Goal: Task Accomplishment & Management: Use online tool/utility

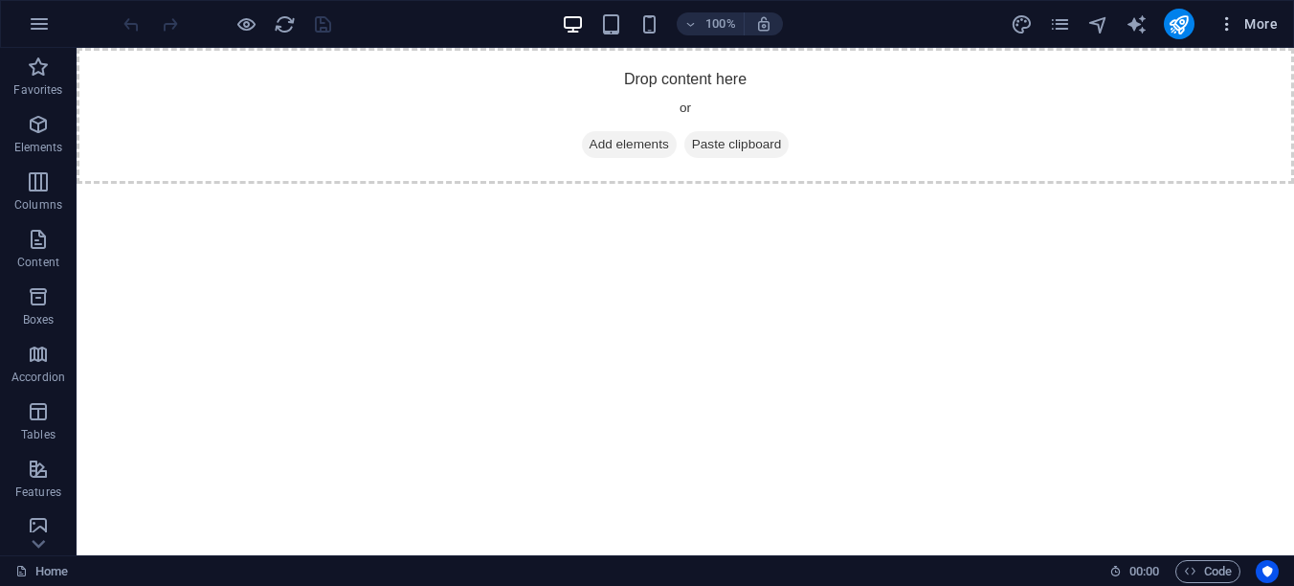
click at [1259, 23] on span "More" at bounding box center [1247, 23] width 60 height 19
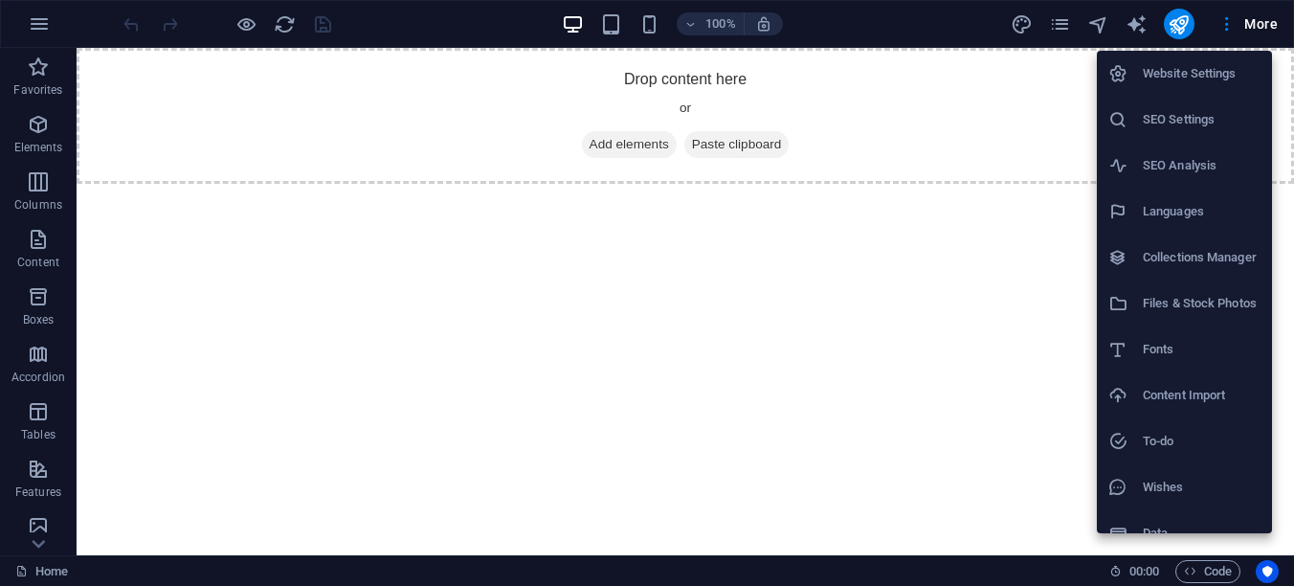
click at [1283, 18] on div at bounding box center [647, 293] width 1294 height 586
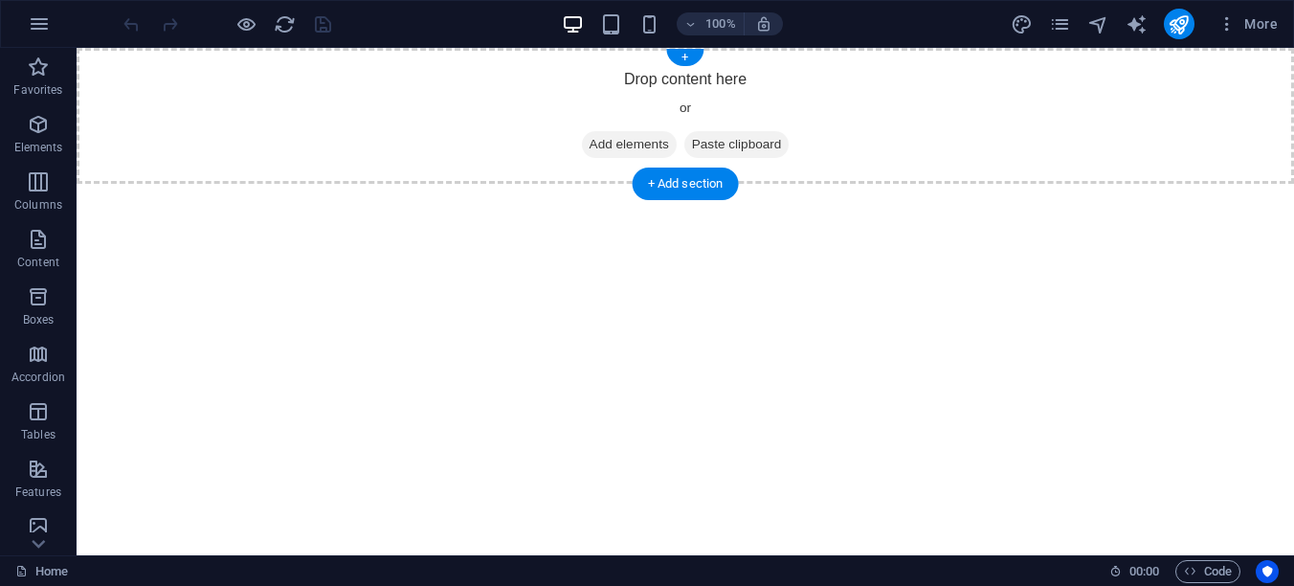
click at [625, 144] on span "Add elements" at bounding box center [629, 144] width 95 height 27
click at [296, 144] on div "Drop content here or Add elements Paste clipboard" at bounding box center [685, 116] width 1217 height 136
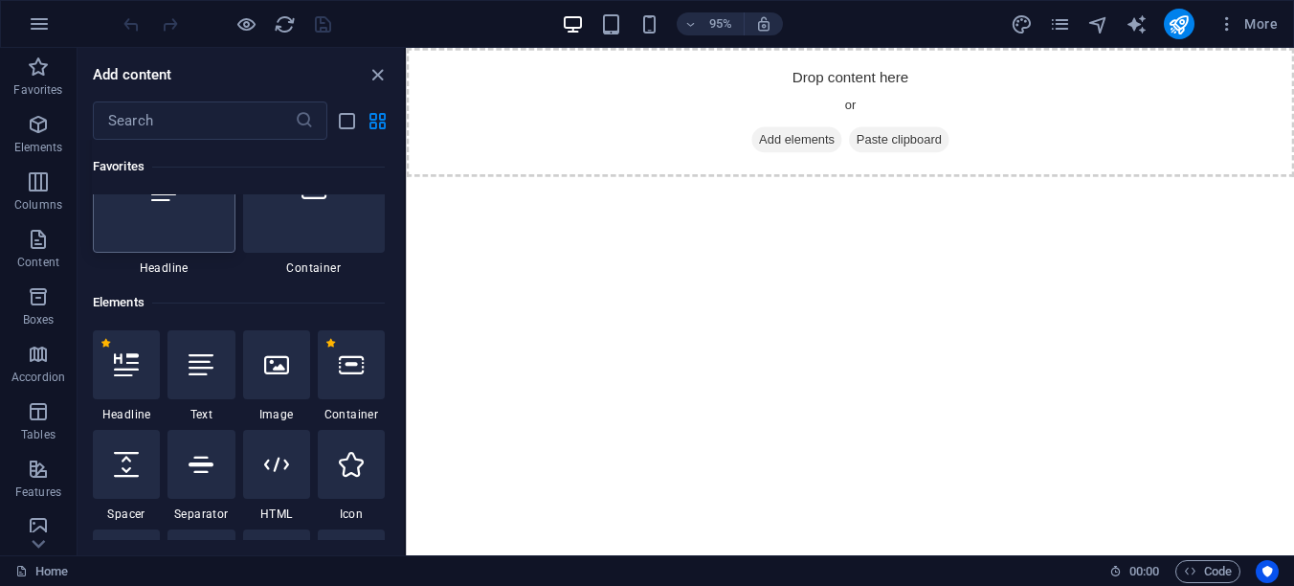
scroll to position [96, 0]
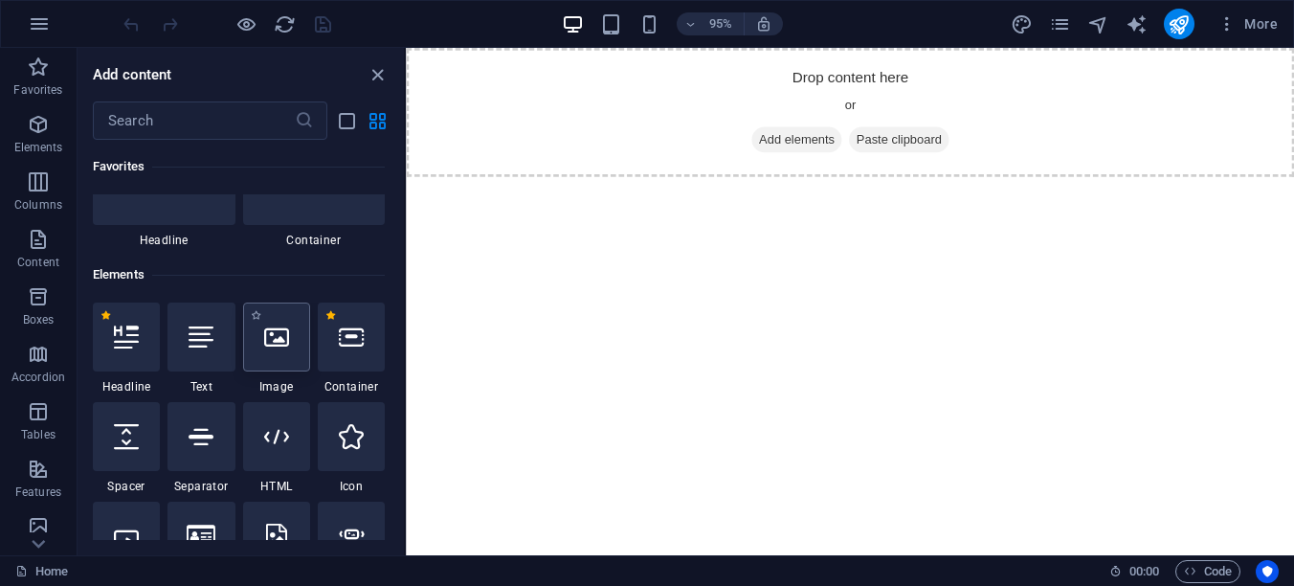
click at [272, 335] on icon at bounding box center [276, 336] width 25 height 25
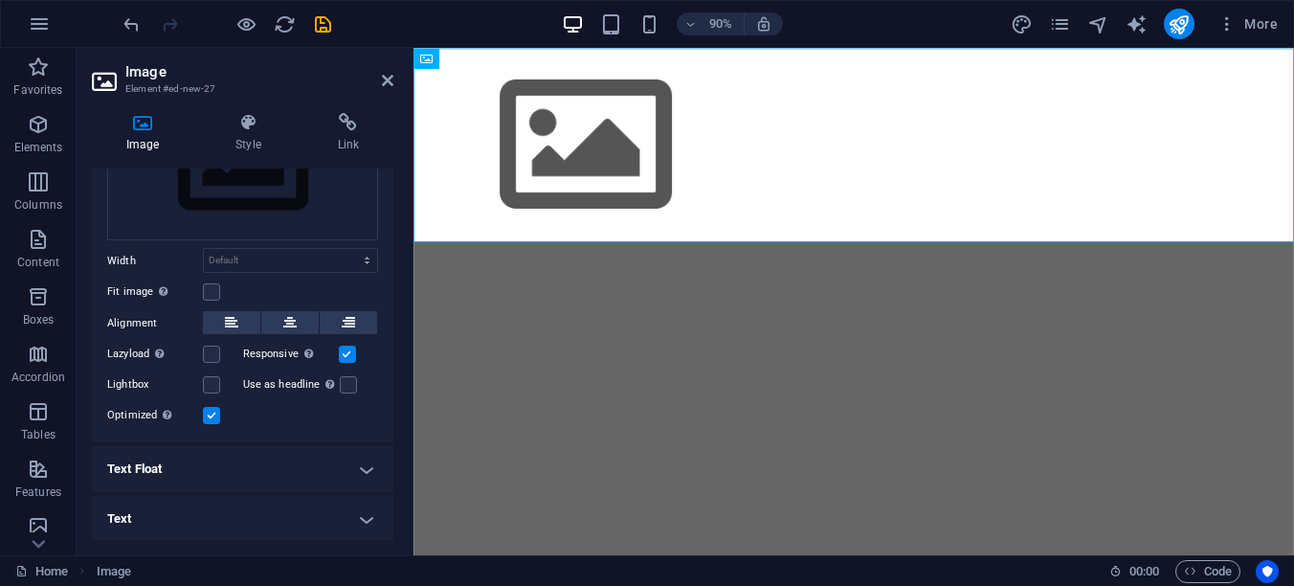
scroll to position [0, 0]
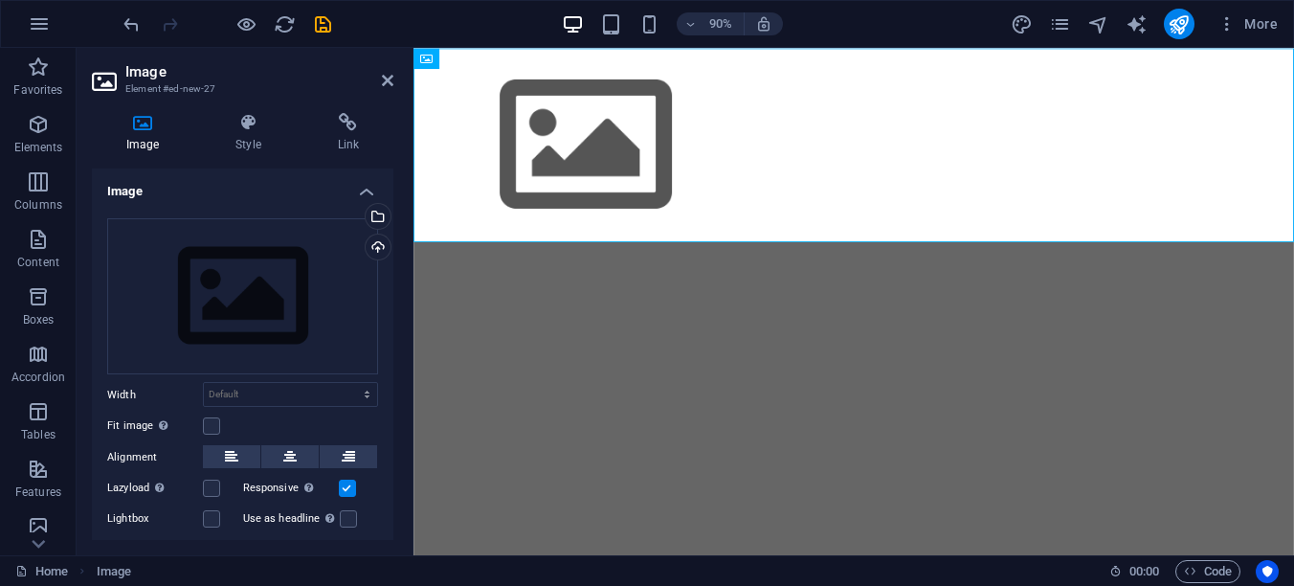
click at [122, 190] on h4 "Image" at bounding box center [242, 185] width 301 height 34
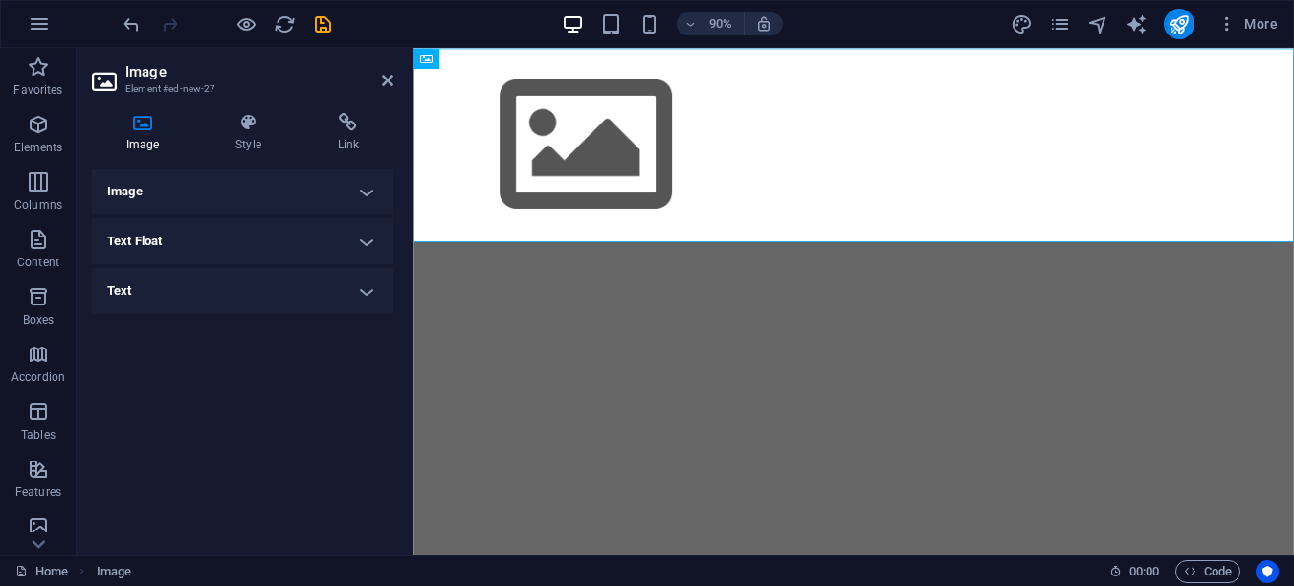
click at [122, 190] on h4 "Image" at bounding box center [242, 191] width 301 height 46
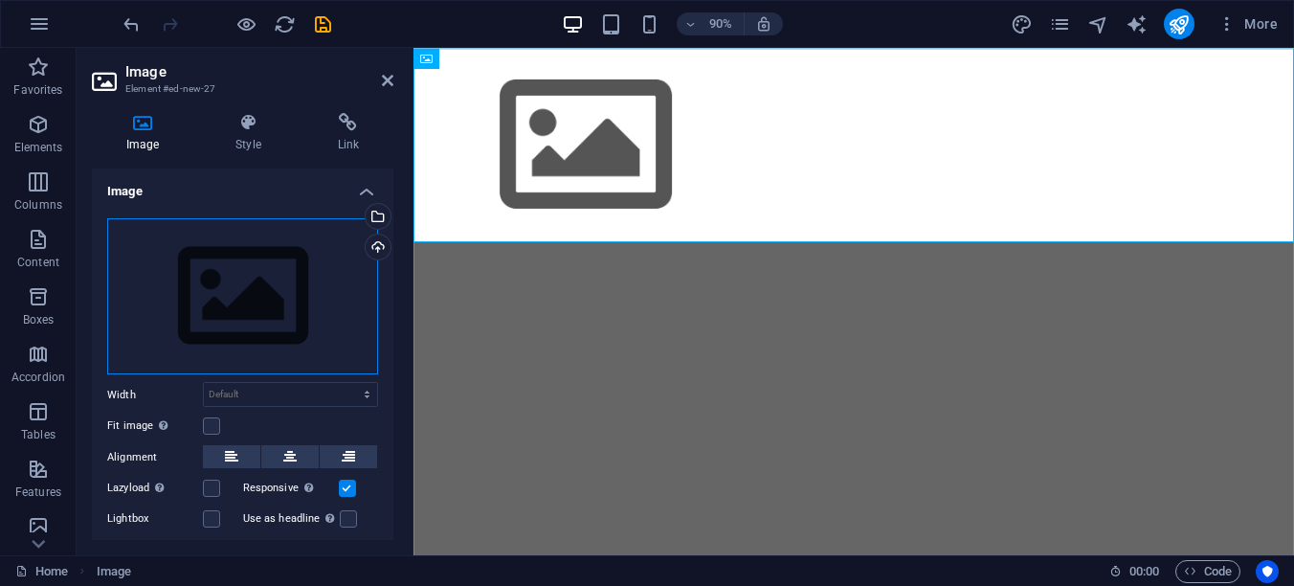
click at [238, 307] on div "Drag files here, click to choose files or select files from Files or our free s…" at bounding box center [242, 296] width 271 height 157
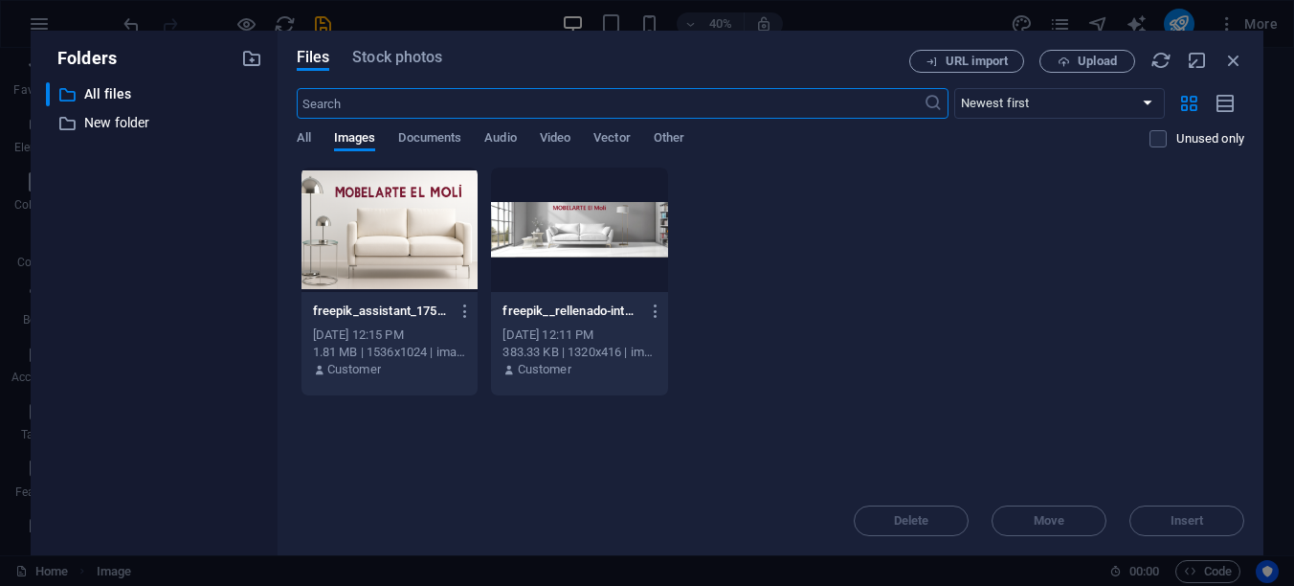
click at [560, 227] on div at bounding box center [579, 229] width 177 height 124
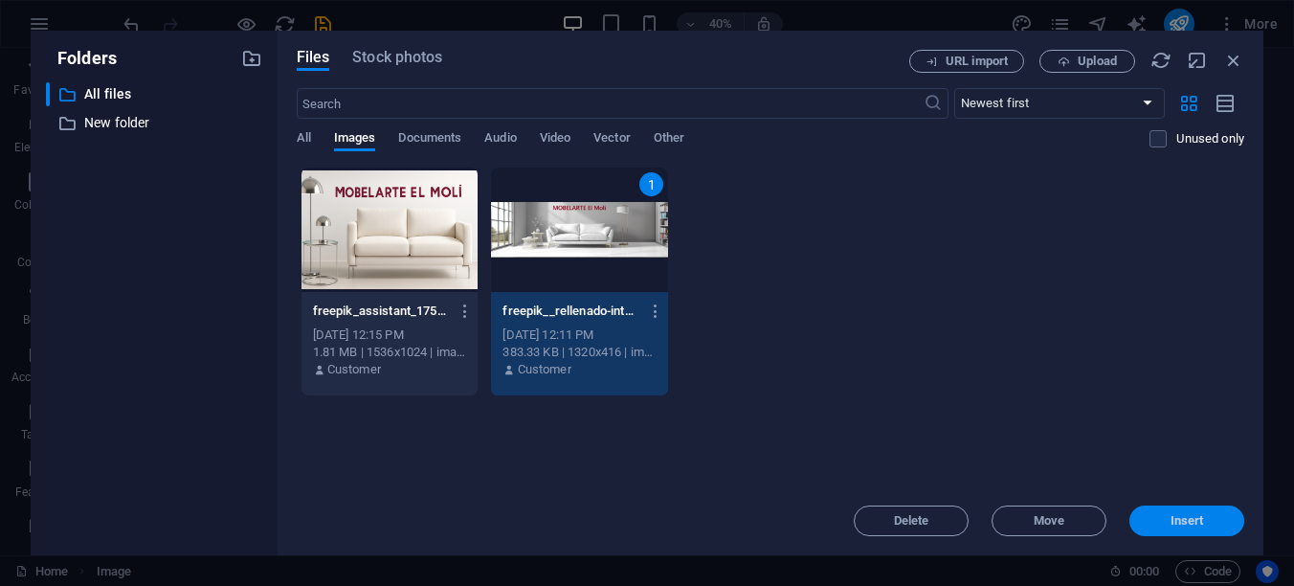
click at [1150, 522] on span "Insert" at bounding box center [1187, 520] width 100 height 11
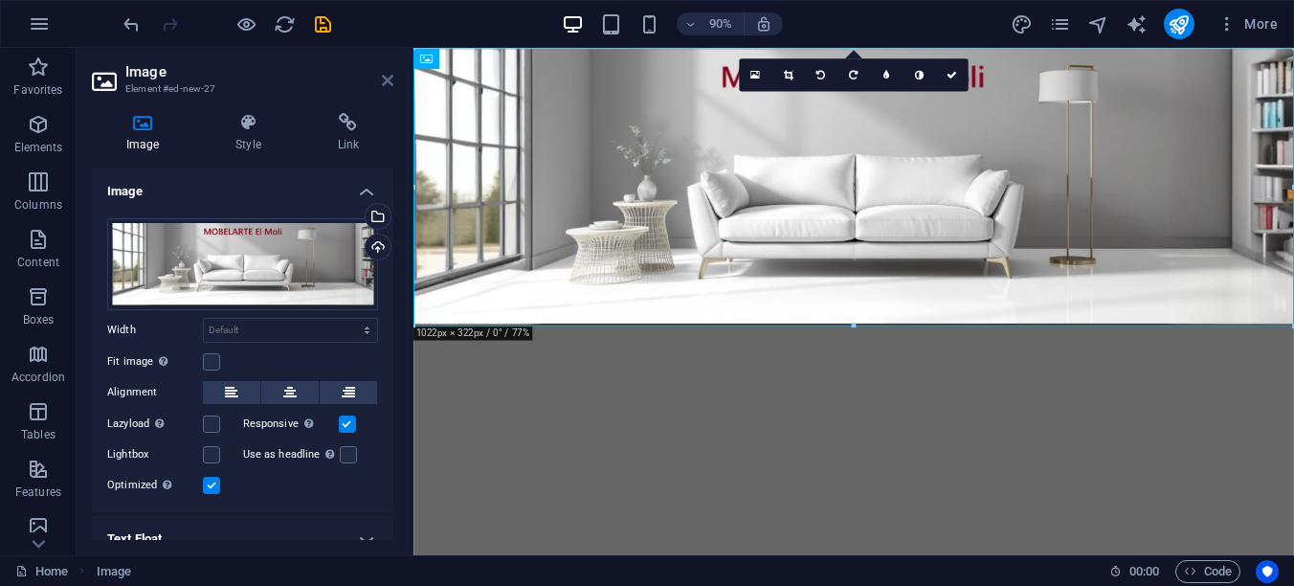
click at [382, 83] on icon at bounding box center [387, 80] width 11 height 15
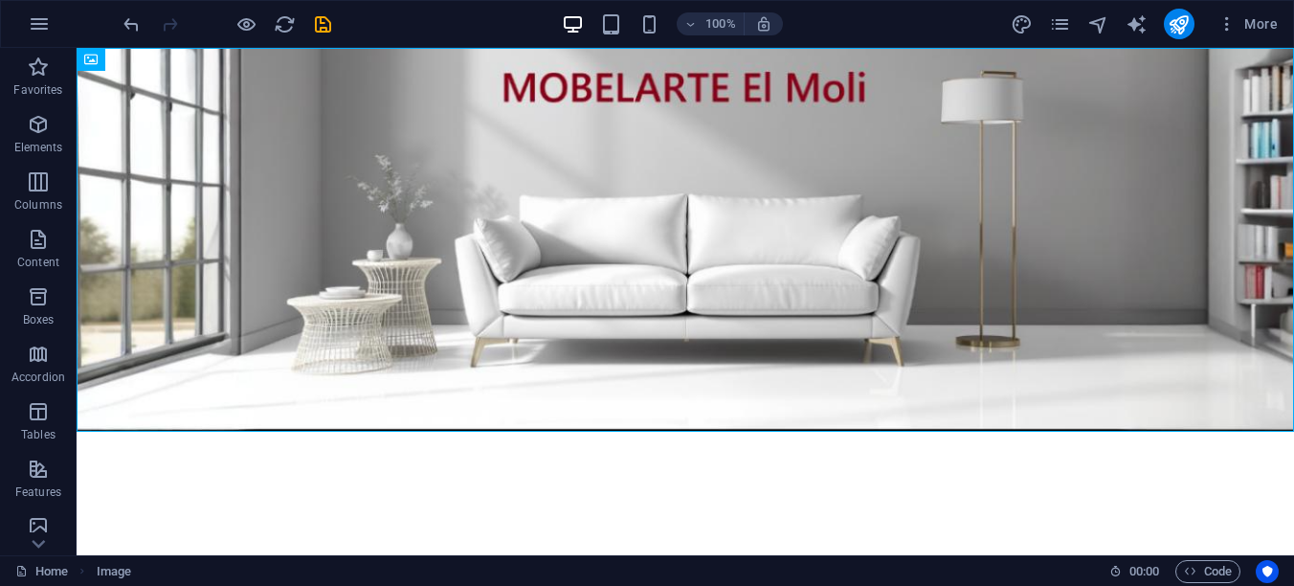
click at [392, 432] on html "Skip to main content" at bounding box center [685, 240] width 1217 height 384
click at [602, 431] on figure at bounding box center [685, 240] width 1217 height 384
click at [657, 423] on div "+ Add section" at bounding box center [685, 431] width 106 height 33
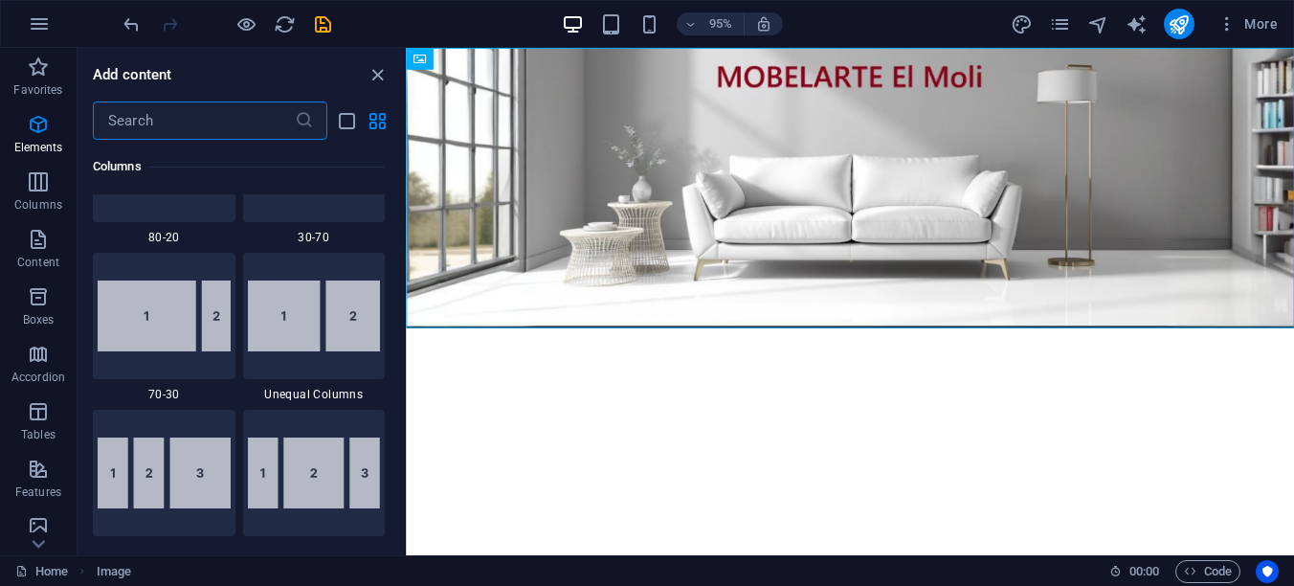
scroll to position [3348, 0]
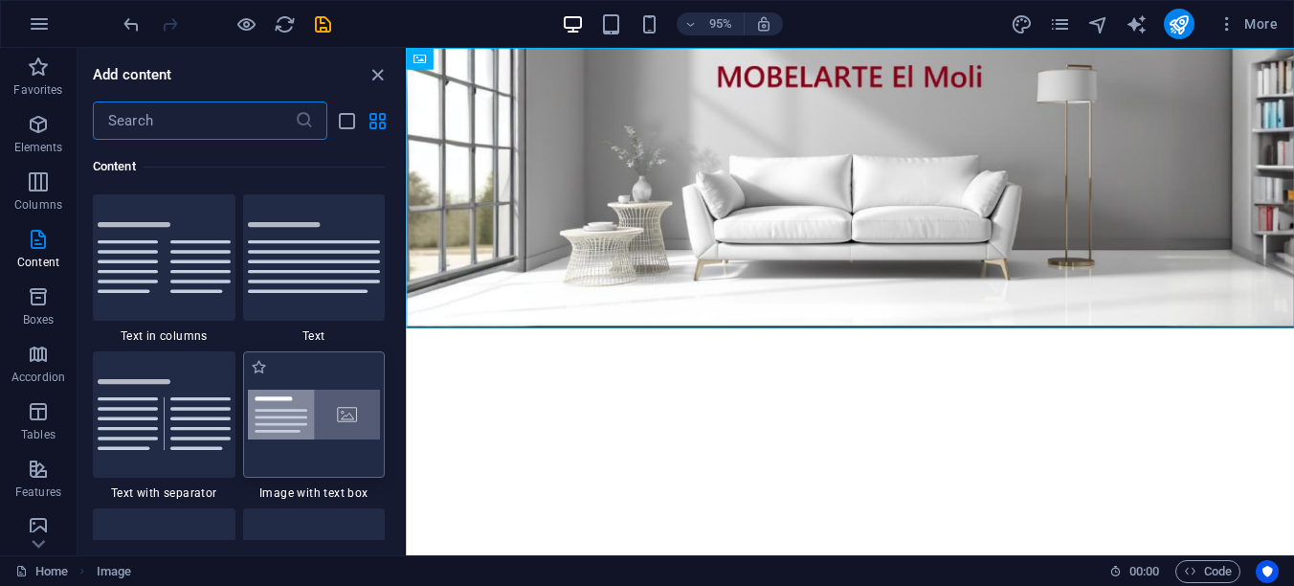
click at [282, 416] on img at bounding box center [314, 414] width 133 height 51
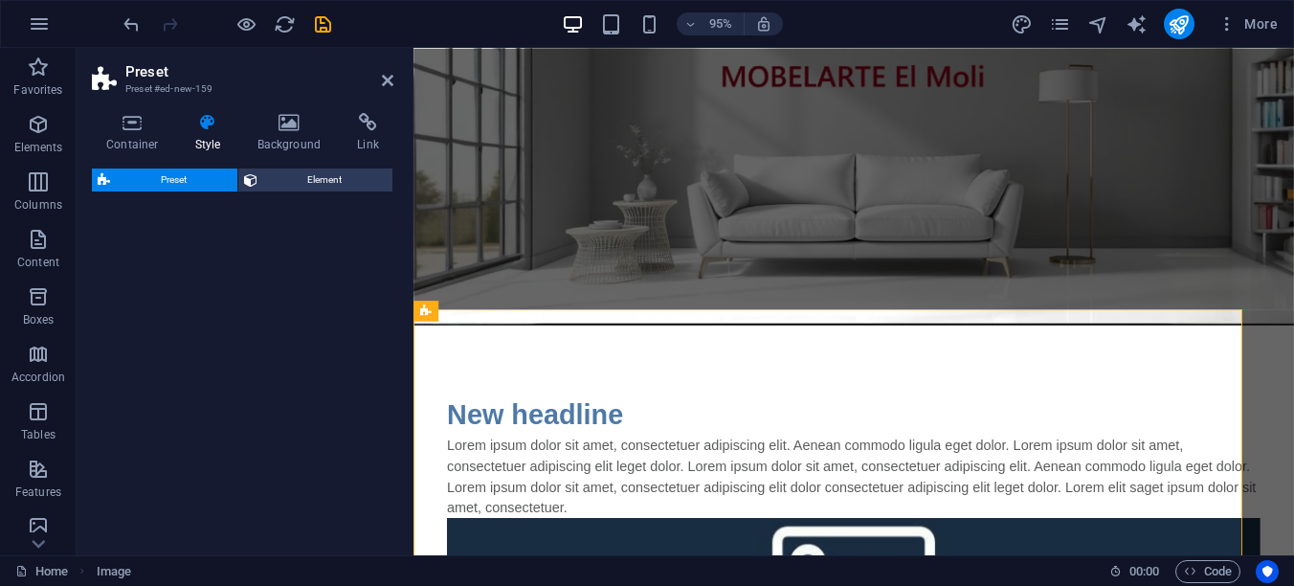
select select "rem"
select select "px"
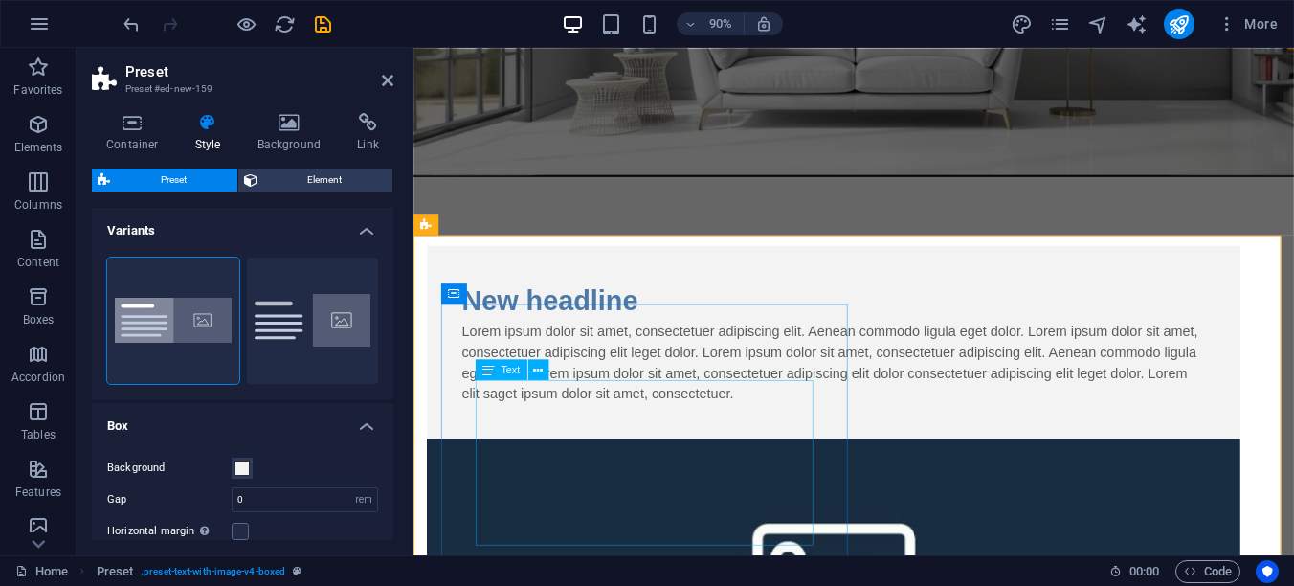
scroll to position [199, 0]
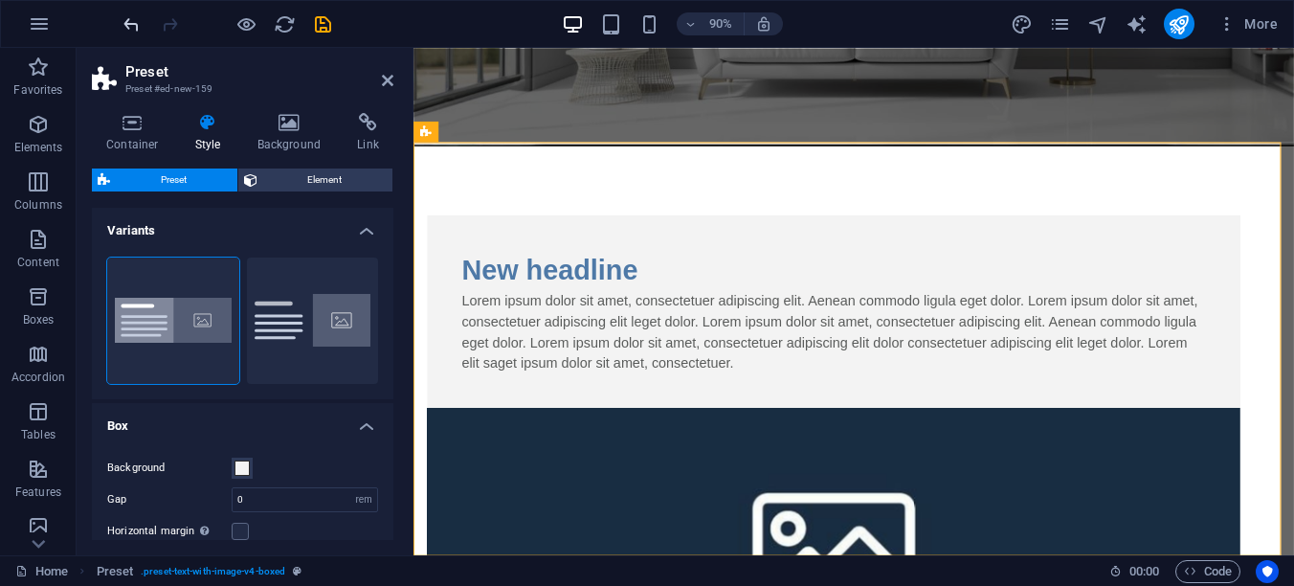
click at [127, 20] on icon "undo" at bounding box center [132, 24] width 22 height 22
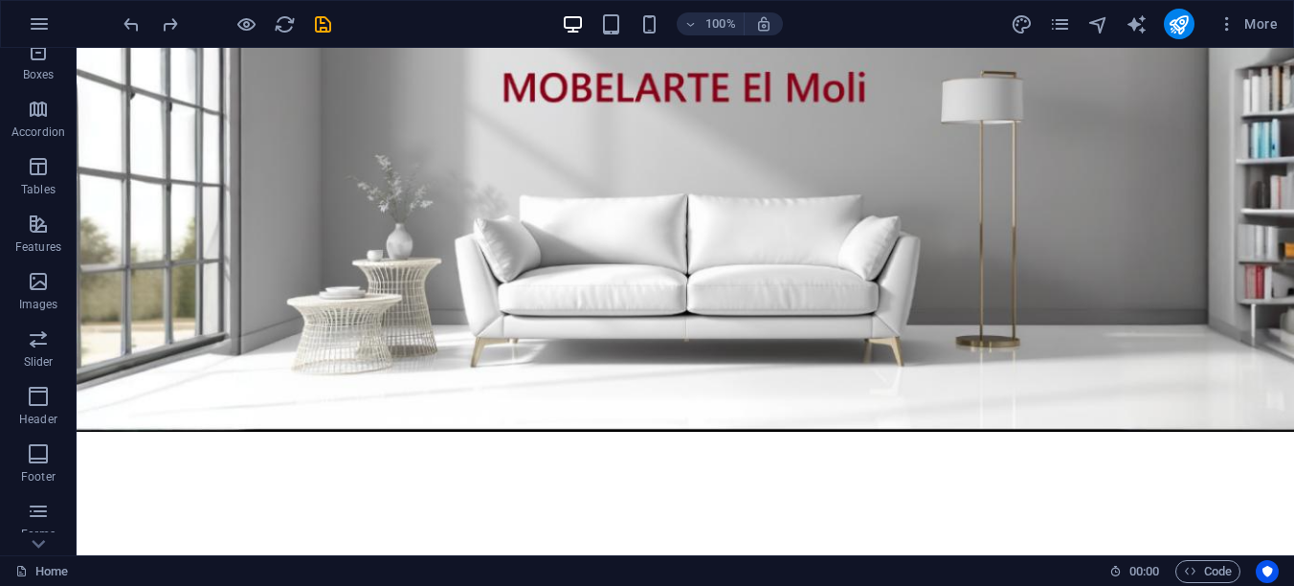
scroll to position [287, 0]
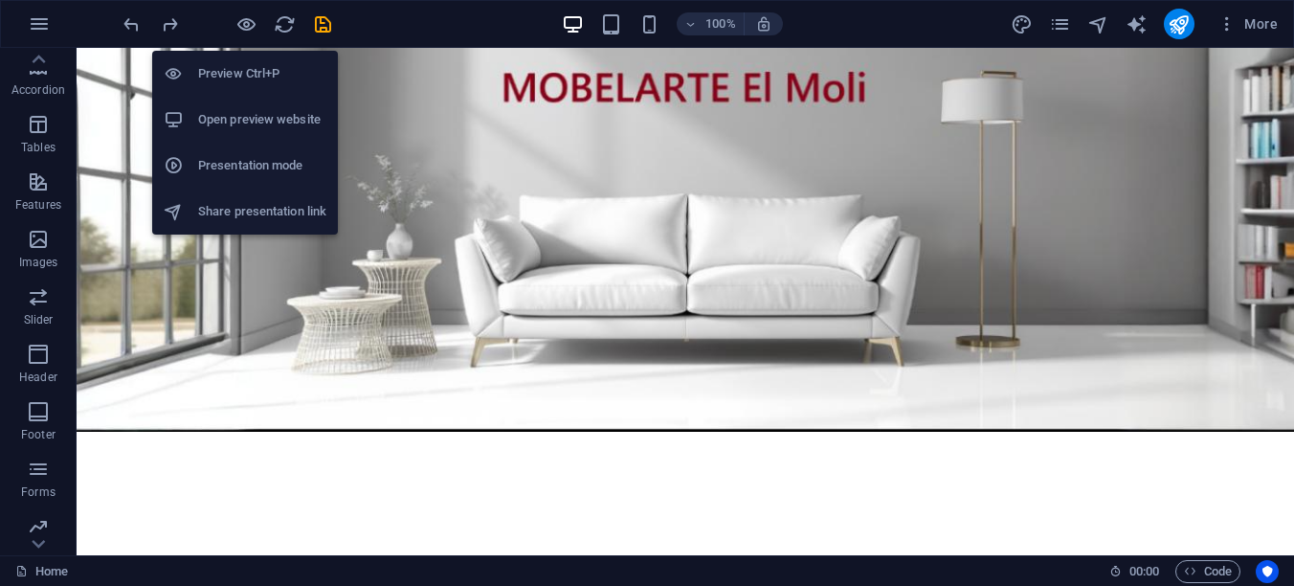
click at [239, 65] on h6 "Preview Ctrl+P" at bounding box center [262, 73] width 128 height 23
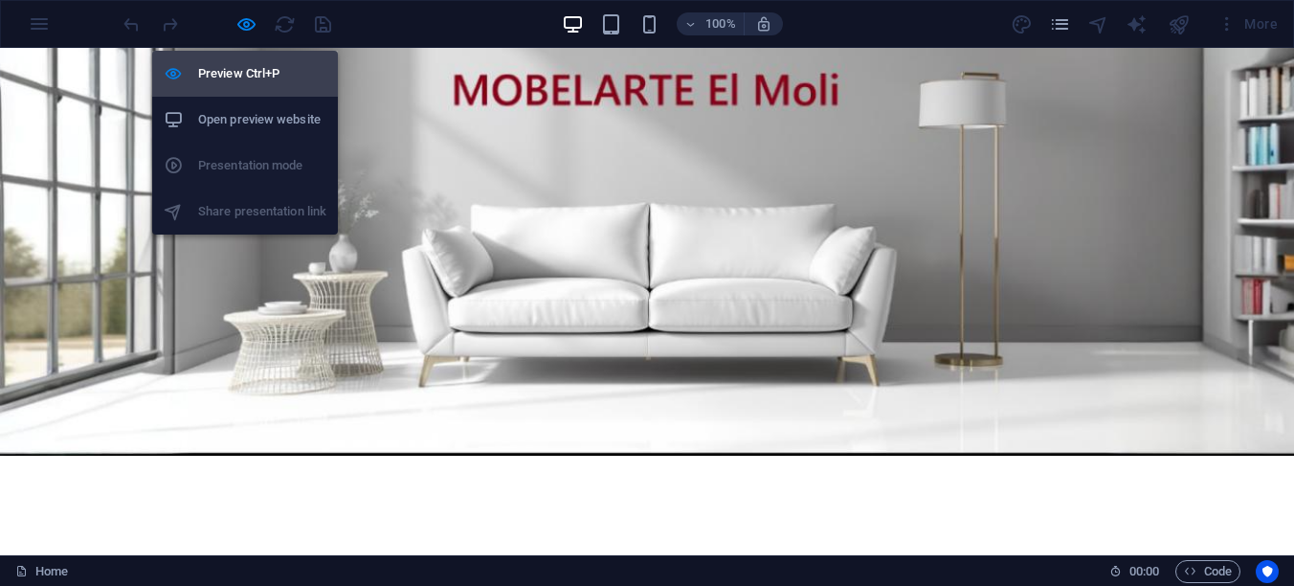
click at [245, 76] on h6 "Preview Ctrl+P" at bounding box center [262, 73] width 128 height 23
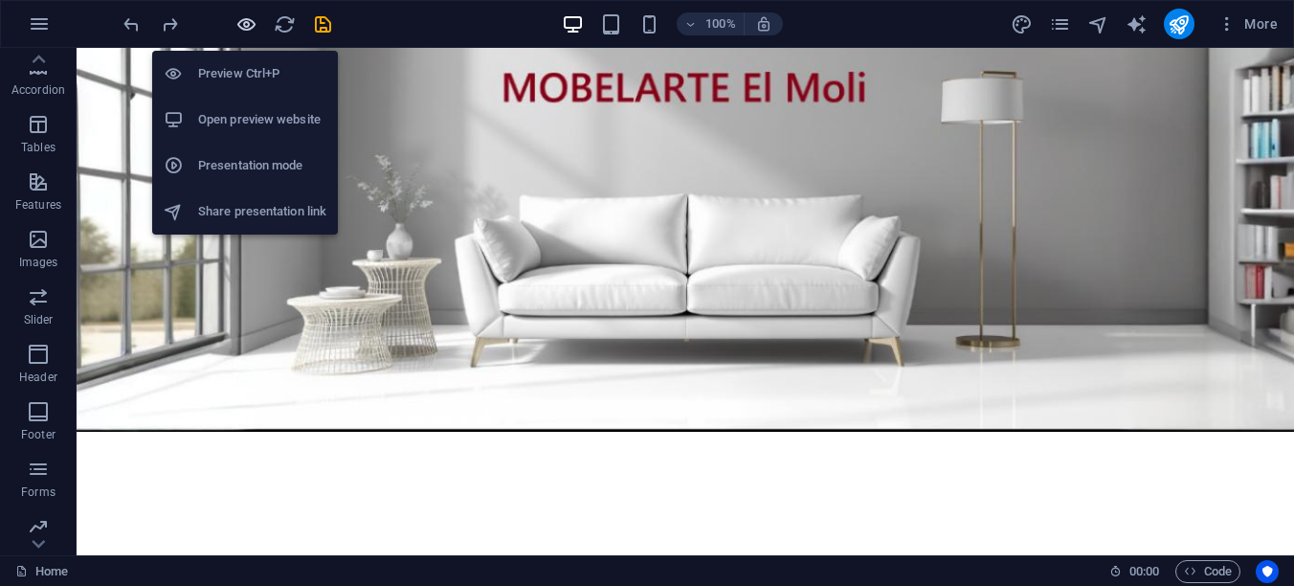
click at [248, 27] on icon "button" at bounding box center [246, 24] width 22 height 22
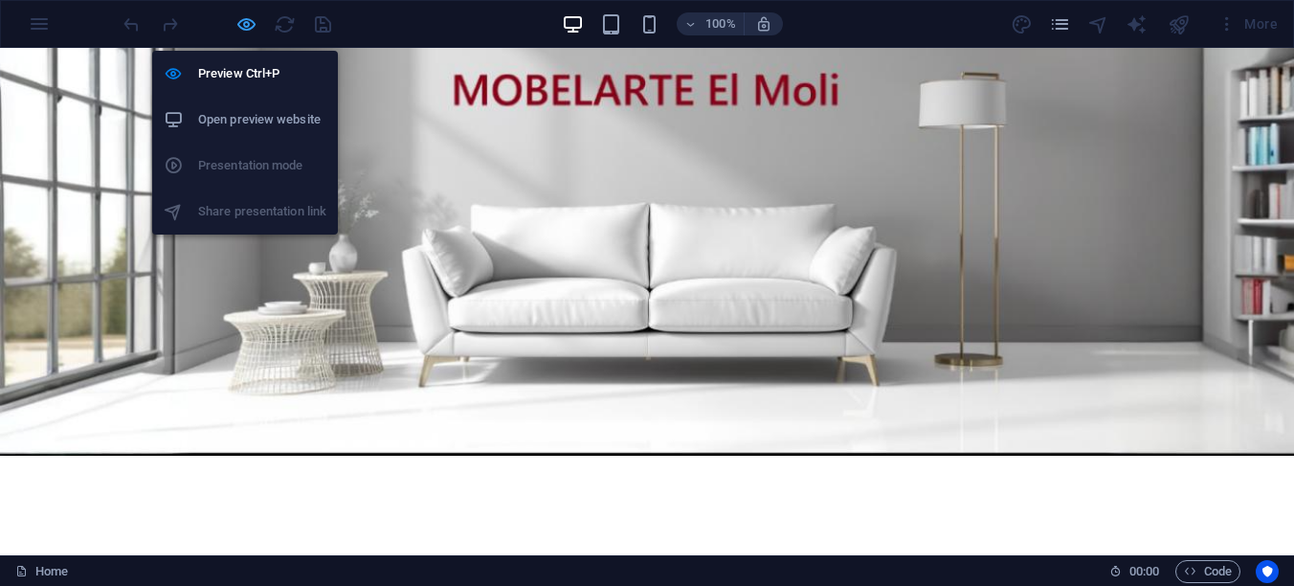
click at [248, 27] on icon "button" at bounding box center [246, 24] width 22 height 22
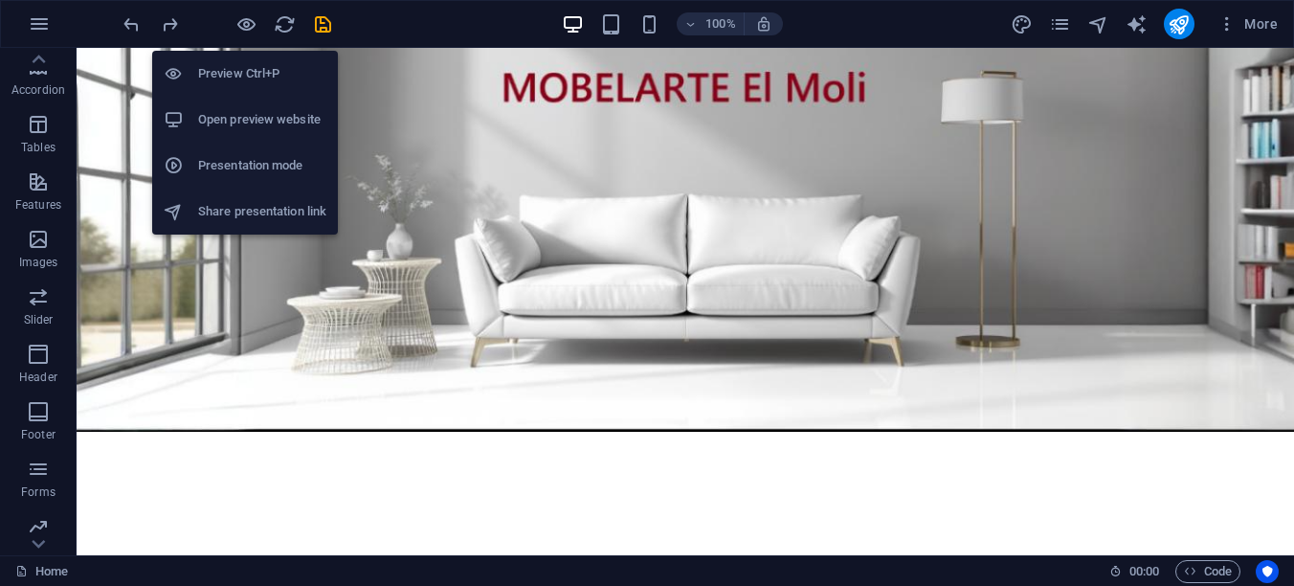
click at [255, 116] on h6 "Open preview website" at bounding box center [262, 119] width 128 height 23
click at [241, 167] on h6 "Presentation mode" at bounding box center [262, 165] width 128 height 23
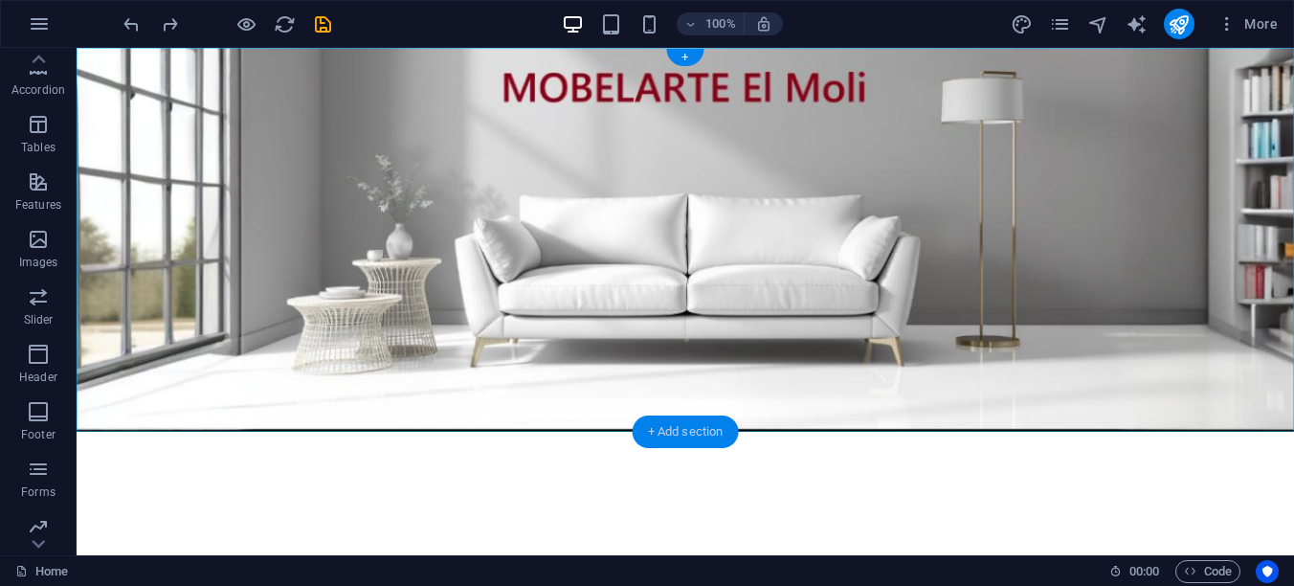
click at [668, 431] on div "+ Add section" at bounding box center [685, 431] width 106 height 33
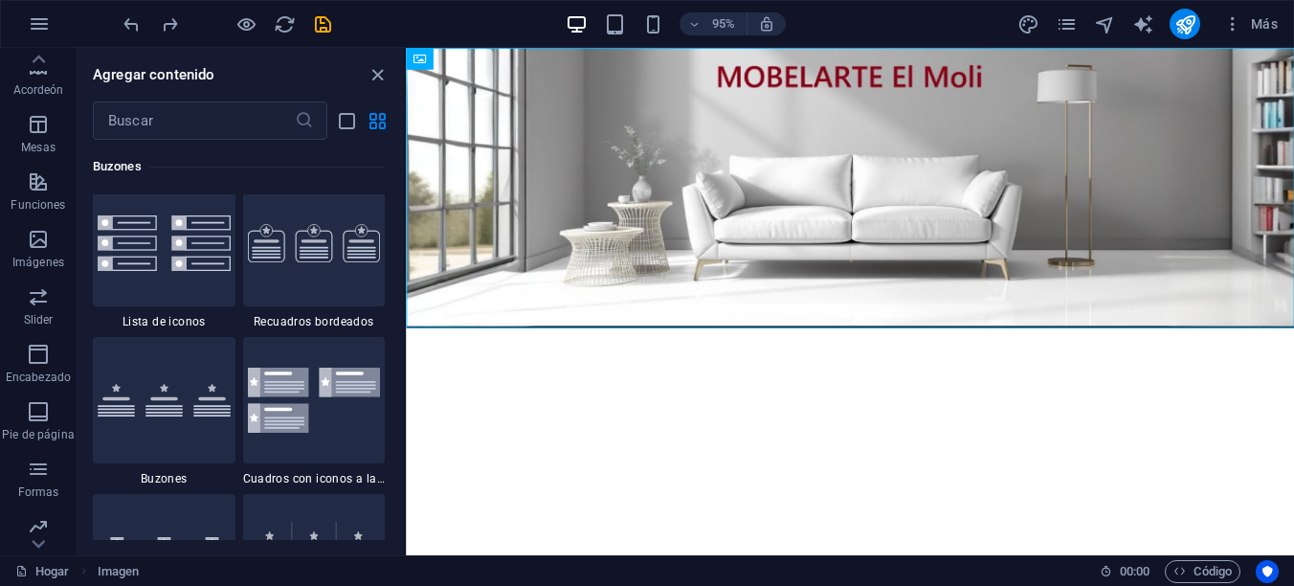
scroll to position [5261, 0]
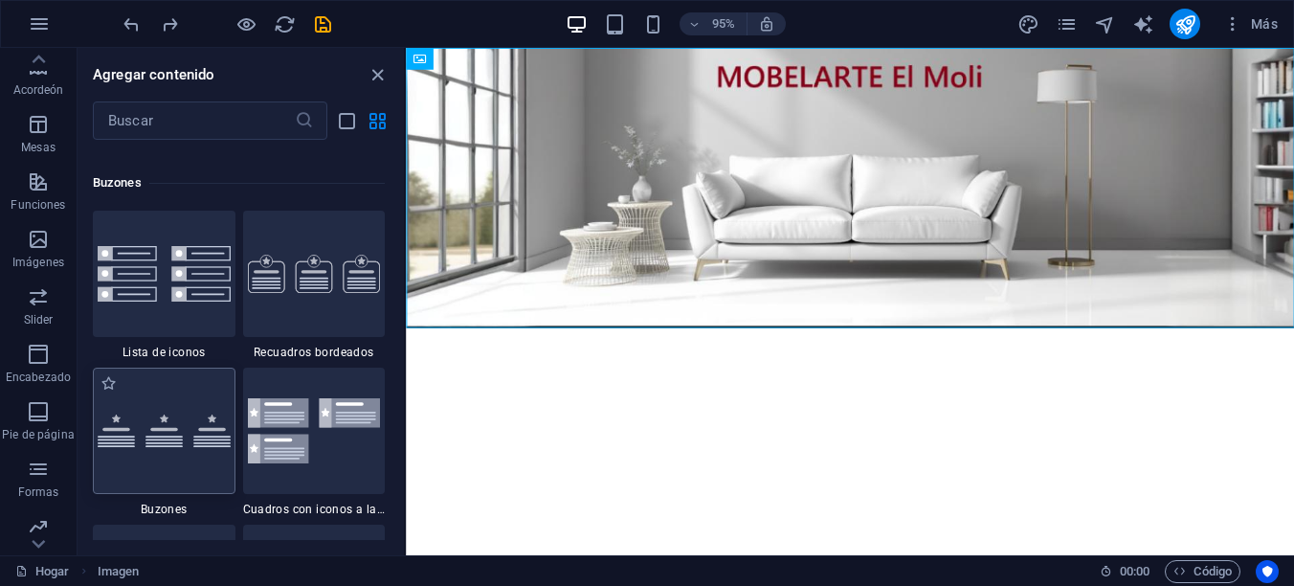
click at [155, 385] on div at bounding box center [164, 430] width 143 height 126
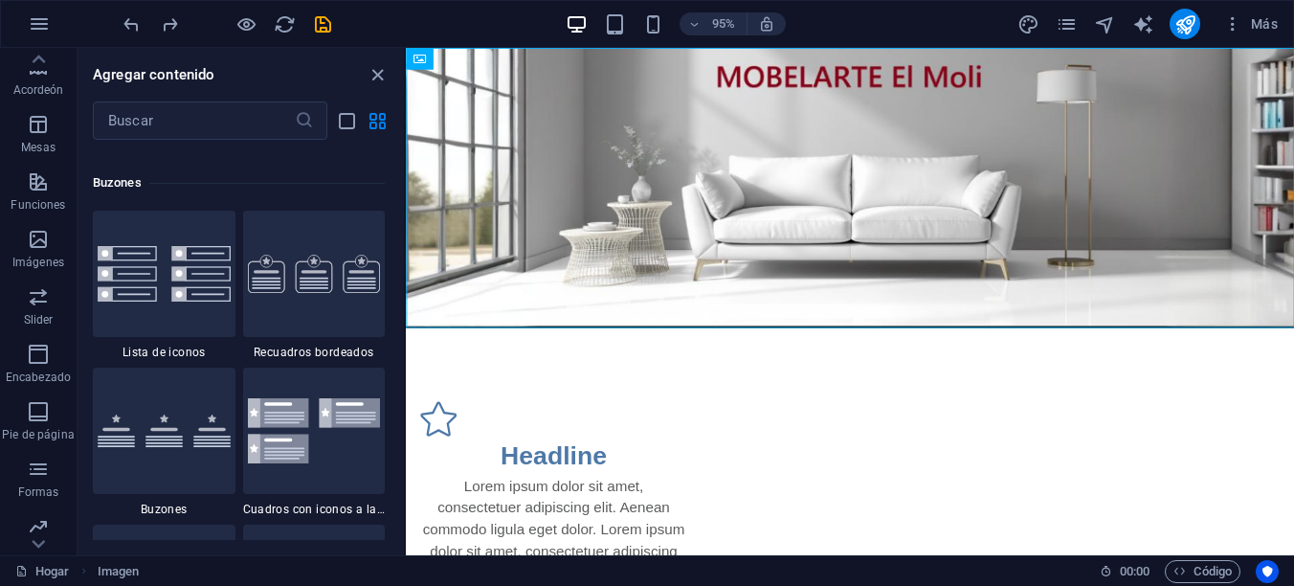
select select "rem"
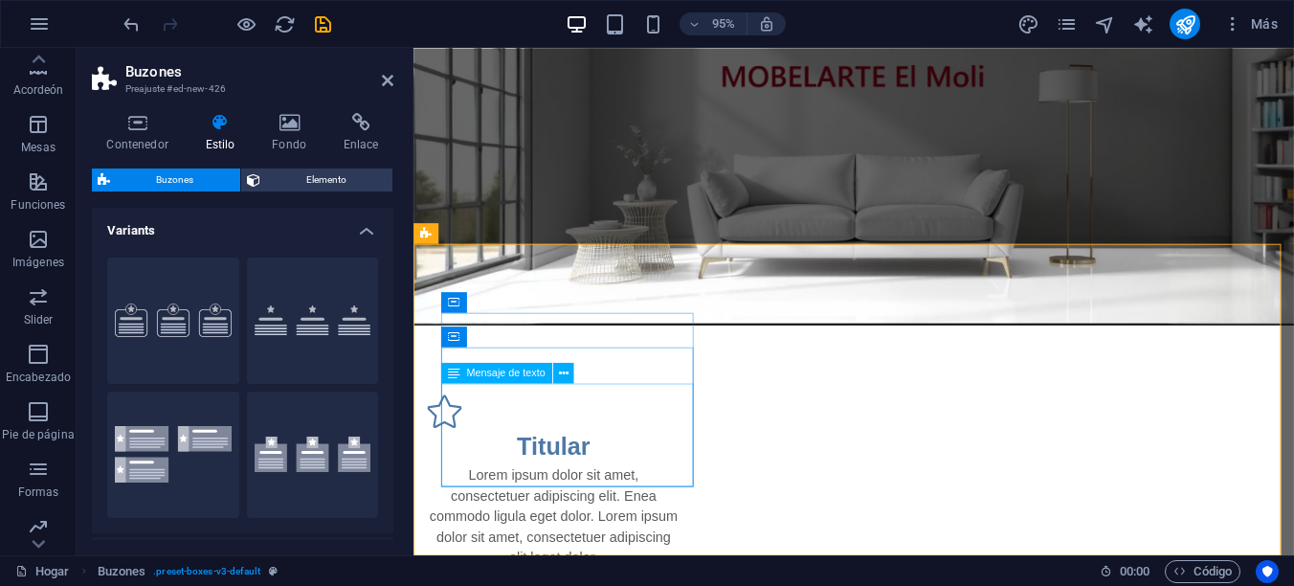
scroll to position [86, 0]
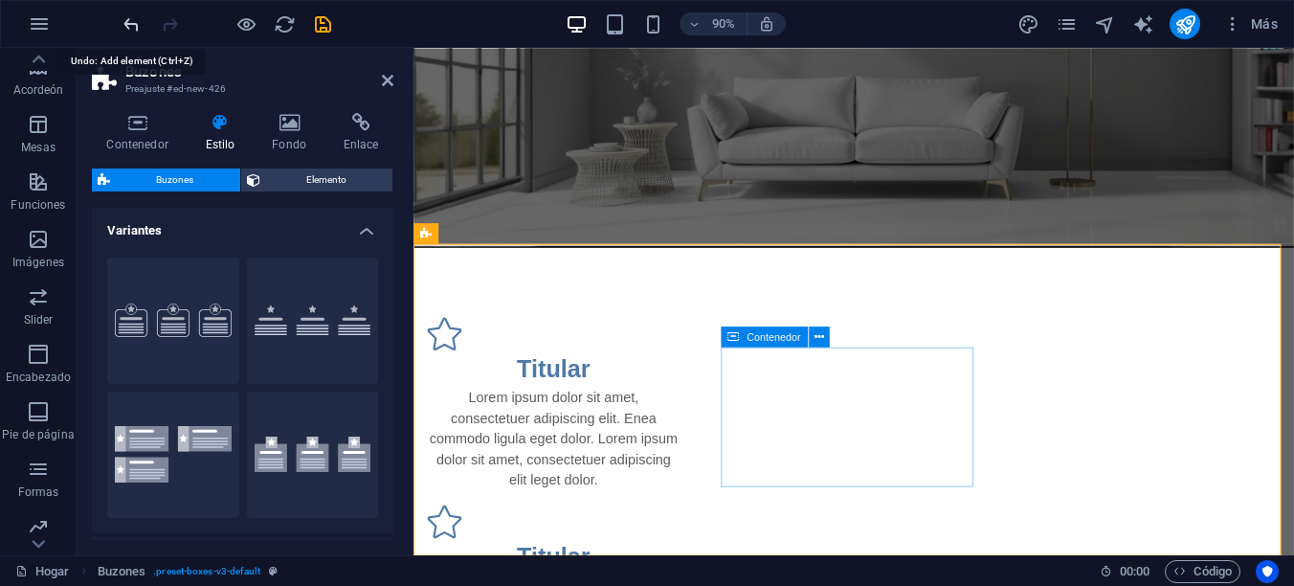
click at [131, 19] on icon "deshacer" at bounding box center [132, 24] width 22 height 22
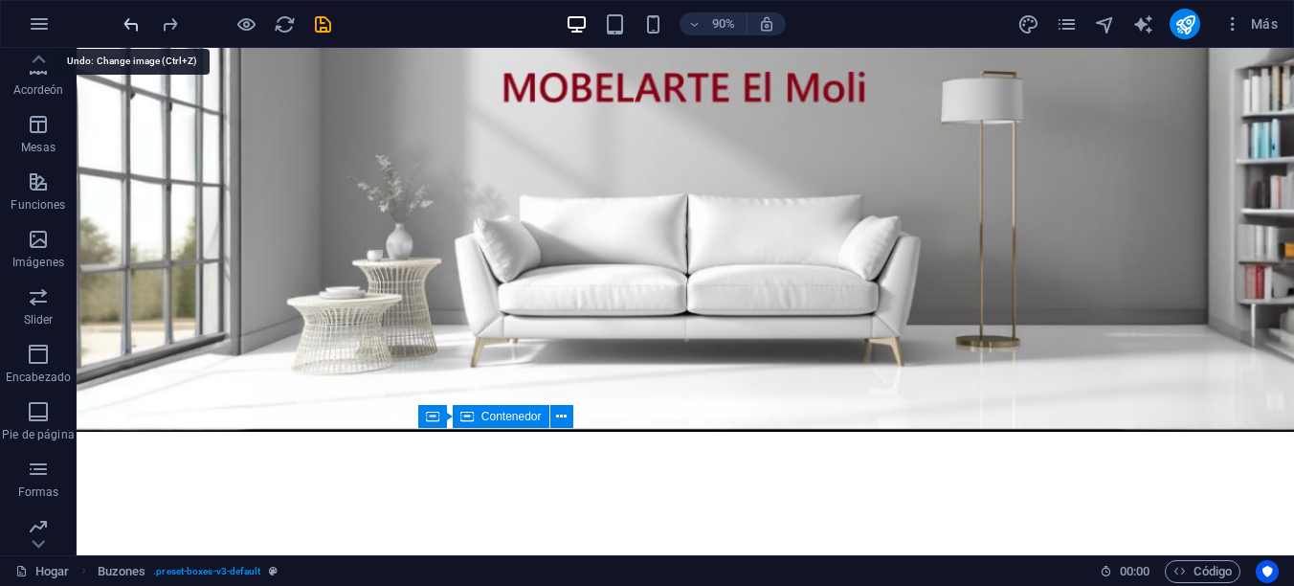
scroll to position [0, 0]
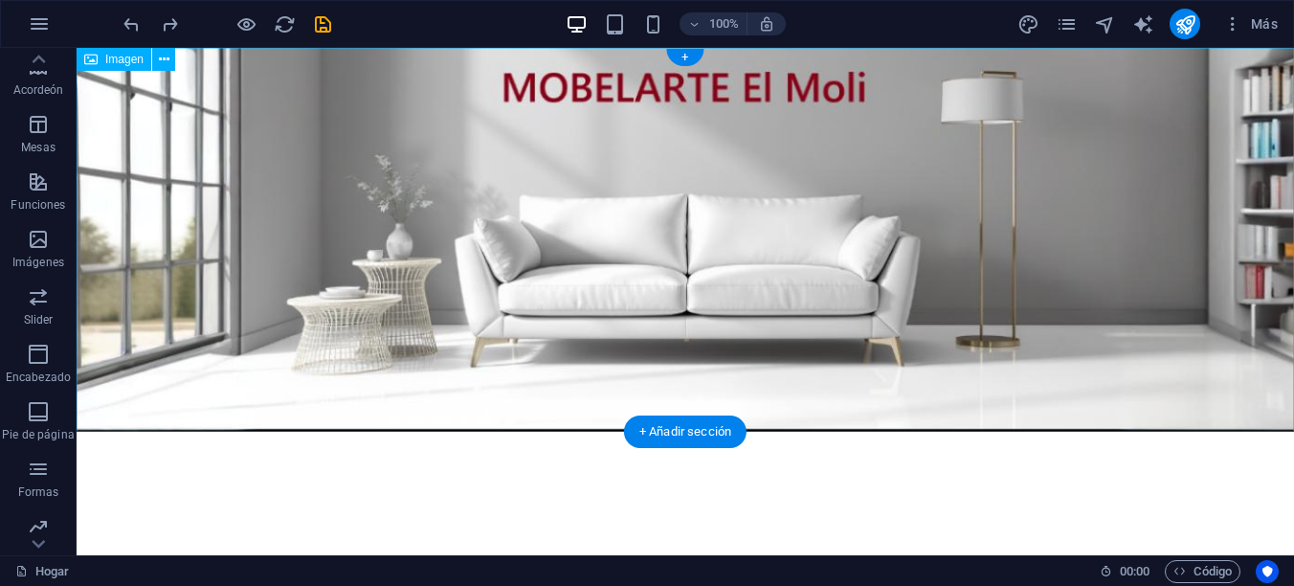
click at [471, 410] on figure at bounding box center [685, 240] width 1217 height 384
click at [670, 432] on div "+ Añadir sección" at bounding box center [685, 431] width 122 height 33
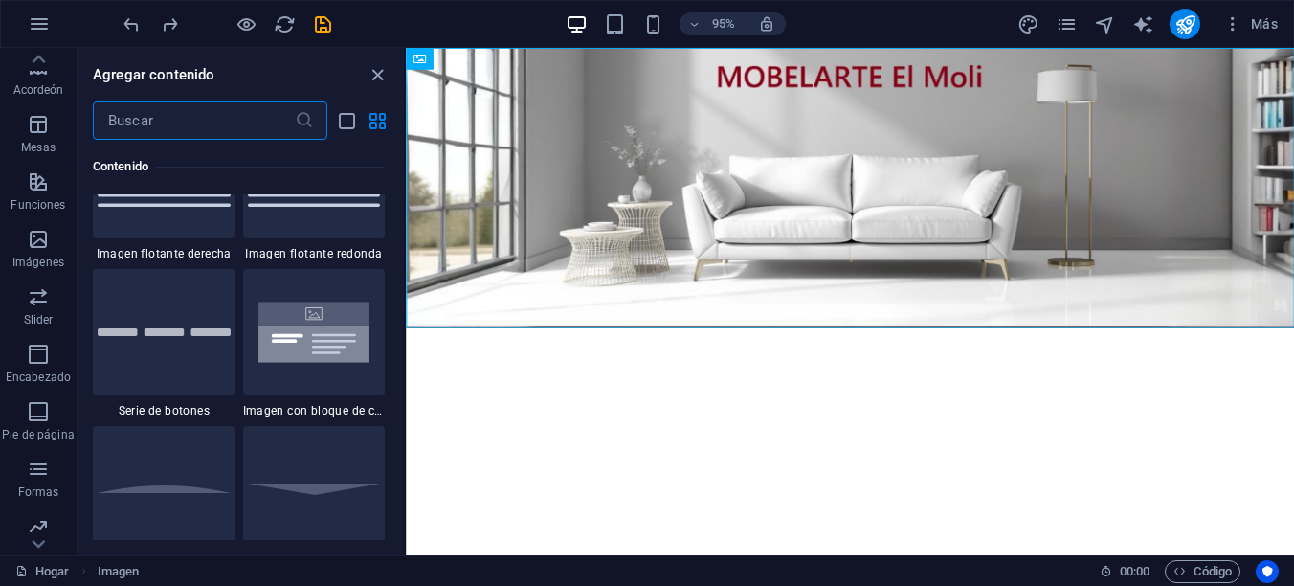
scroll to position [4400, 0]
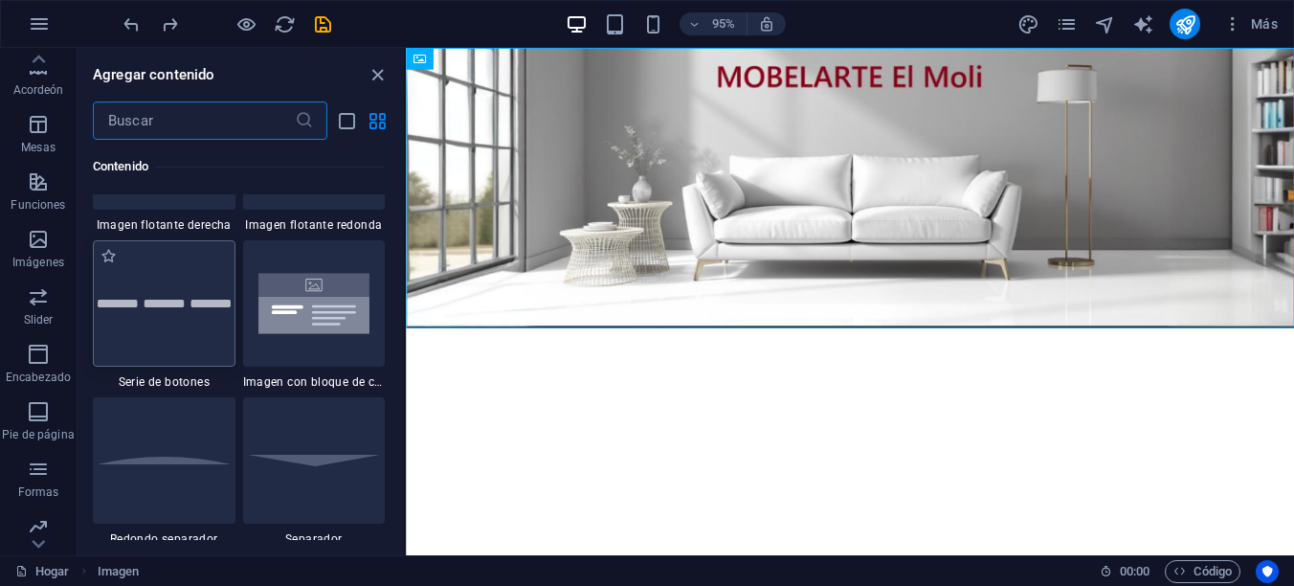
click at [157, 330] on div at bounding box center [164, 303] width 143 height 126
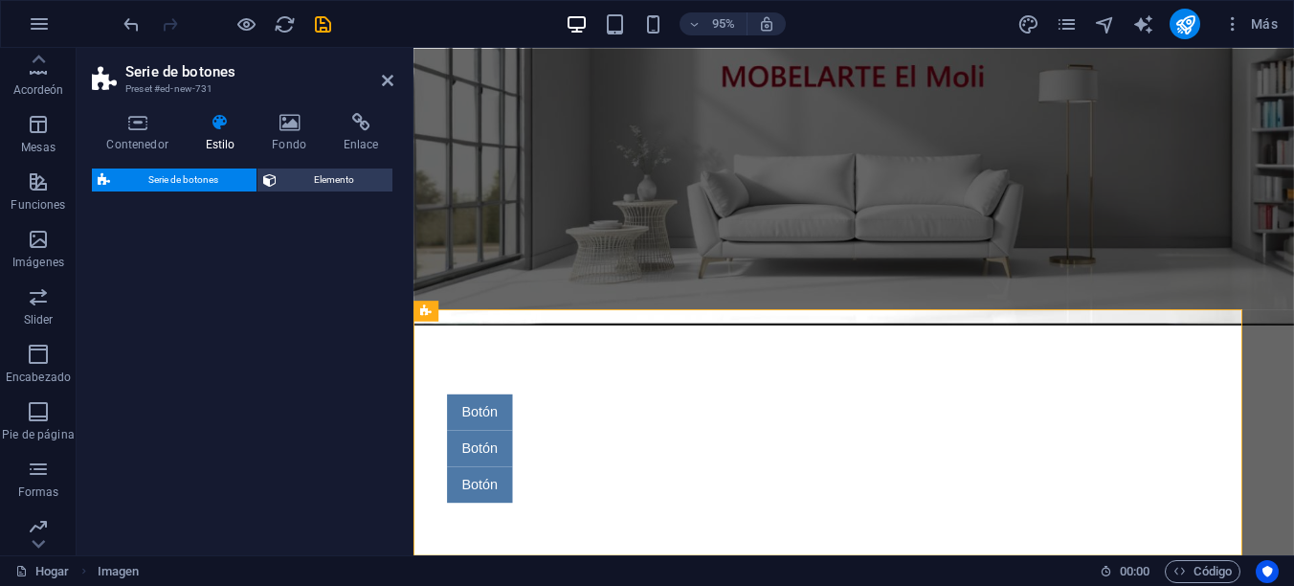
select select "rem"
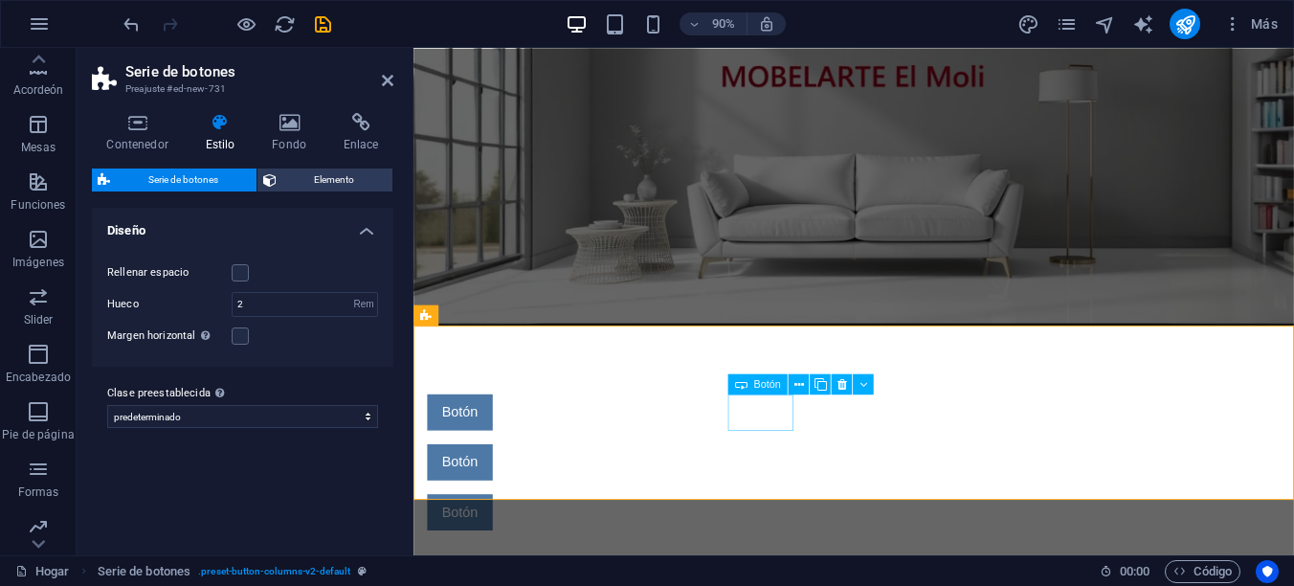
click at [804, 453] on div "Botón" at bounding box center [880, 452] width 903 height 40
click at [798, 381] on icon at bounding box center [799, 384] width 10 height 18
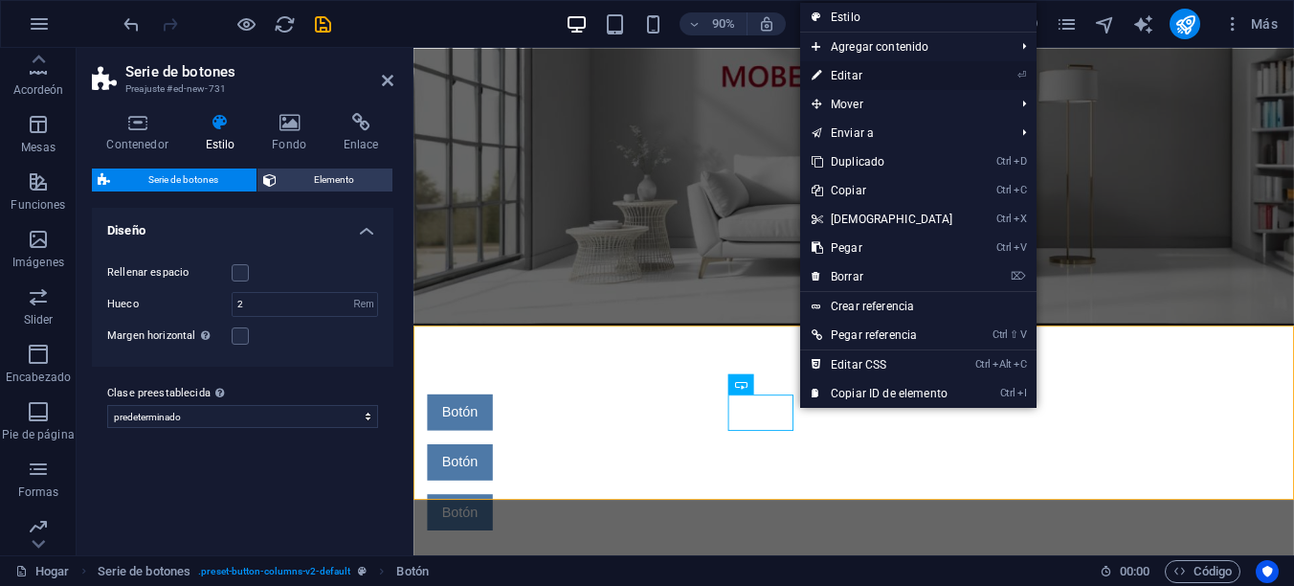
click at [873, 78] on link "⏎ Editar" at bounding box center [882, 75] width 165 height 29
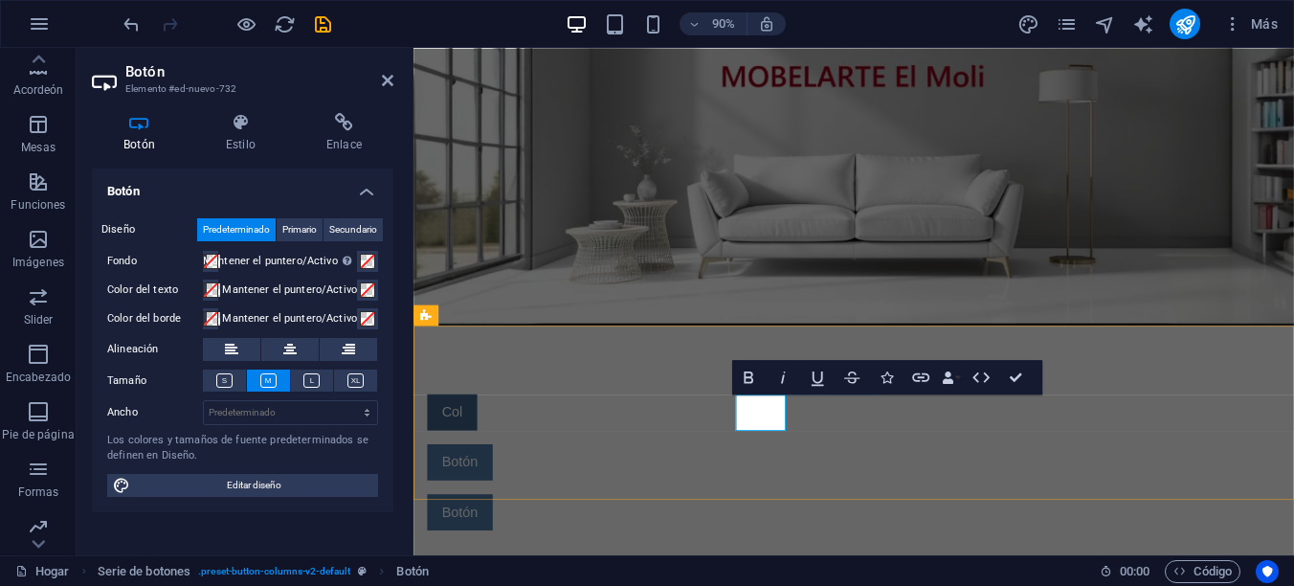
click at [484, 449] on link "Col" at bounding box center [456, 452] width 55 height 40
click at [123, 23] on icon "deshacer" at bounding box center [132, 24] width 22 height 22
click at [129, 22] on icon "deshacer" at bounding box center [132, 24] width 22 height 22
click at [131, 23] on icon "deshacer" at bounding box center [132, 24] width 22 height 22
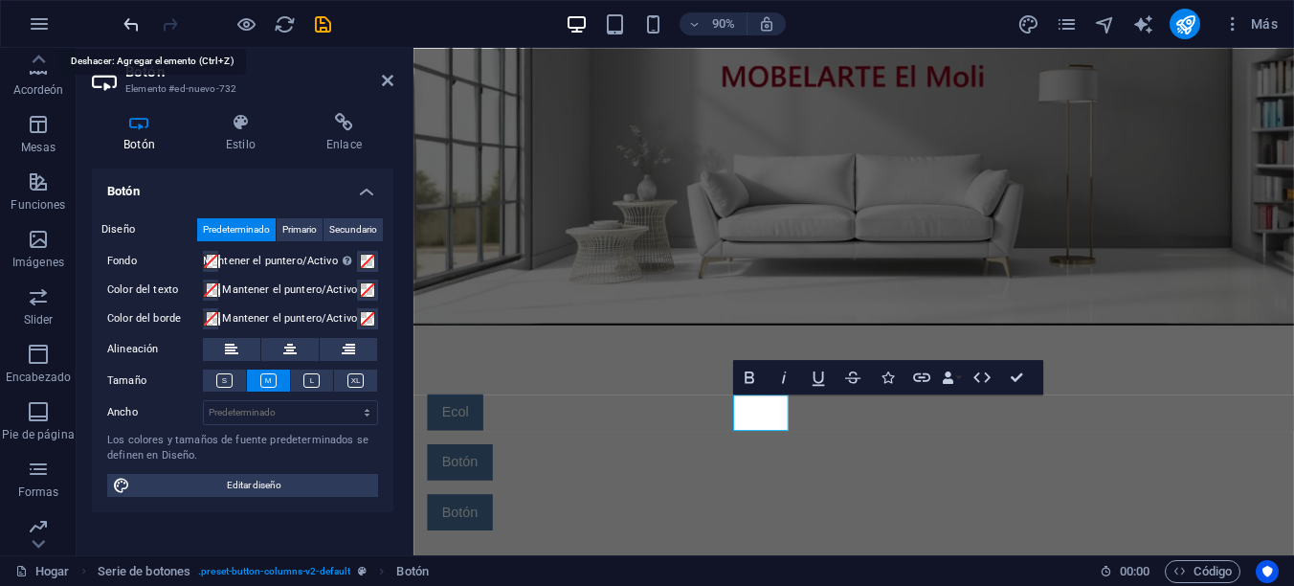
click at [131, 23] on icon "deshacer" at bounding box center [132, 24] width 22 height 22
drag, startPoint x: 307, startPoint y: 115, endPoint x: 388, endPoint y: 80, distance: 87.4
click at [388, 80] on icon at bounding box center [387, 80] width 11 height 15
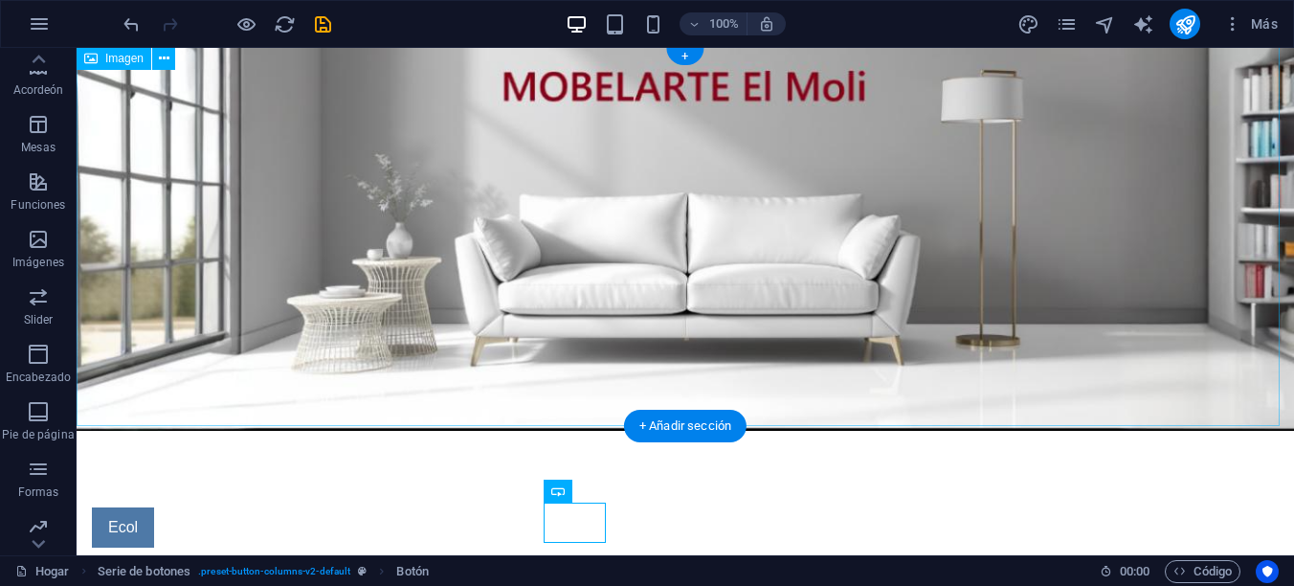
scroll to position [65, 0]
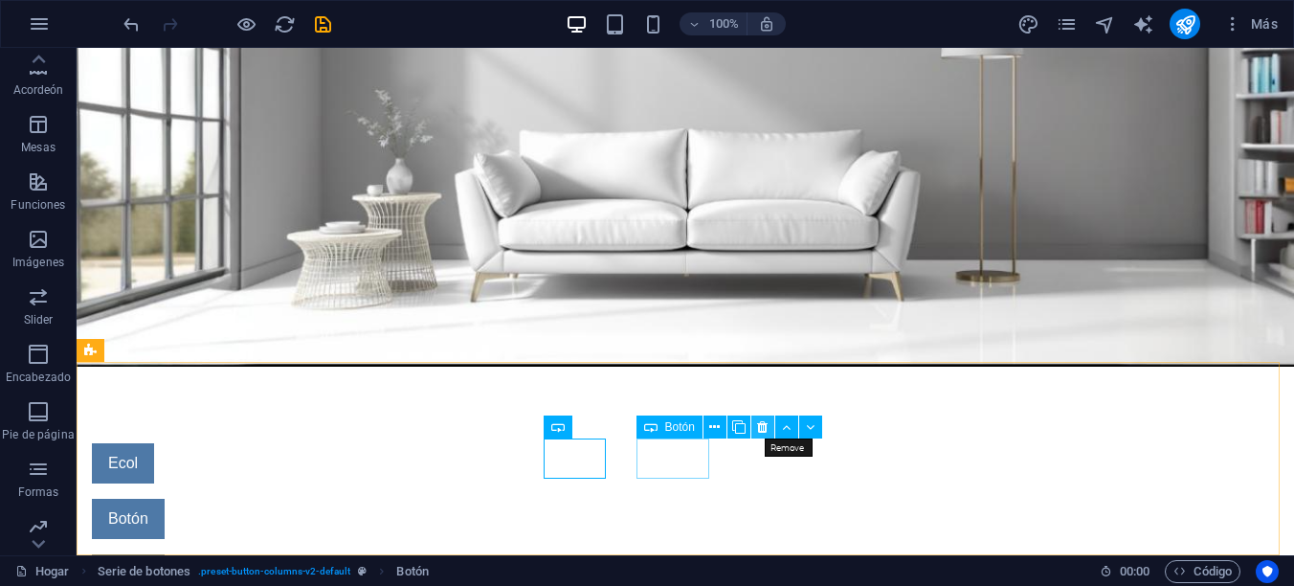
click at [762, 427] on icon at bounding box center [762, 427] width 11 height 20
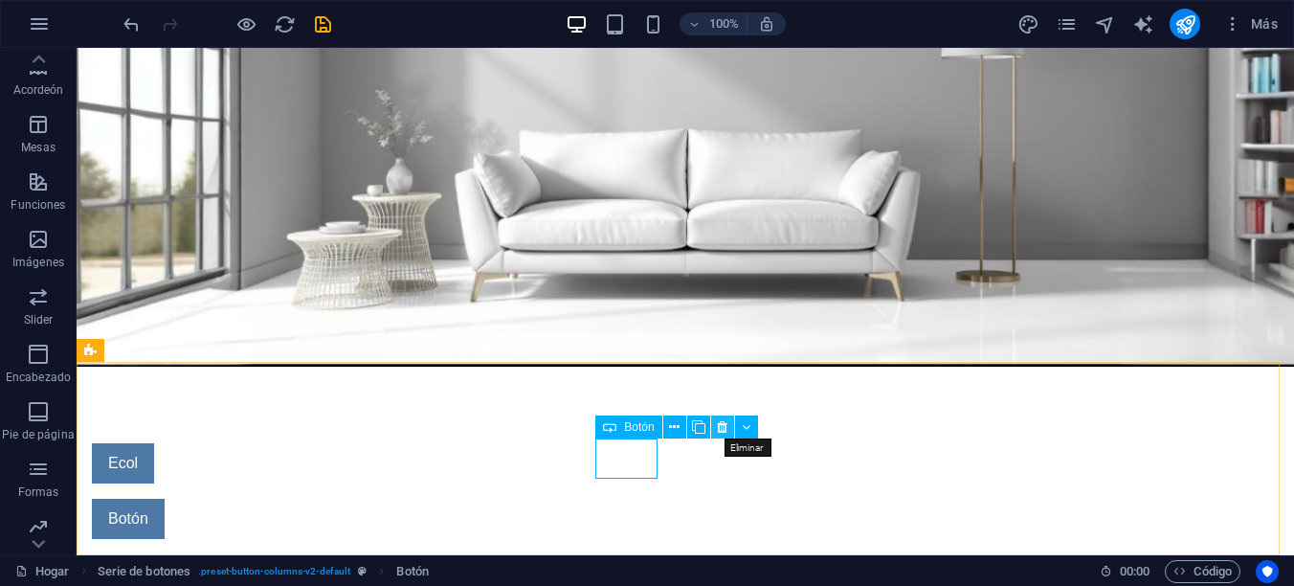
click at [721, 422] on icon at bounding box center [722, 427] width 11 height 20
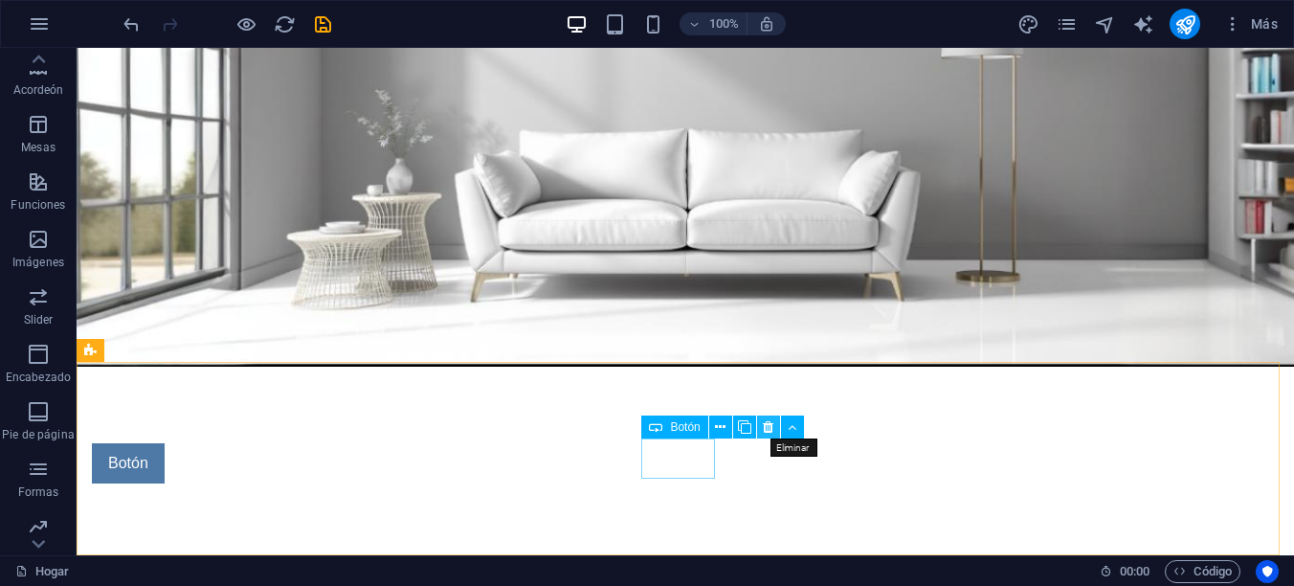
click at [769, 422] on icon at bounding box center [768, 427] width 11 height 20
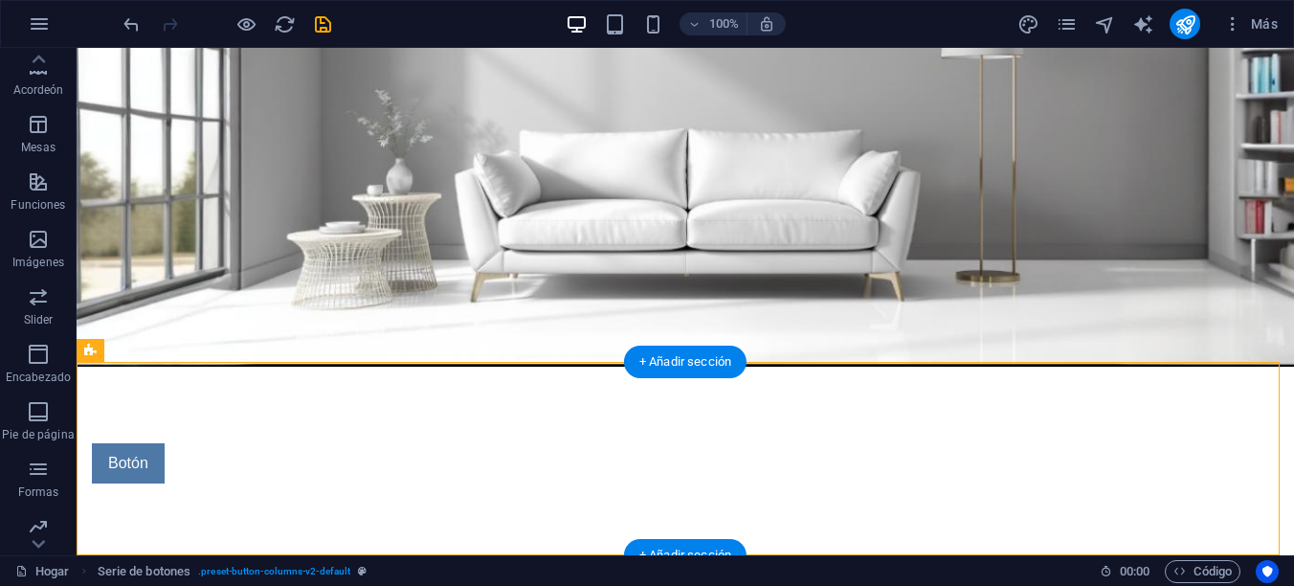
drag, startPoint x: 756, startPoint y: 473, endPoint x: 497, endPoint y: 425, distance: 263.7
click at [653, 452] on div "Botón" at bounding box center [543, 463] width 903 height 40
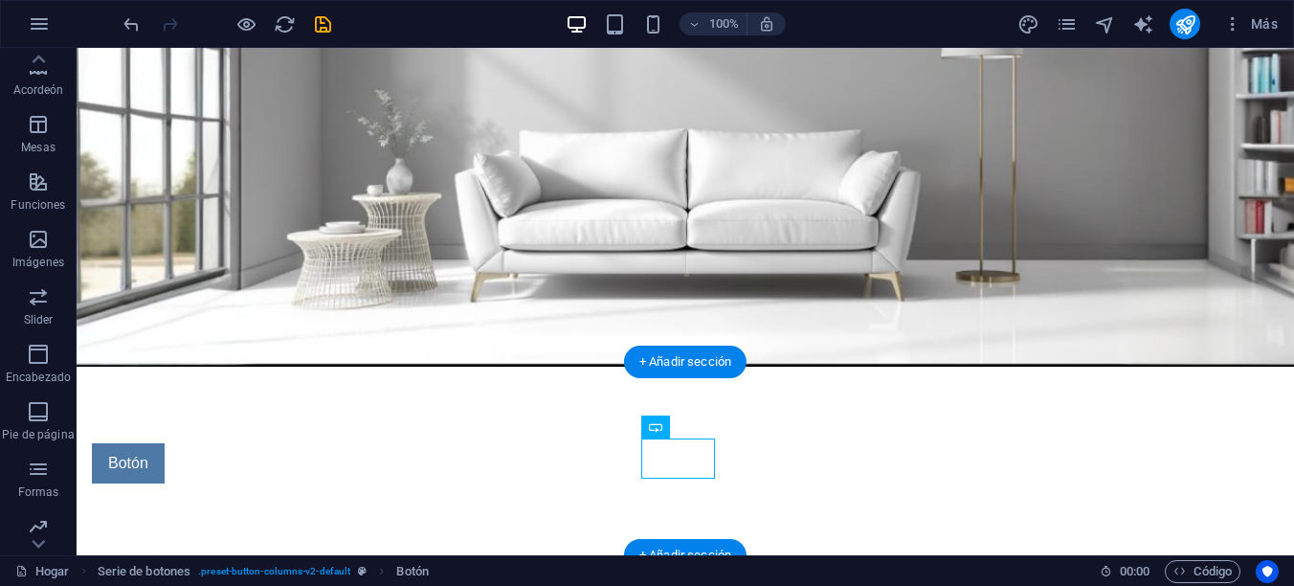
drag, startPoint x: 734, startPoint y: 478, endPoint x: 648, endPoint y: 464, distance: 87.3
click at [662, 453] on div "Botón" at bounding box center [543, 463] width 903 height 40
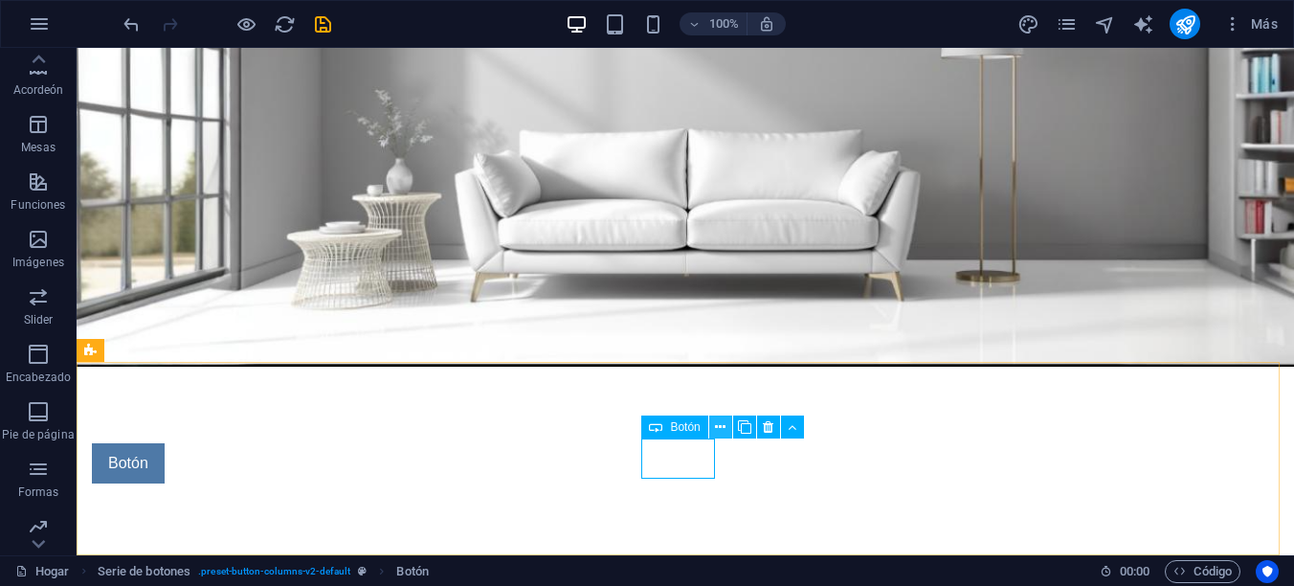
click at [717, 426] on icon at bounding box center [720, 427] width 11 height 20
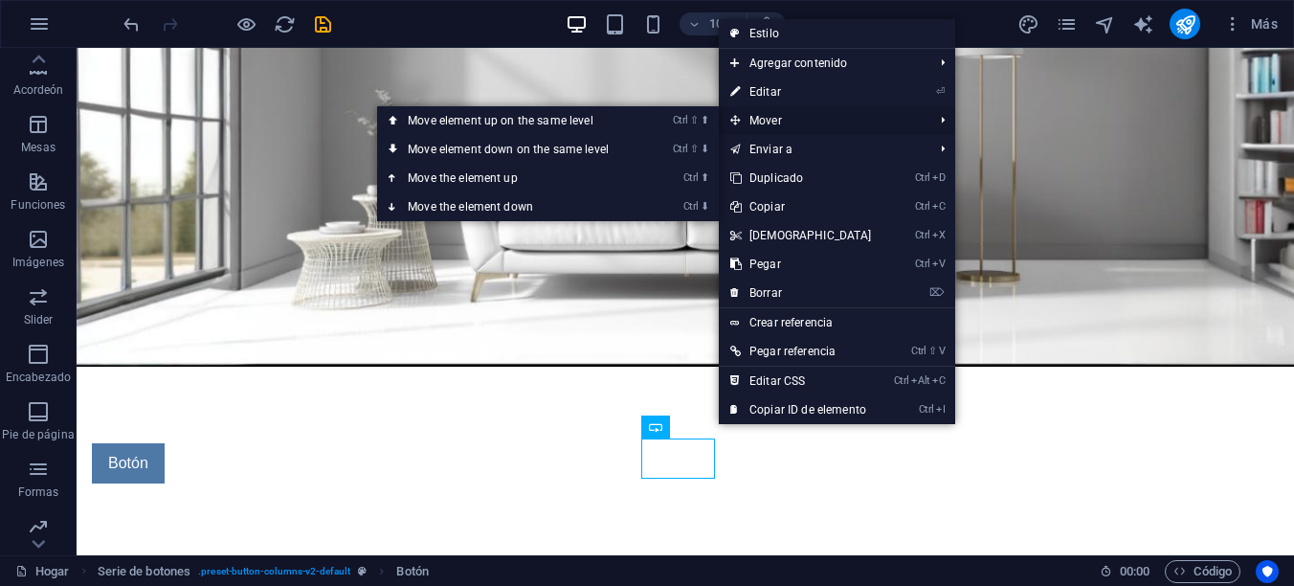
click at [769, 120] on font "Mover" at bounding box center [765, 120] width 33 height 13
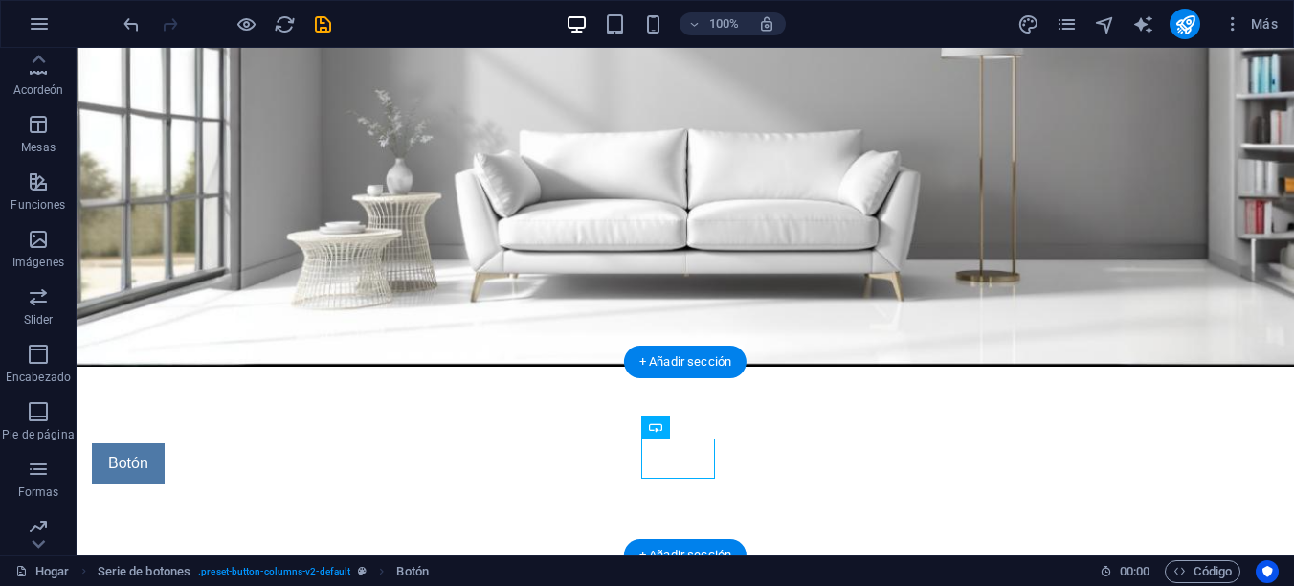
drag, startPoint x: 653, startPoint y: 447, endPoint x: 550, endPoint y: 438, distance: 103.7
click at [550, 438] on div "Botón" at bounding box center [685, 462] width 1217 height 193
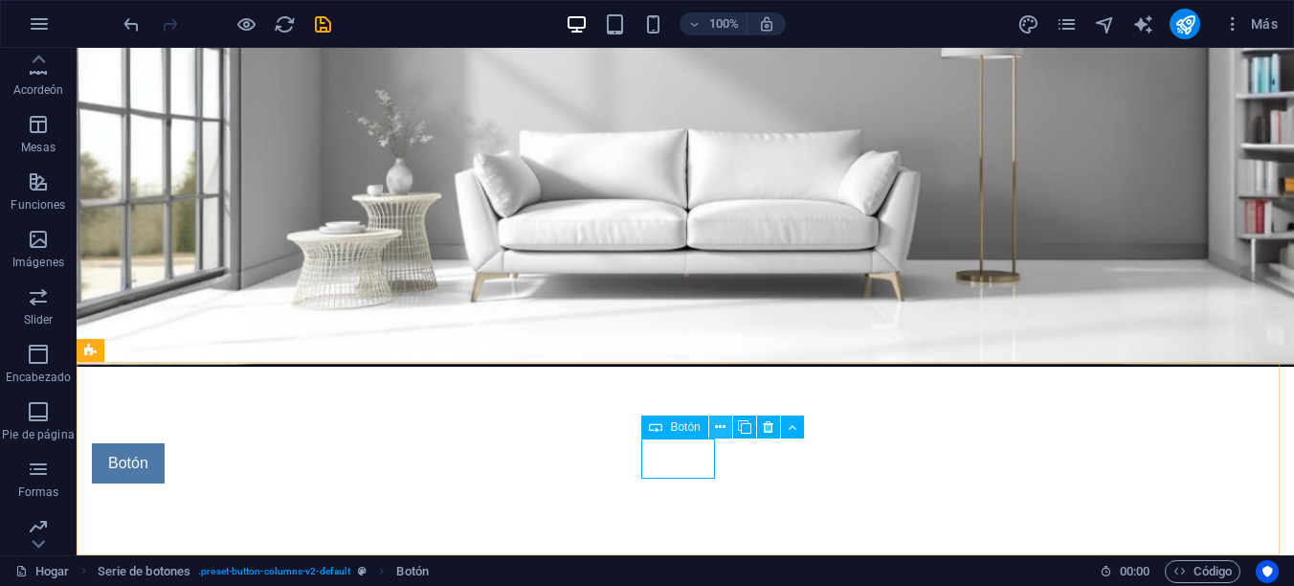
click at [721, 426] on icon at bounding box center [720, 427] width 11 height 20
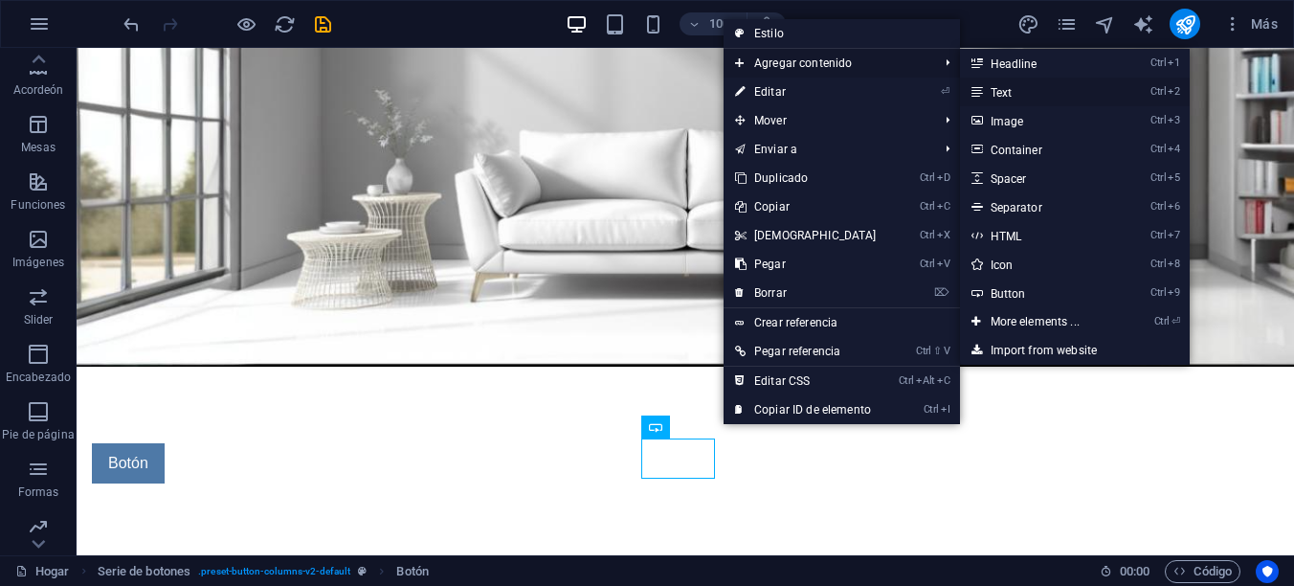
drag, startPoint x: 1008, startPoint y: 90, endPoint x: 586, endPoint y: 285, distance: 464.9
click at [1008, 90] on font "Text" at bounding box center [1001, 92] width 22 height 13
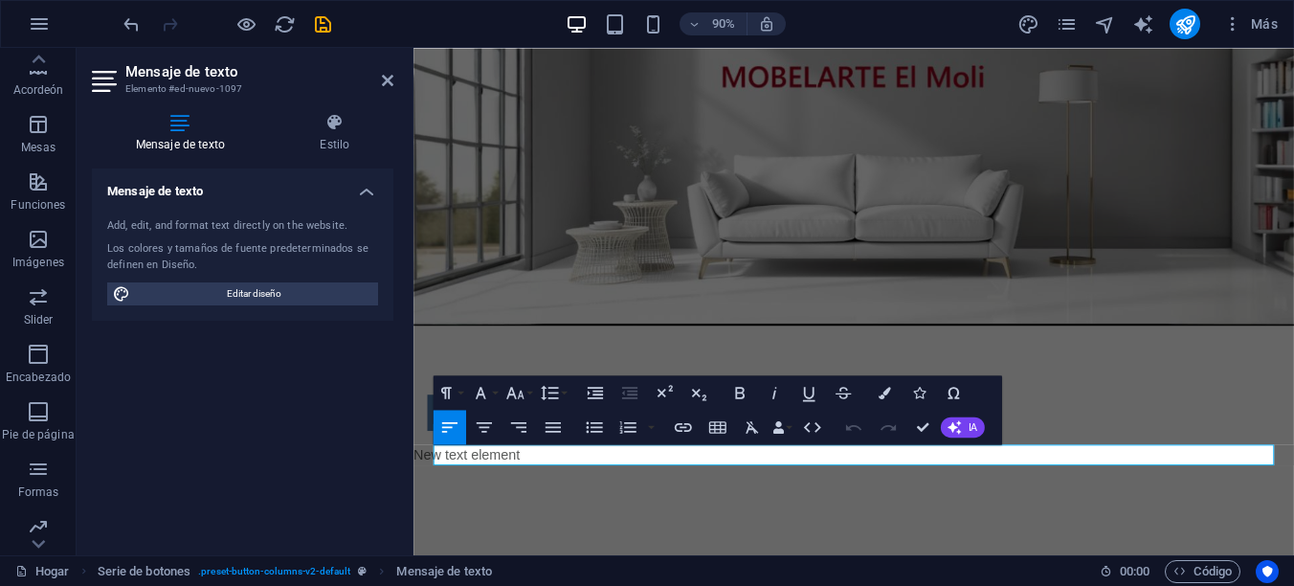
scroll to position [0, 0]
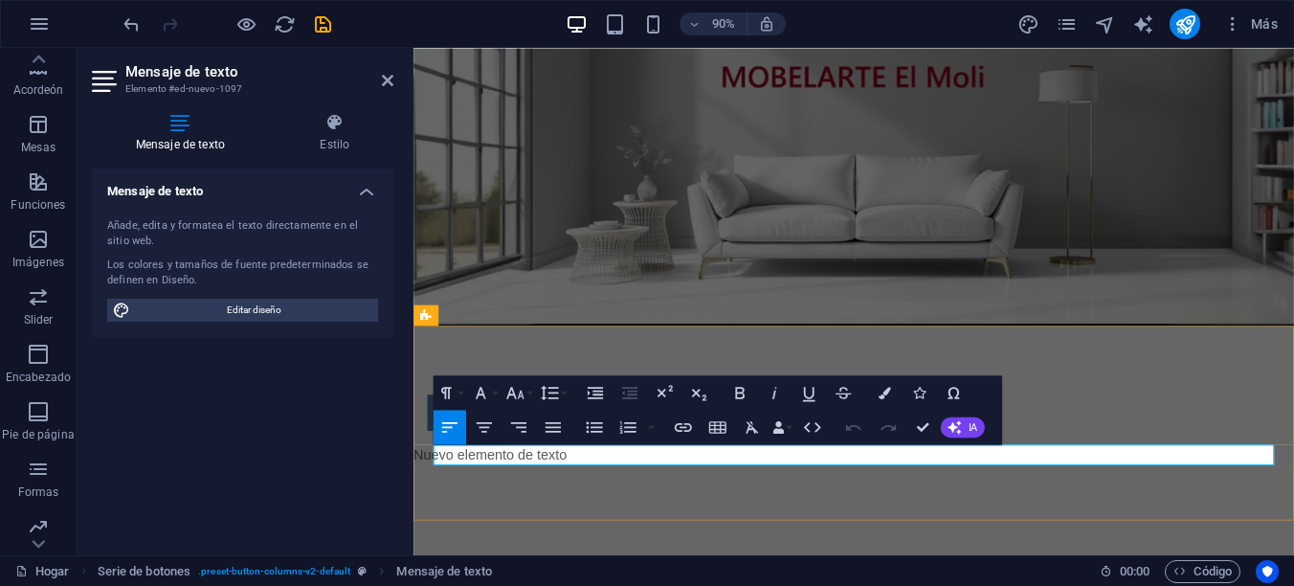
click at [620, 505] on p "Nuevo elemento de texto" at bounding box center [880, 499] width 934 height 23
click at [558, 498] on p "Nuevo elemento" at bounding box center [880, 499] width 934 height 23
click at [498, 497] on font "catálogoNuevo elemento" at bounding box center [497, 499] width 169 height 16
click at [557, 424] on icon "button" at bounding box center [553, 426] width 21 height 21
click at [535, 494] on p "lagoGato" at bounding box center [880, 499] width 934 height 23
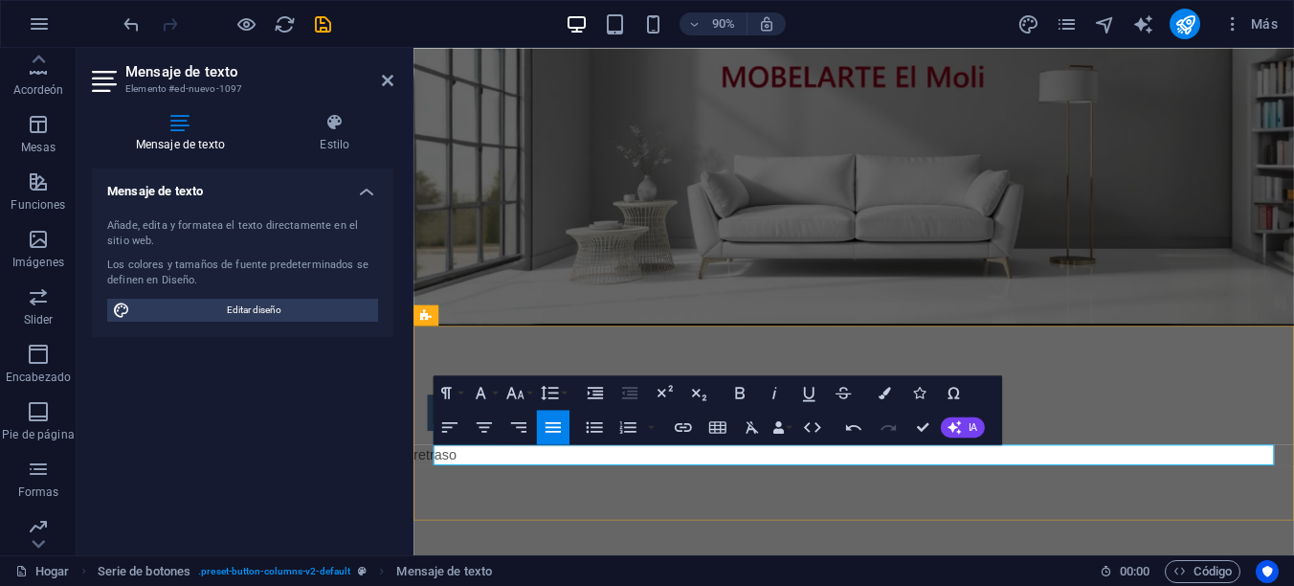
click at [501, 503] on p "retraso" at bounding box center [880, 499] width 934 height 23
click at [514, 501] on p "Retroceder" at bounding box center [880, 499] width 934 height 23
click at [953, 427] on icon "button" at bounding box center [953, 426] width 13 height 13
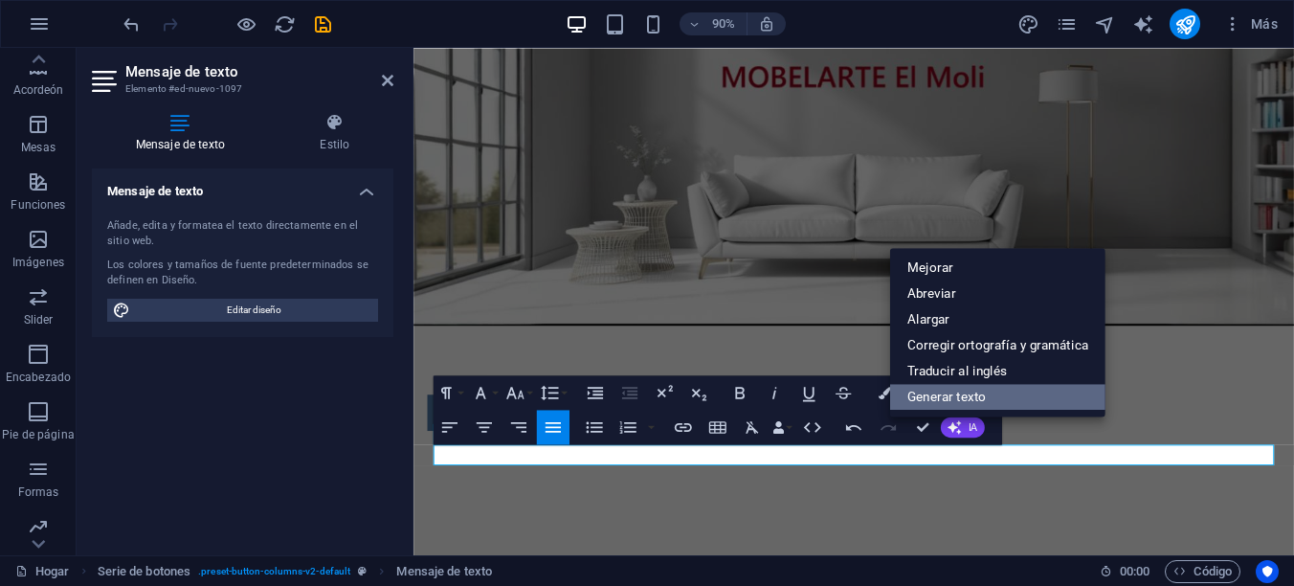
click at [945, 395] on link "Generar texto" at bounding box center [997, 397] width 215 height 26
select select "English"
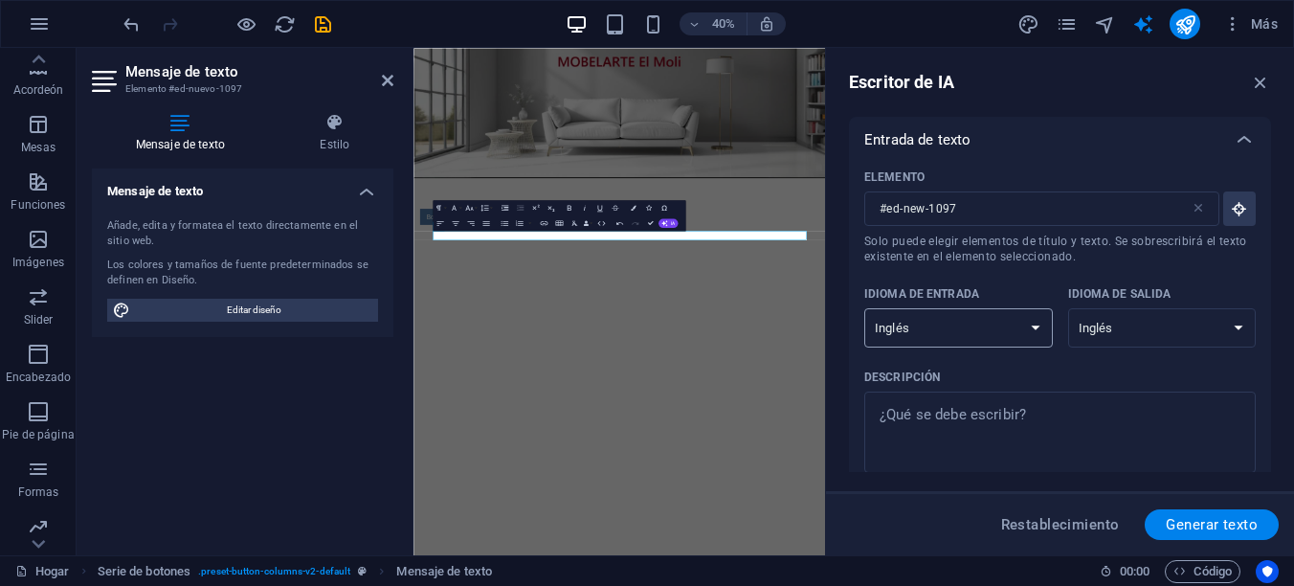
click at [1029, 325] on select "Albanés Árabe Armenio Awadhi Azerbaiyano Baskir Vasco Bielorruso Bengalí Bhojpu…" at bounding box center [958, 327] width 188 height 39
select select "Spanish"
click at [864, 308] on select "Albanés Árabe Armenio Awadhi Azerbaiyano Baskir Vasco Bielorruso Bengalí Bhojpu…" at bounding box center [958, 327] width 188 height 39
click at [1163, 324] on select "Albanés Árabe Armenio Awadhi Azerbaiyano Baskir Vasco Bielorruso Bengalí Bhojpu…" at bounding box center [1162, 327] width 188 height 39
select select "Spanish"
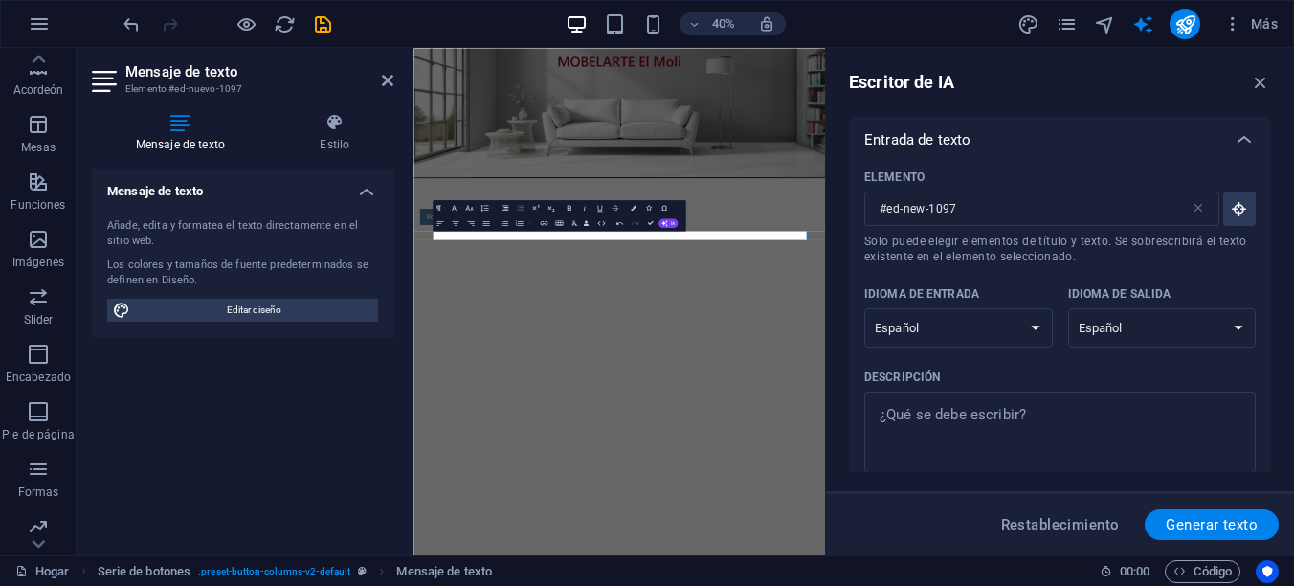
click at [1068, 308] on select "Albanés Árabe Armenio Awadhi Azerbaiyano Baskir Vasco Bielorruso Bengalí Bhojpu…" at bounding box center [1162, 327] width 188 height 39
type textarea "x"
click at [1072, 427] on textarea "Descripción x ​" at bounding box center [1060, 432] width 372 height 62
type textarea "C"
type textarea "x"
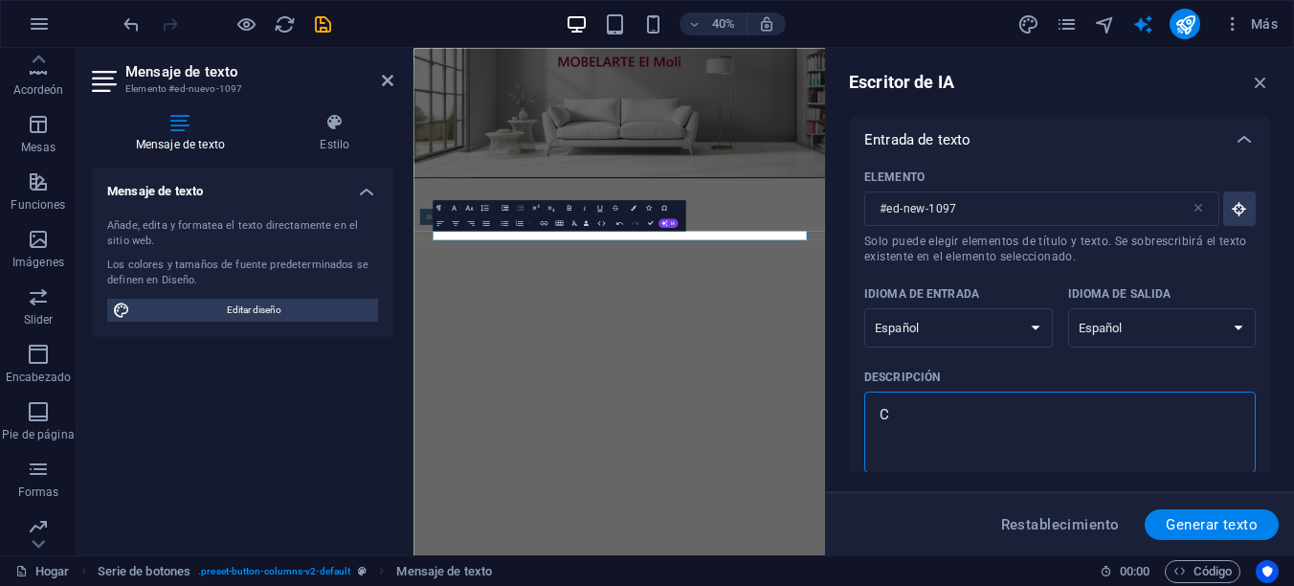
type textarea "Ca"
type textarea "x"
type textarea "Cat"
type textarea "x"
type textarea "Cata"
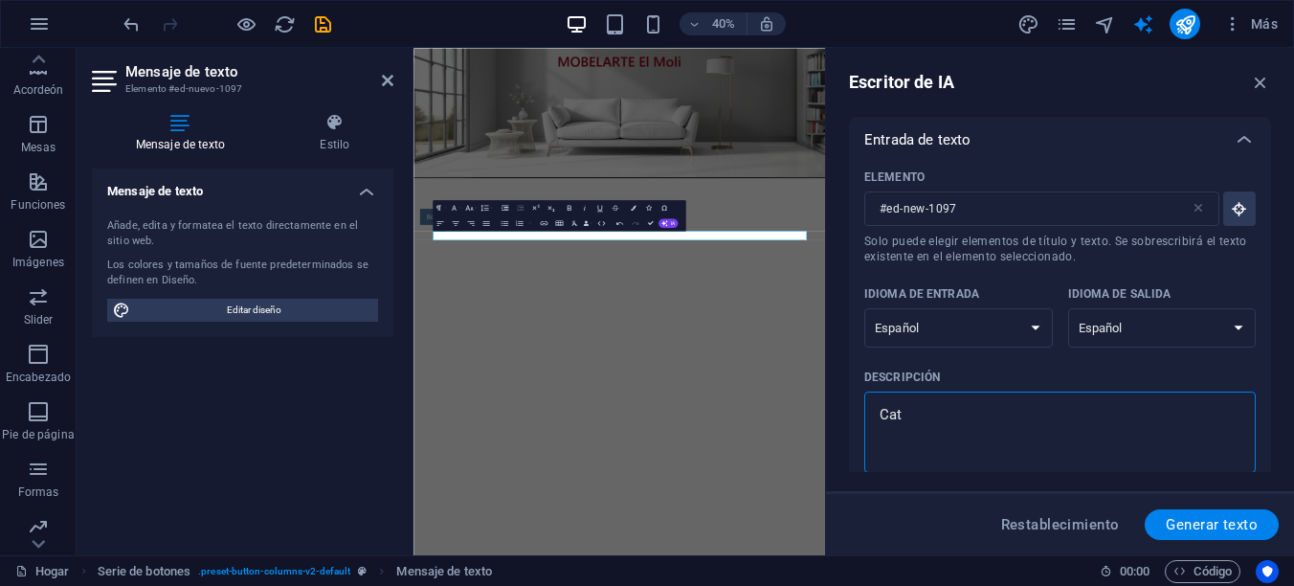
type textarea "x"
type textarea "Catal"
type textarea "x"
type textarea "Catalo"
type textarea "x"
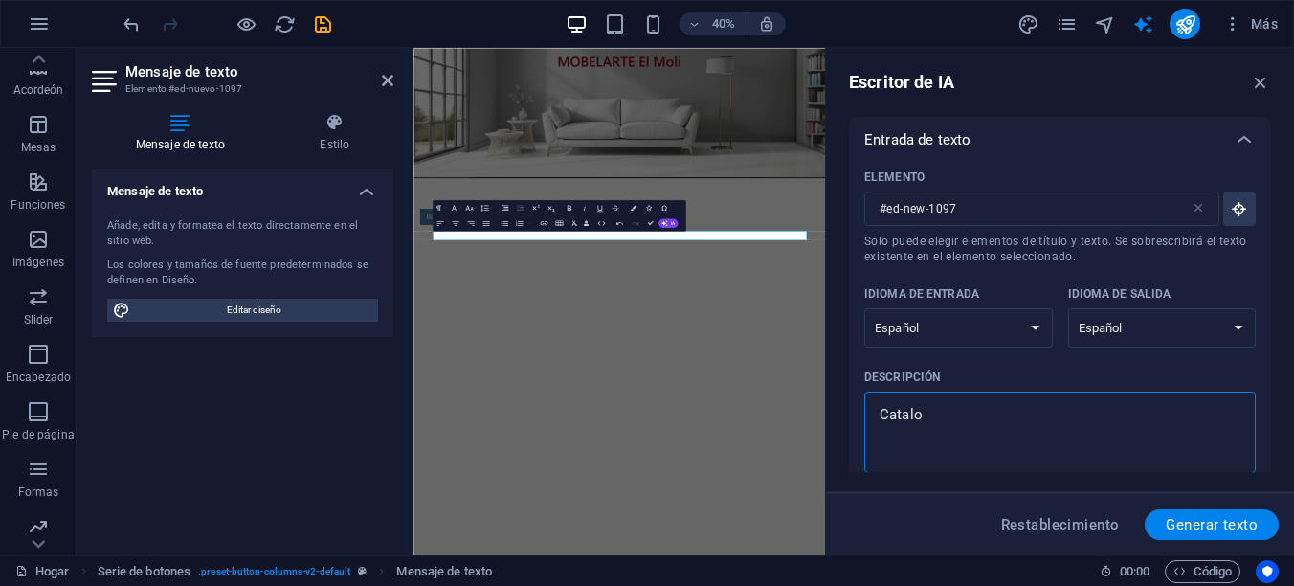
type textarea "Catalog"
type textarea "x"
type textarea "Catalogo"
type textarea "x"
type textarea "Catalogo"
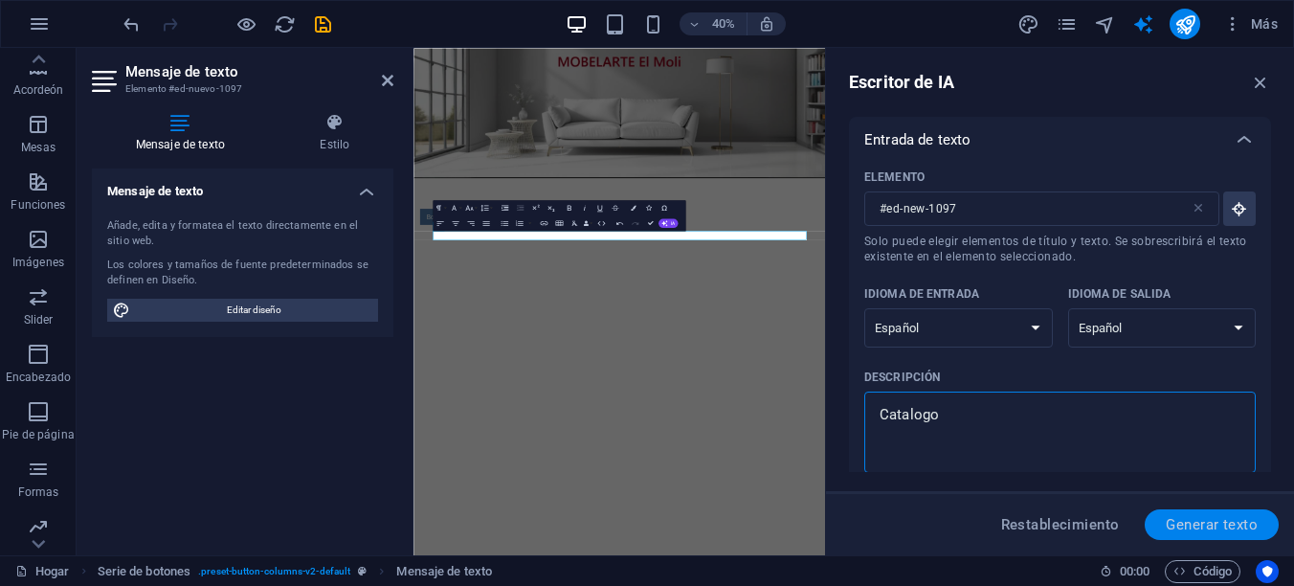
click at [1169, 522] on span "Generar texto" at bounding box center [1211, 524] width 92 height 15
type textarea "x"
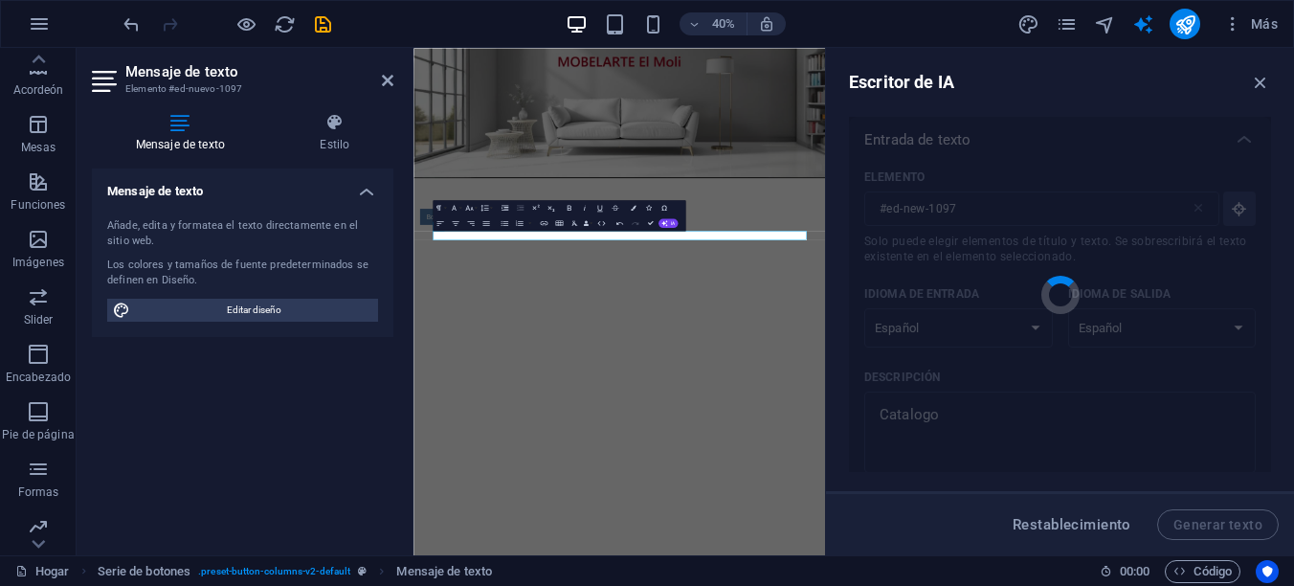
type textarea "x"
type textarea "Descubre nuestro catálogo variado y actualizado."
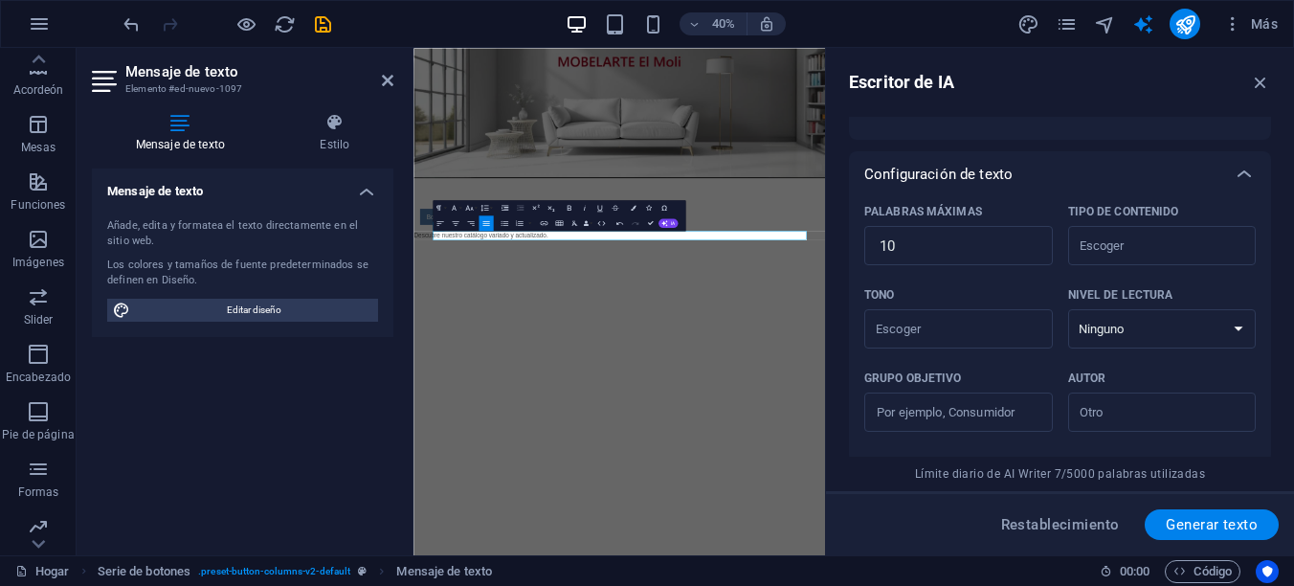
scroll to position [620, 0]
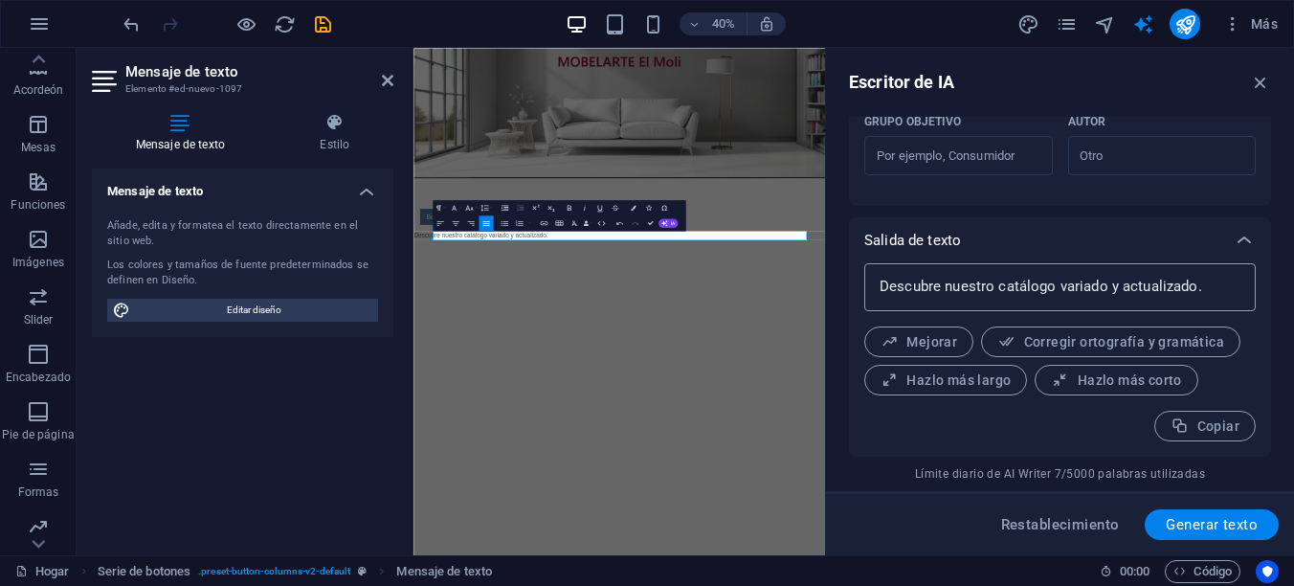
type textarea "x"
drag, startPoint x: 1059, startPoint y: 286, endPoint x: 1203, endPoint y: 285, distance: 143.5
click at [1203, 285] on textarea "Descubre nuestro catálogo variado y actualizado." at bounding box center [1060, 287] width 372 height 29
type textarea "Descubre nuestro catálogo variado y actualizado."
type textarea "x"
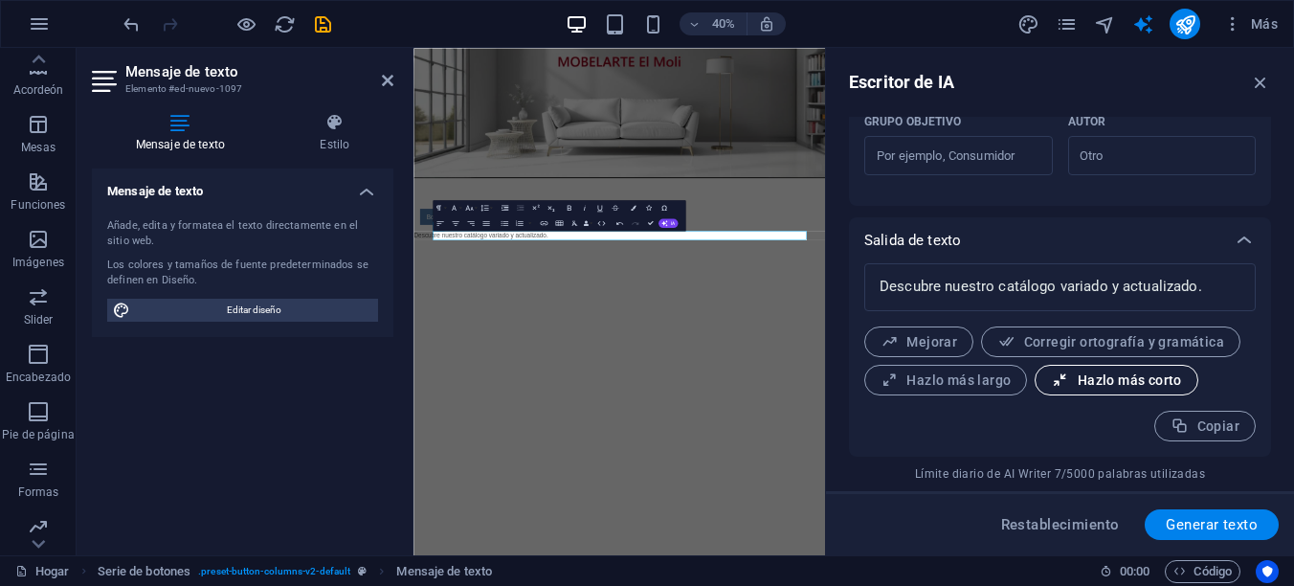
click at [1099, 376] on font "Hazlo más corto" at bounding box center [1129, 379] width 104 height 15
type textarea "x"
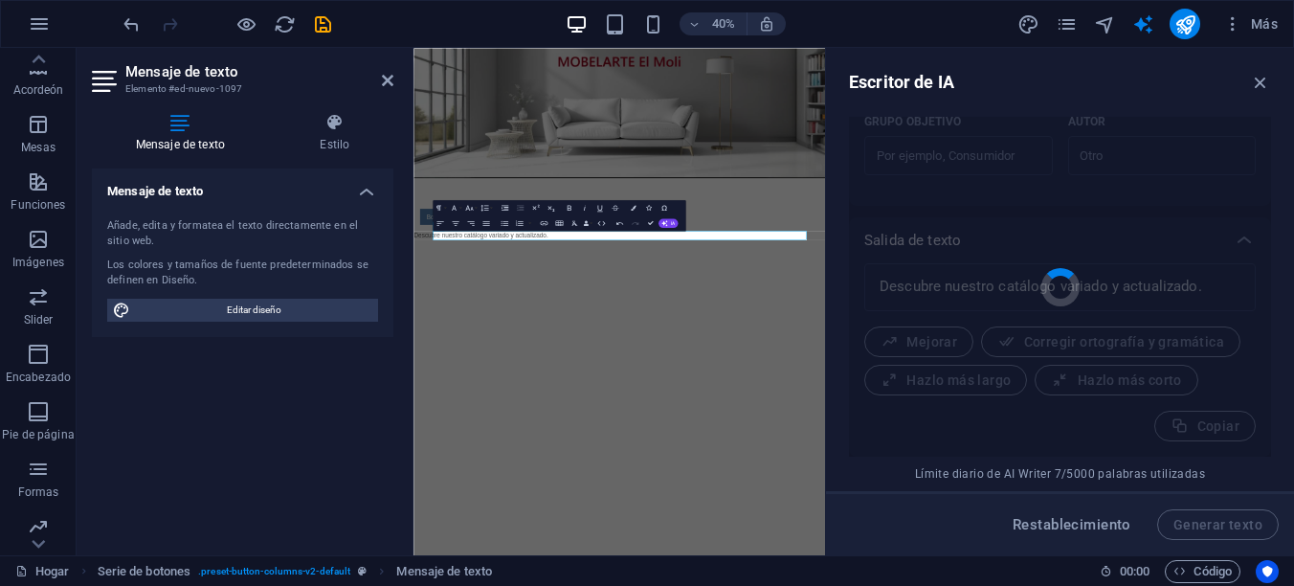
type textarea "x"
type textarea "Explora nuestro catálogo actualizado."
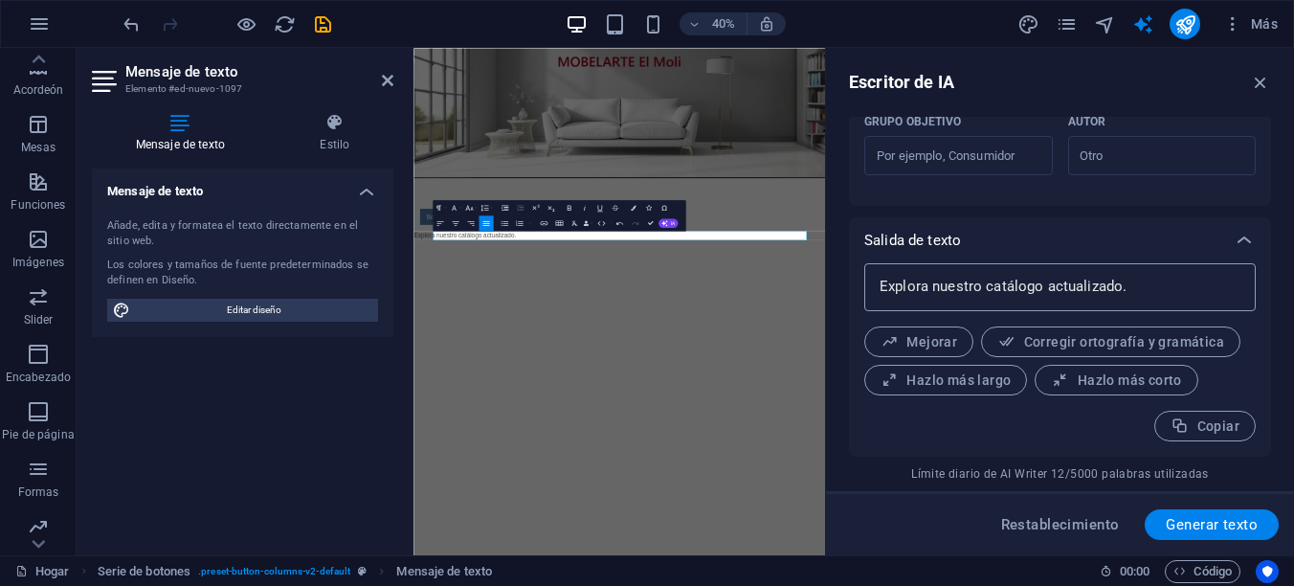
type textarea "x"
click at [1058, 284] on textarea "Explora nuestro catálogo actualizado." at bounding box center [1060, 287] width 372 height 29
type textarea "Explora nuestro catálogo actualizado."
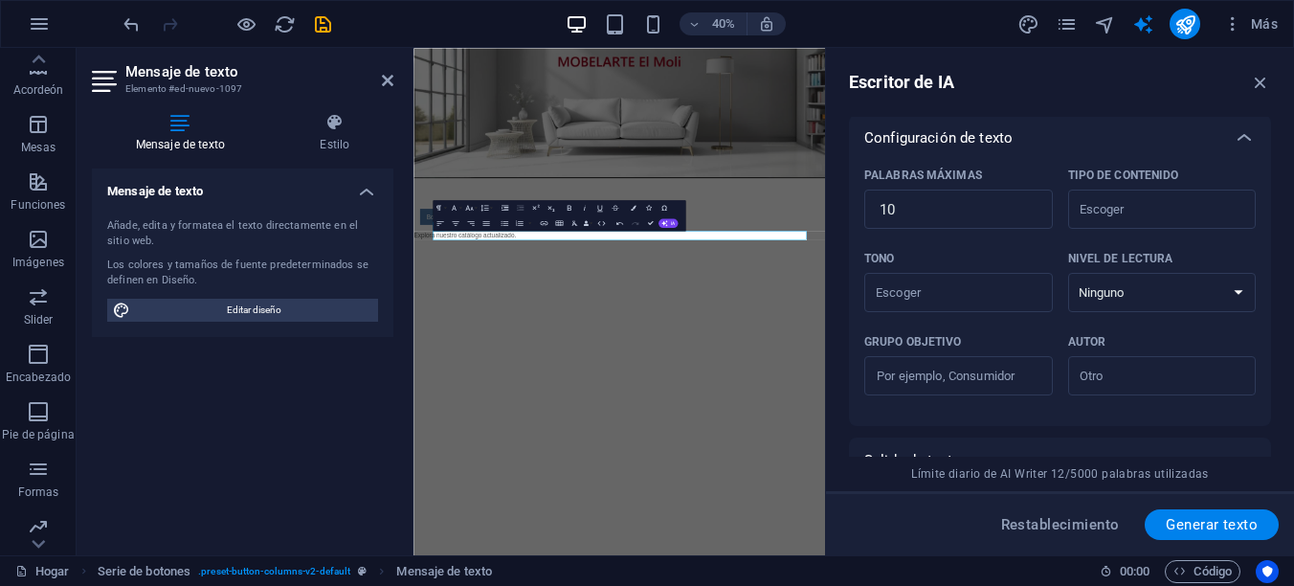
scroll to position [142, 0]
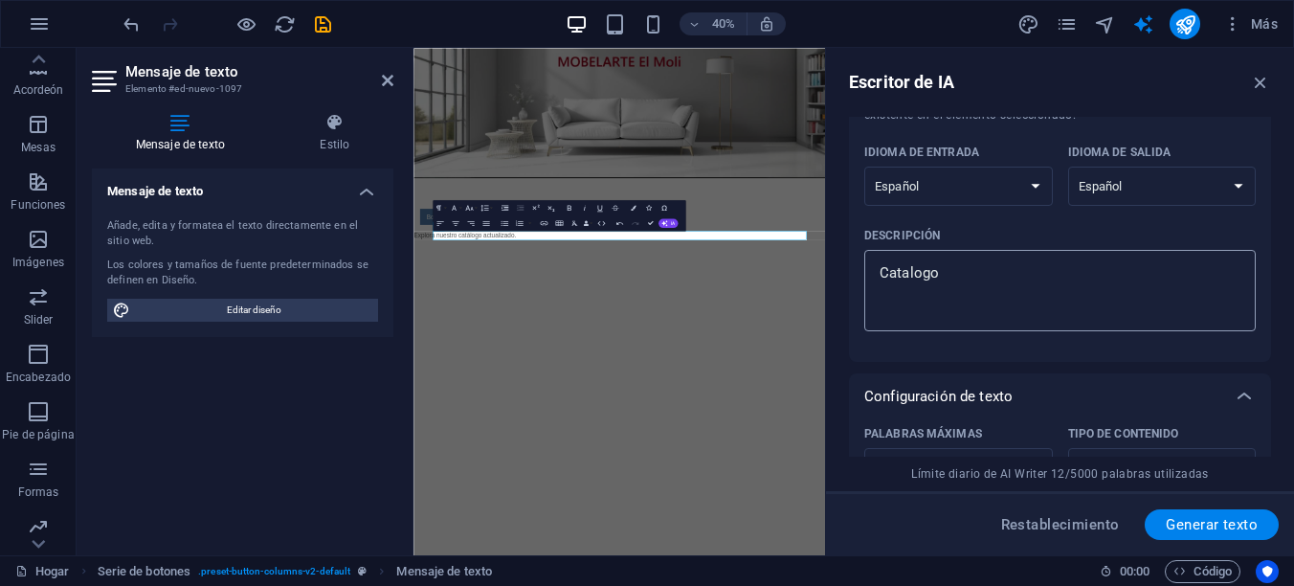
type textarea "x"
click at [972, 281] on textarea "Catalogo" at bounding box center [1060, 290] width 372 height 62
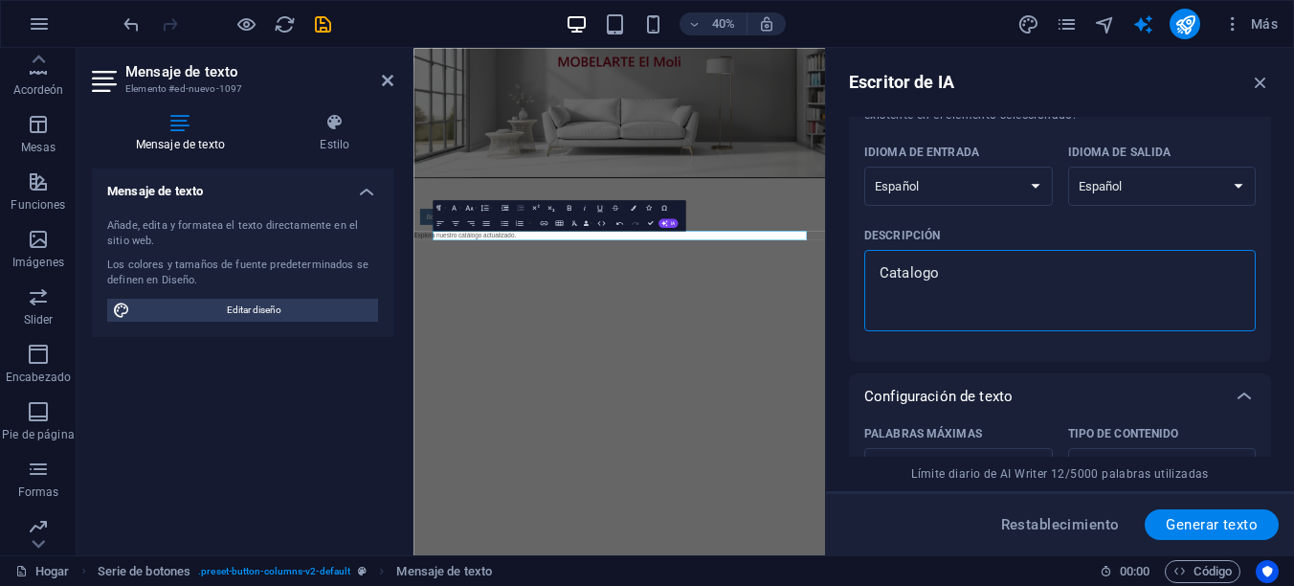
click at [972, 281] on textarea "Catalogo" at bounding box center [1060, 290] width 372 height 62
click at [991, 277] on textarea "Catalogo" at bounding box center [1060, 290] width 372 height 62
type textarea "Catalogo"
type textarea "x"
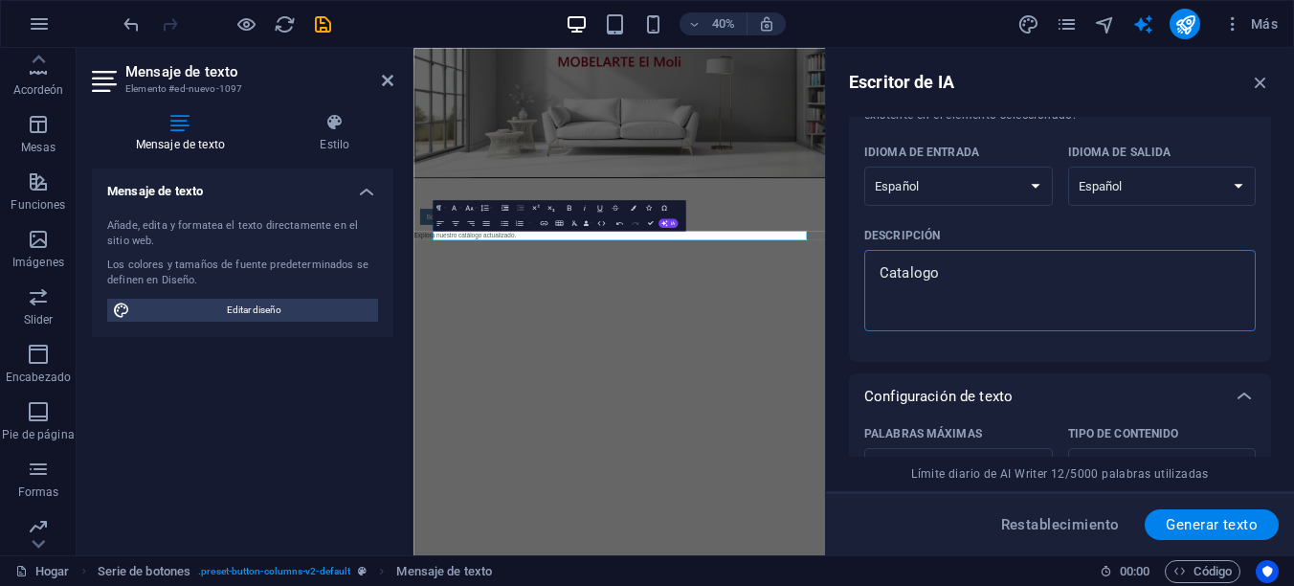
type textarea "Catalogo C"
type textarea "x"
type textarea "Catalogo Co"
type textarea "x"
type textarea "Catalogo Con"
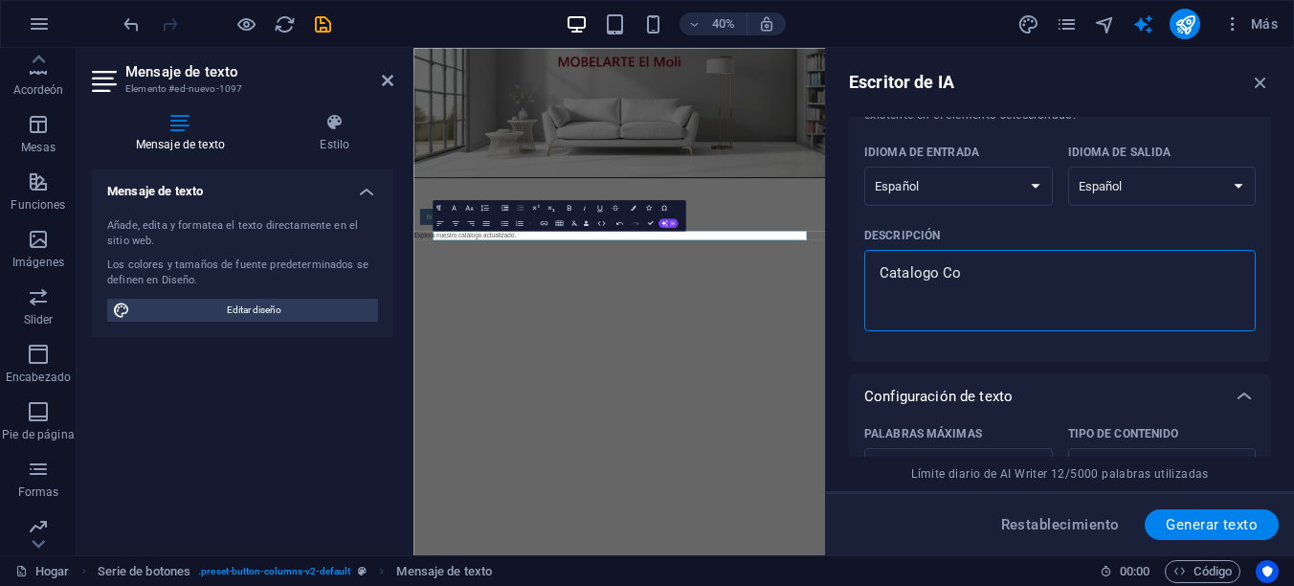
type textarea "x"
type textarea "Catalogo Conj"
type textarea "x"
type textarea "Catalogo Conju"
type textarea "x"
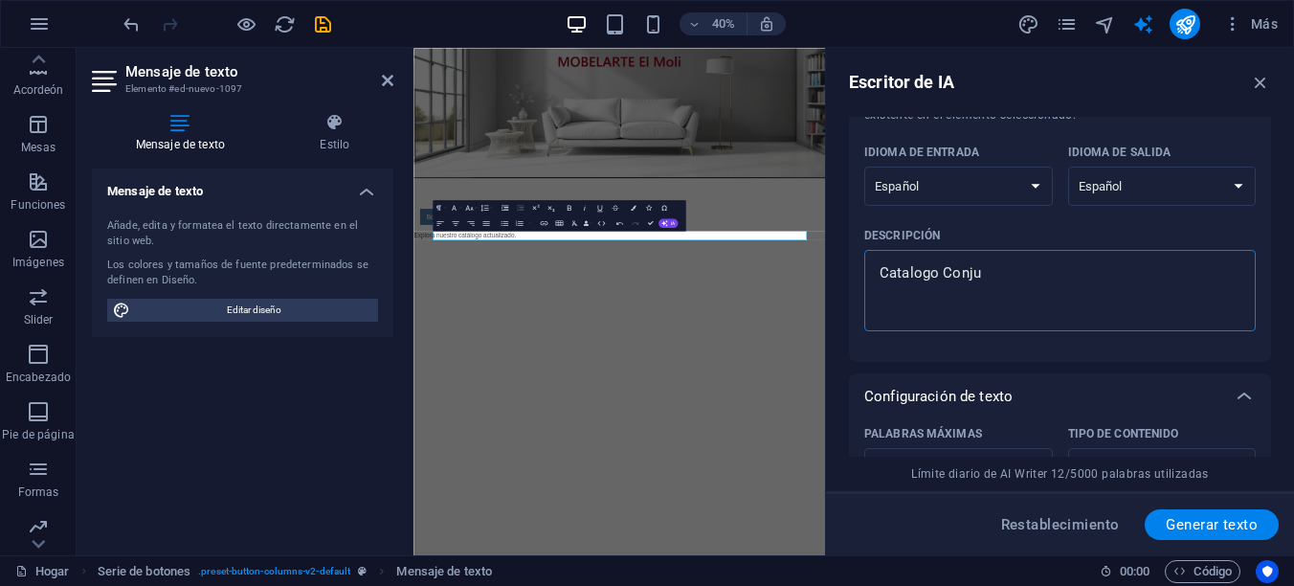
type textarea "Catalogo Conjun"
type textarea "x"
type textarea "Catalogo Conjunt"
type textarea "x"
type textarea "Catalogo Conjunto"
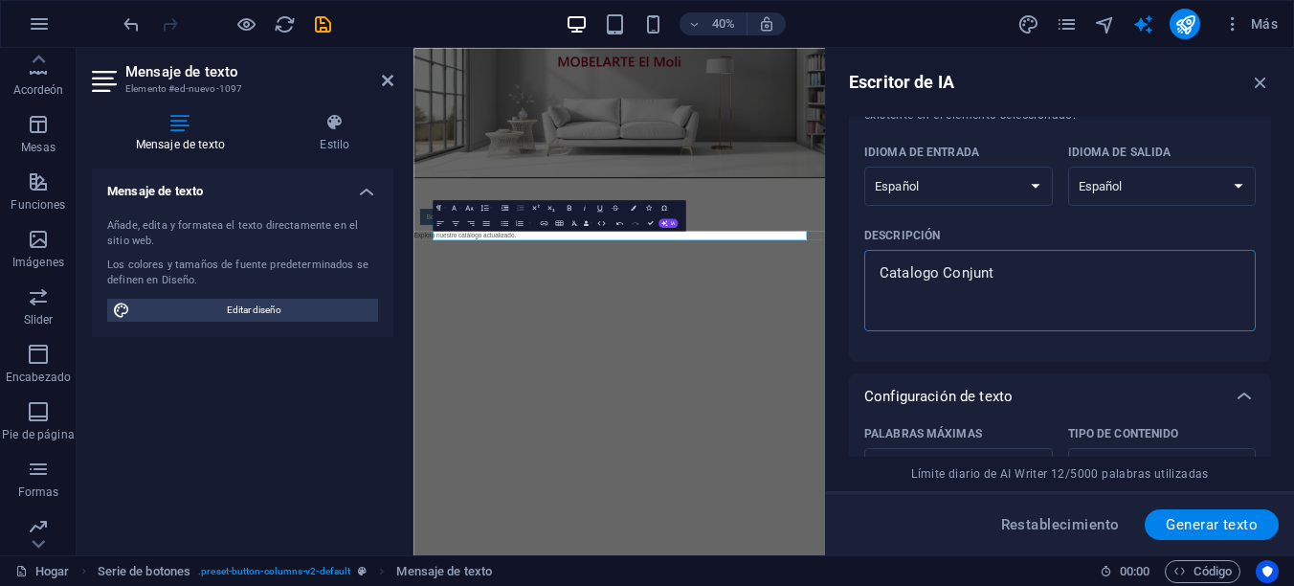
type textarea "x"
type textarea "Catalogo Conjuntos"
type textarea "x"
type textarea "Catalogo Conjuntos"
click at [1216, 524] on span "Generar texto" at bounding box center [1211, 524] width 92 height 15
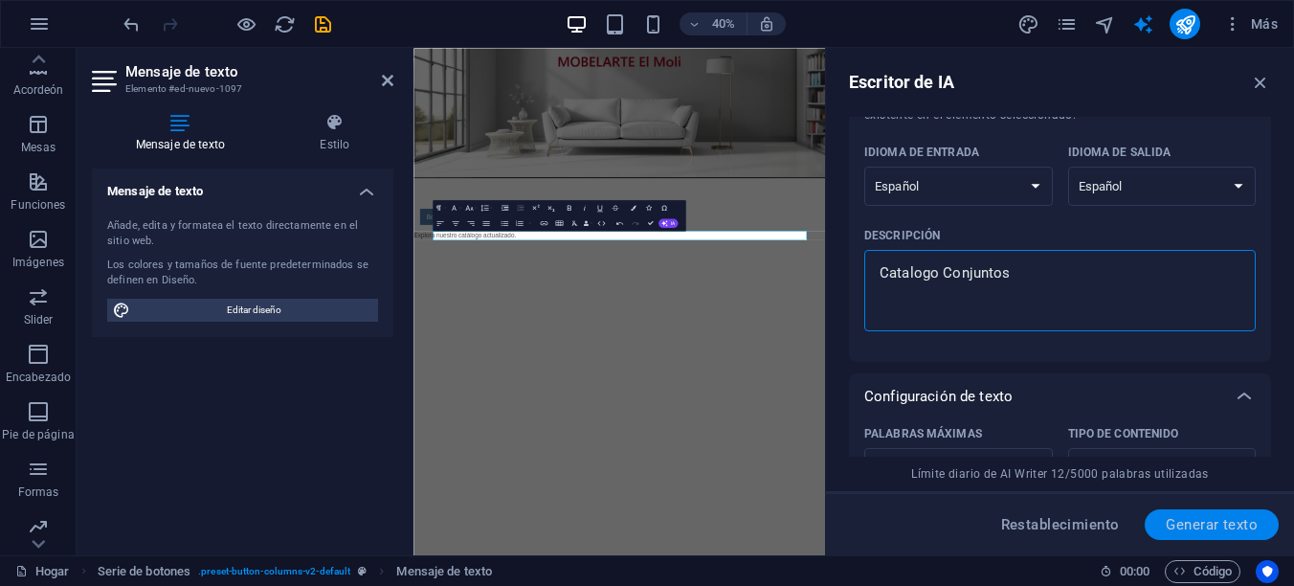
type textarea "x"
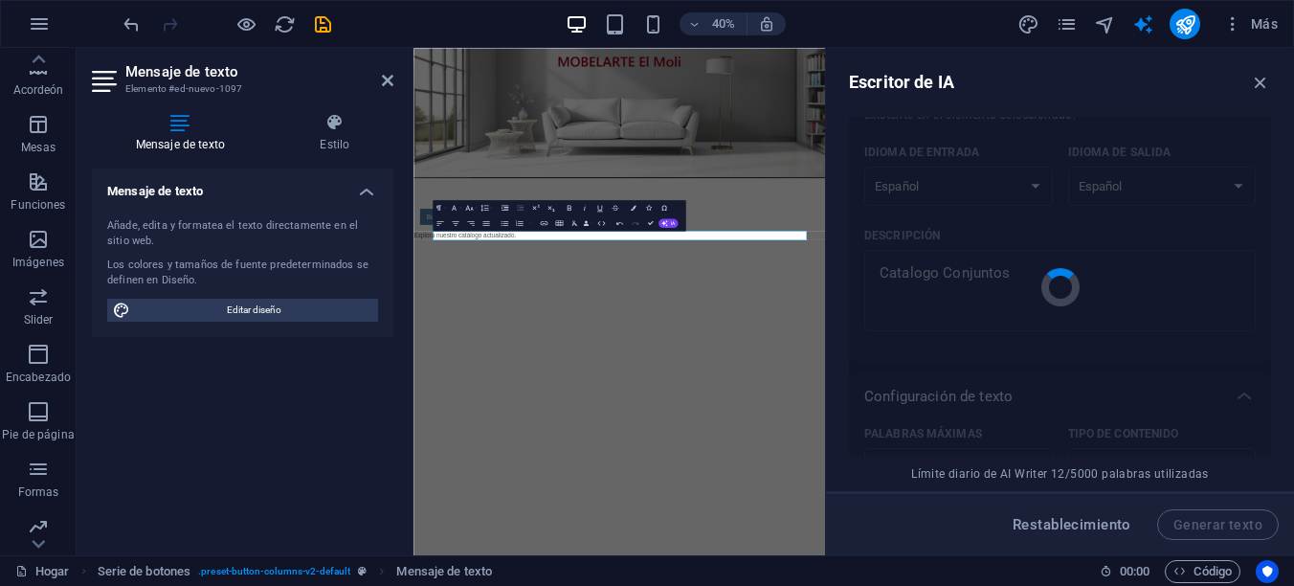
type textarea "x"
type textarea "Explora nuestra variedad de conjuntos únicos y estilosos."
type textarea "x"
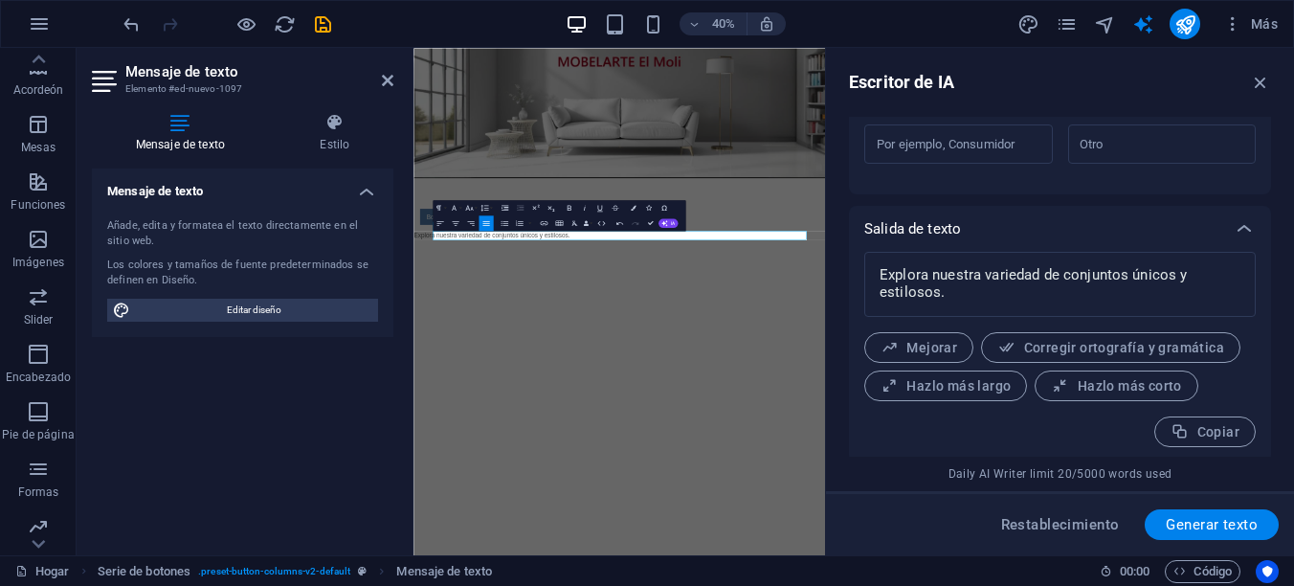
scroll to position [637, 0]
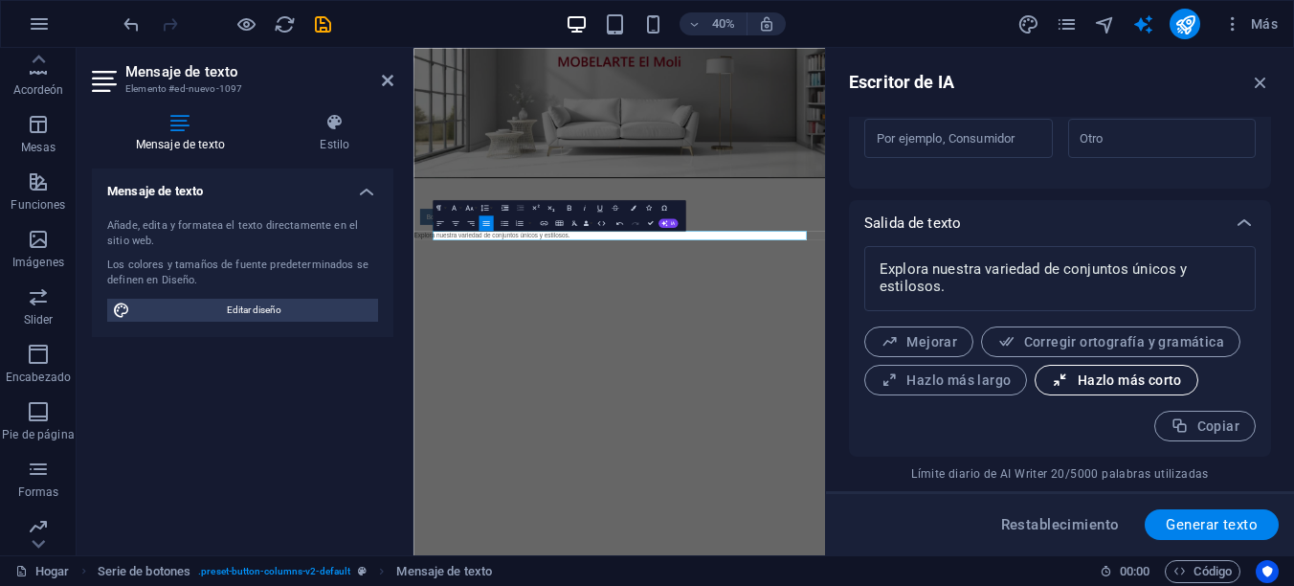
click at [1112, 377] on font "Hazlo más corto" at bounding box center [1129, 379] width 104 height 15
type textarea "x"
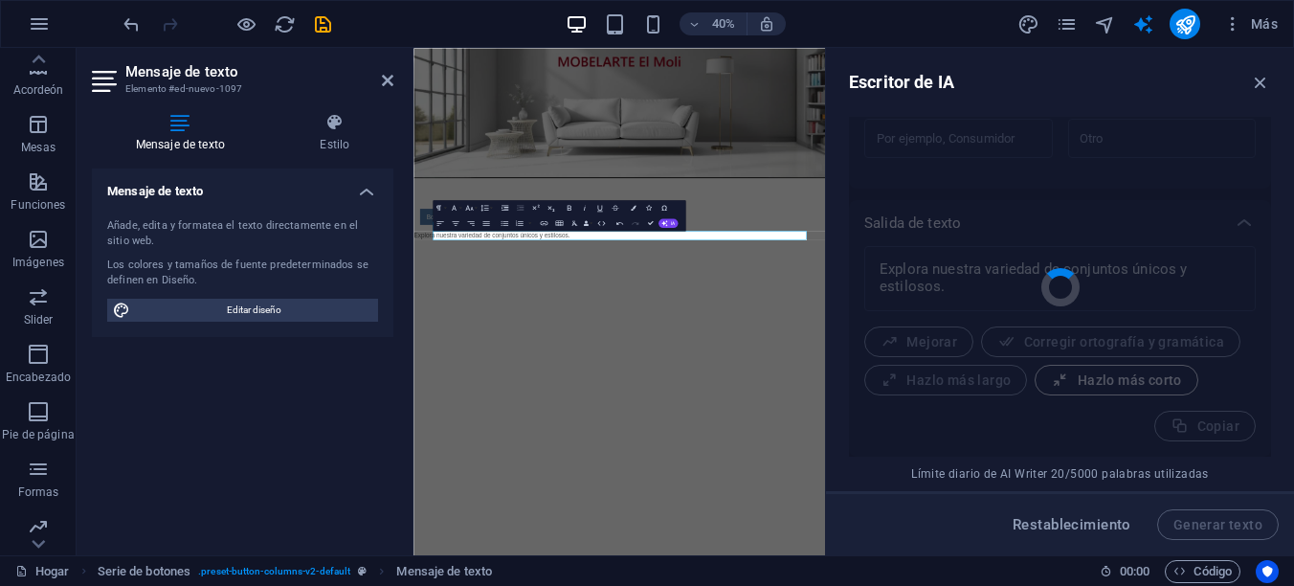
type textarea "x"
type textarea "Descubre nuestros conjuntos únicos y estilosos."
type textarea "x"
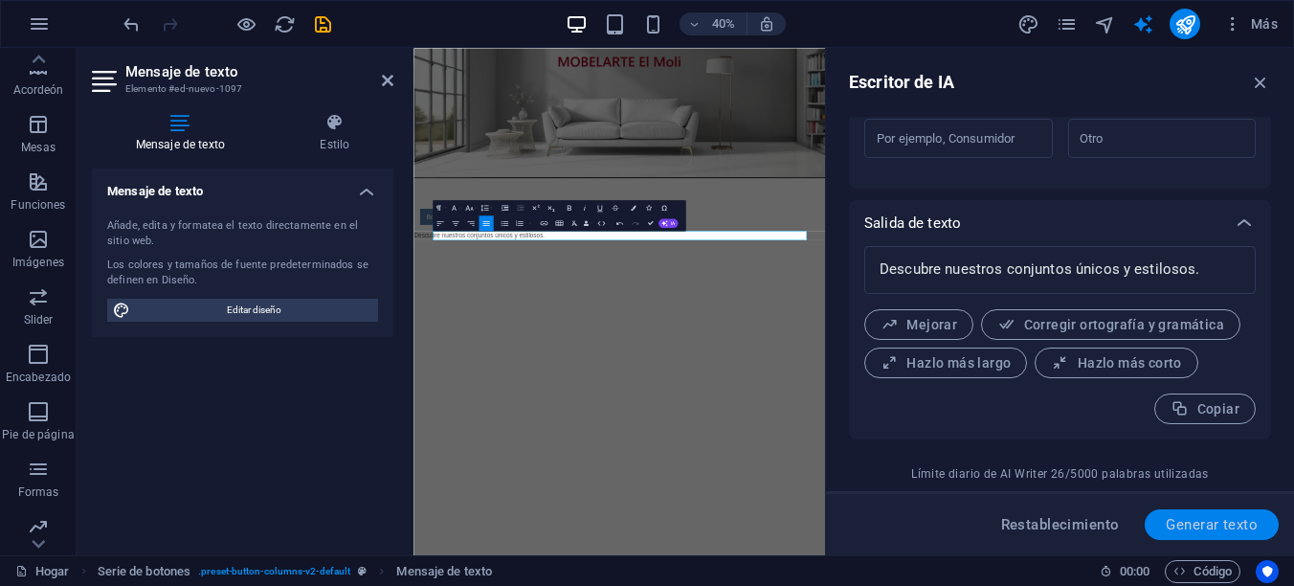
click at [1216, 523] on span "Generar texto" at bounding box center [1211, 524] width 92 height 15
type textarea "x"
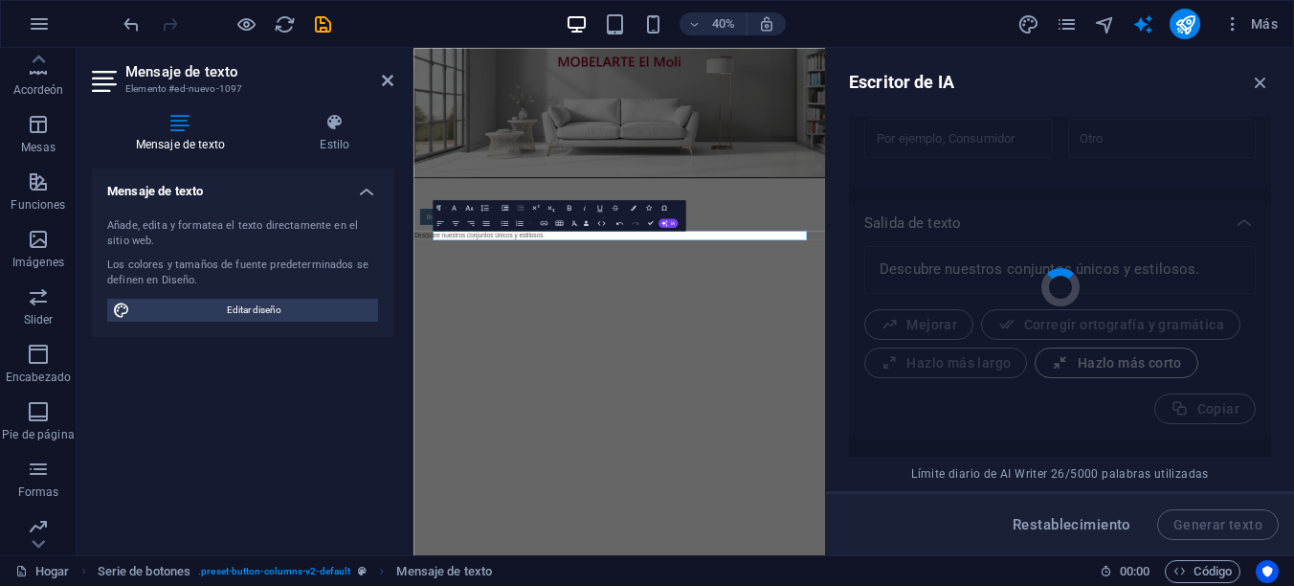
type textarea "x"
type textarea "Explora nuestra variedad de conjuntos únicos y atractivos."
type textarea "x"
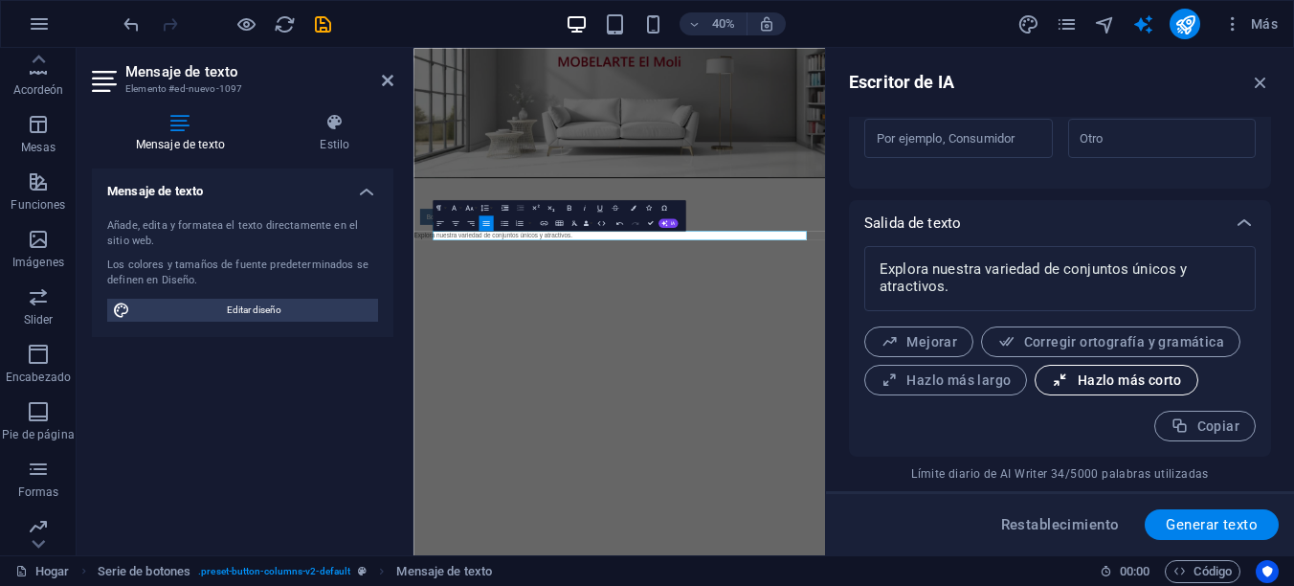
click at [1118, 378] on font "Hazlo más corto" at bounding box center [1129, 379] width 104 height 15
type textarea "x"
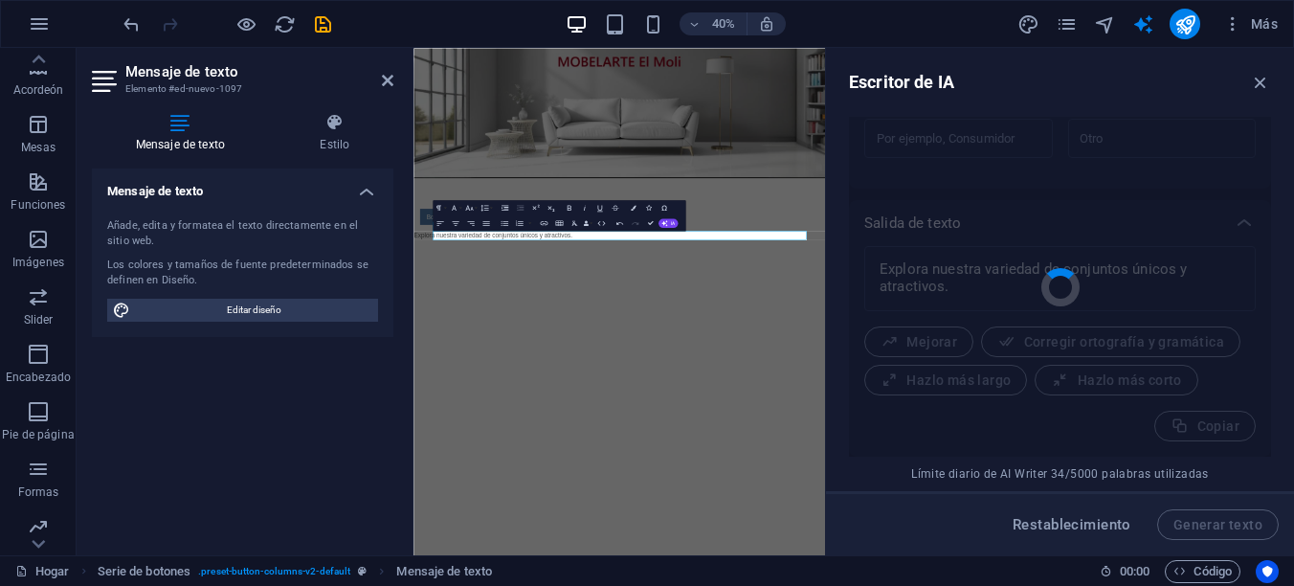
type textarea "x"
type textarea "Descubre nuestros conjuntos únicos y atractivos."
type textarea "x"
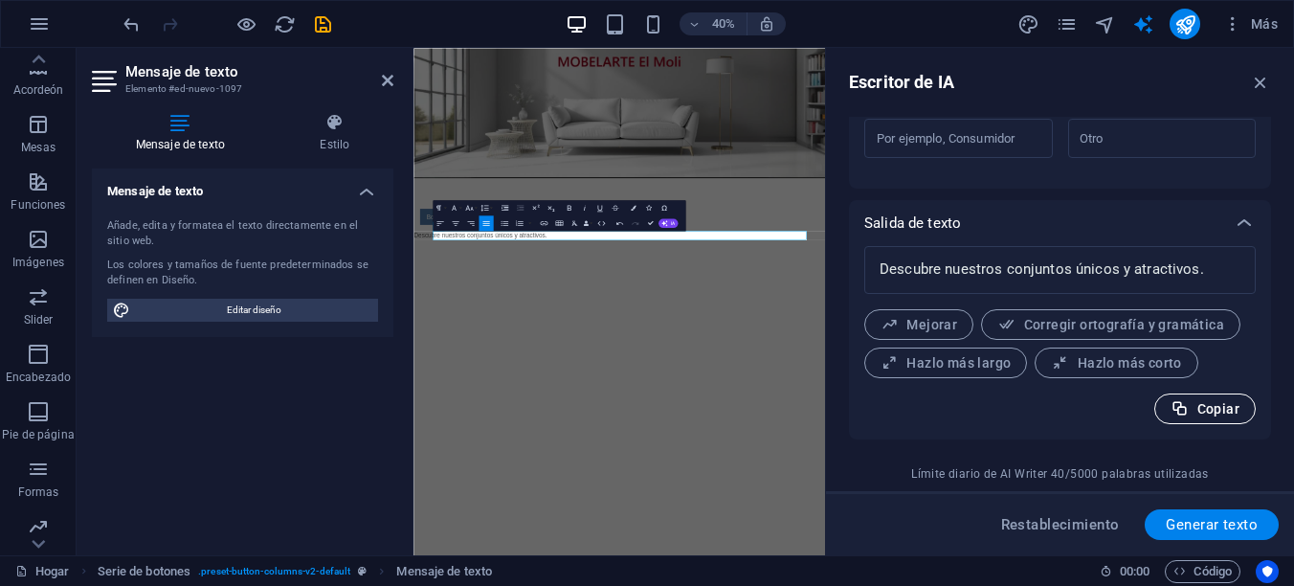
click at [1203, 410] on font "Copiar" at bounding box center [1218, 408] width 42 height 15
type textarea "x"
drag, startPoint x: 1266, startPoint y: 82, endPoint x: 936, endPoint y: 72, distance: 330.3
click at [1266, 82] on icon "button" at bounding box center [1260, 82] width 21 height 21
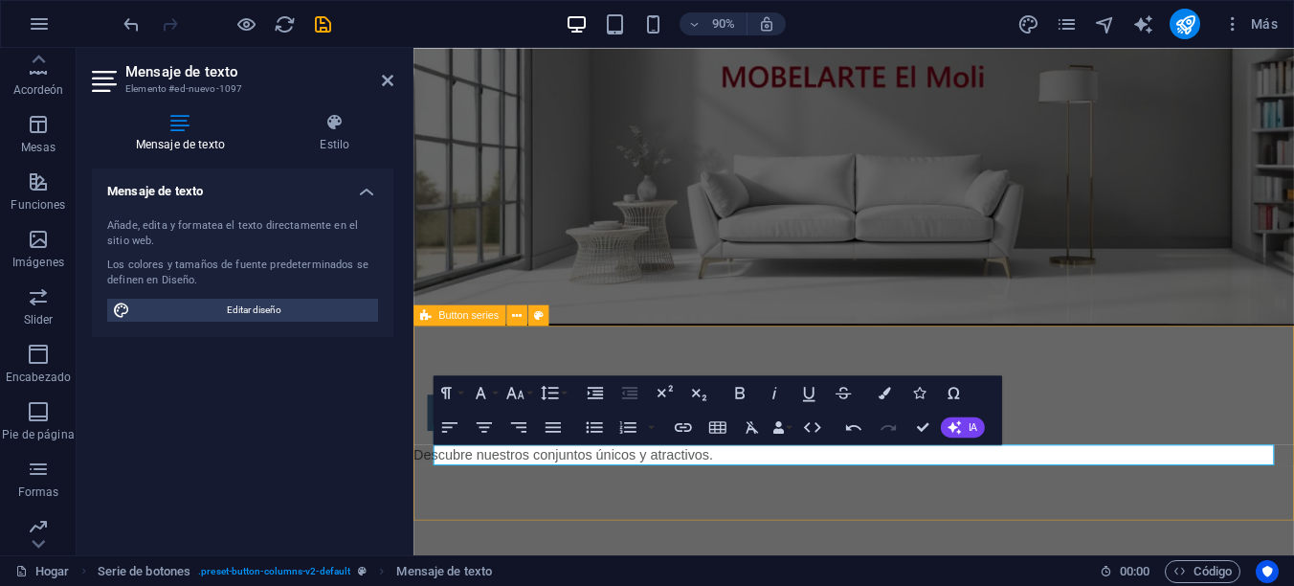
click at [819, 534] on div "Botón Descubre nuestros conjuntos únicos y atractivos." at bounding box center [902, 464] width 978 height 216
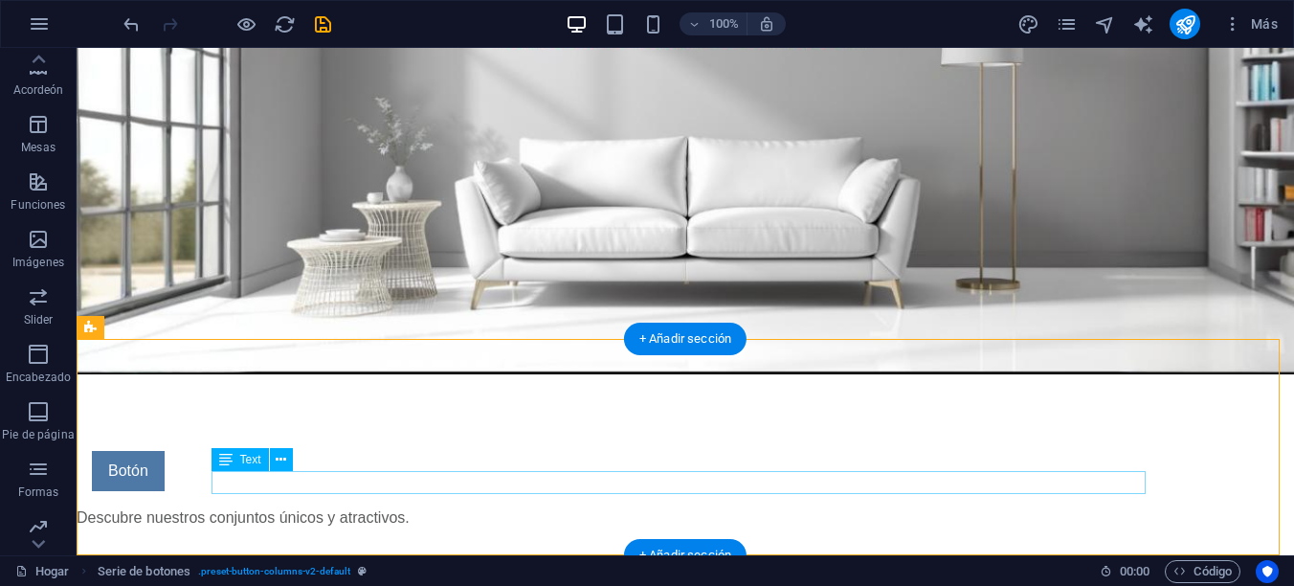
scroll to position [88, 0]
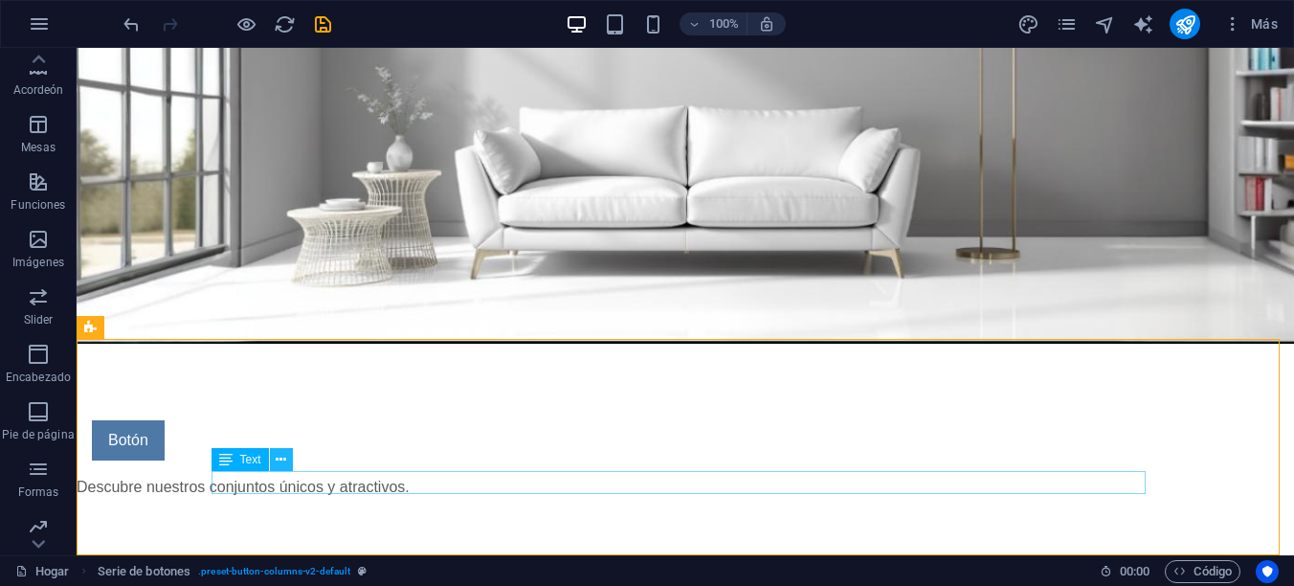
click at [284, 458] on icon at bounding box center [281, 460] width 11 height 20
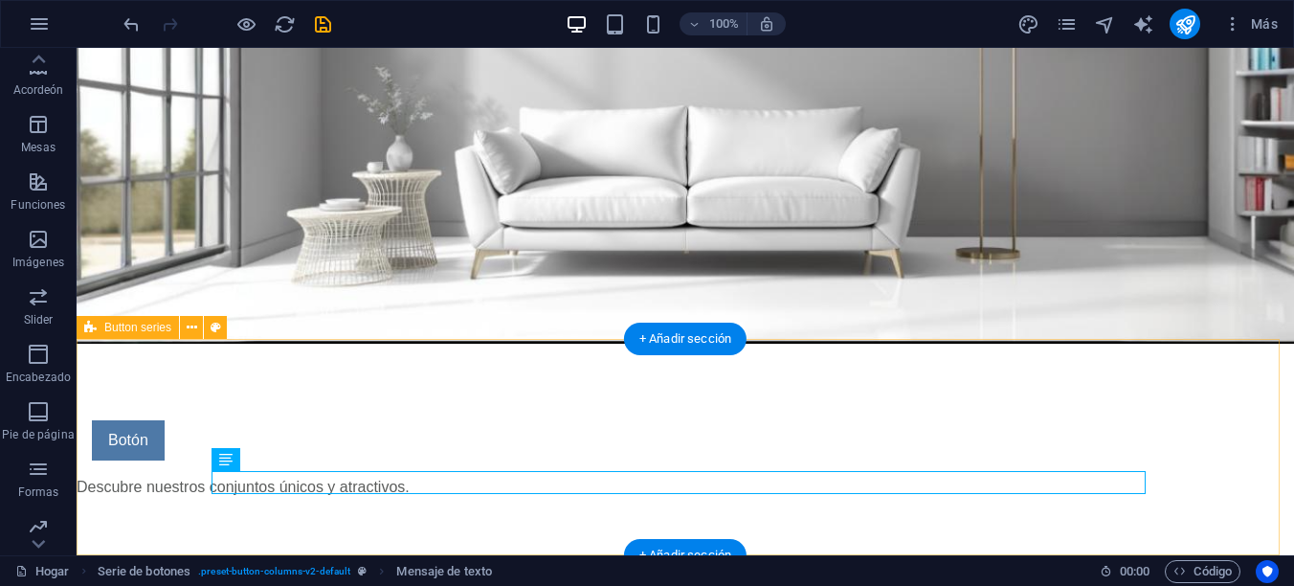
click at [360, 517] on div "Botón Descubre nuestros conjuntos únicos y atractivos." at bounding box center [685, 451] width 1217 height 216
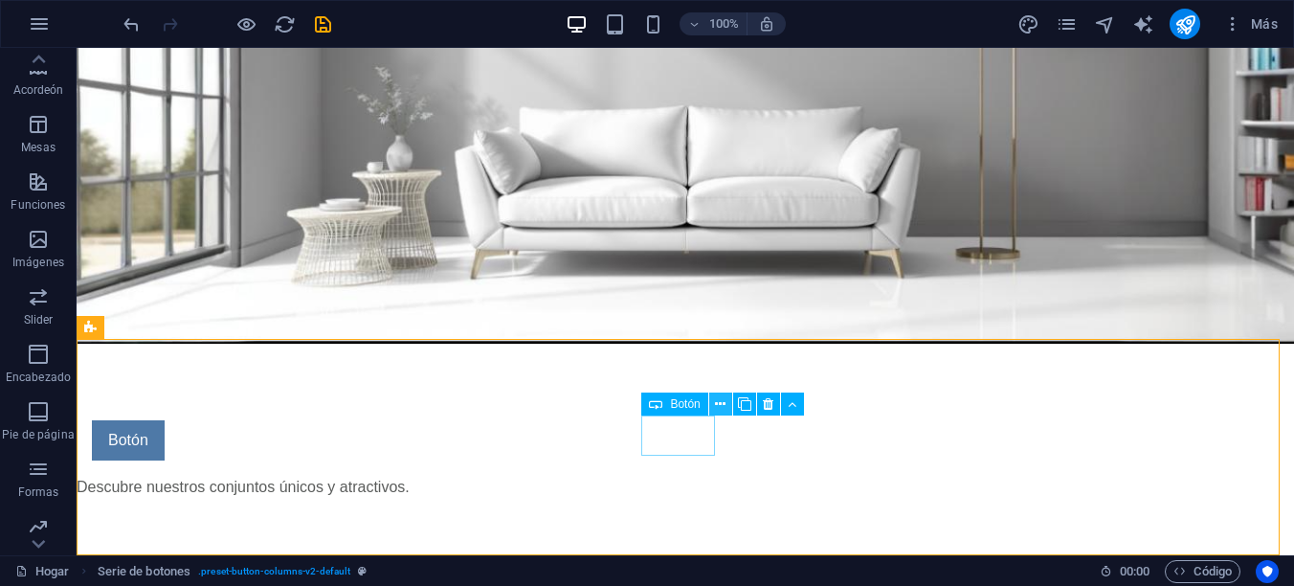
click at [720, 402] on icon at bounding box center [720, 404] width 11 height 20
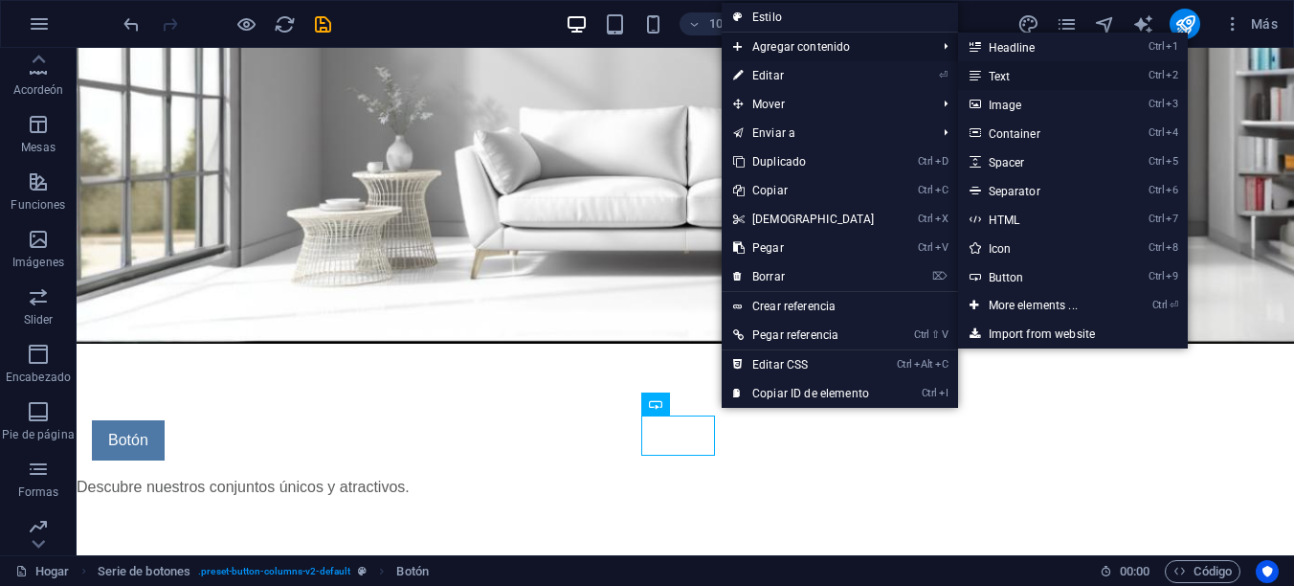
click at [1004, 78] on font "Text" at bounding box center [999, 76] width 22 height 13
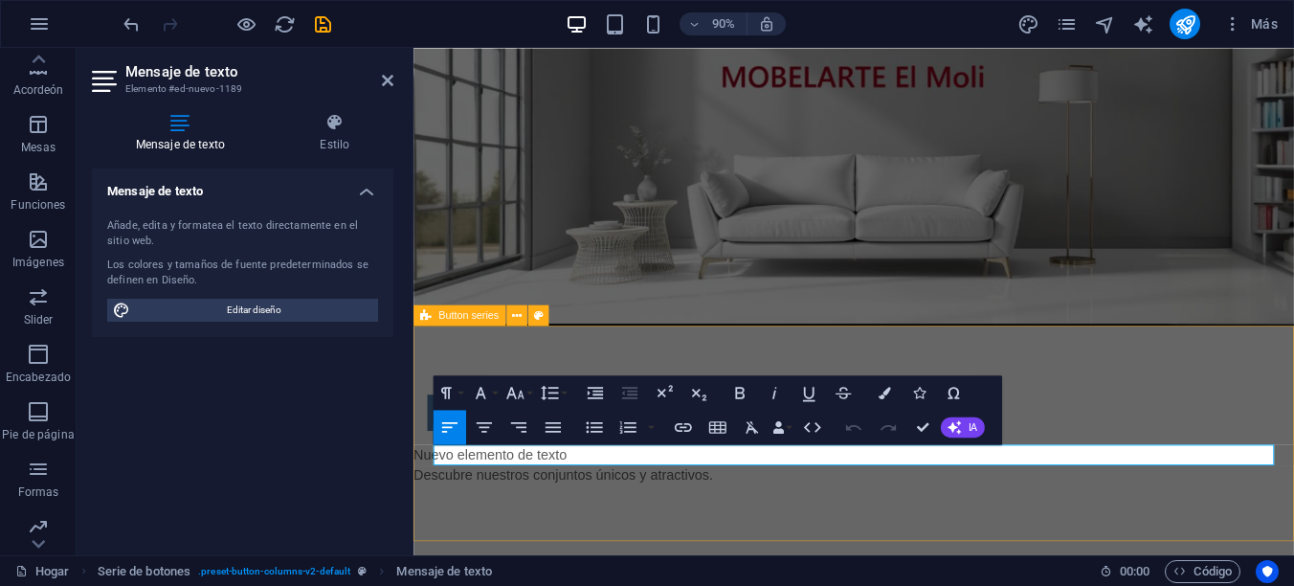
scroll to position [0, 0]
click at [853, 430] on icon "button" at bounding box center [853, 426] width 21 height 21
click at [960, 425] on icon "button" at bounding box center [953, 426] width 13 height 13
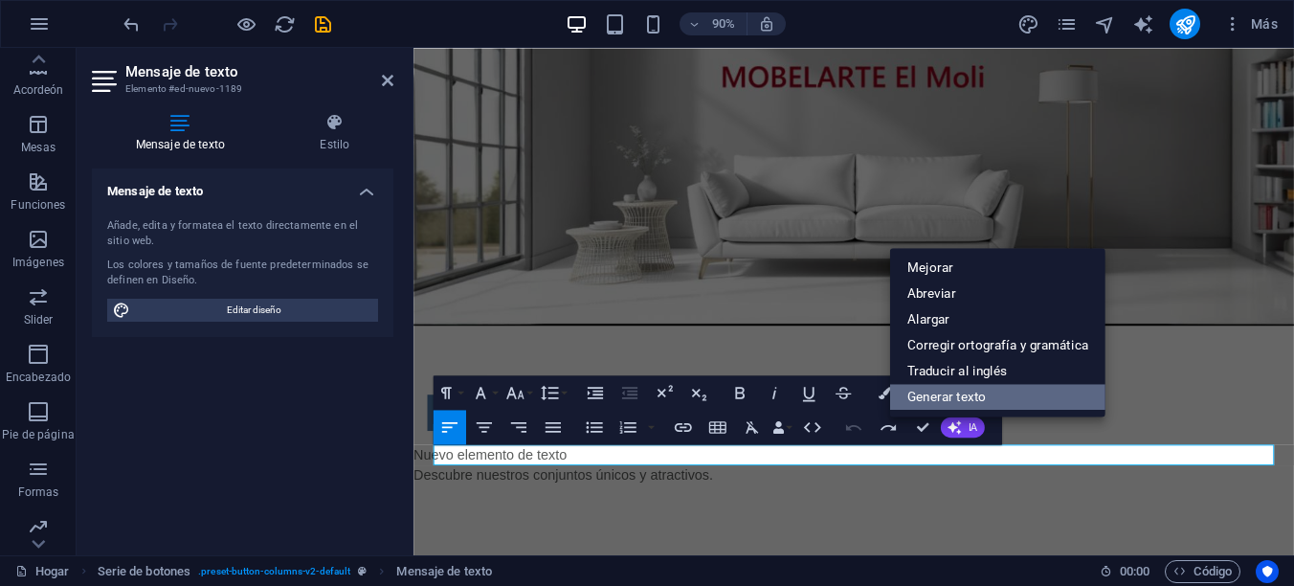
click at [957, 391] on link "Generar texto" at bounding box center [997, 397] width 215 height 26
select select "Spanish"
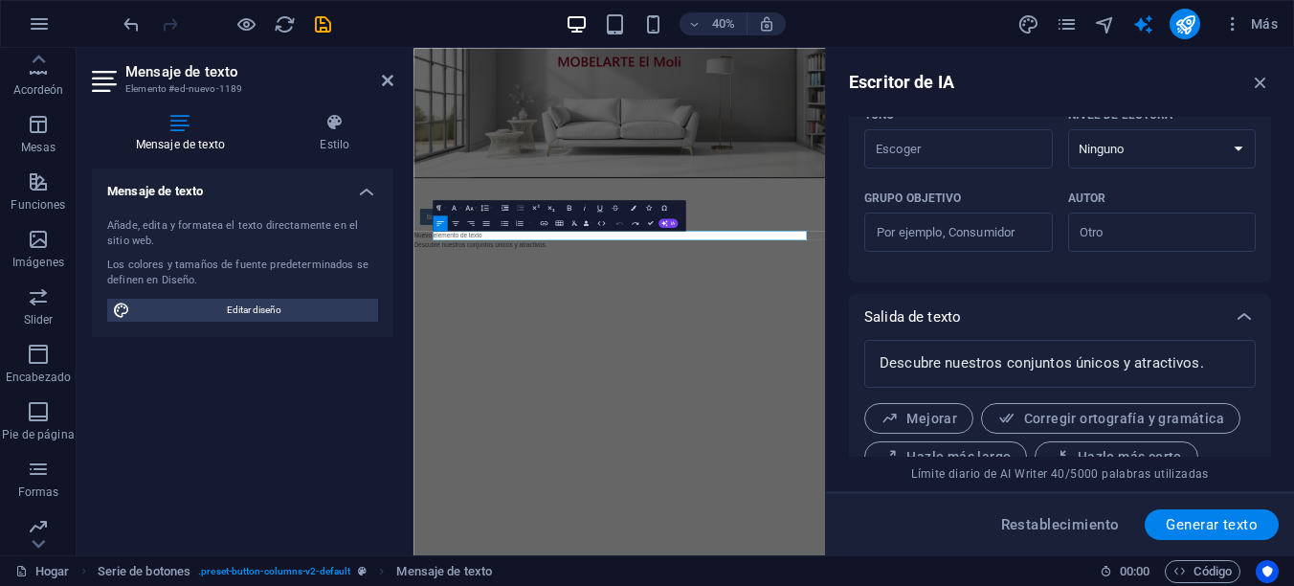
scroll to position [574, 0]
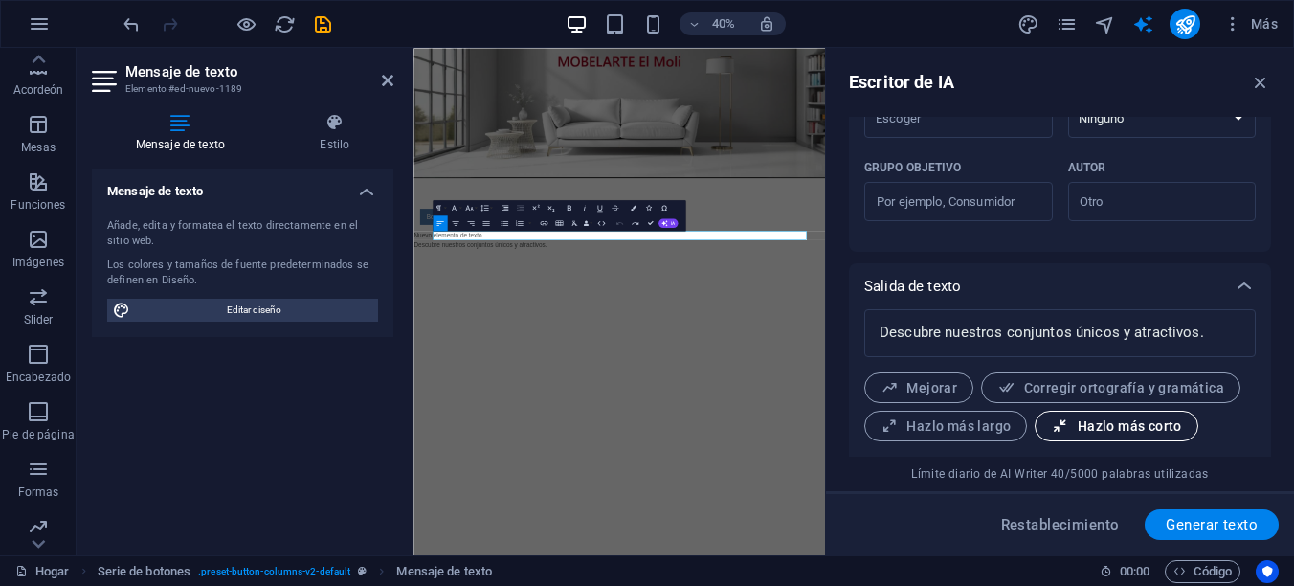
click at [1153, 426] on font "Hazlo más corto" at bounding box center [1129, 425] width 104 height 15
type textarea "x"
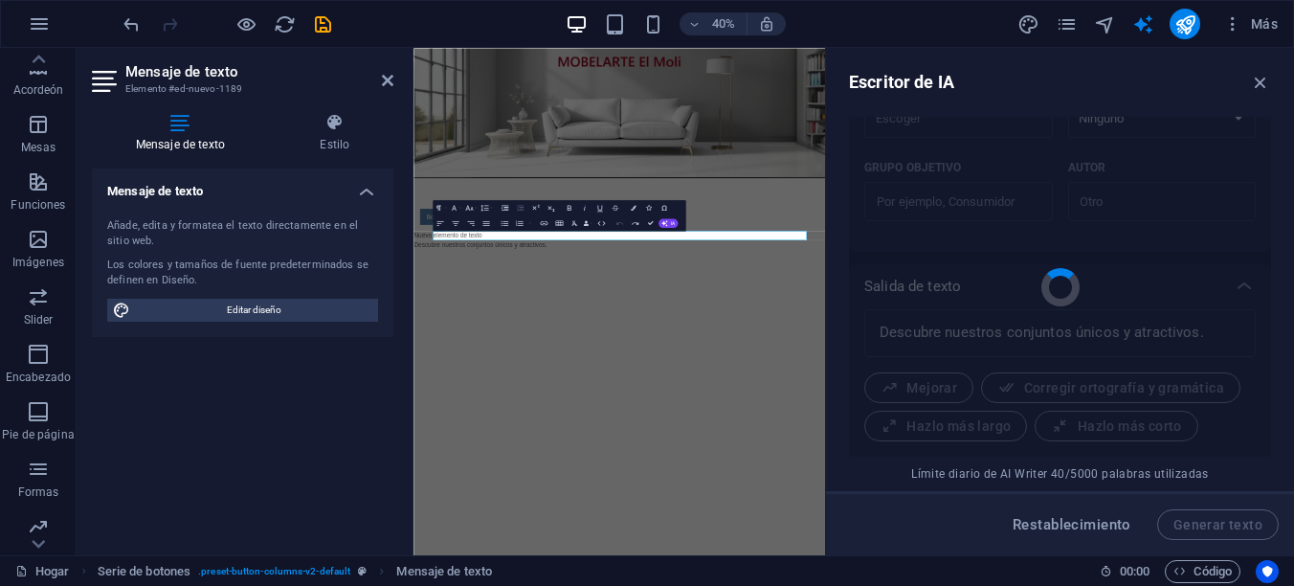
type textarea "x"
type textarea "Explora nuestros conjuntos únicos."
type textarea "x"
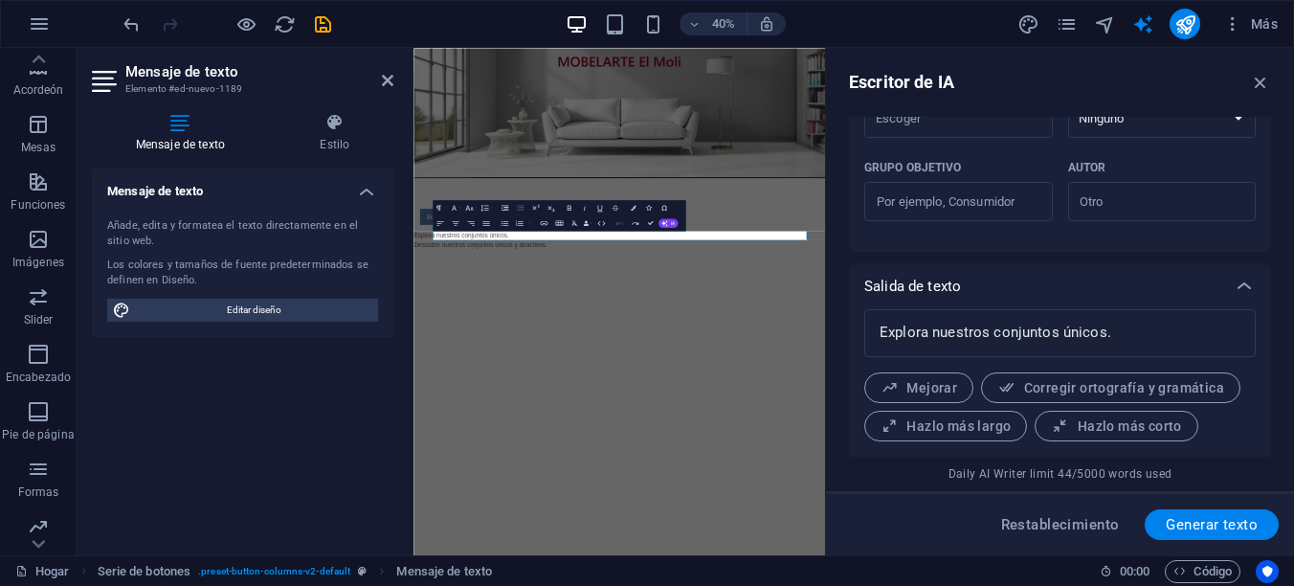
scroll to position [620, 0]
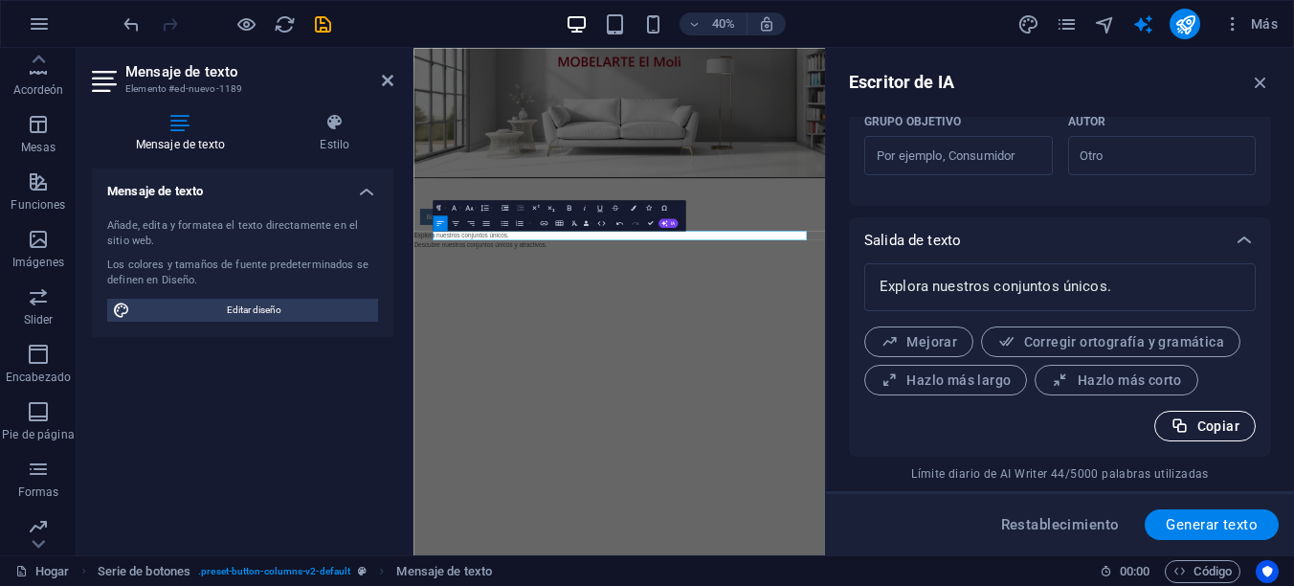
click at [1210, 418] on font "Copiar" at bounding box center [1218, 425] width 42 height 15
type textarea "x"
drag, startPoint x: 1257, startPoint y: 81, endPoint x: 932, endPoint y: 42, distance: 327.7
click at [1257, 81] on icon "button" at bounding box center [1260, 82] width 21 height 21
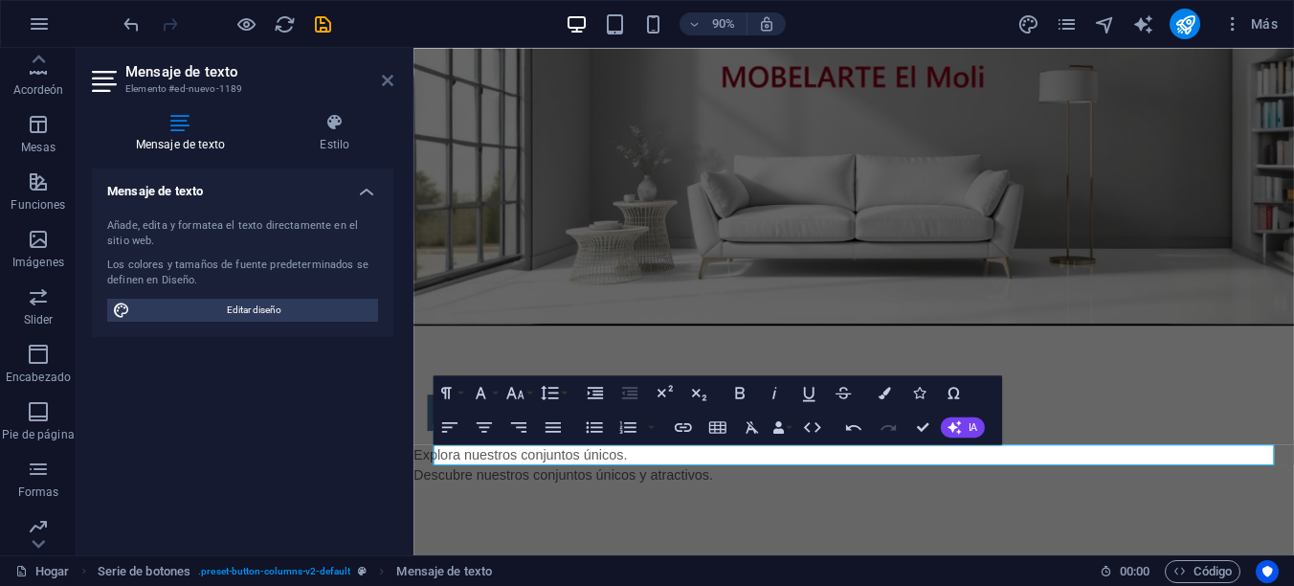
drag, startPoint x: 678, startPoint y: 363, endPoint x: 387, endPoint y: 78, distance: 408.0
click at [387, 78] on icon at bounding box center [387, 80] width 11 height 15
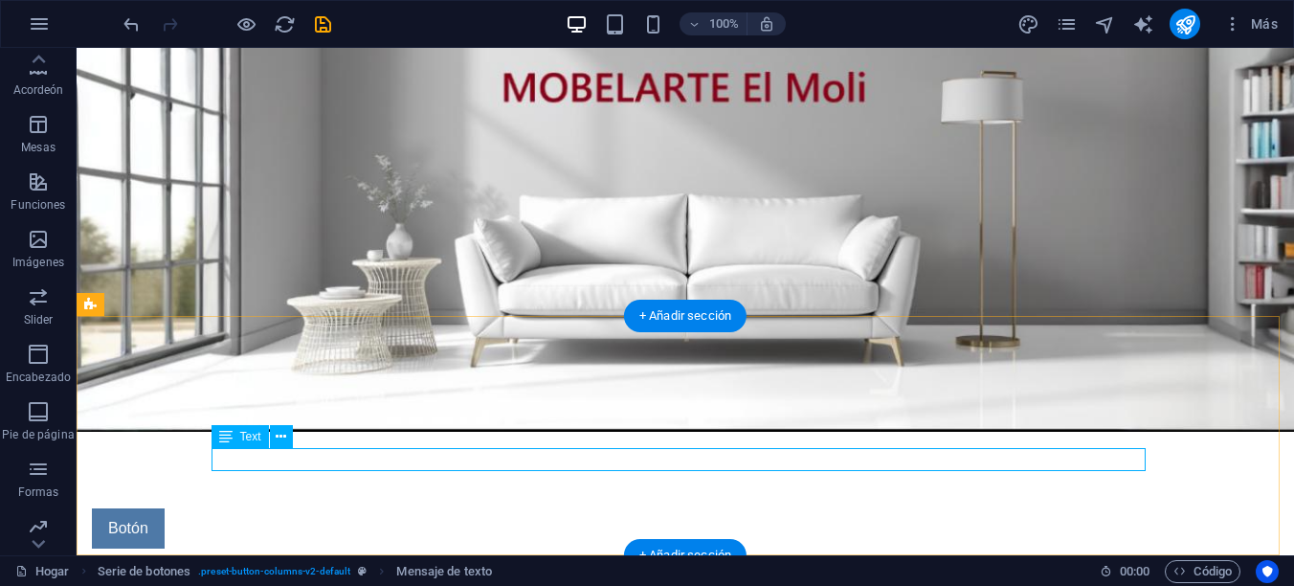
scroll to position [111, 0]
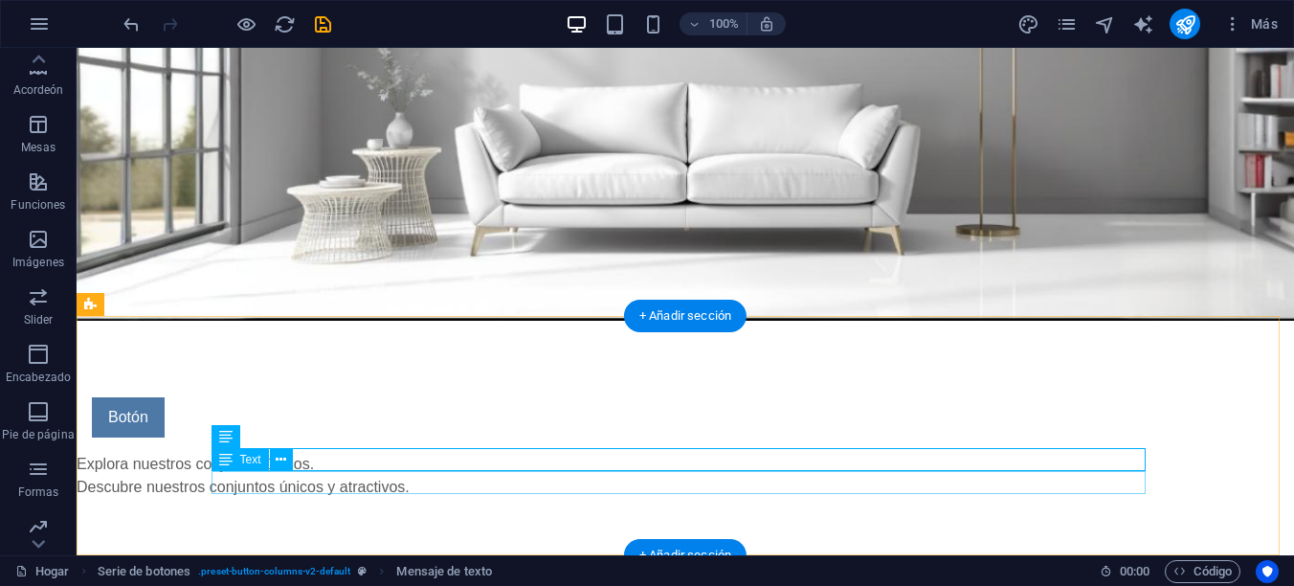
click at [374, 476] on div "Descubre nuestros conjuntos únicos y atractivos." at bounding box center [544, 487] width 934 height 23
click at [368, 455] on div "Explora nuestros conjuntos únicos." at bounding box center [544, 464] width 934 height 23
click at [286, 436] on div "Botón Explora nuestros conjuntos únicos. Descubre nuestros conjuntos únicos y a…" at bounding box center [685, 440] width 1217 height 239
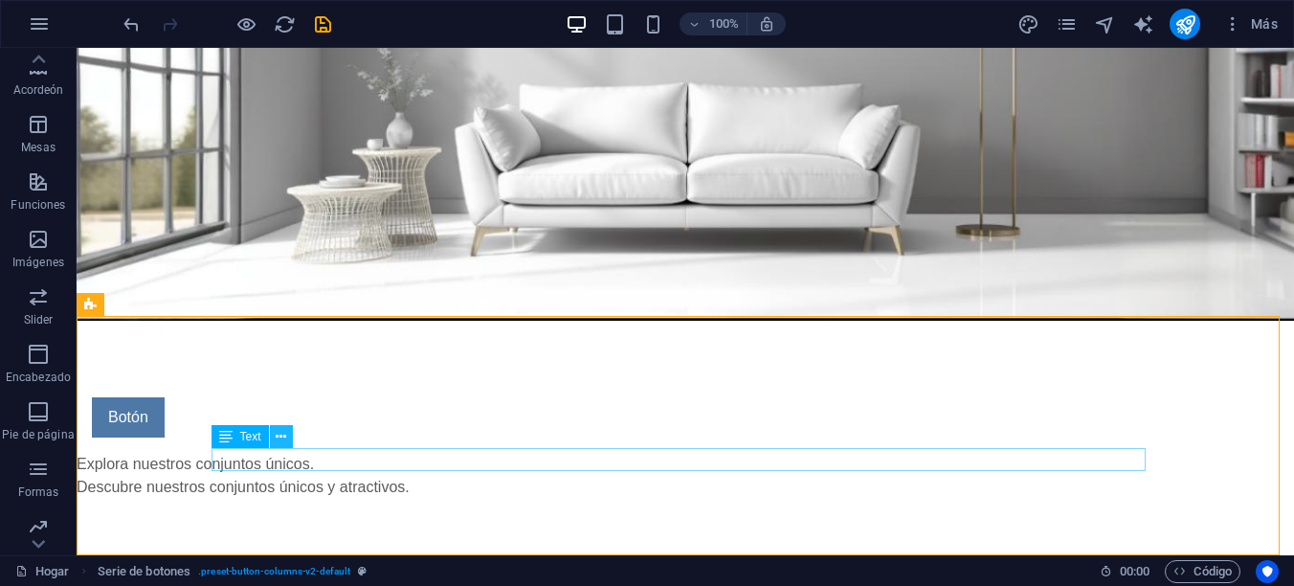
click at [280, 439] on icon at bounding box center [281, 437] width 11 height 20
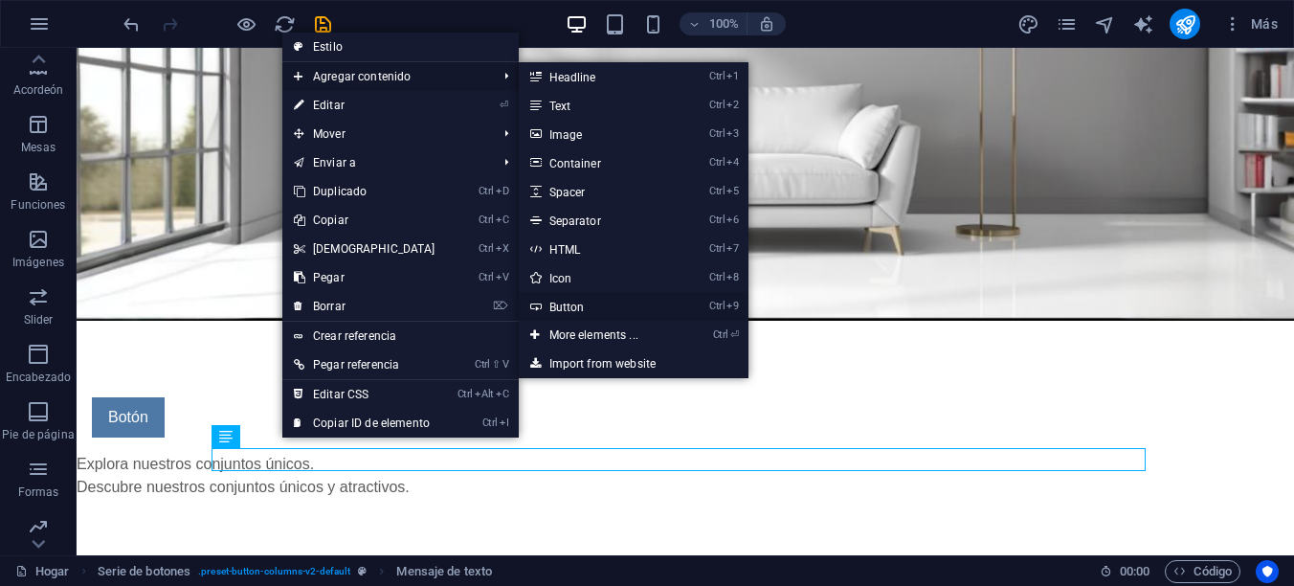
click at [565, 308] on font "Button" at bounding box center [566, 306] width 35 height 13
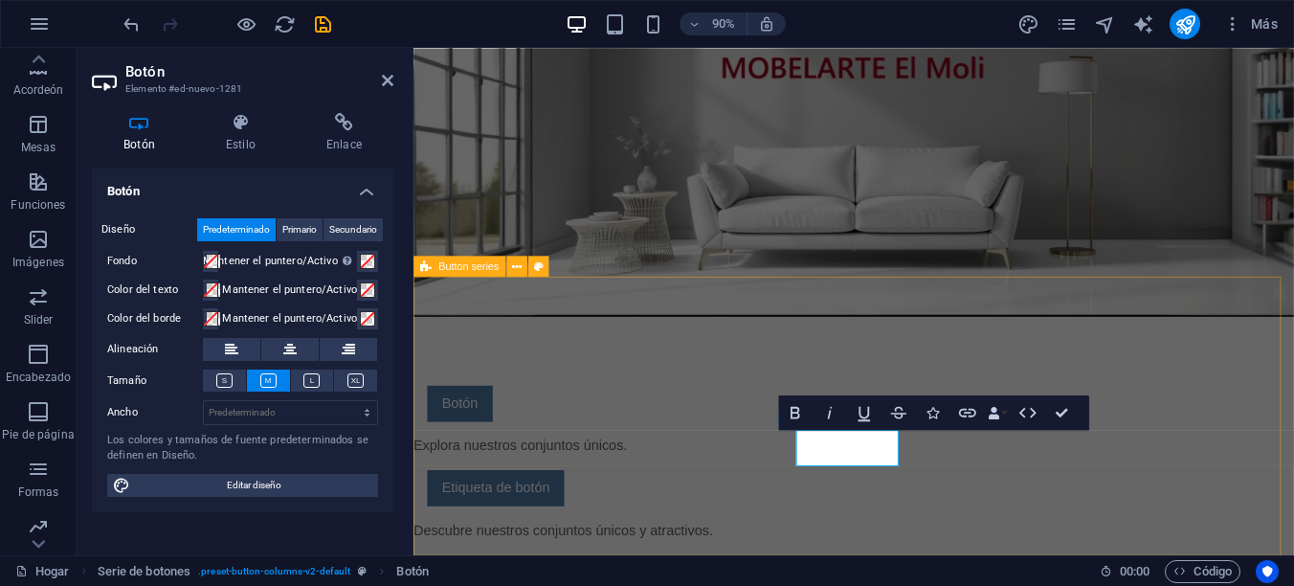
scroll to position [50, 0]
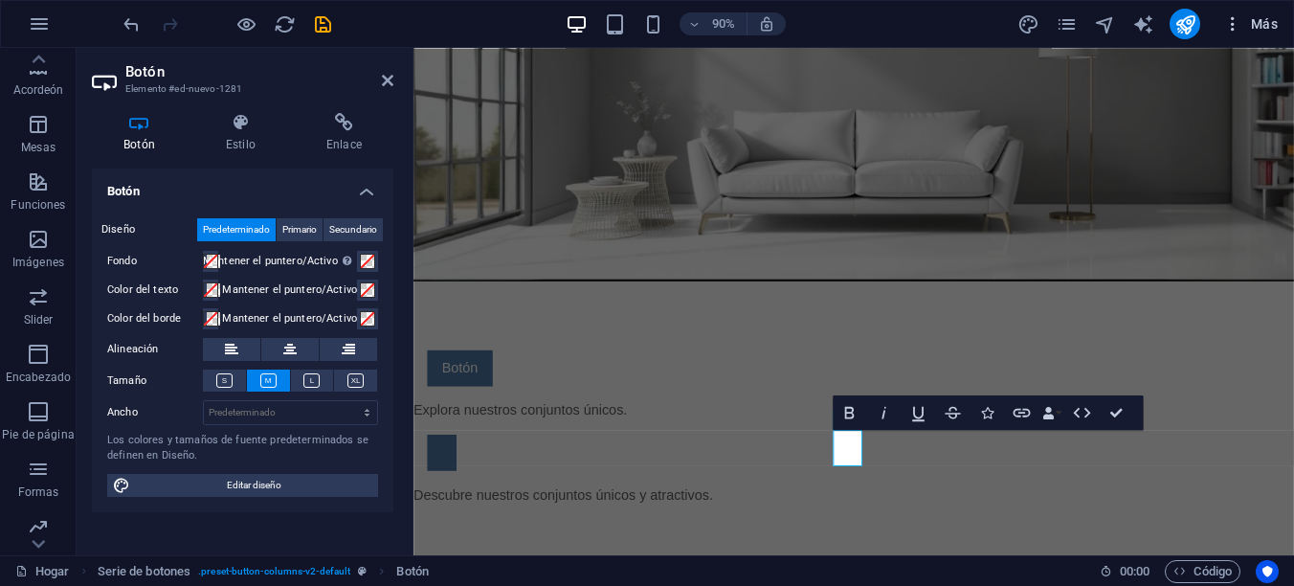
click at [1260, 21] on font "Más" at bounding box center [1264, 23] width 27 height 15
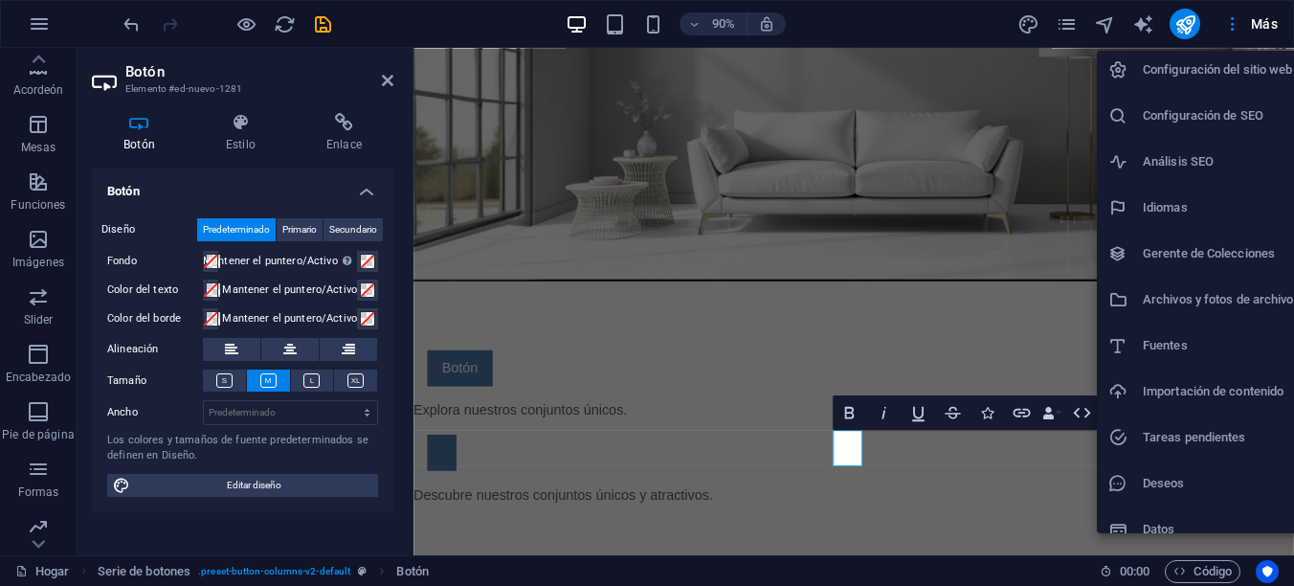
scroll to position [0, 0]
click at [35, 28] on div at bounding box center [647, 293] width 1294 height 586
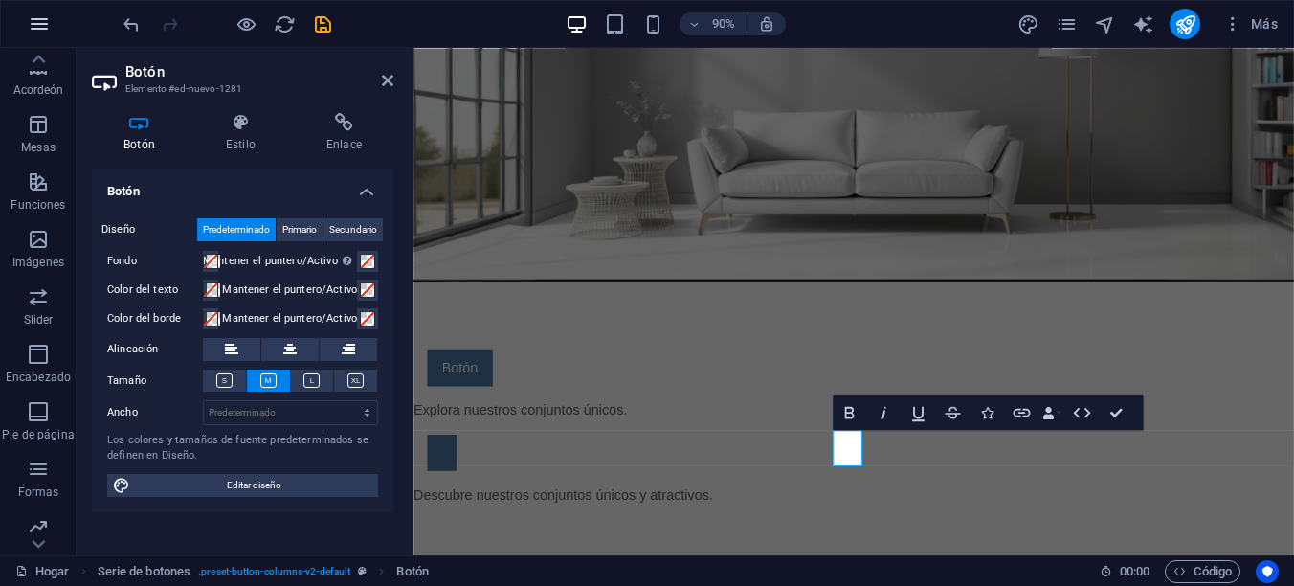
click at [35, 19] on icon "button" at bounding box center [39, 23] width 23 height 23
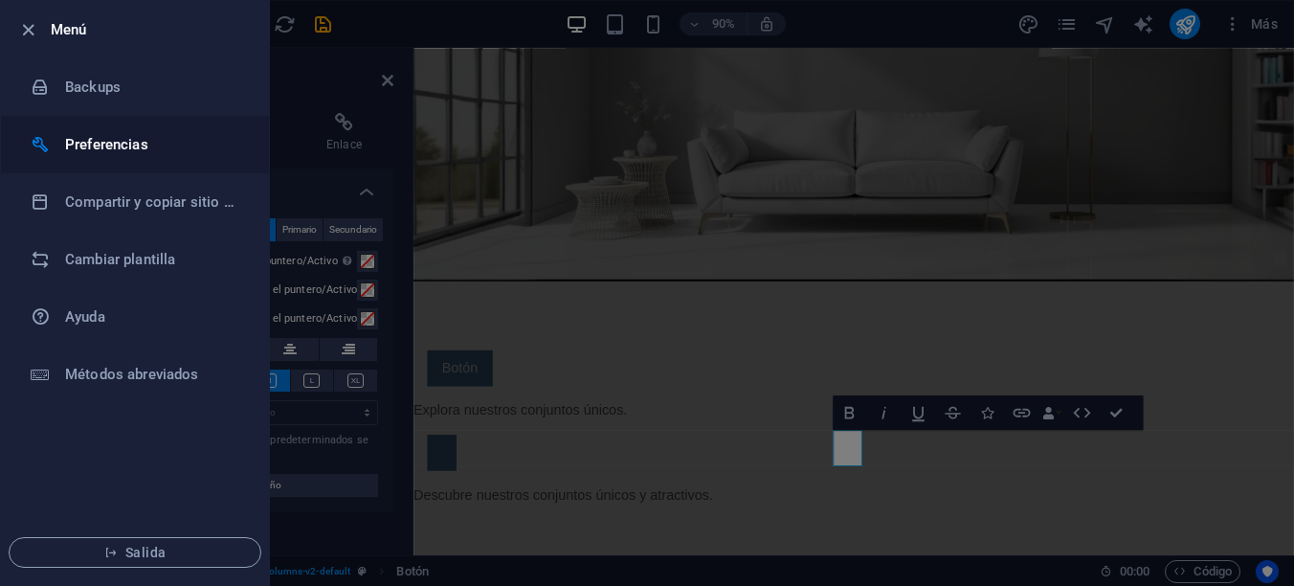
click at [60, 135] on div at bounding box center [48, 144] width 34 height 19
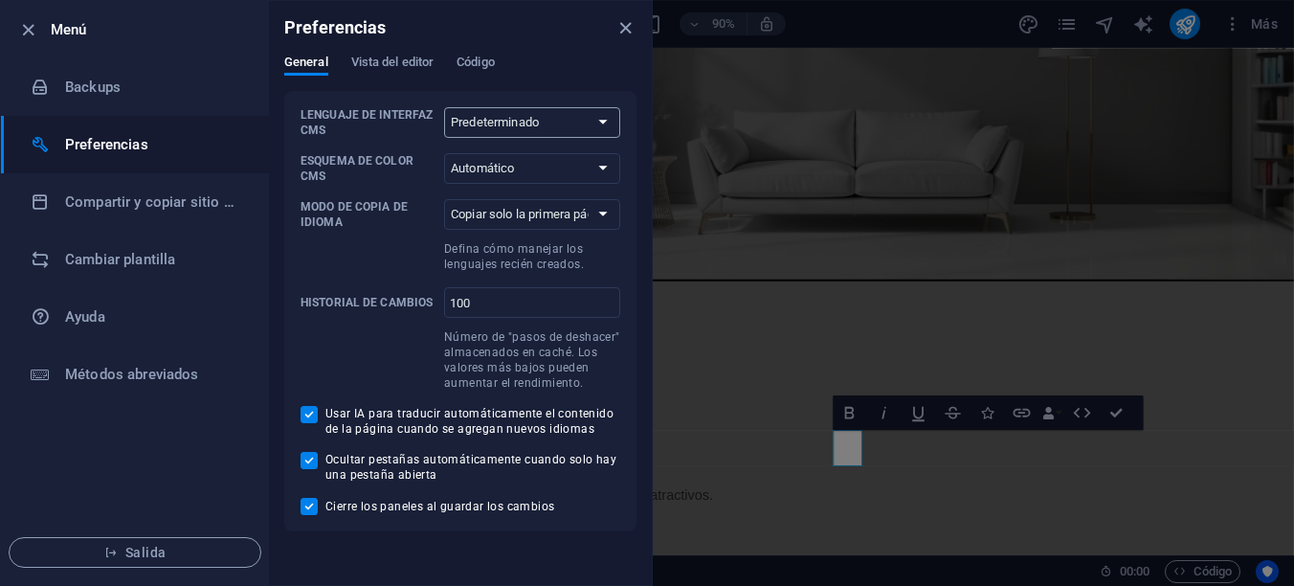
click at [608, 122] on select "Predeterminado Deutsch Inglés Español Français Húngaro Italiano Nederlands Pols…" at bounding box center [532, 122] width 176 height 31
select select "es"
click at [444, 107] on select "Predeterminado Deutsch Inglés Español Français Húngaro Italiano Nederlands Pols…" at bounding box center [532, 122] width 176 height 31
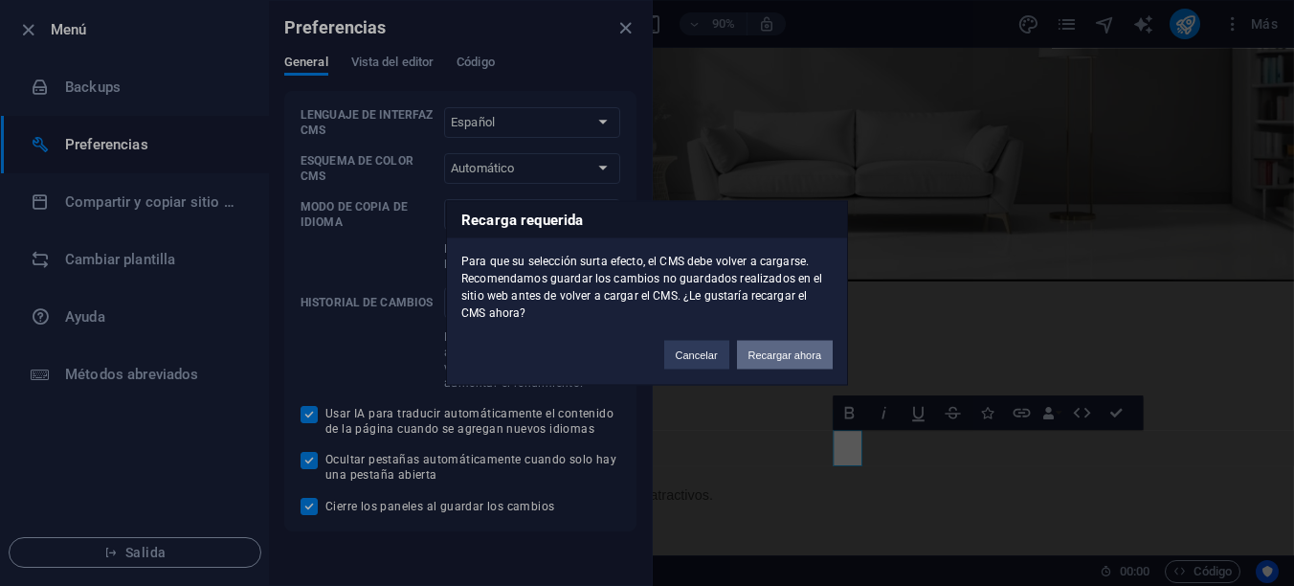
click at [744, 355] on button "Recargar ahora" at bounding box center [785, 355] width 96 height 29
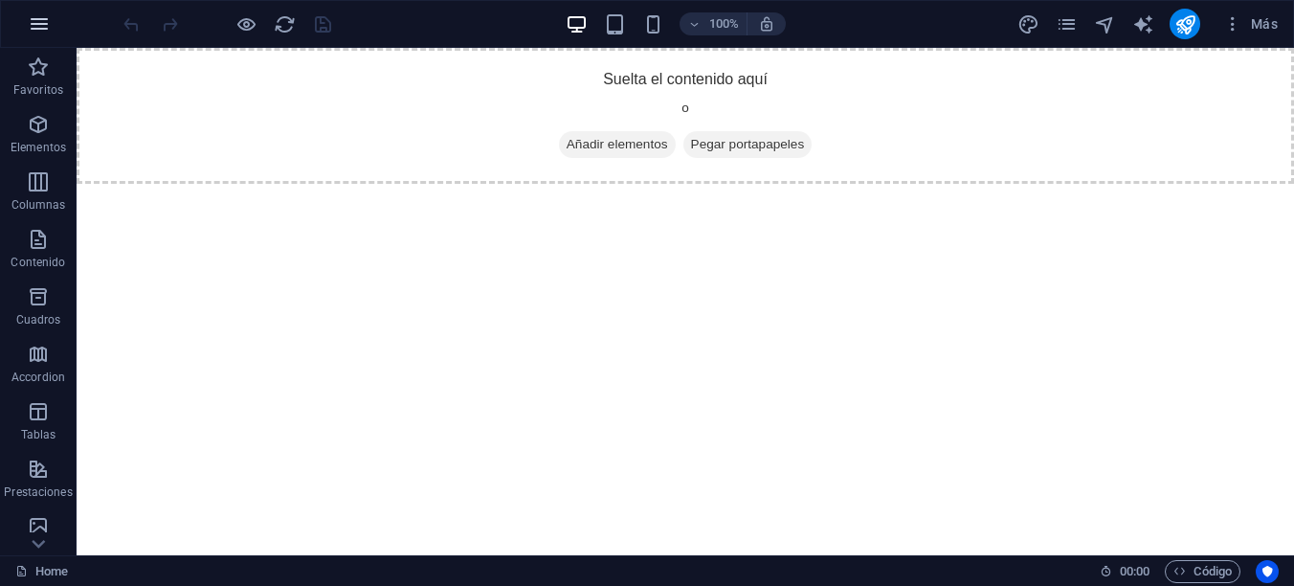
click at [33, 18] on icon "button" at bounding box center [39, 23] width 23 height 23
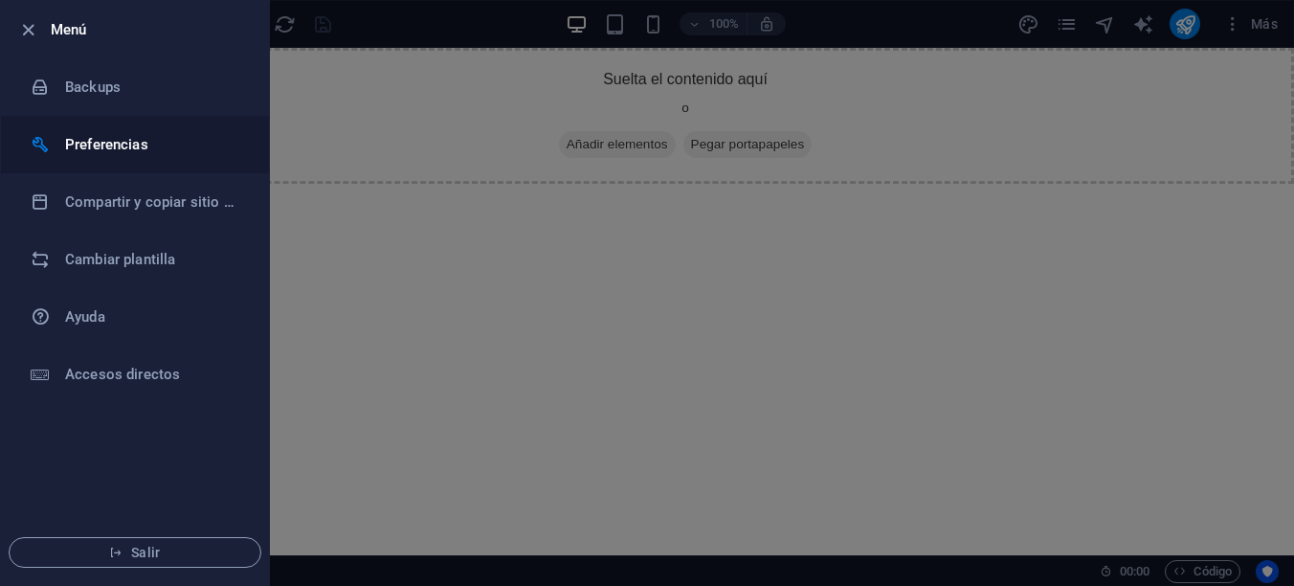
click at [99, 144] on h6 "Preferencias" at bounding box center [153, 144] width 177 height 23
select select "es"
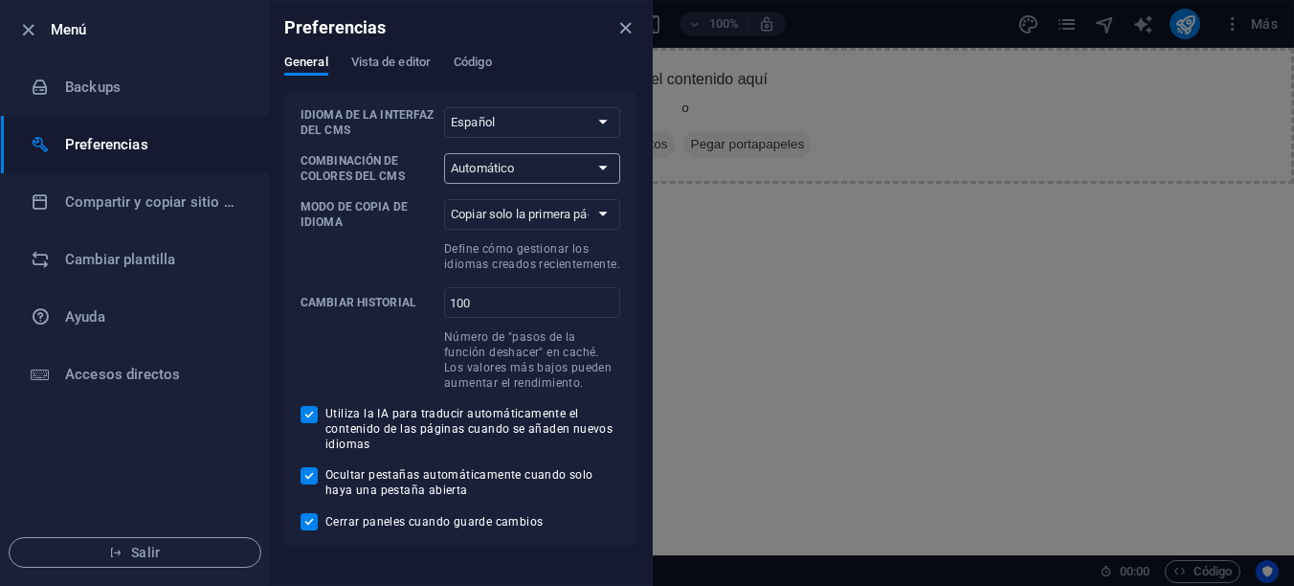
click at [601, 167] on select "Automático Oscuro Claro" at bounding box center [532, 168] width 176 height 31
click at [609, 170] on select "Automático Oscuro Claro" at bounding box center [532, 168] width 176 height 31
click at [606, 213] on select "Copiar solo la primera página Copiar todas las páginas" at bounding box center [532, 214] width 176 height 31
click at [388, 62] on span "Vista de editor" at bounding box center [390, 64] width 79 height 27
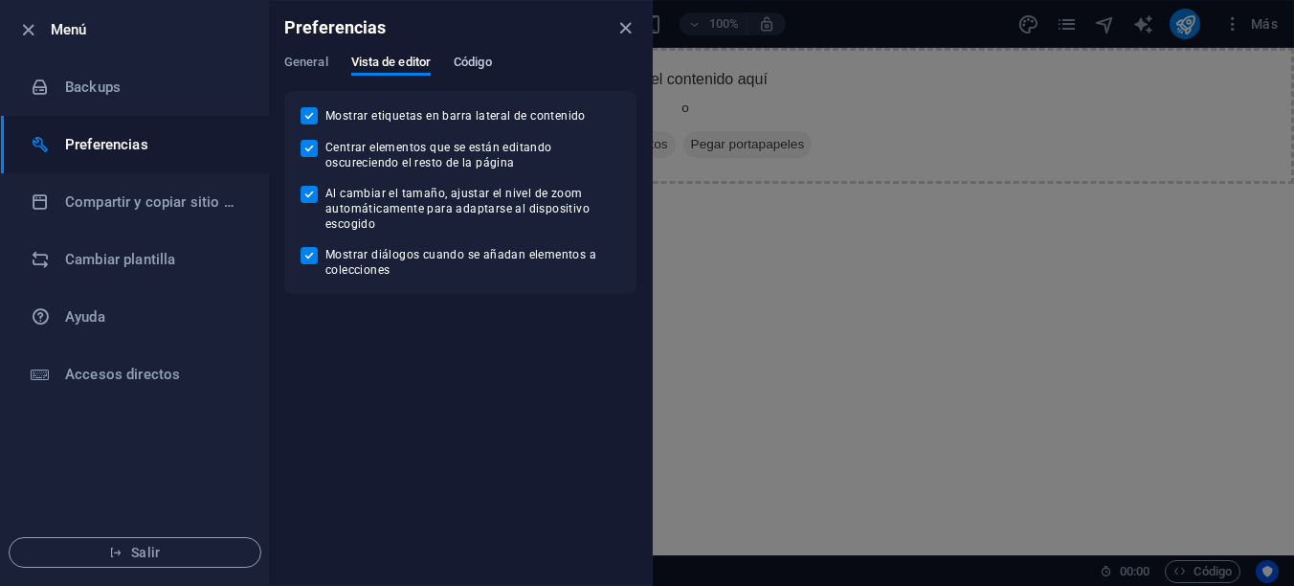
click at [486, 66] on span "Código" at bounding box center [473, 64] width 38 height 27
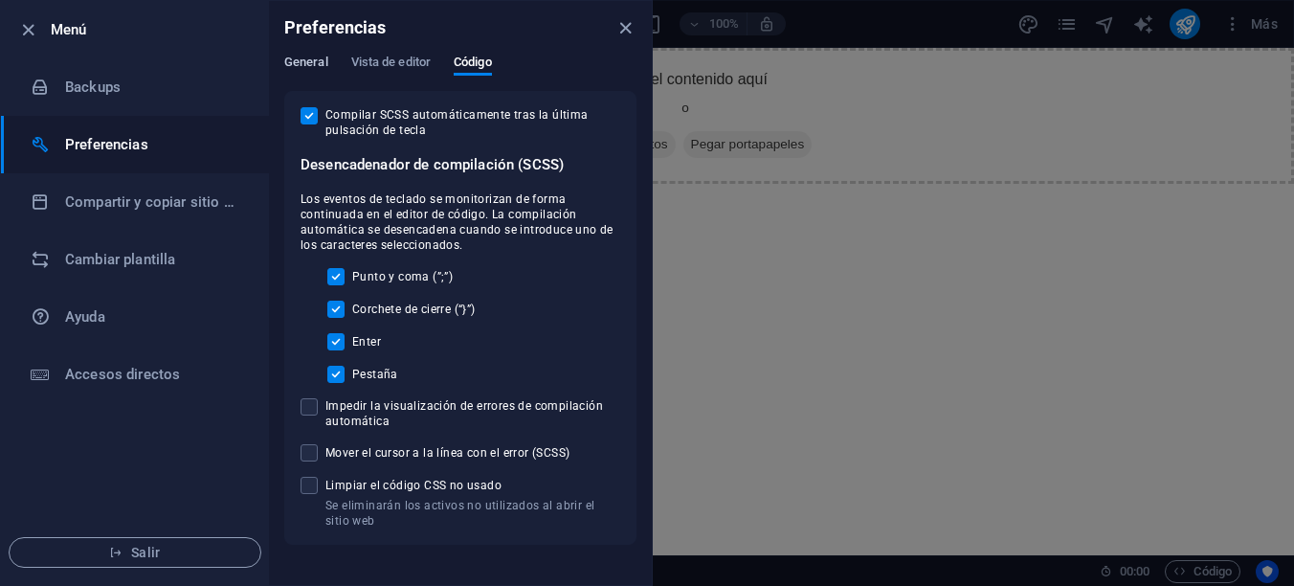
click at [315, 66] on span "General" at bounding box center [306, 64] width 44 height 27
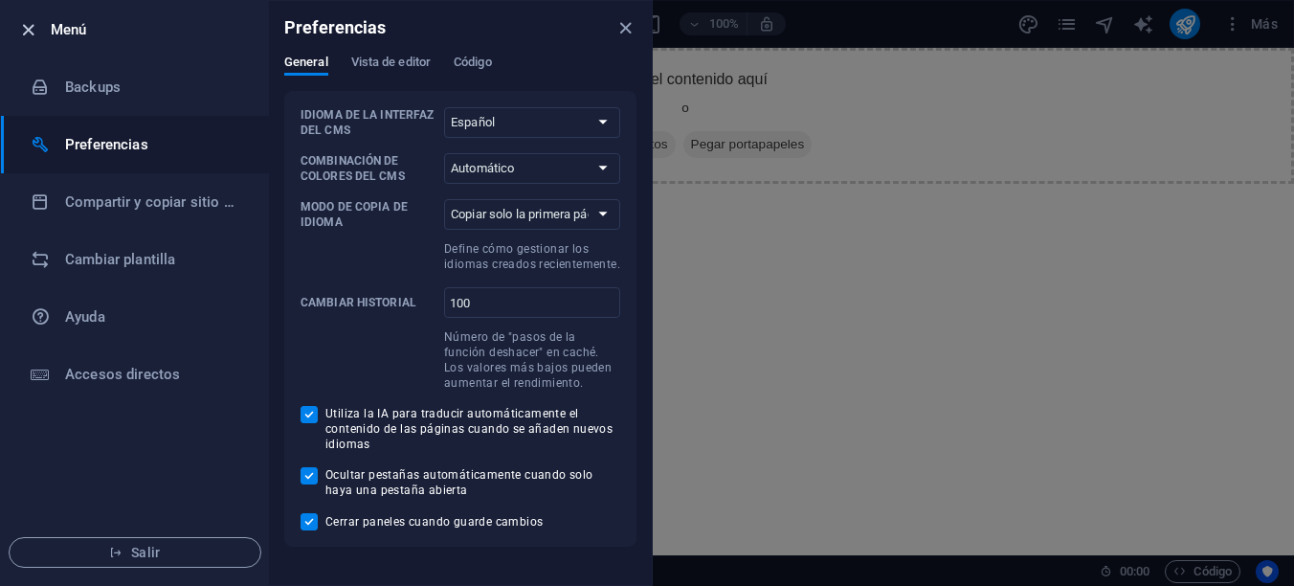
click at [32, 26] on icon "button" at bounding box center [28, 30] width 22 height 22
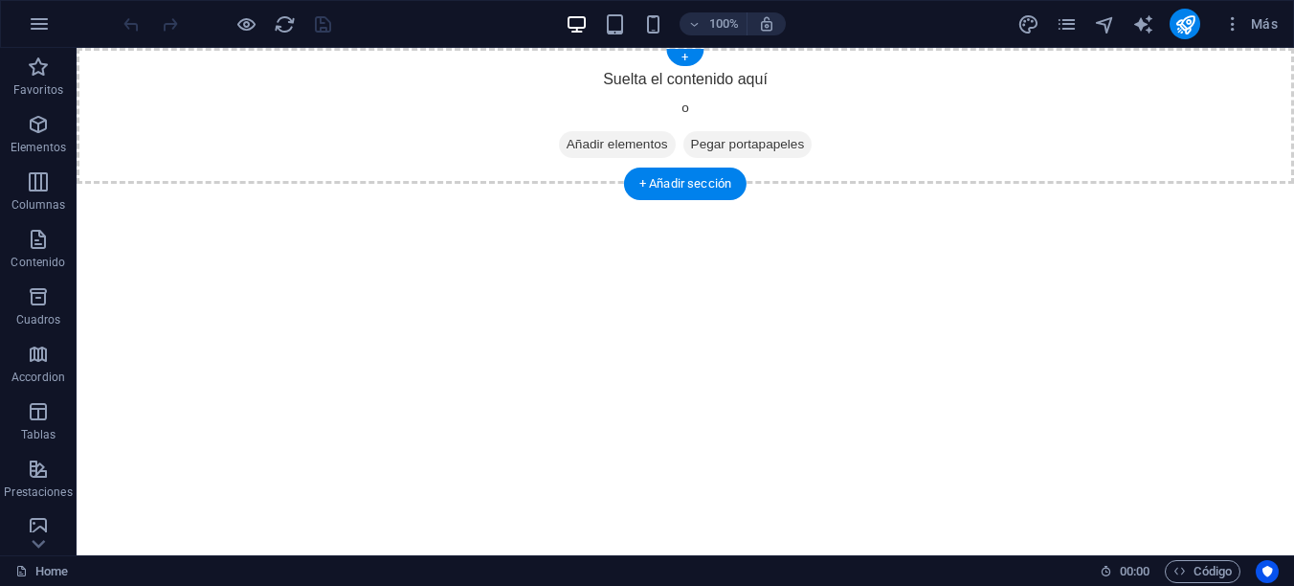
click at [587, 134] on span "Añadir elementos" at bounding box center [617, 144] width 117 height 27
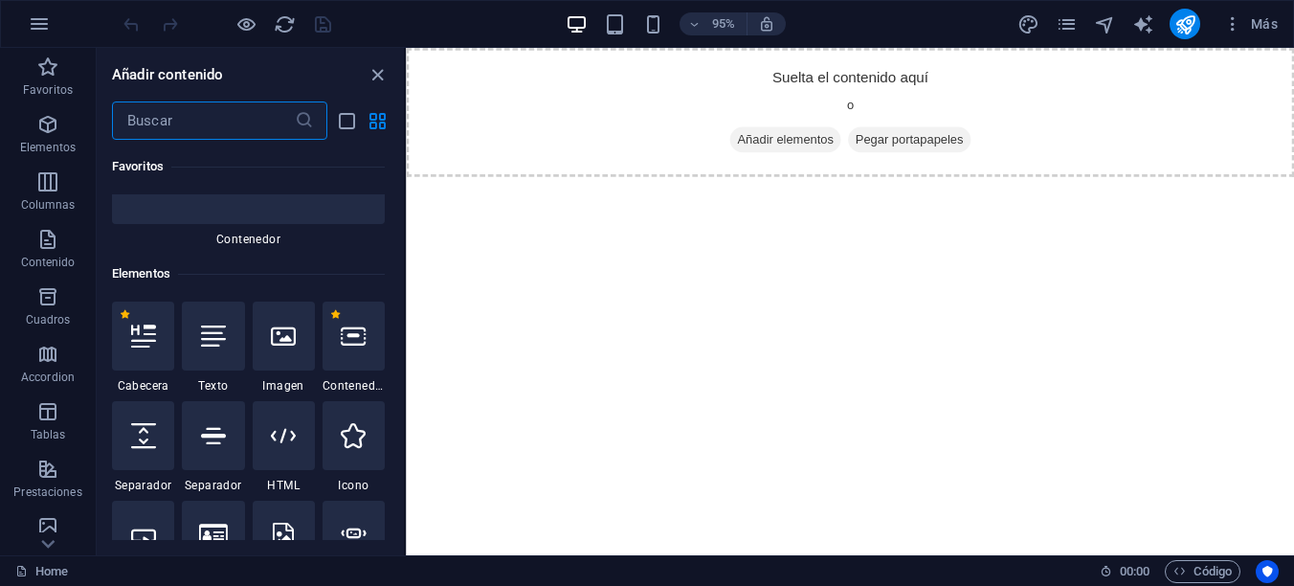
scroll to position [383, 0]
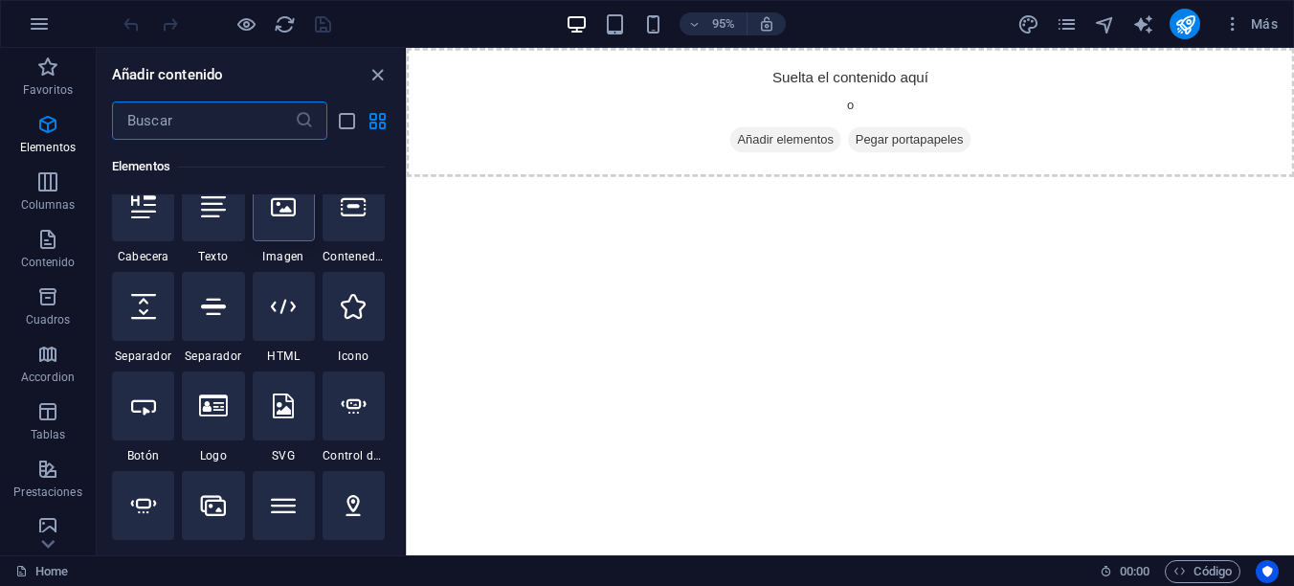
click at [285, 212] on icon at bounding box center [283, 206] width 25 height 25
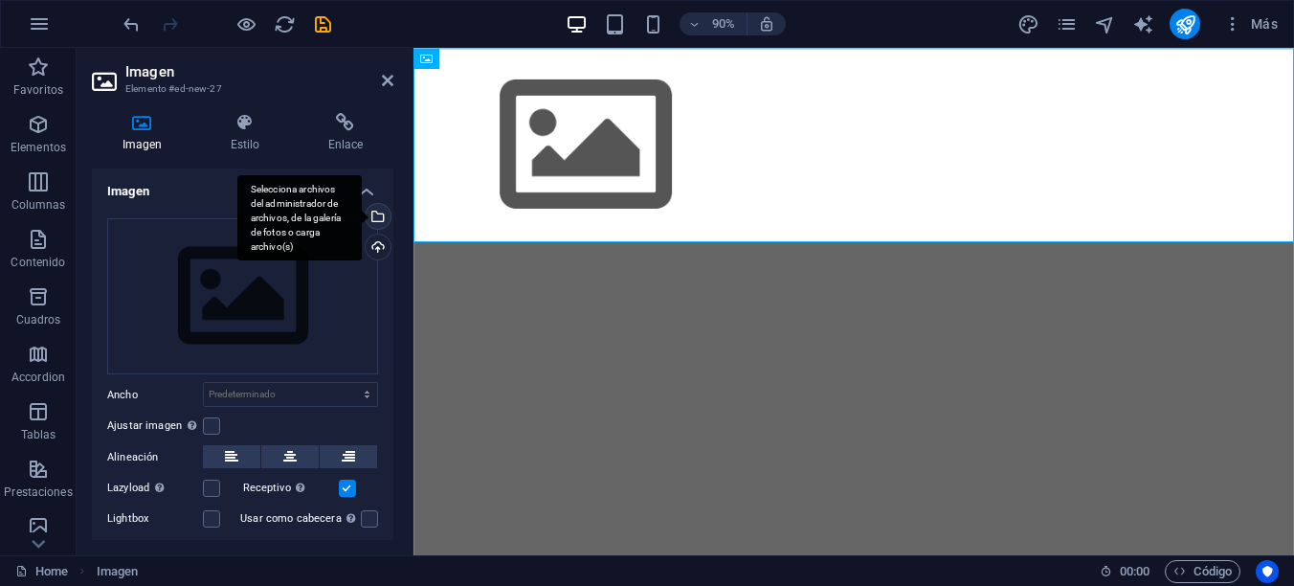
click at [362, 217] on div "Selecciona archivos del administrador de archivos, de la galería de fotos o car…" at bounding box center [299, 218] width 124 height 86
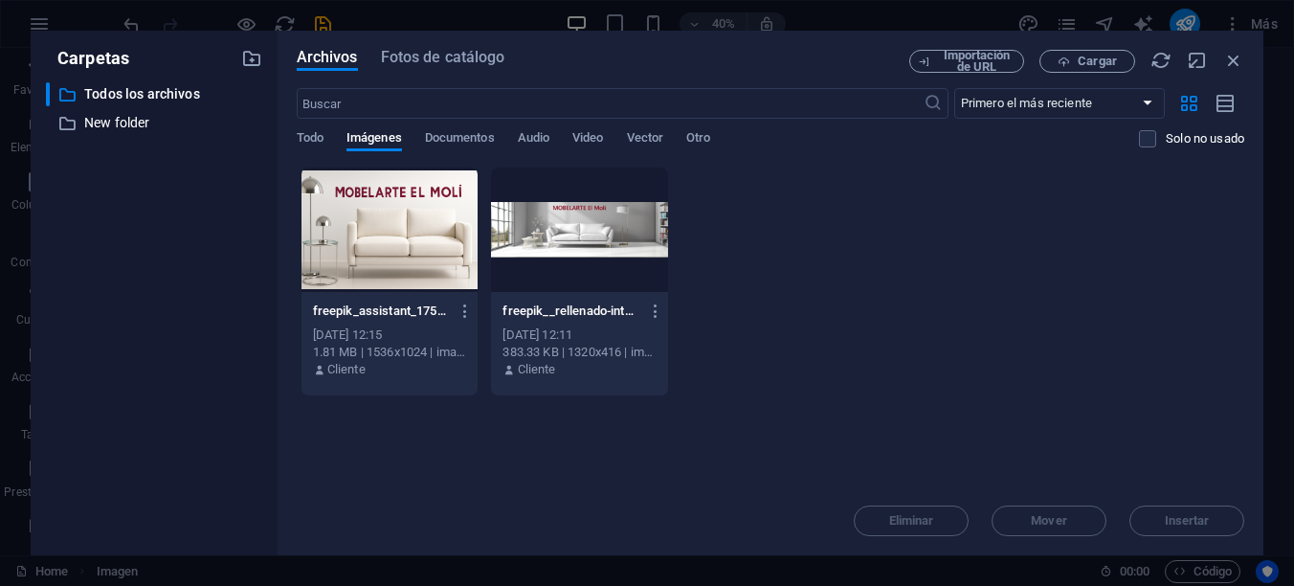
click at [584, 245] on div at bounding box center [579, 229] width 177 height 124
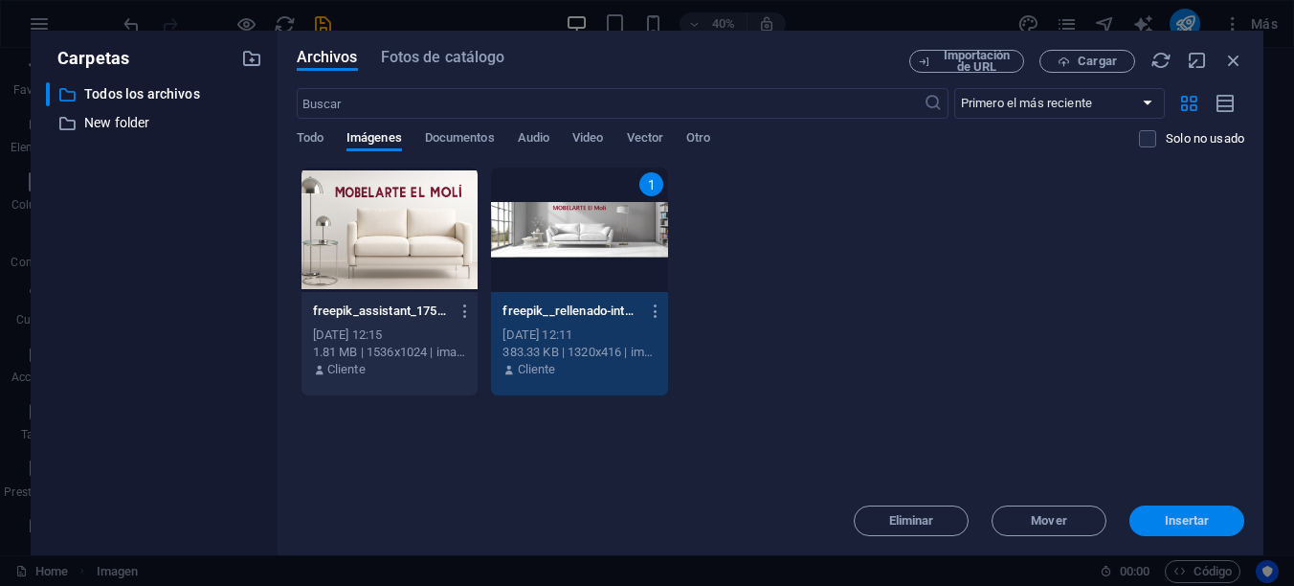
click at [1188, 522] on span "Insertar" at bounding box center [1186, 520] width 45 height 11
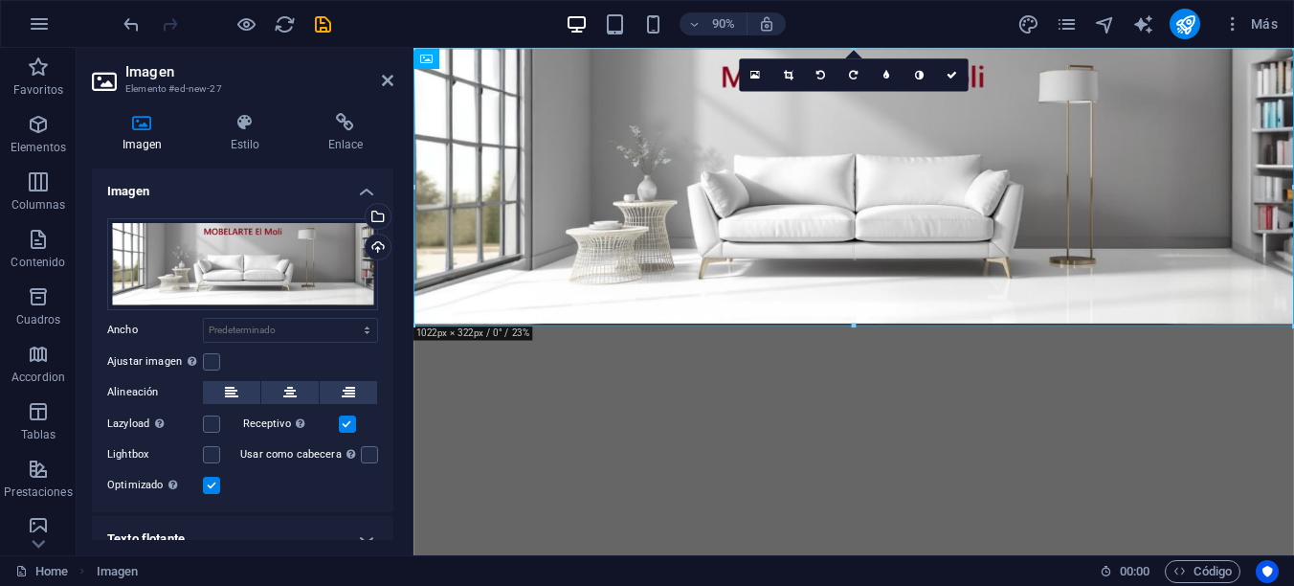
click at [941, 356] on html "Skip to main content" at bounding box center [902, 202] width 978 height 308
click at [868, 356] on html "Skip to main content" at bounding box center [902, 202] width 978 height 308
drag, startPoint x: 851, startPoint y: 436, endPoint x: 783, endPoint y: 426, distance: 68.7
click at [783, 356] on html "Skip to main content" at bounding box center [902, 202] width 978 height 308
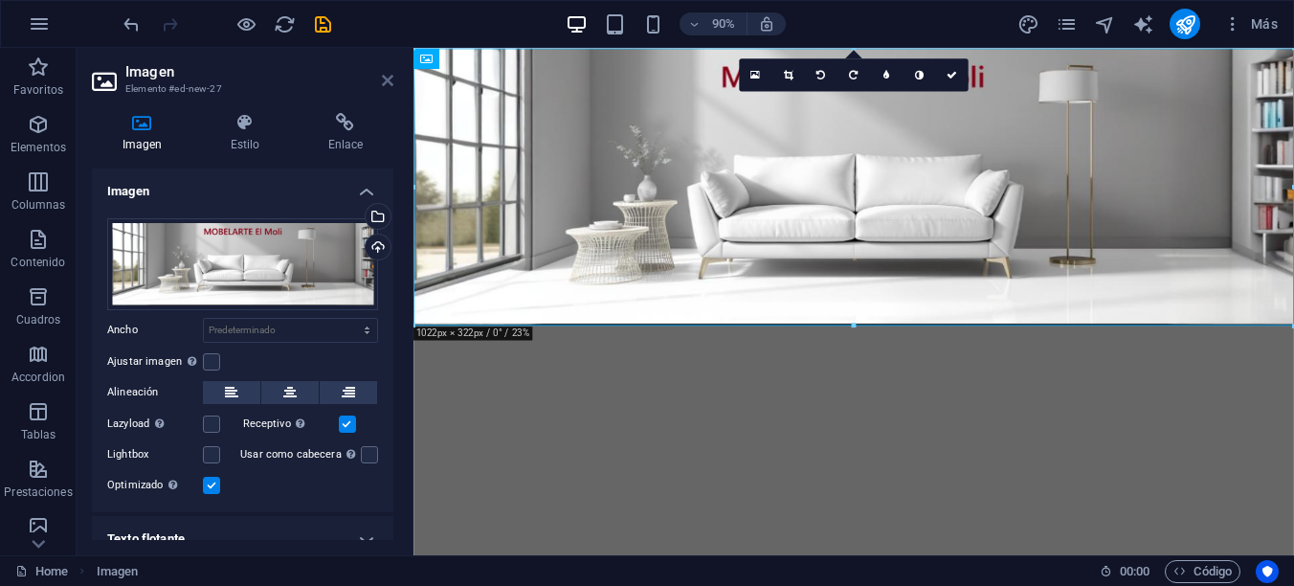
click at [385, 81] on icon at bounding box center [387, 80] width 11 height 15
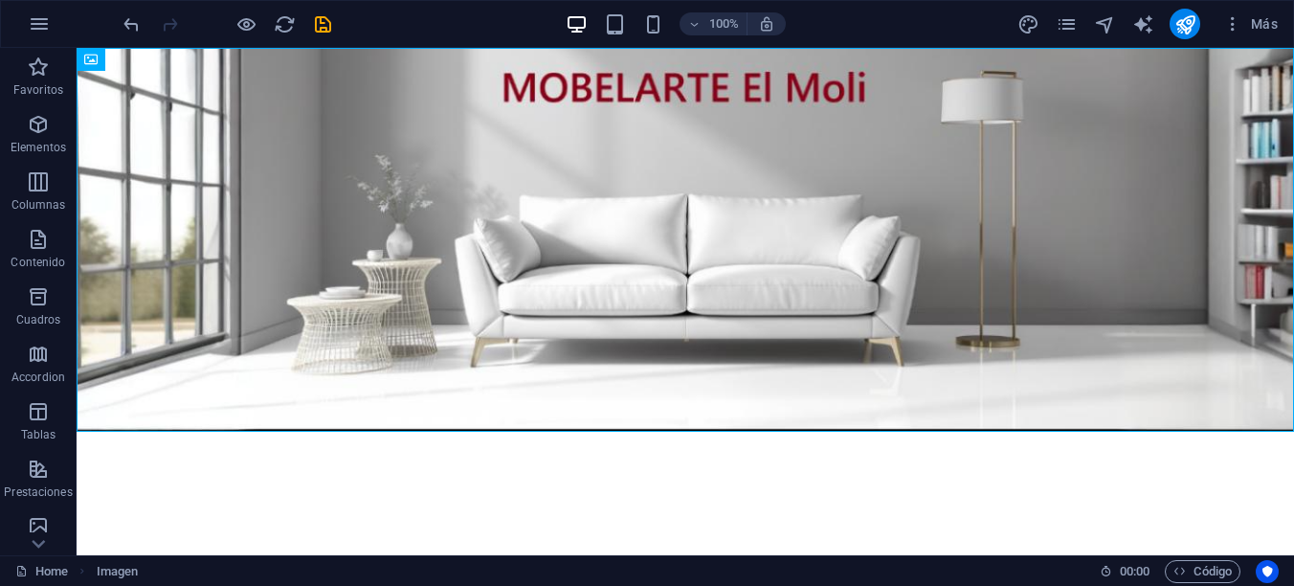
click at [340, 432] on html "Skip to main content" at bounding box center [685, 240] width 1217 height 384
click at [691, 432] on div "+ Añadir sección" at bounding box center [685, 431] width 122 height 33
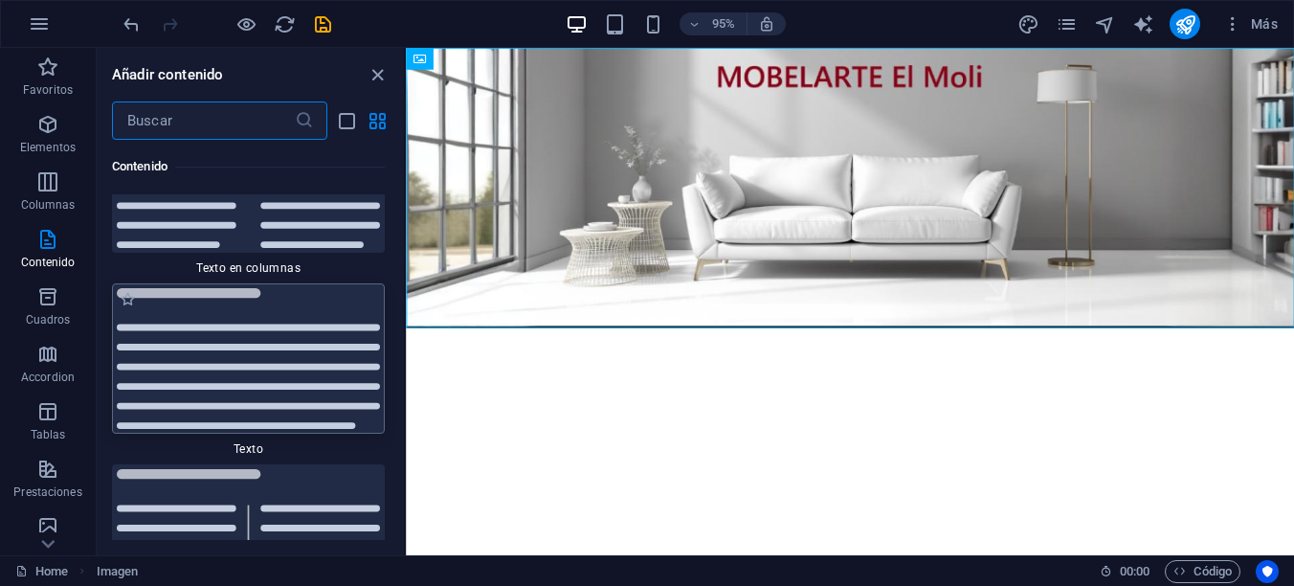
scroll to position [6610, 0]
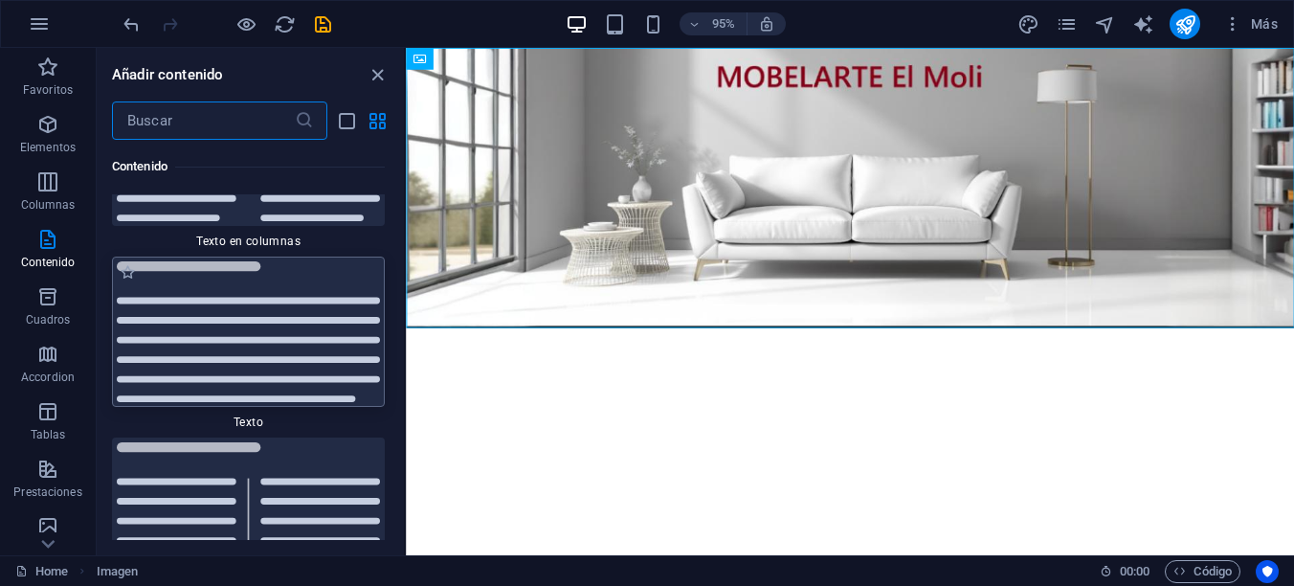
click at [226, 386] on img at bounding box center [248, 331] width 263 height 141
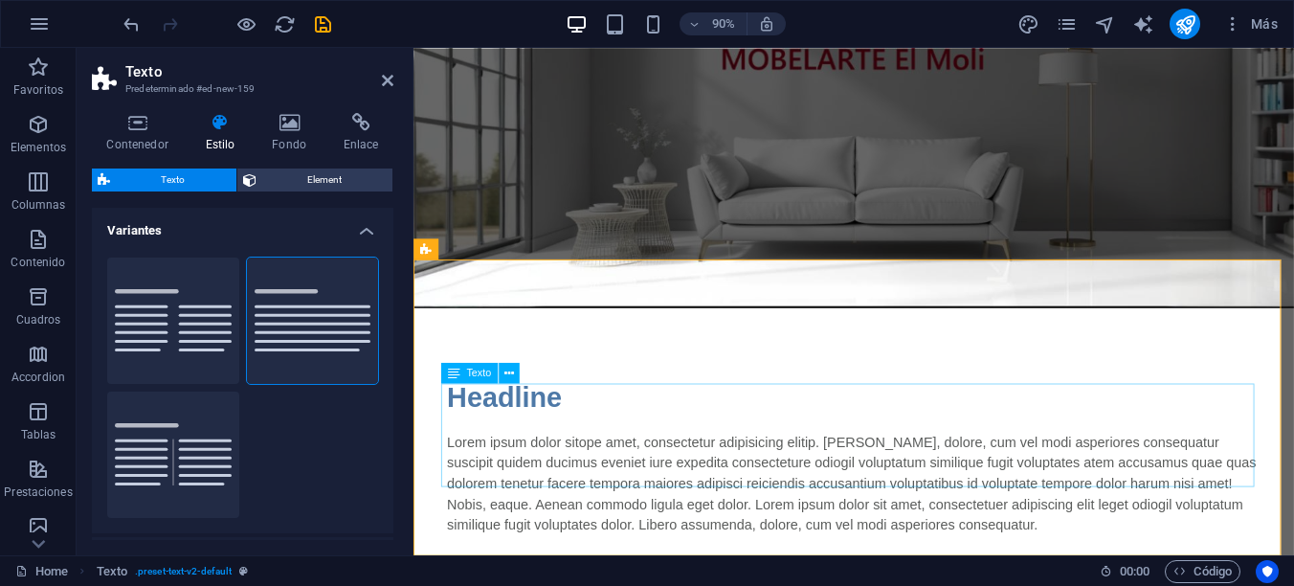
scroll to position [0, 0]
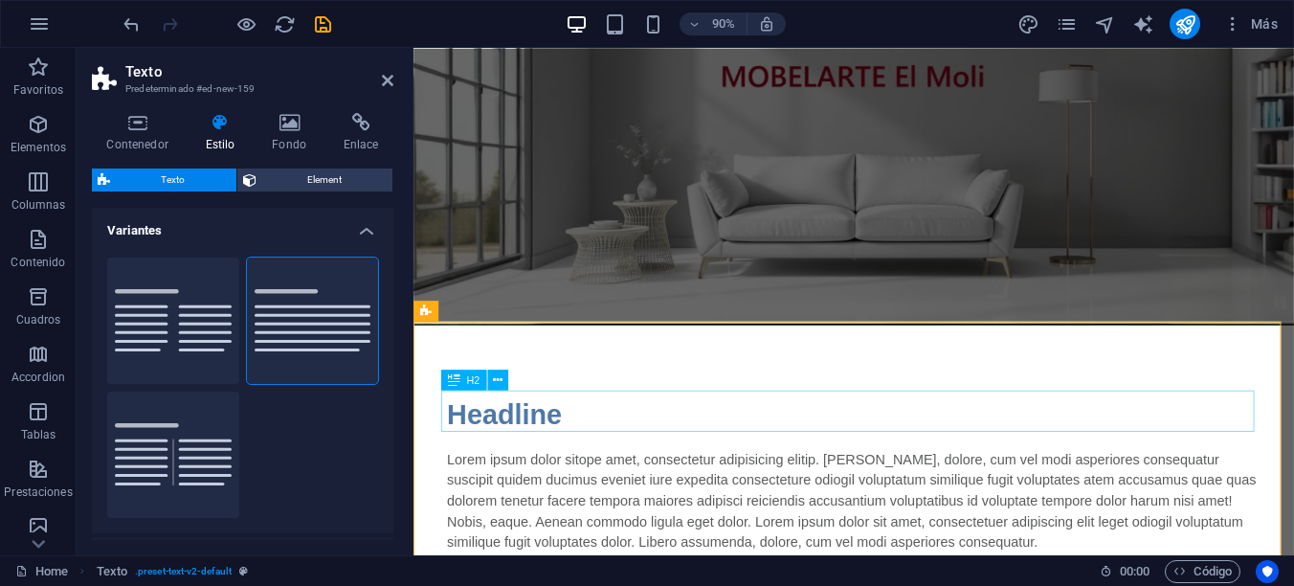
click at [513, 448] on div "Headline" at bounding box center [902, 455] width 903 height 46
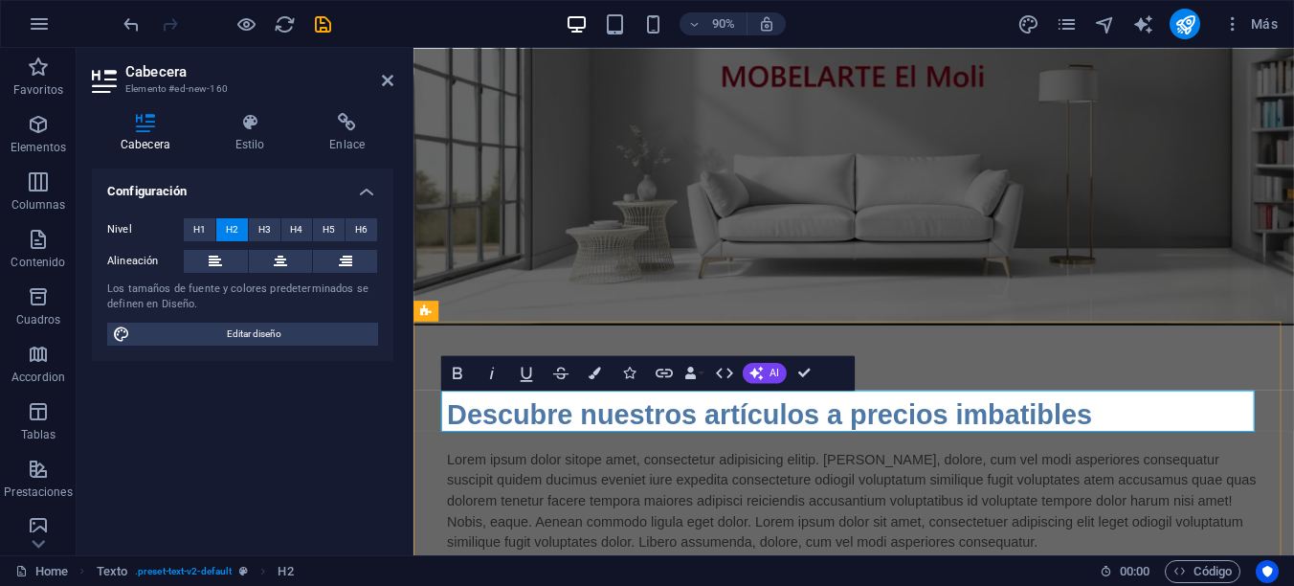
click at [1151, 453] on h2 "Descubre nuestros artículos a precios imbatibles" at bounding box center [902, 455] width 903 height 46
click at [597, 522] on div "Lorem ipsum dolor sitope amet, consectetur adipisicing elitip. Massumenda, dolo…" at bounding box center [902, 551] width 903 height 115
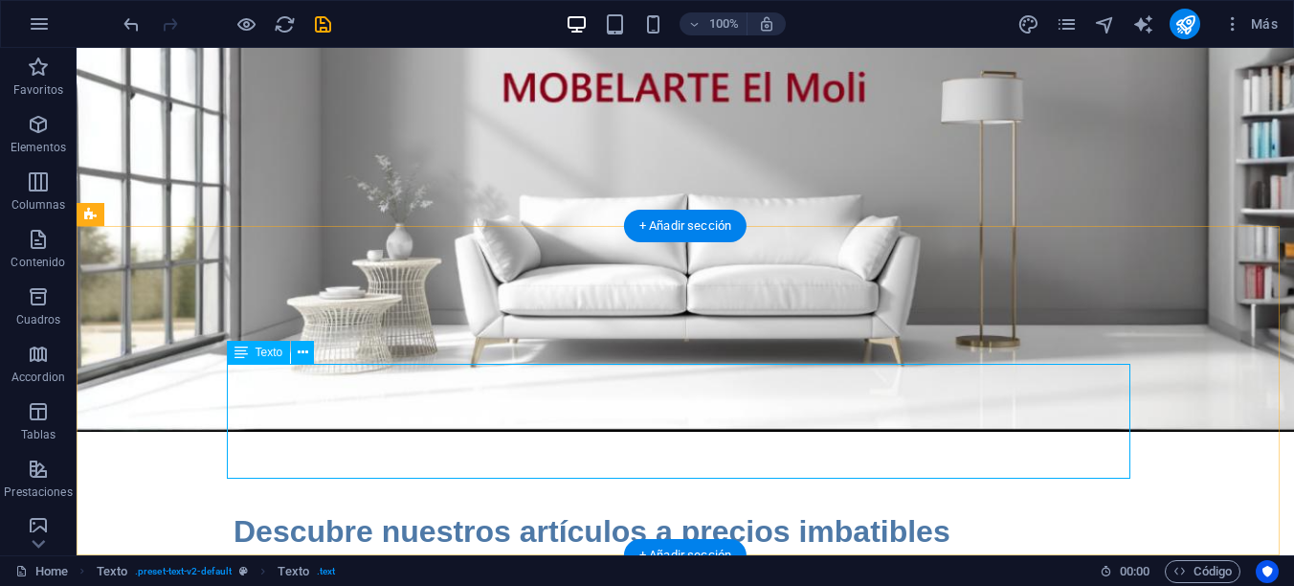
scroll to position [201, 0]
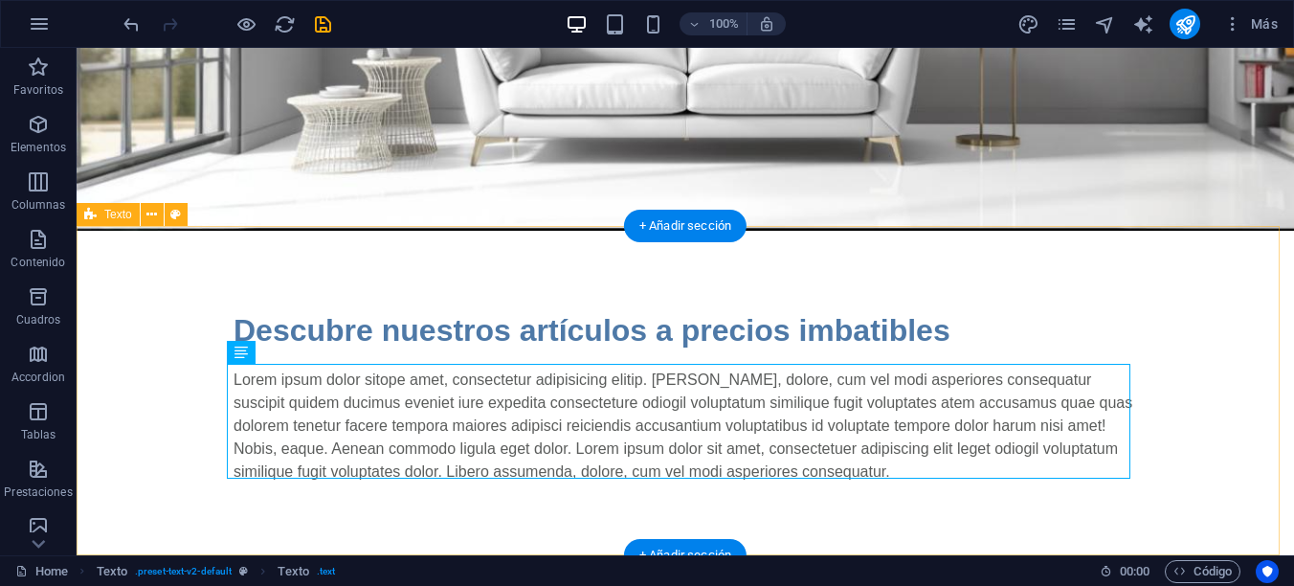
click at [409, 511] on div "Descubre nuestros artículos a precios imbatibles Lorem ipsum dolor sitope amet,…" at bounding box center [685, 395] width 1217 height 329
click at [264, 383] on div "Lorem ipsum dolor sitope amet, consectetur adipisicing elitip. Massumenda, dolo…" at bounding box center [684, 425] width 903 height 115
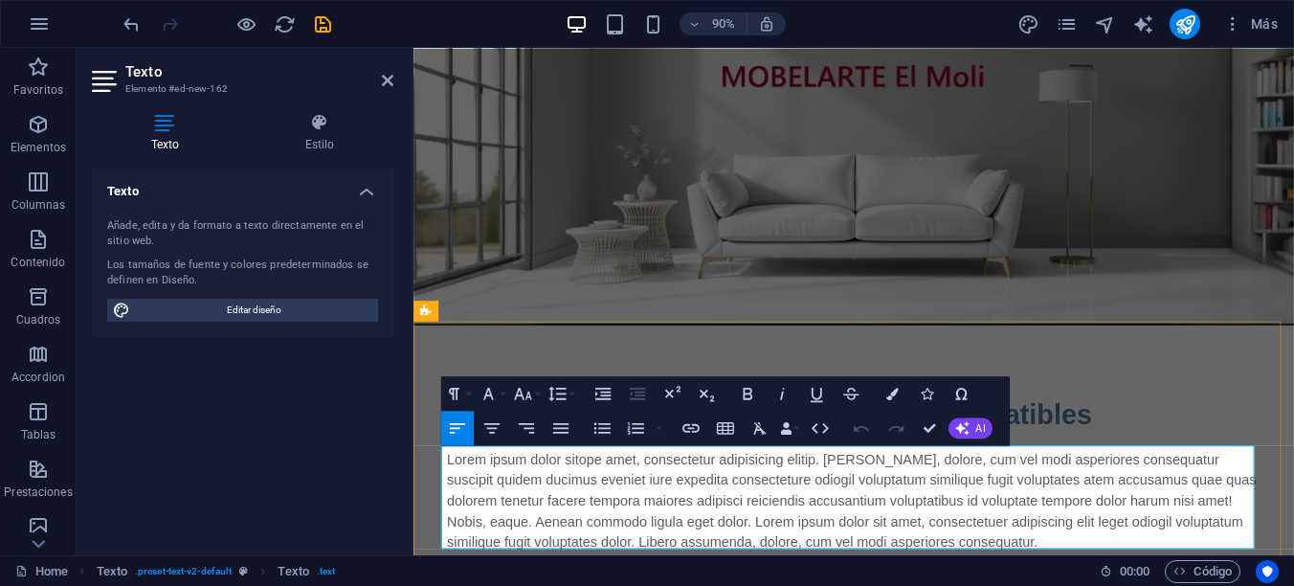
click at [451, 503] on p "Lorem ipsum dolor sitope amet, consectetur adipisicing elitip. Massumenda, dolo…" at bounding box center [902, 551] width 903 height 115
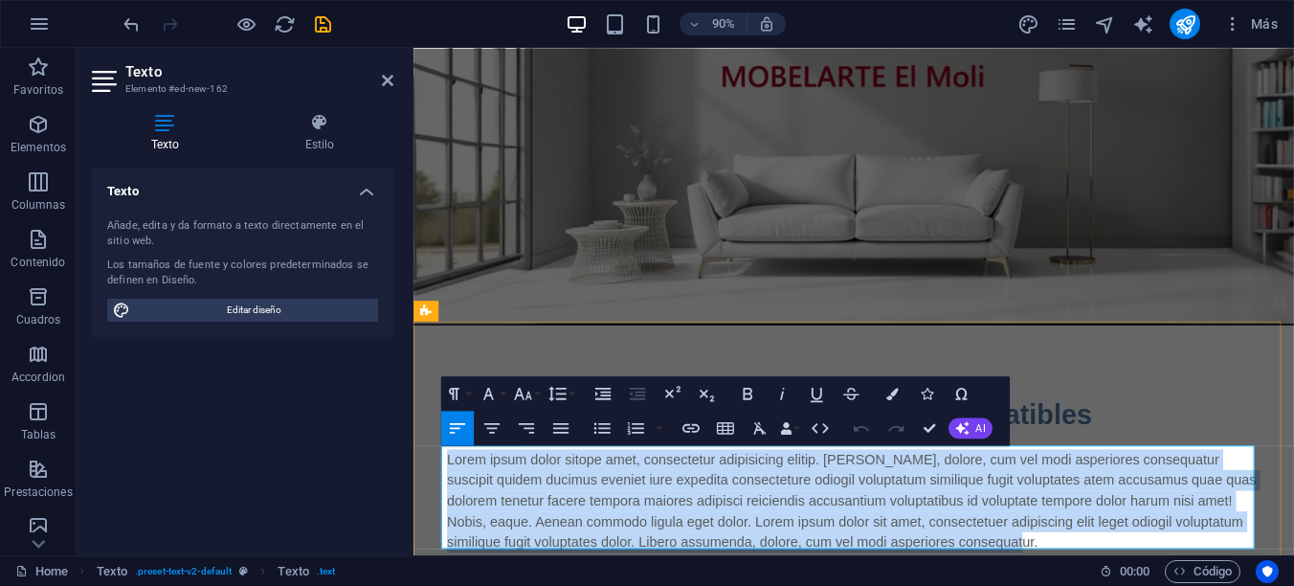
click at [451, 503] on p "Lorem ipsum dolor sitope amet, consectetur adipisicing elitip. Massumenda, dolo…" at bounding box center [902, 551] width 903 height 115
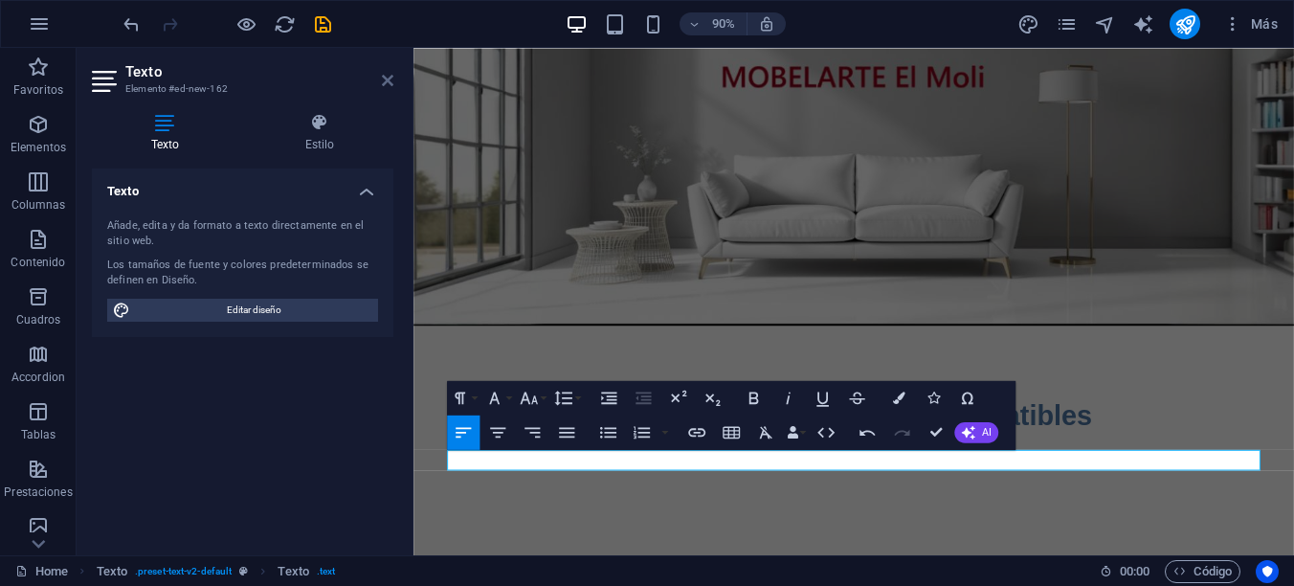
drag, startPoint x: 311, startPoint y: 54, endPoint x: 386, endPoint y: 80, distance: 79.3
click at [386, 80] on icon at bounding box center [387, 80] width 11 height 15
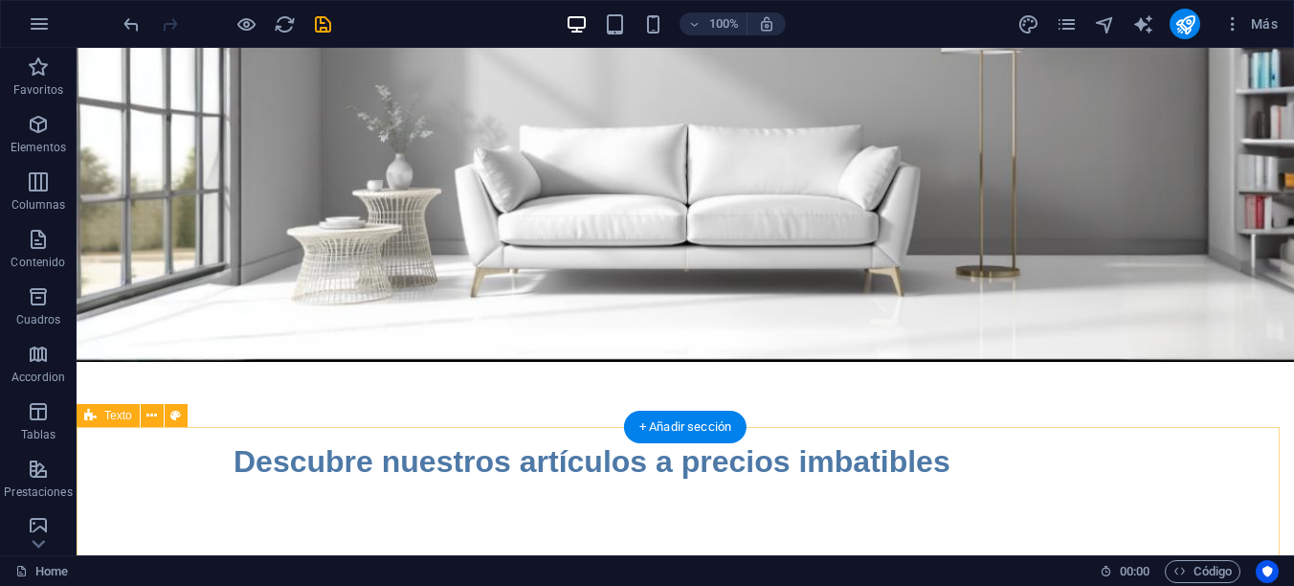
scroll to position [86, 0]
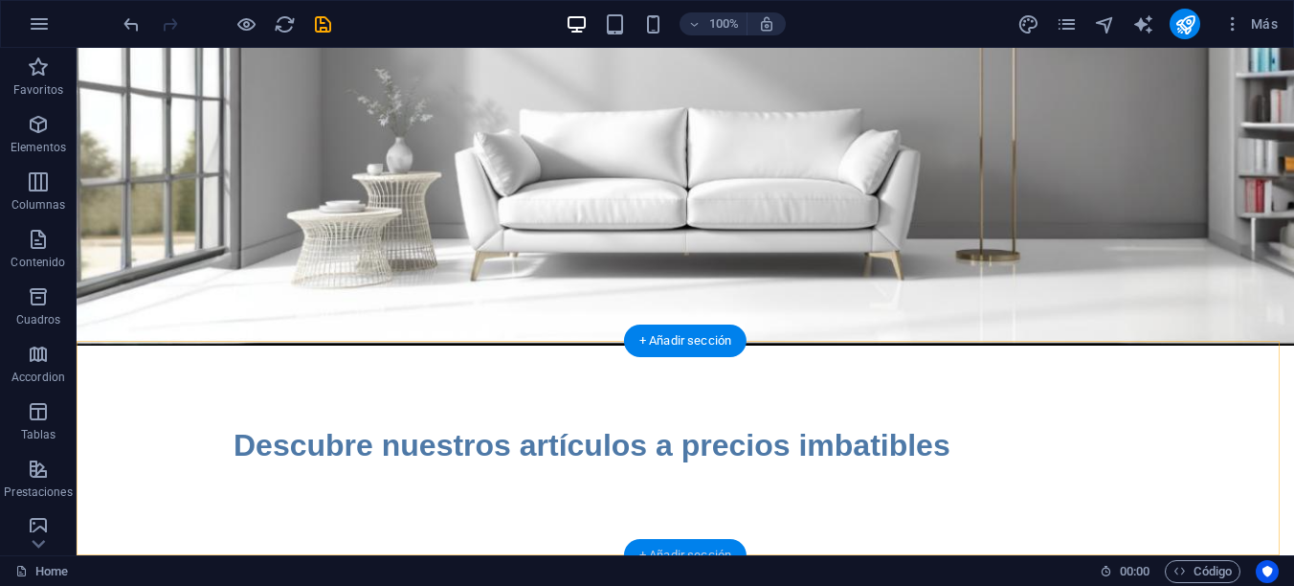
click at [667, 544] on div "+ Añadir sección" at bounding box center [685, 555] width 122 height 33
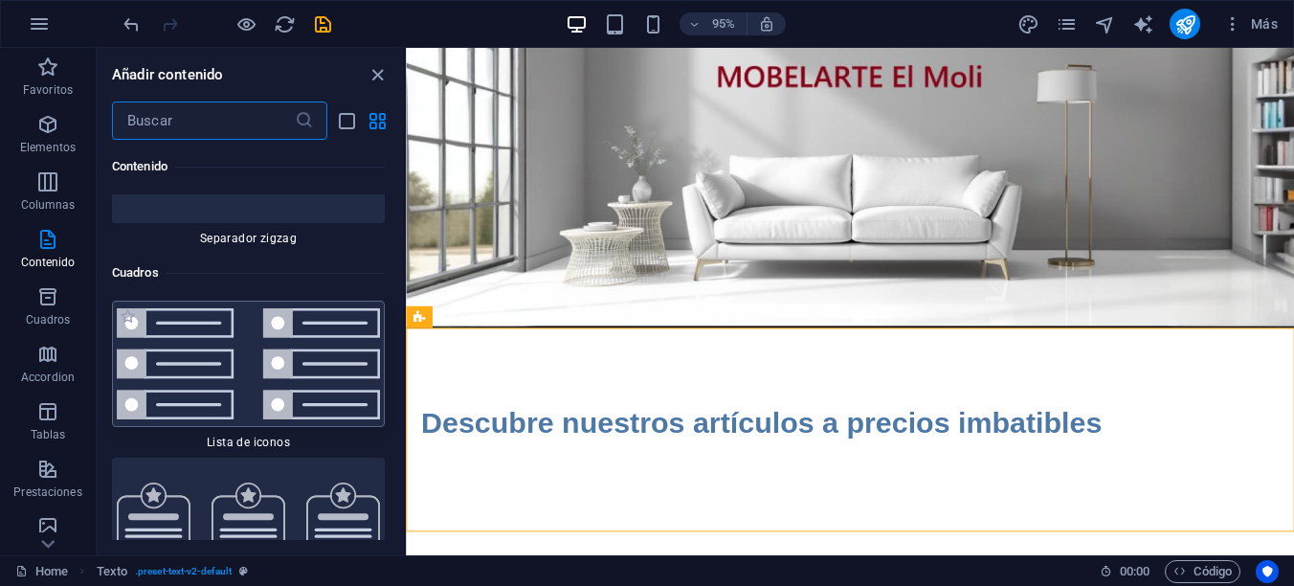
scroll to position [10341, 0]
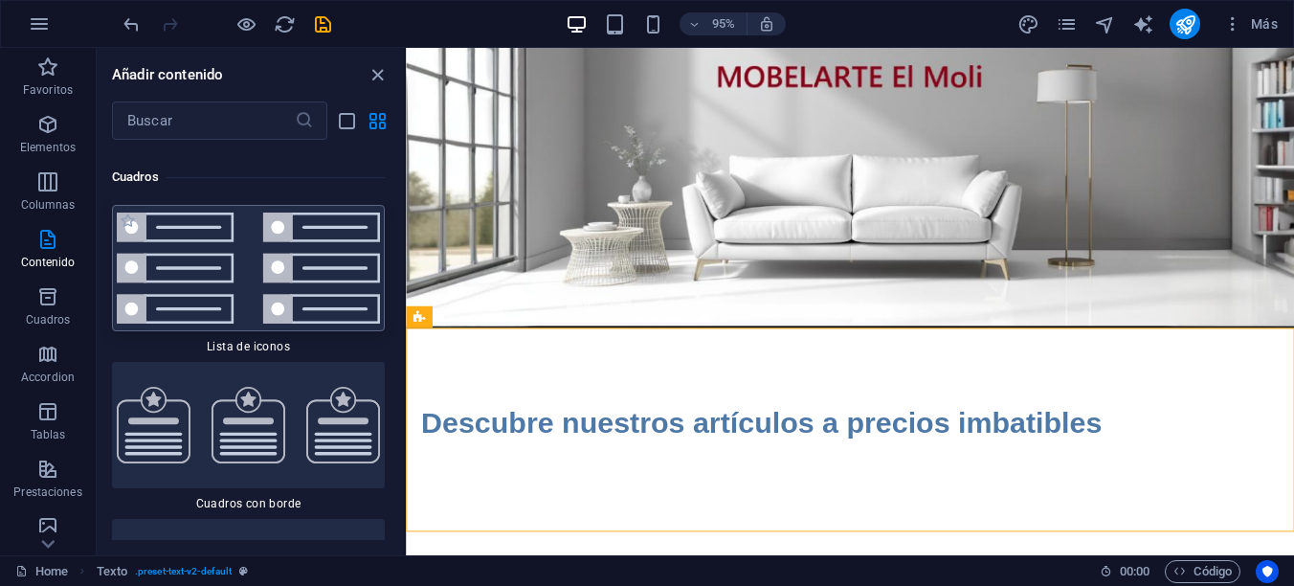
click at [176, 310] on img at bounding box center [248, 267] width 263 height 111
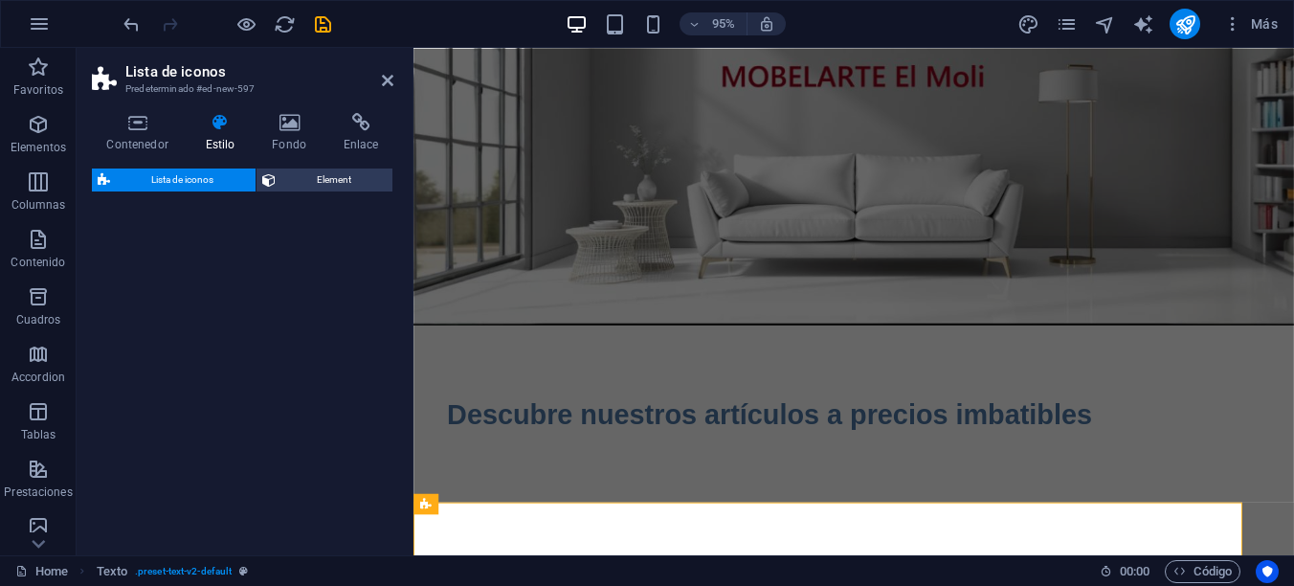
select select "rem"
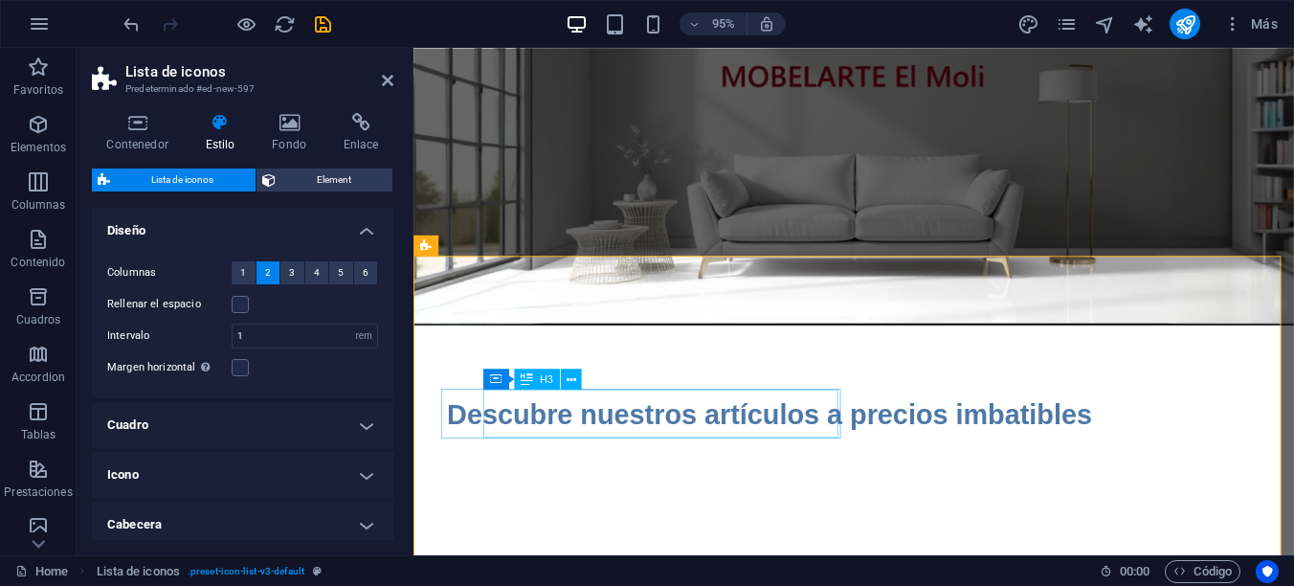
scroll to position [287, 0]
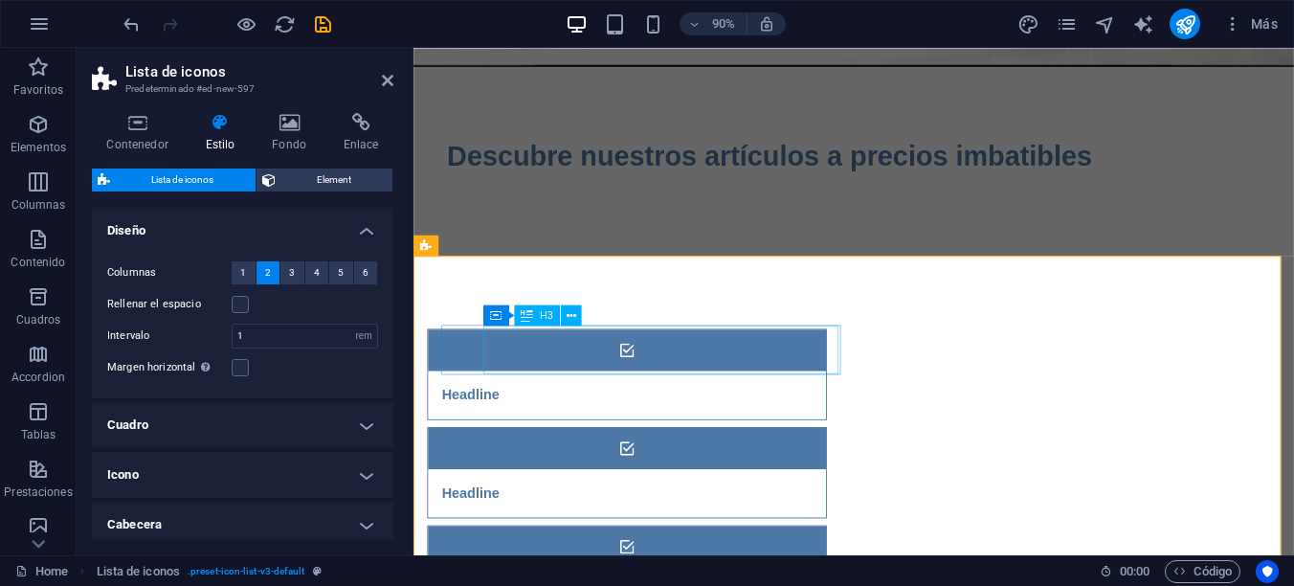
click at [574, 407] on div "Headline" at bounding box center [627, 434] width 394 height 54
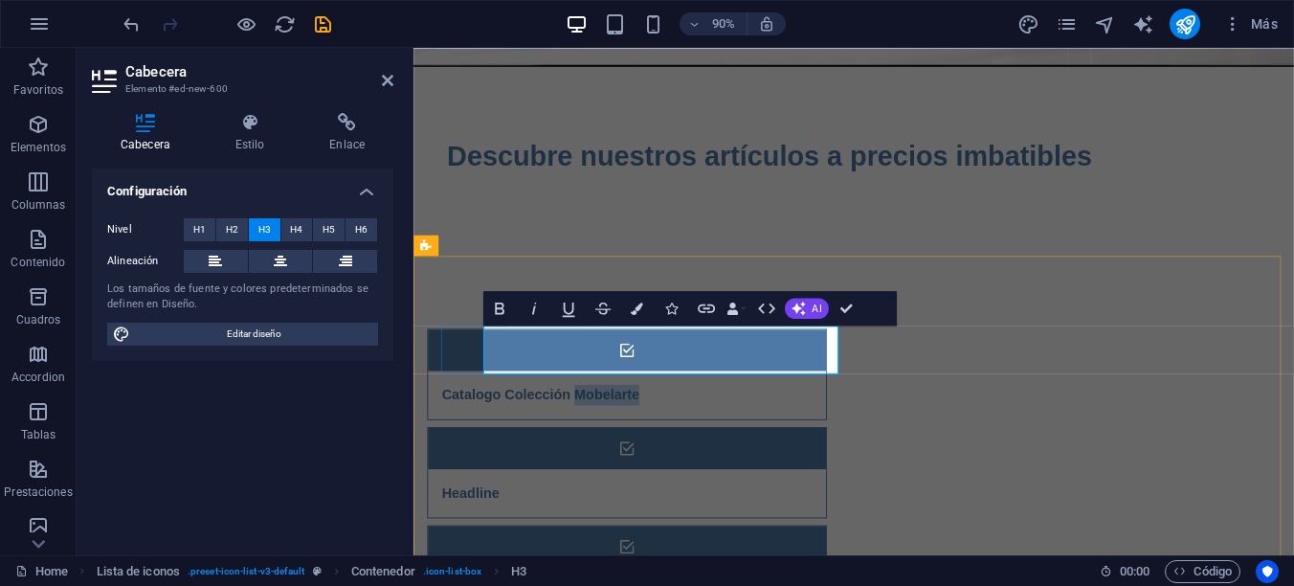
drag, startPoint x: 685, startPoint y: 387, endPoint x: 759, endPoint y: 467, distance: 109.0
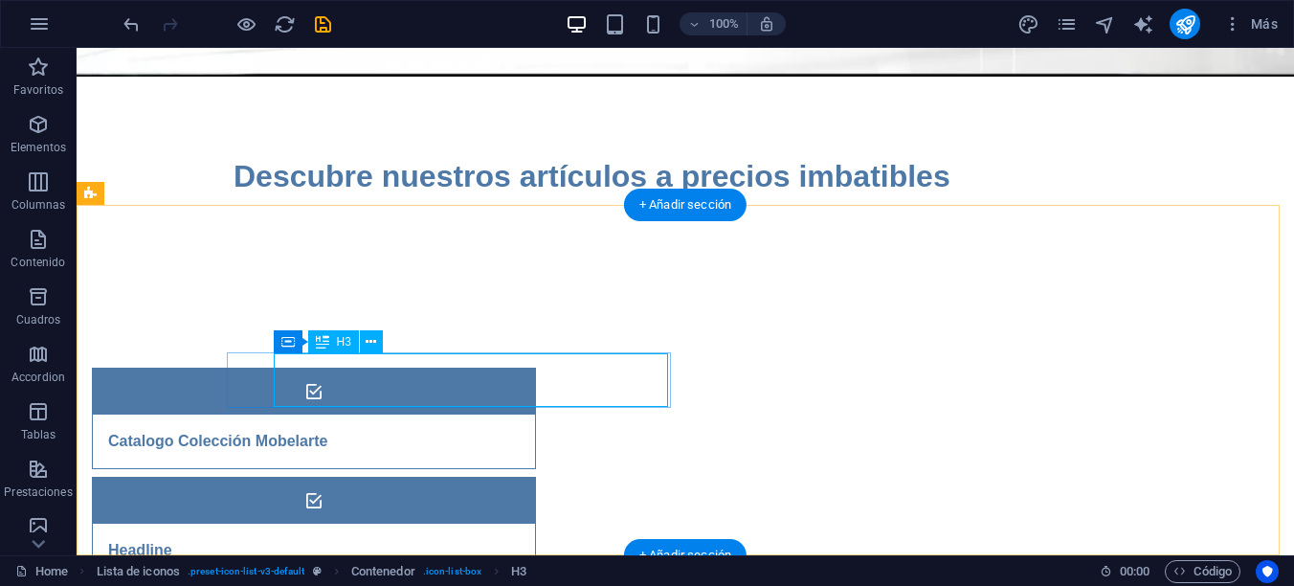
scroll to position [436, 0]
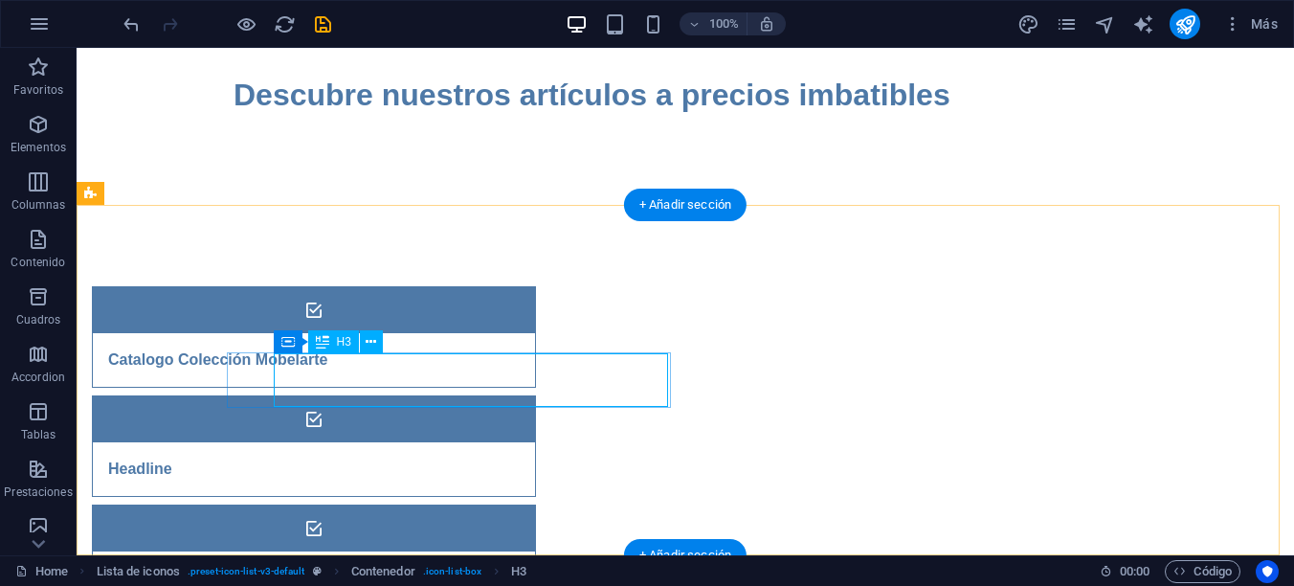
click at [368, 551] on div "Headline" at bounding box center [290, 578] width 394 height 54
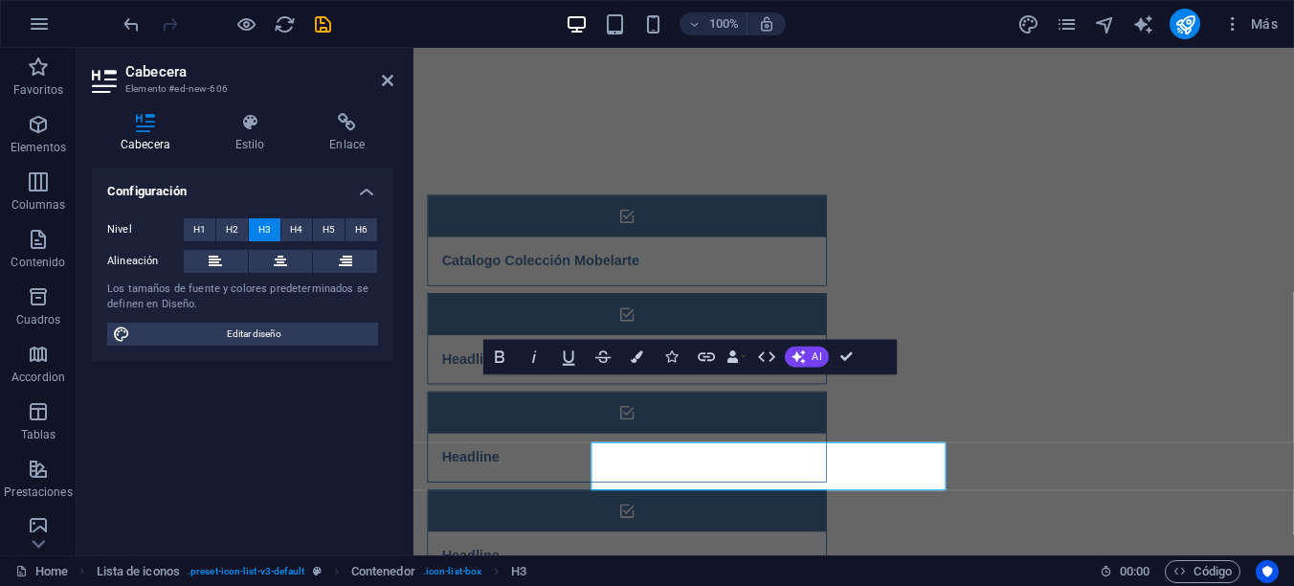
scroll to position [304, 0]
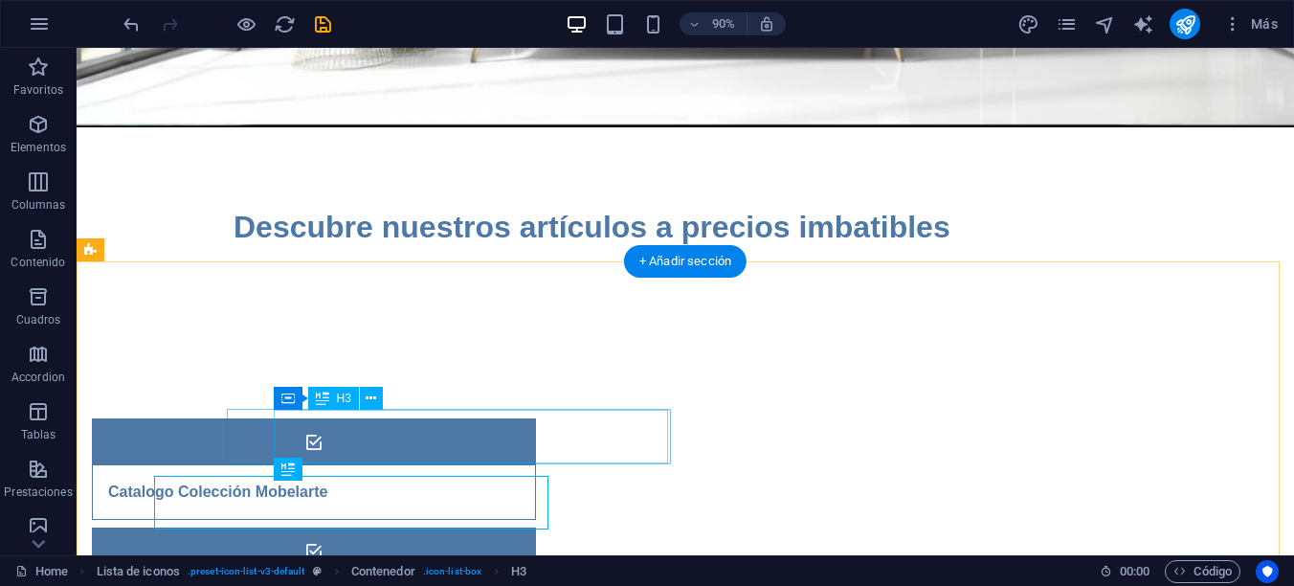
scroll to position [380, 0]
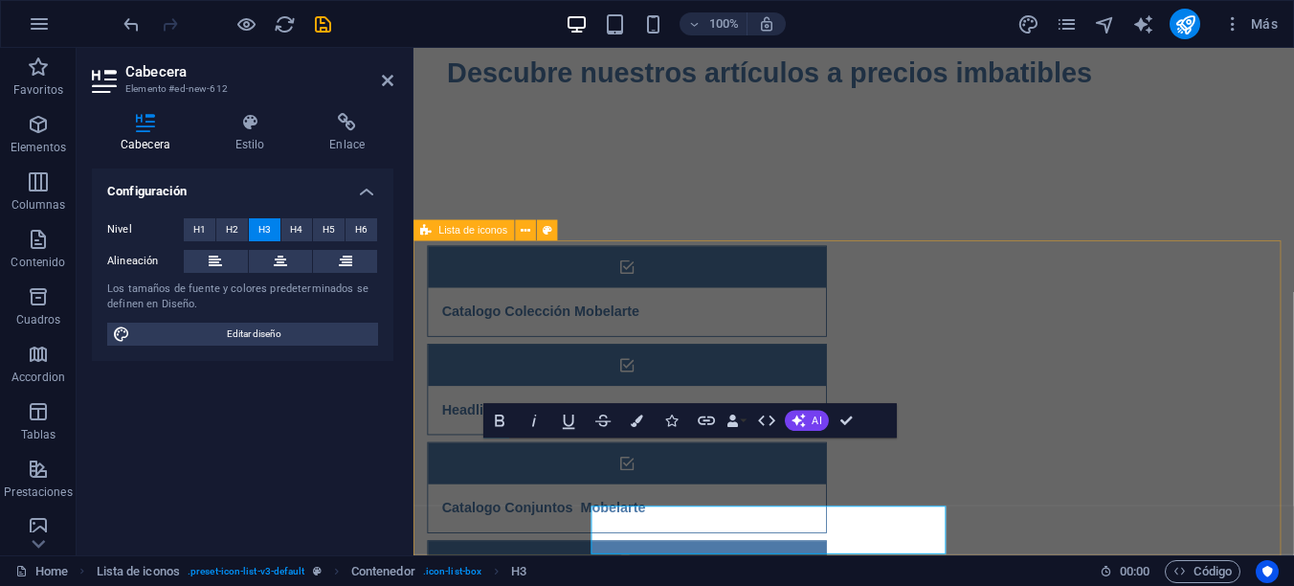
scroll to position [304, 0]
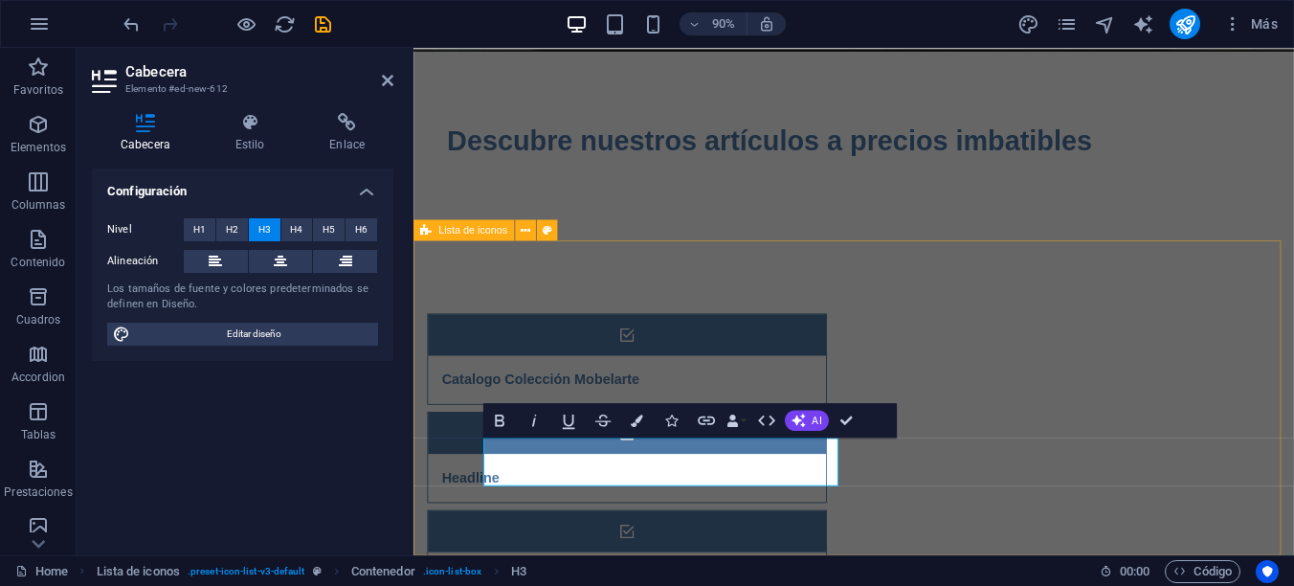
click at [824, 498] on div "Headline" at bounding box center [627, 525] width 394 height 54
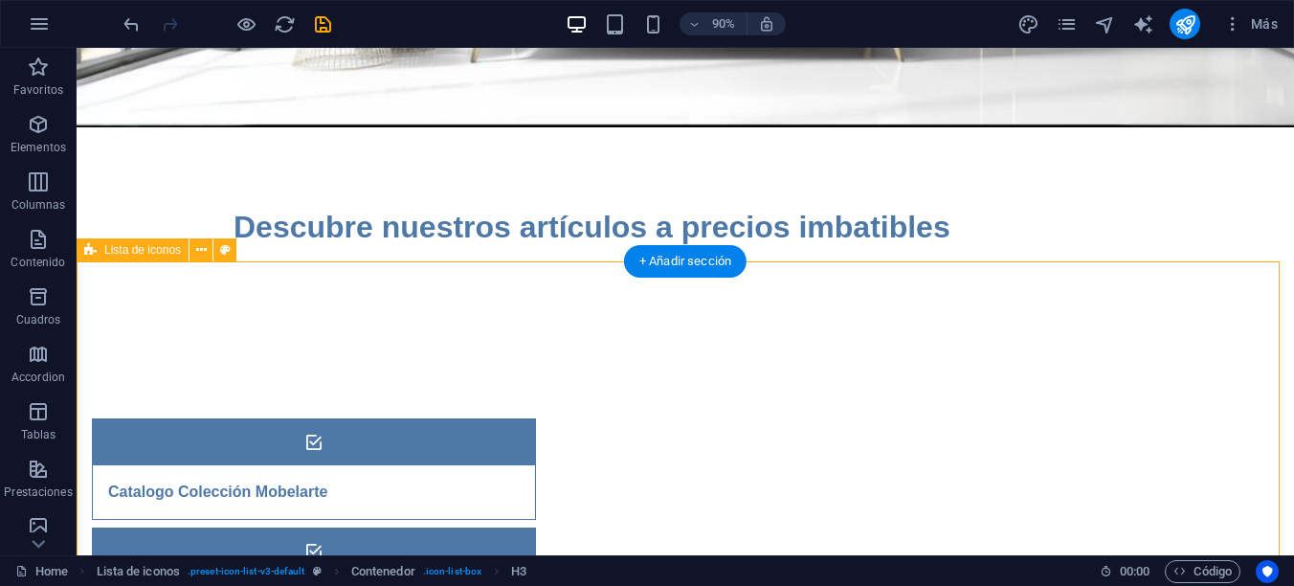
scroll to position [380, 0]
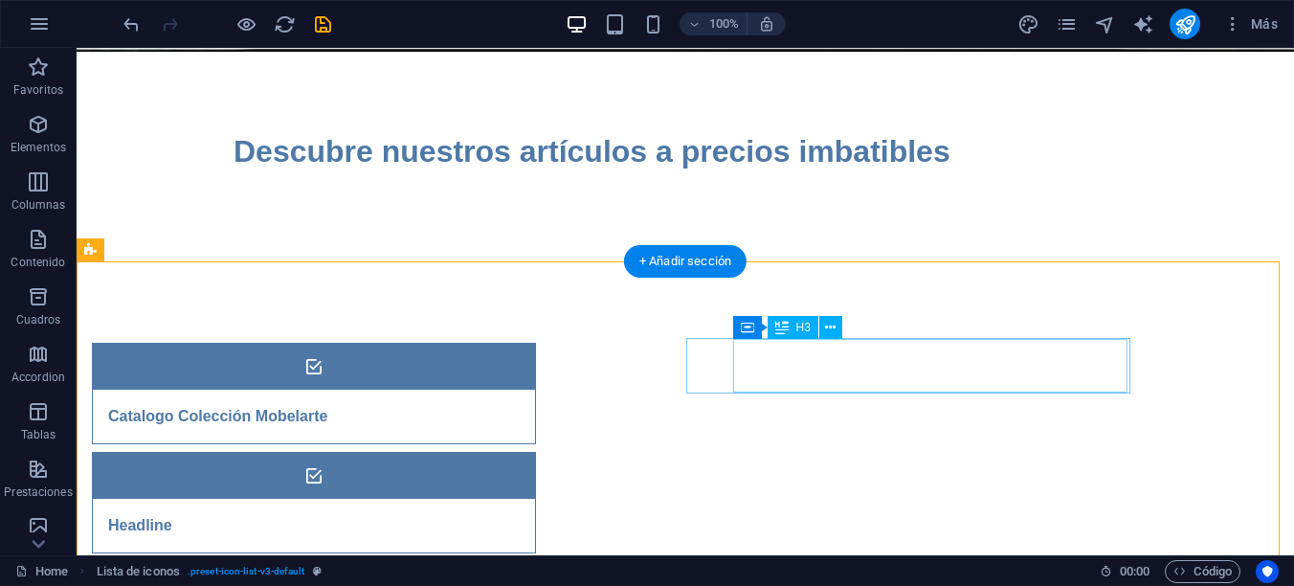
click at [487, 498] on div "Headline" at bounding box center [290, 525] width 394 height 54
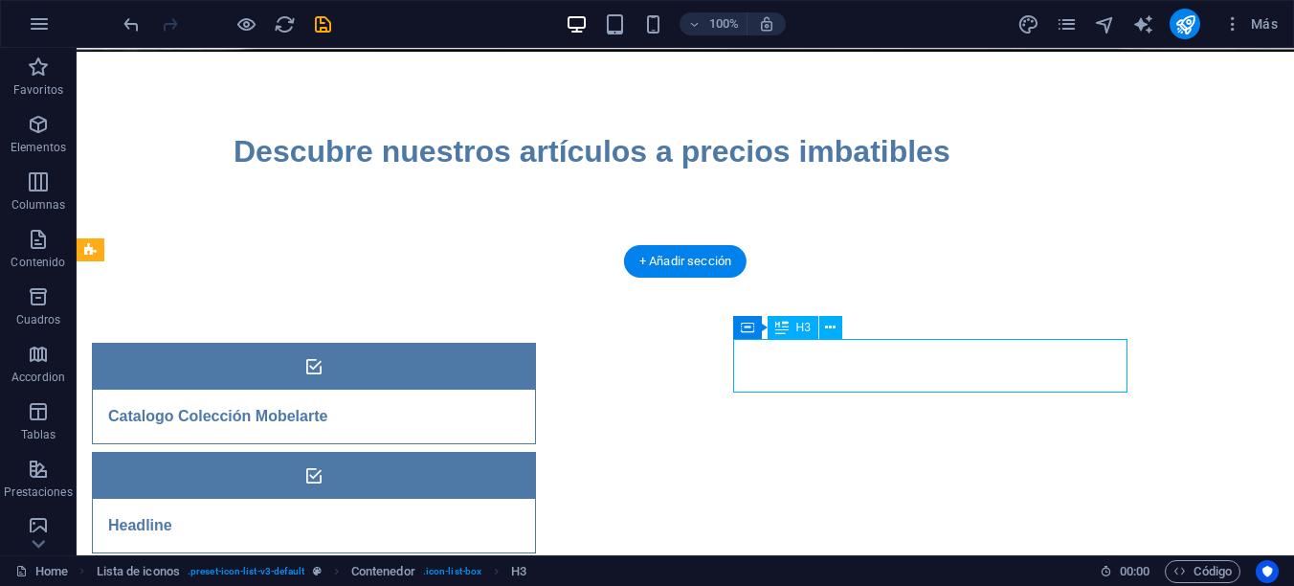
click at [487, 498] on div "Headline" at bounding box center [290, 525] width 394 height 54
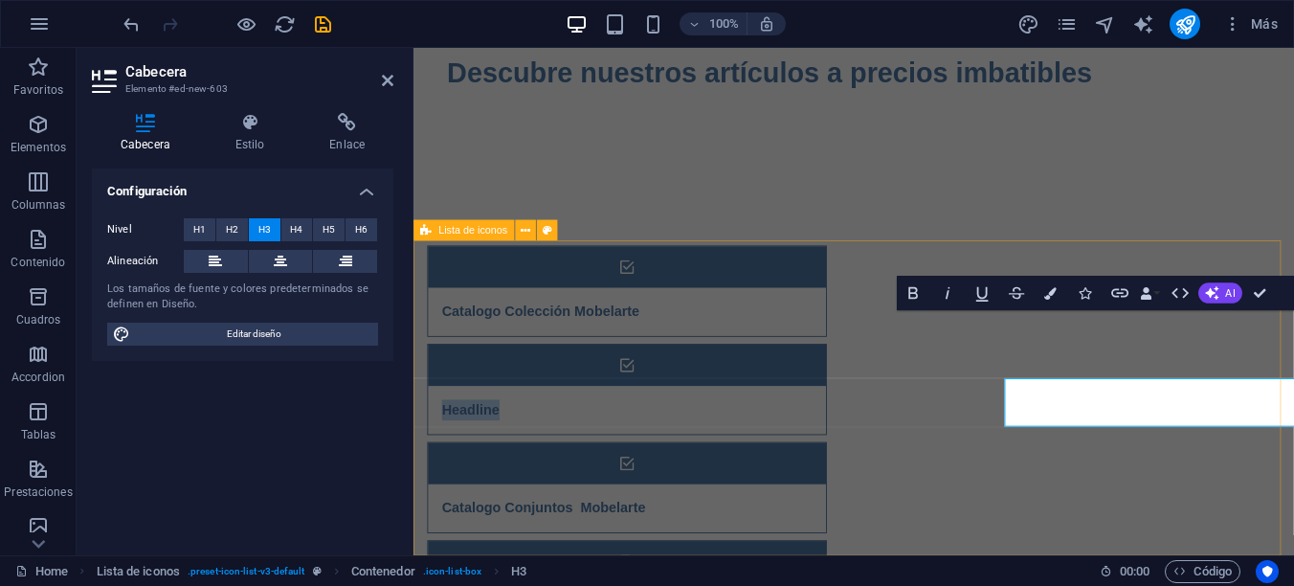
scroll to position [304, 0]
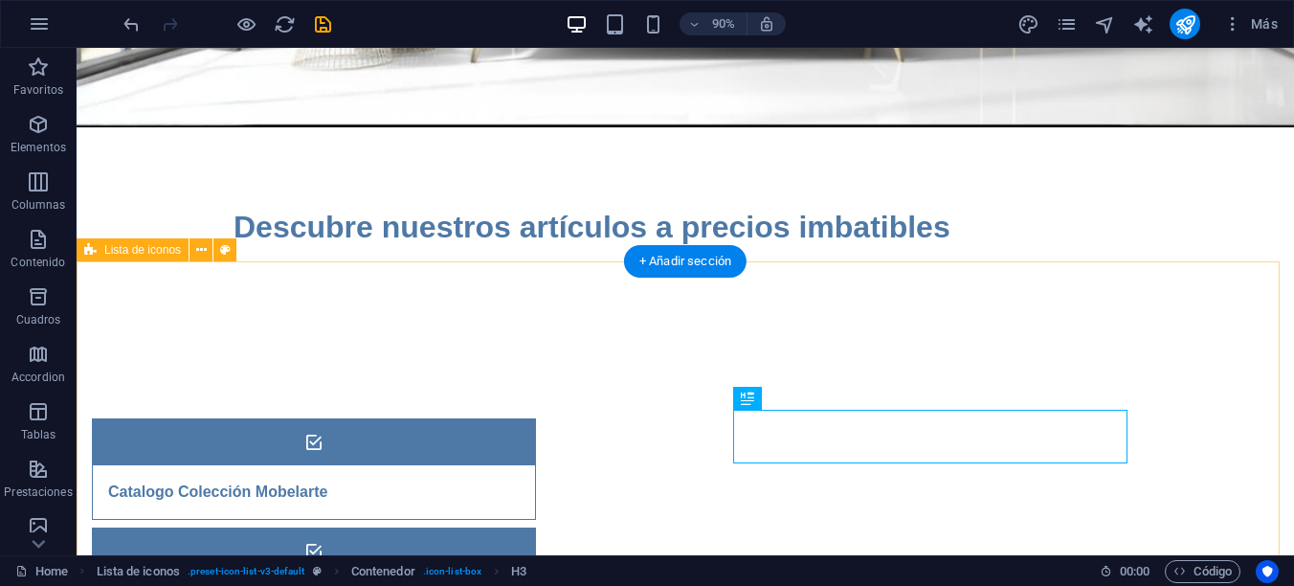
scroll to position [380, 0]
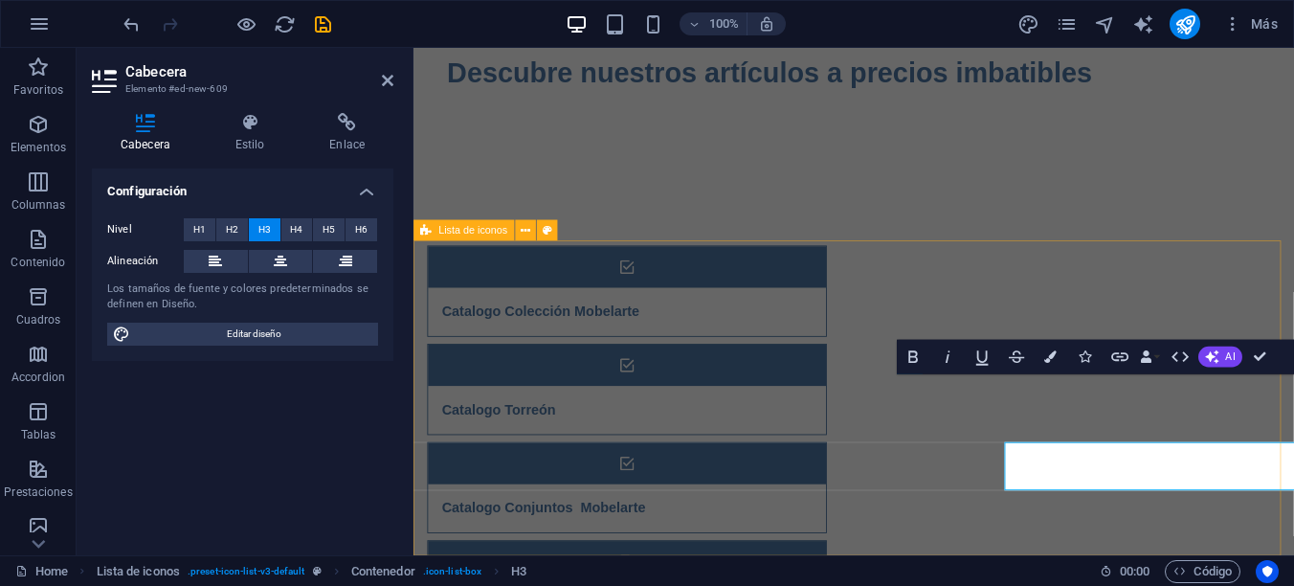
scroll to position [304, 0]
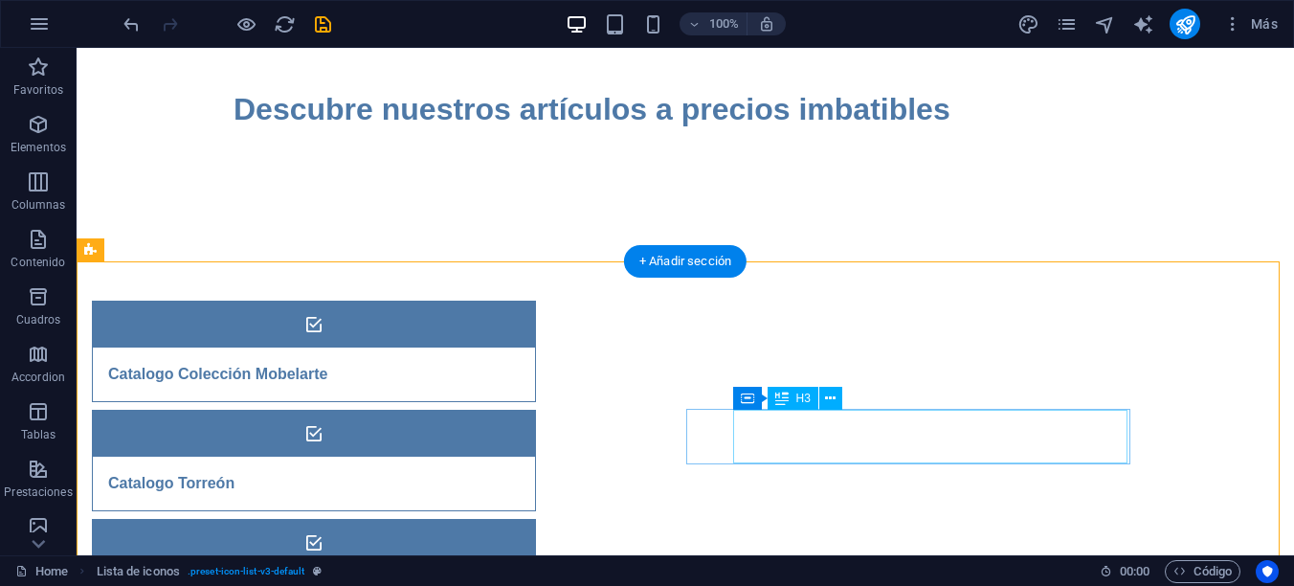
scroll to position [436, 0]
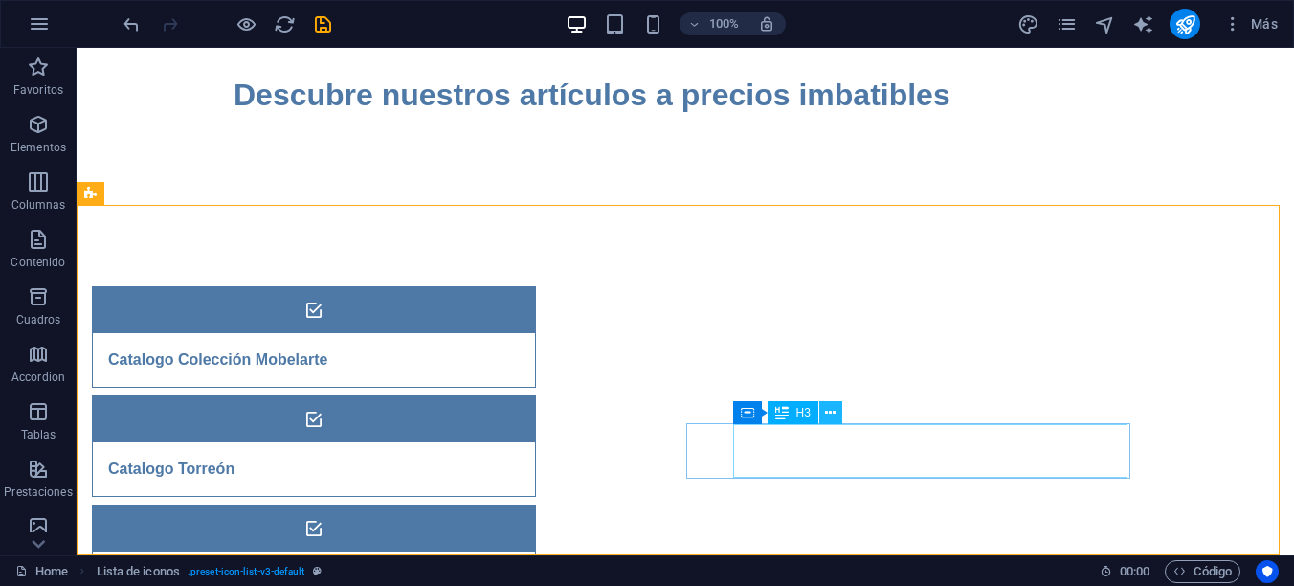
click at [835, 407] on icon at bounding box center [830, 413] width 11 height 20
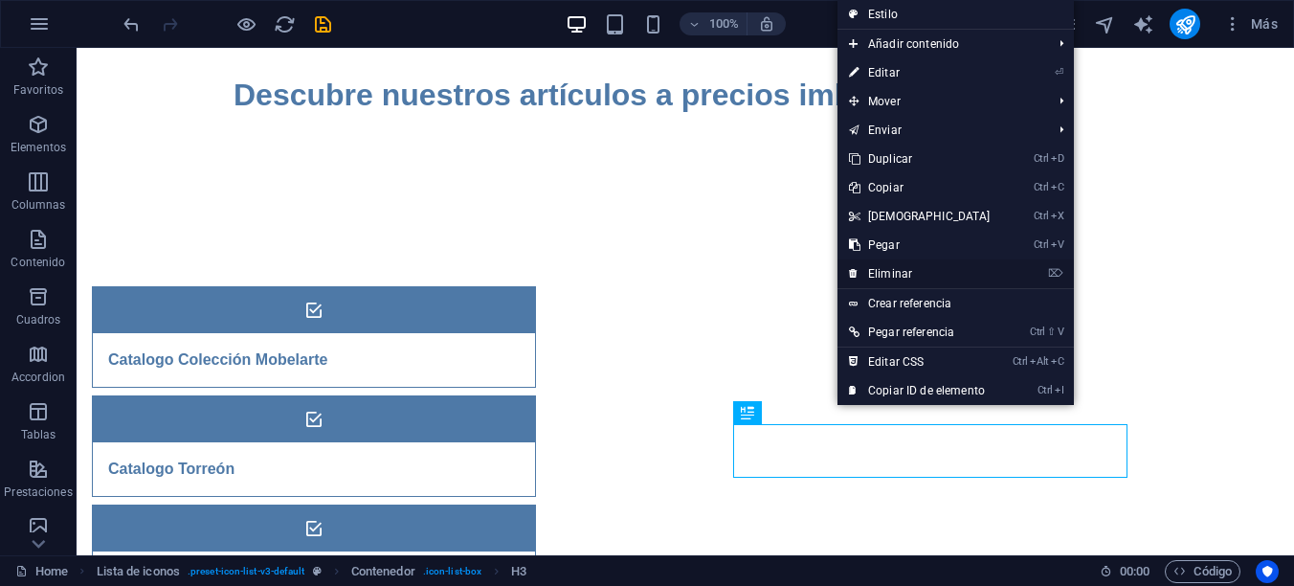
drag, startPoint x: 896, startPoint y: 275, endPoint x: 819, endPoint y: 226, distance: 90.8
click at [896, 275] on link "⌦ Eliminar" at bounding box center [919, 273] width 165 height 29
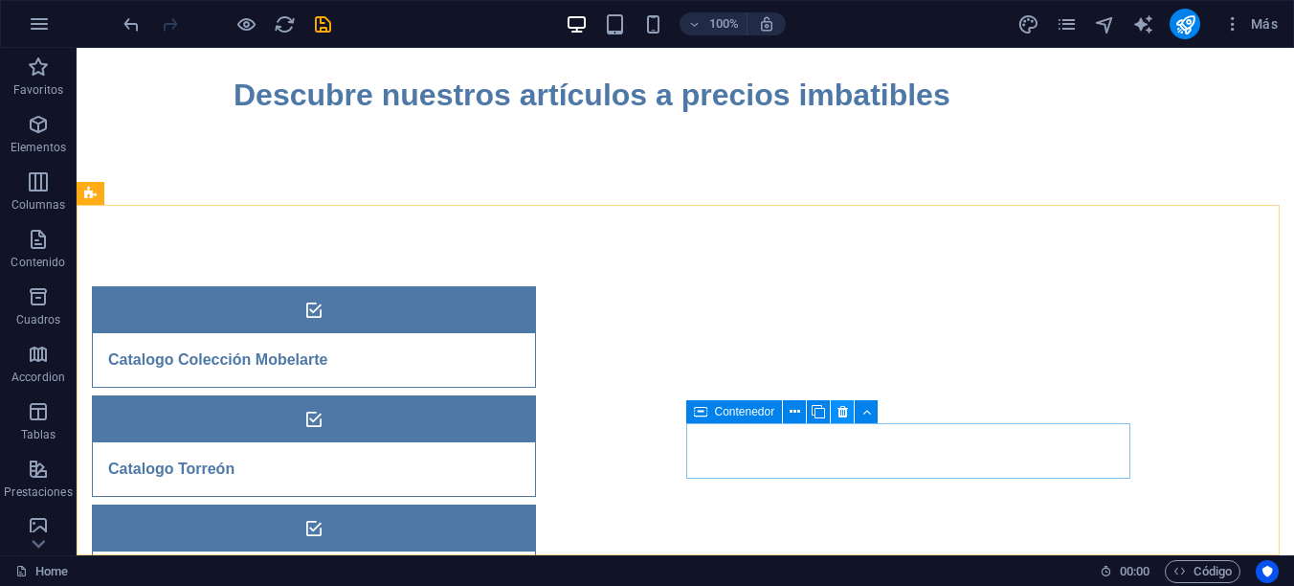
click at [842, 413] on icon at bounding box center [842, 412] width 11 height 20
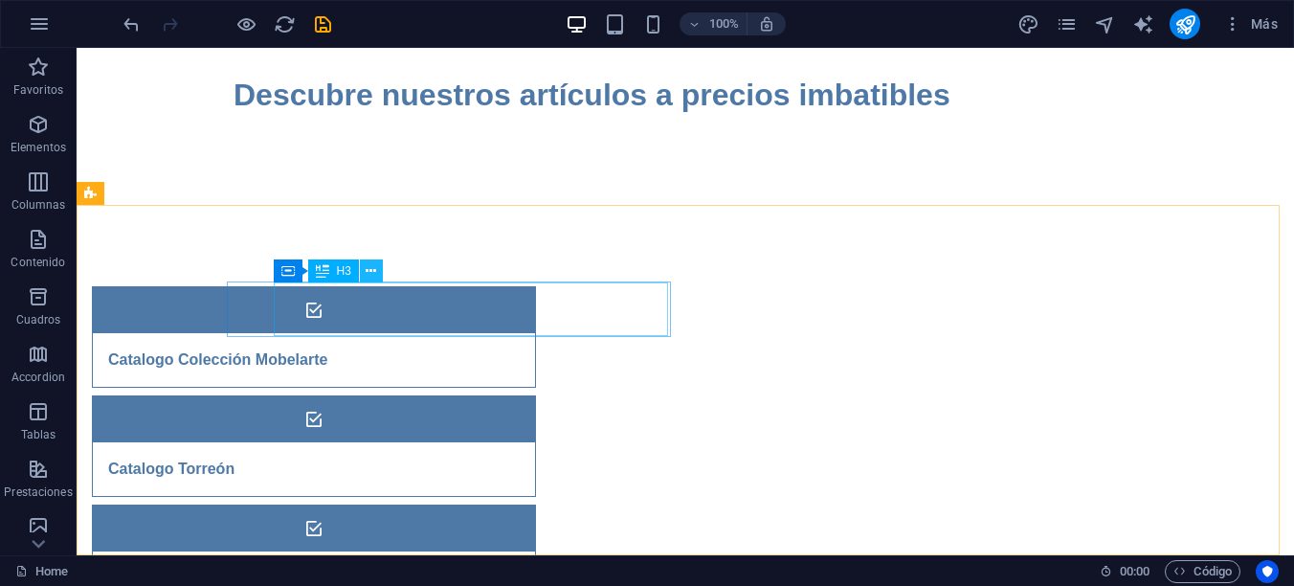
click at [378, 272] on button at bounding box center [371, 270] width 23 height 23
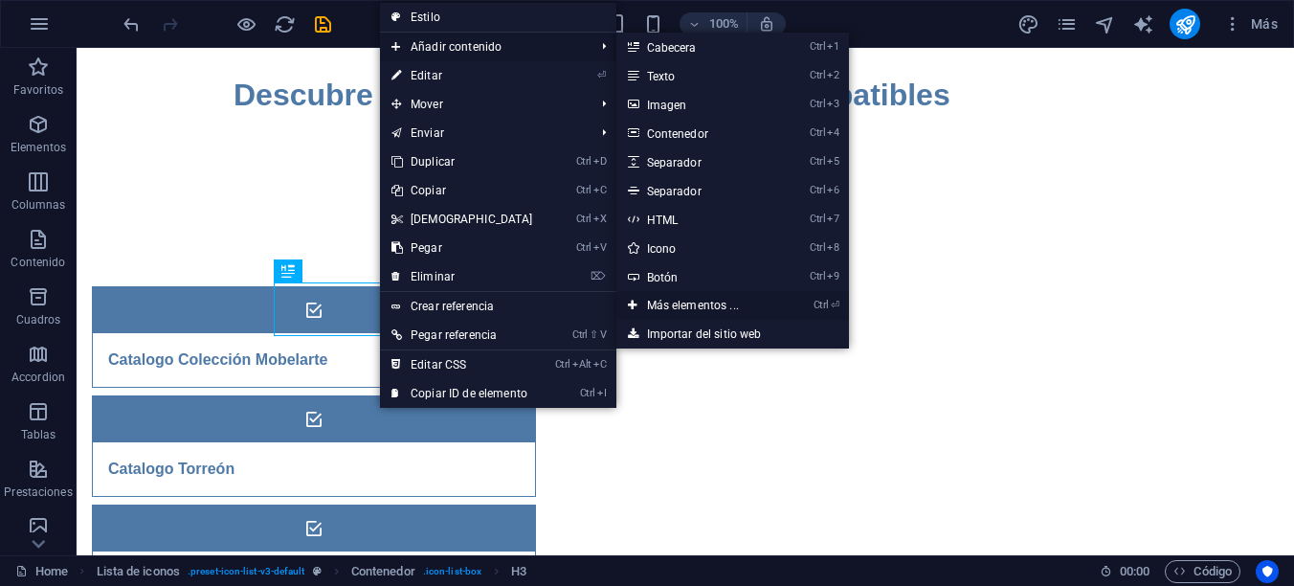
click at [664, 305] on link "Ctrl ⏎ Más elementos ..." at bounding box center [696, 305] width 161 height 29
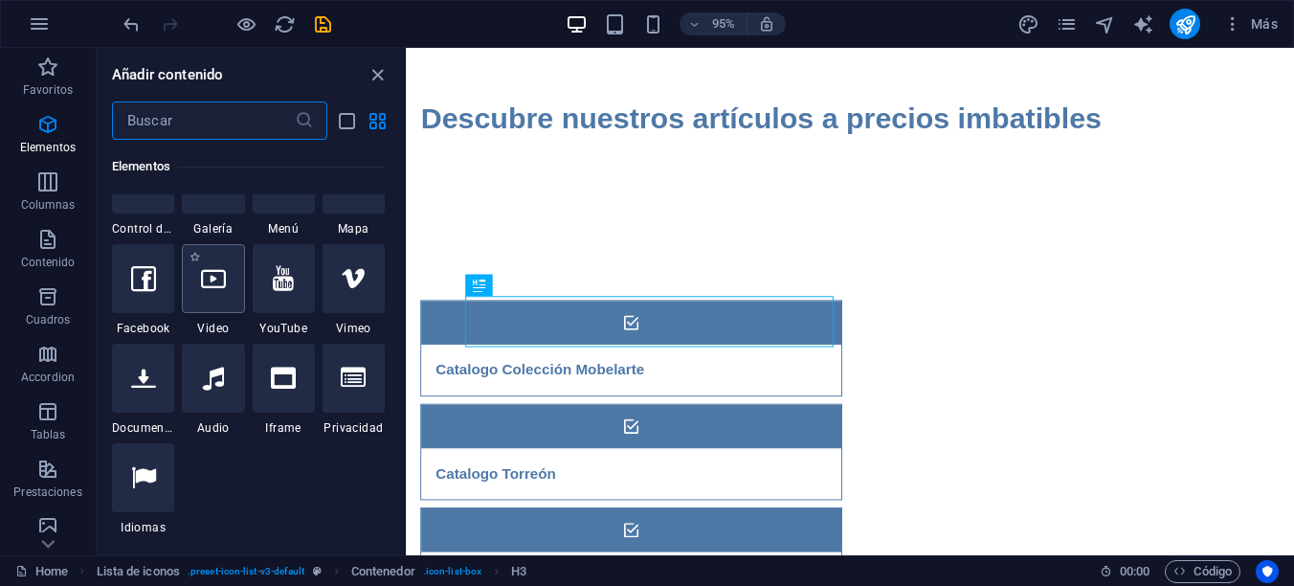
scroll to position [456, 0]
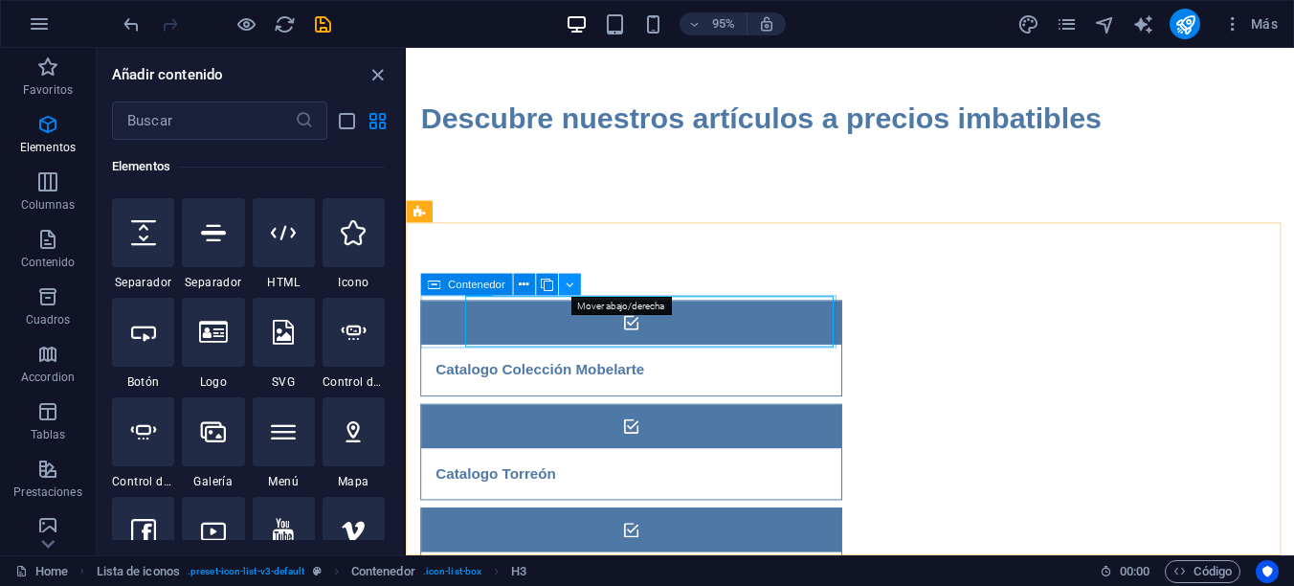
click at [568, 280] on icon at bounding box center [569, 284] width 9 height 19
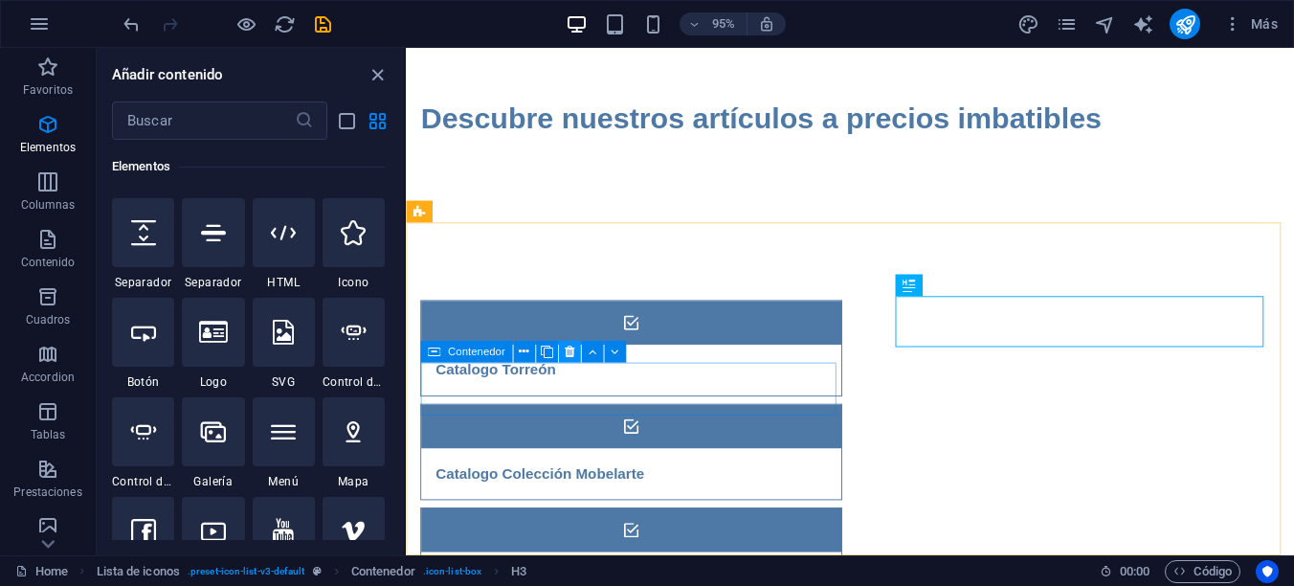
click at [559, 354] on button at bounding box center [569, 352] width 22 height 22
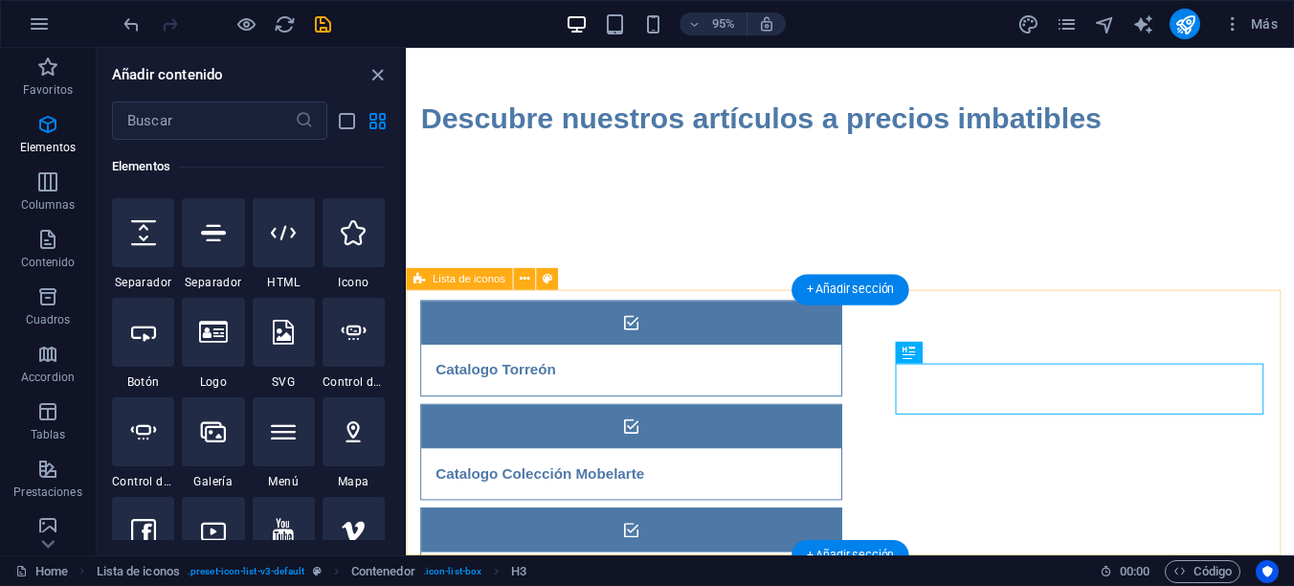
scroll to position [250, 0]
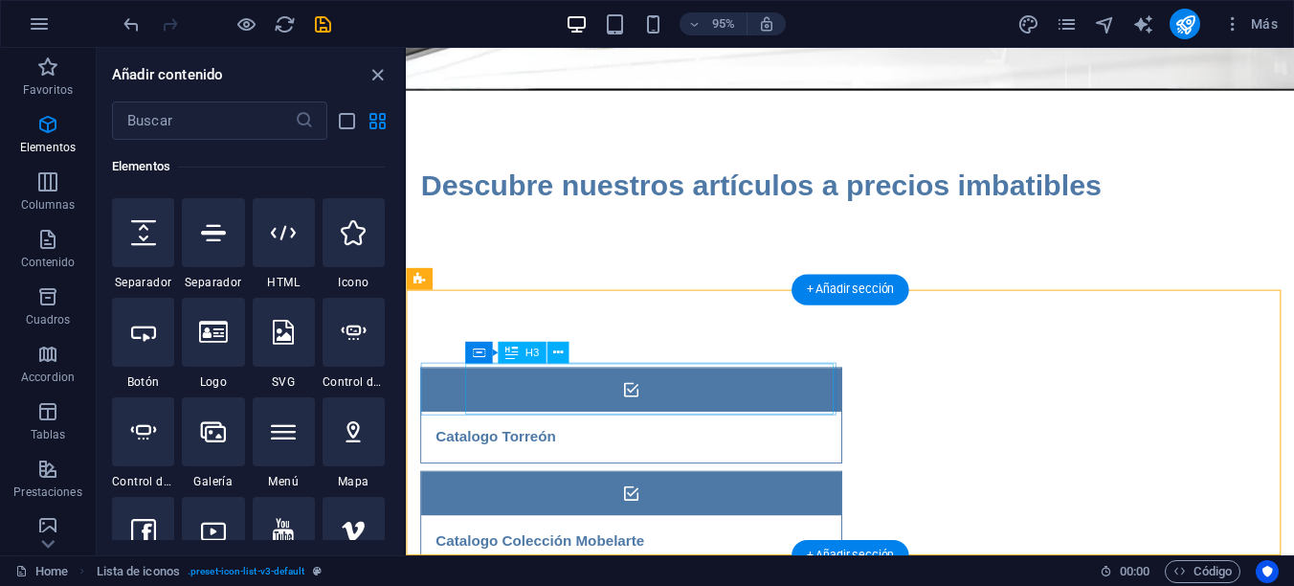
click at [0, 0] on button at bounding box center [0, 0] width 0 height 0
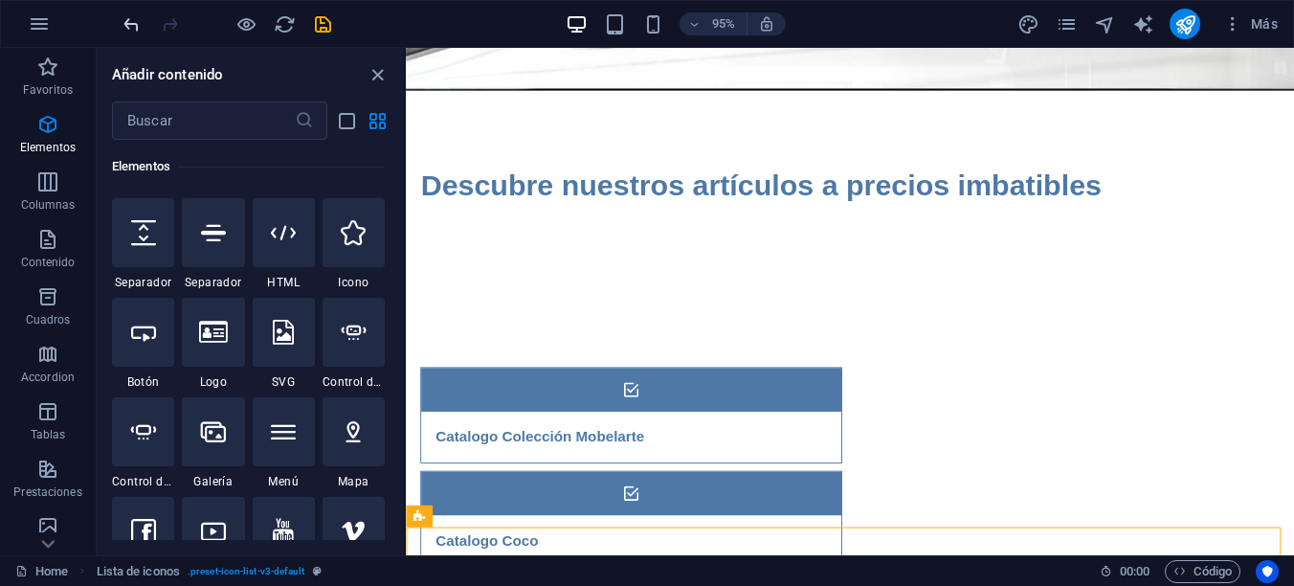
scroll to position [0, 0]
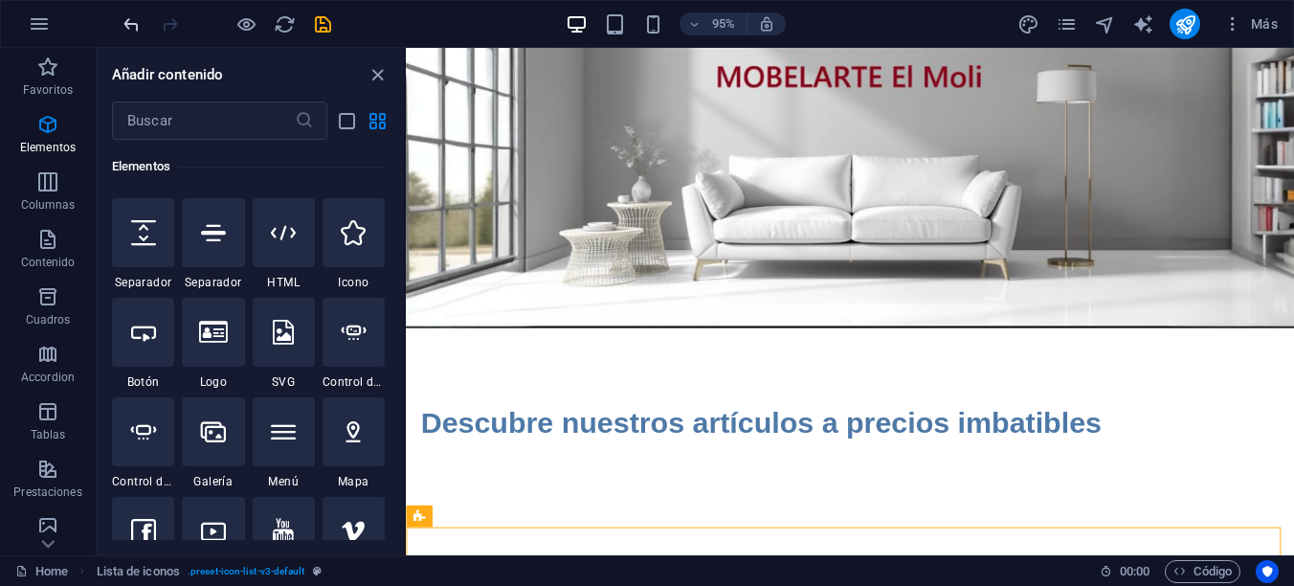
click at [136, 25] on icon "undo" at bounding box center [132, 24] width 22 height 22
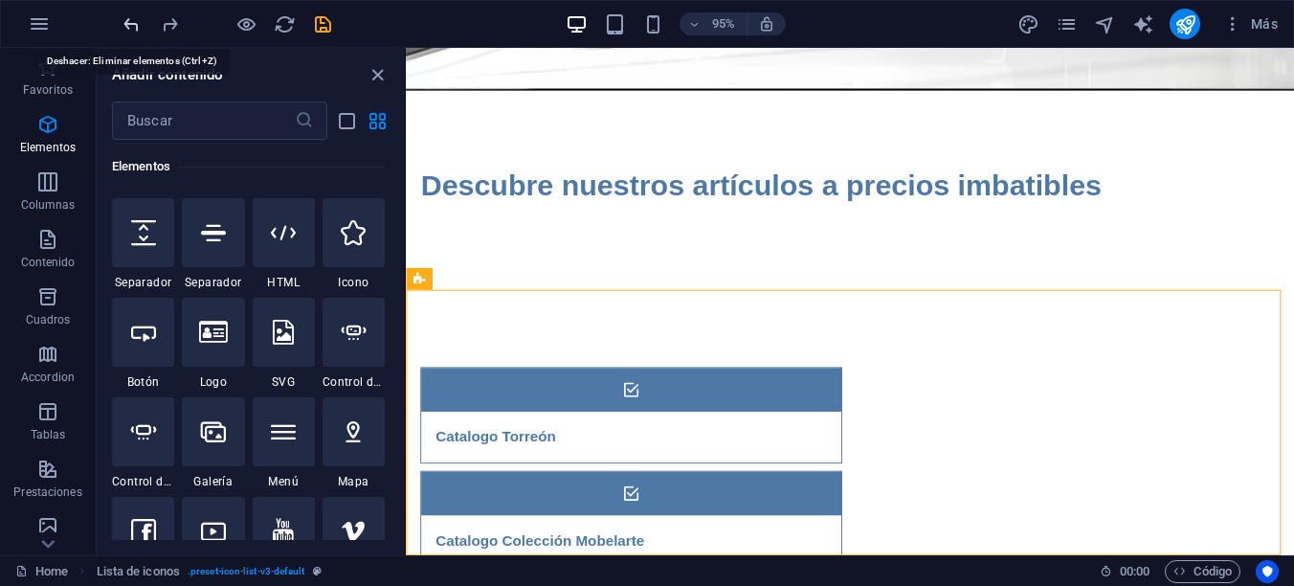
click at [135, 24] on icon "undo" at bounding box center [132, 24] width 22 height 22
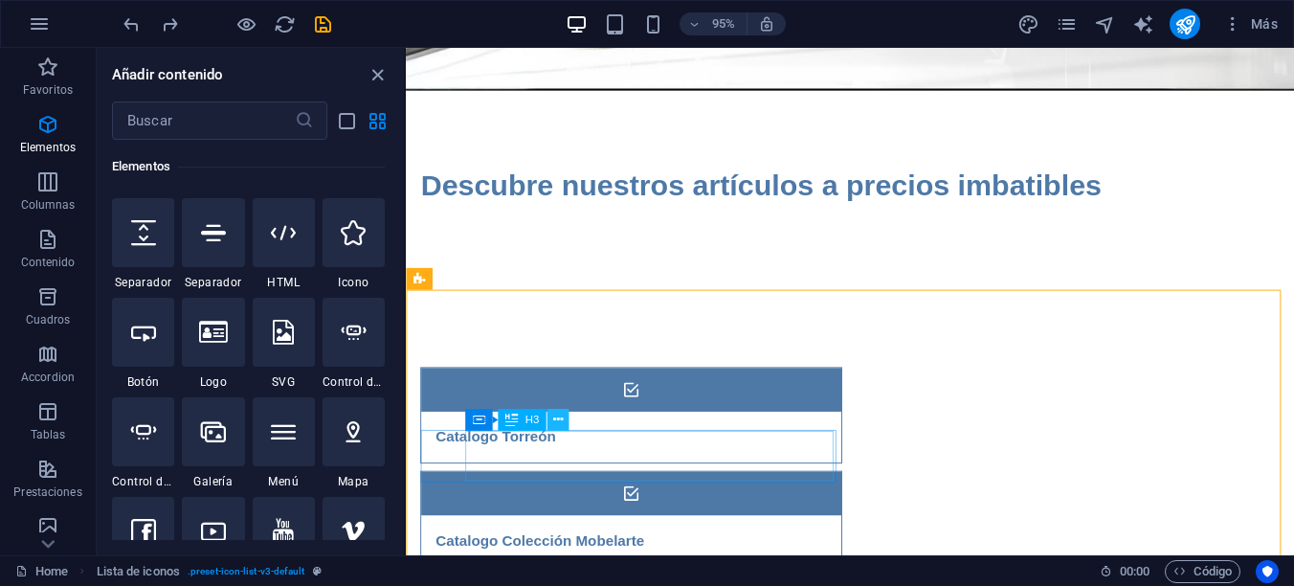
click at [558, 417] on icon at bounding box center [558, 419] width 10 height 19
drag, startPoint x: 158, startPoint y: 405, endPoint x: 559, endPoint y: 422, distance: 401.3
click at [559, 422] on icon at bounding box center [558, 419] width 10 height 19
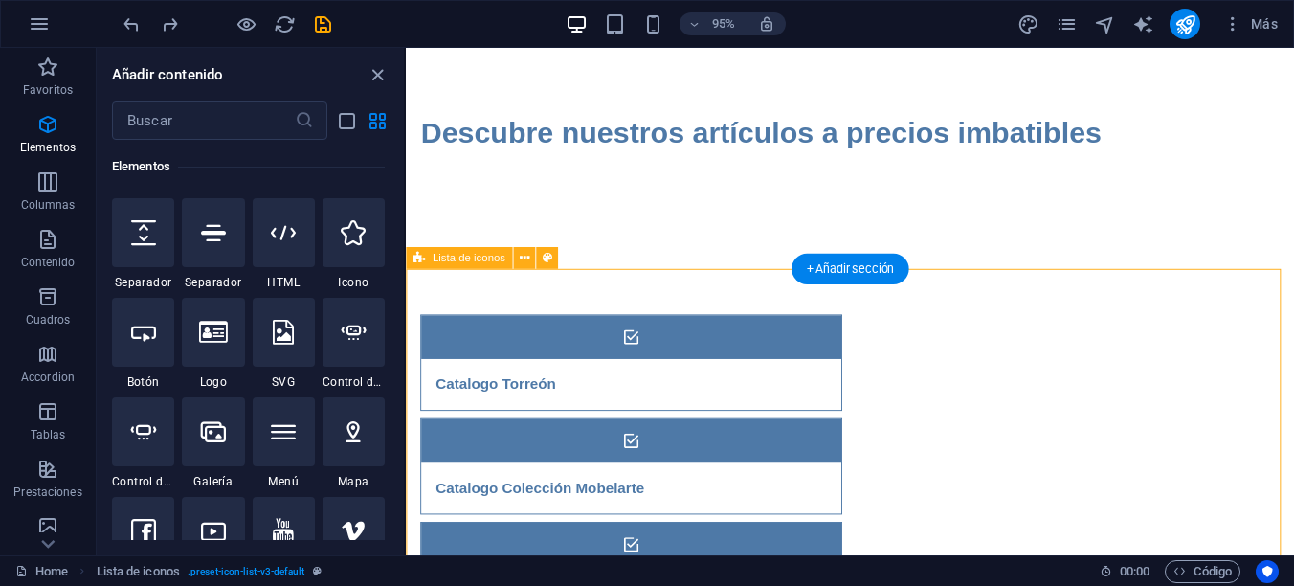
scroll to position [321, 0]
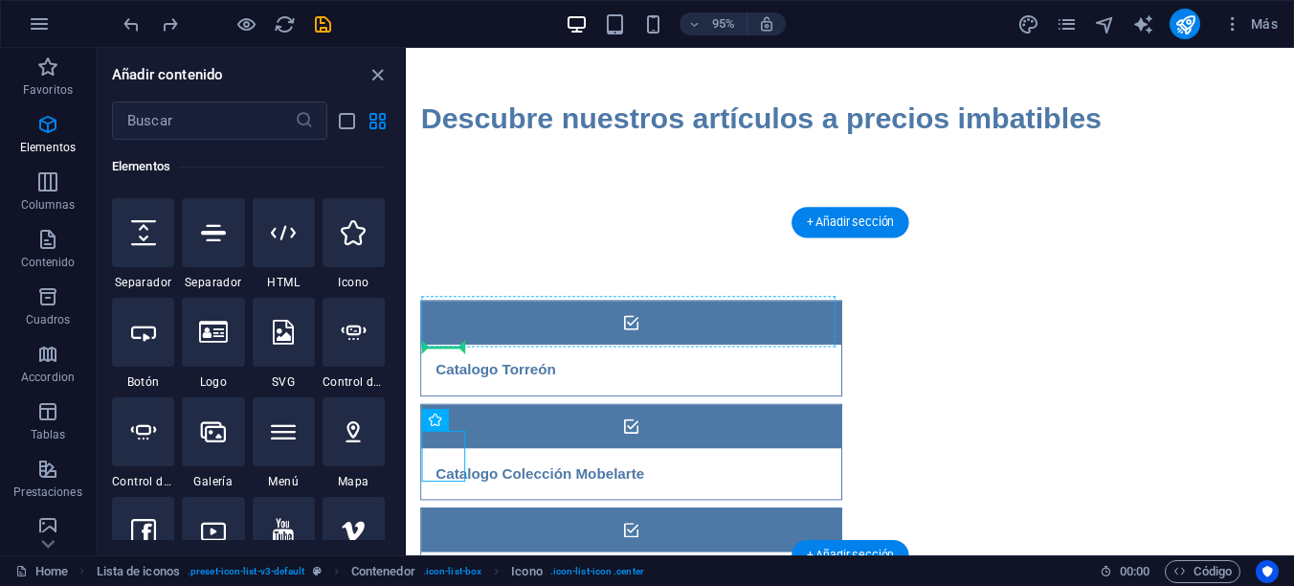
drag, startPoint x: 451, startPoint y: 472, endPoint x: 455, endPoint y: 345, distance: 126.4
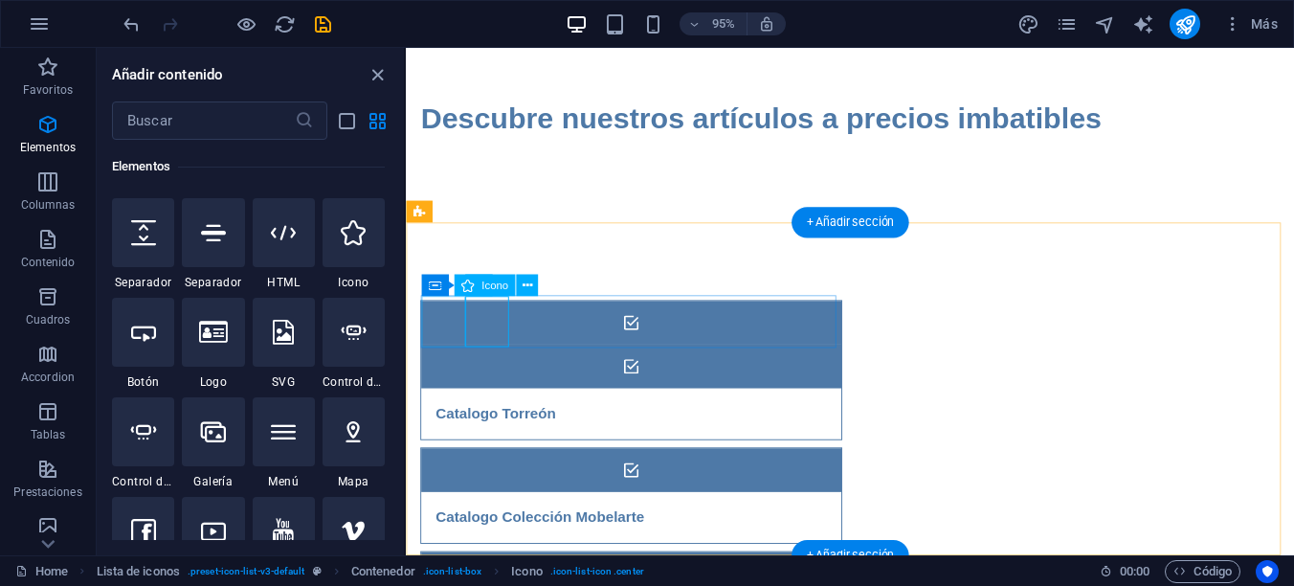
drag, startPoint x: 441, startPoint y: 339, endPoint x: 492, endPoint y: 331, distance: 51.3
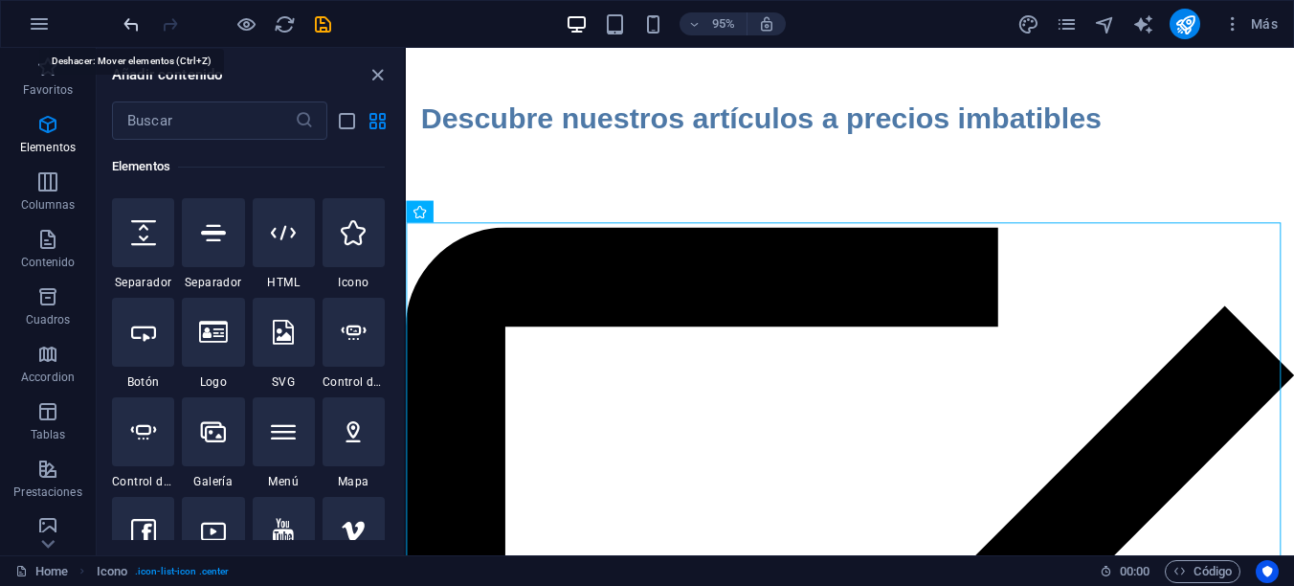
click at [124, 23] on icon "undo" at bounding box center [132, 24] width 22 height 22
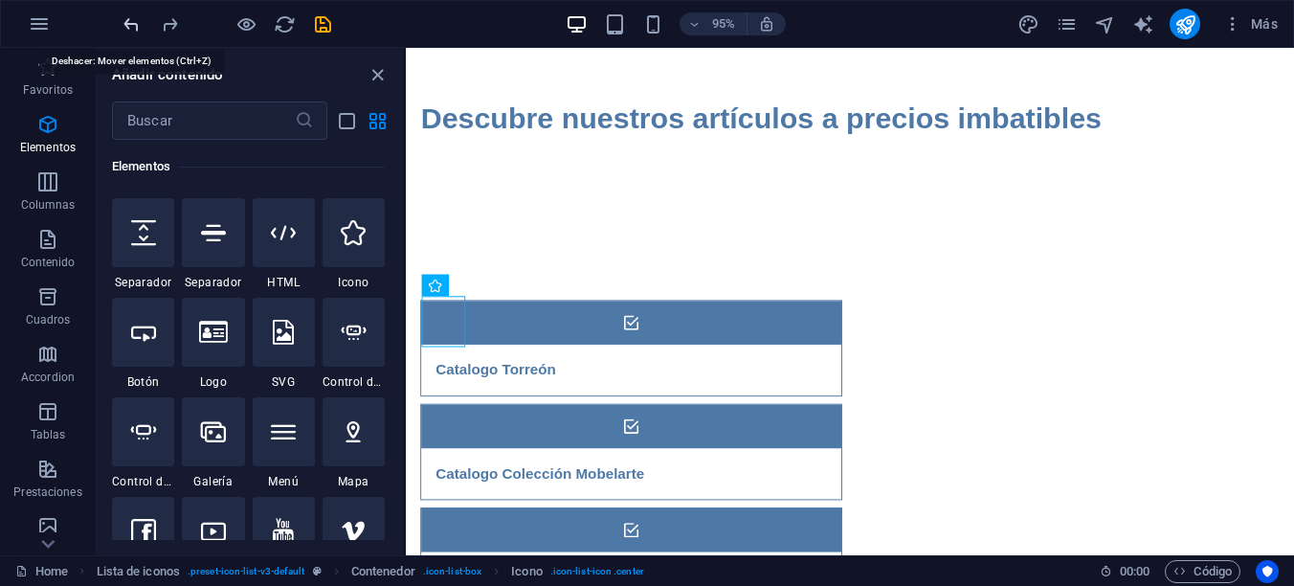
click at [125, 23] on icon "undo" at bounding box center [132, 24] width 22 height 22
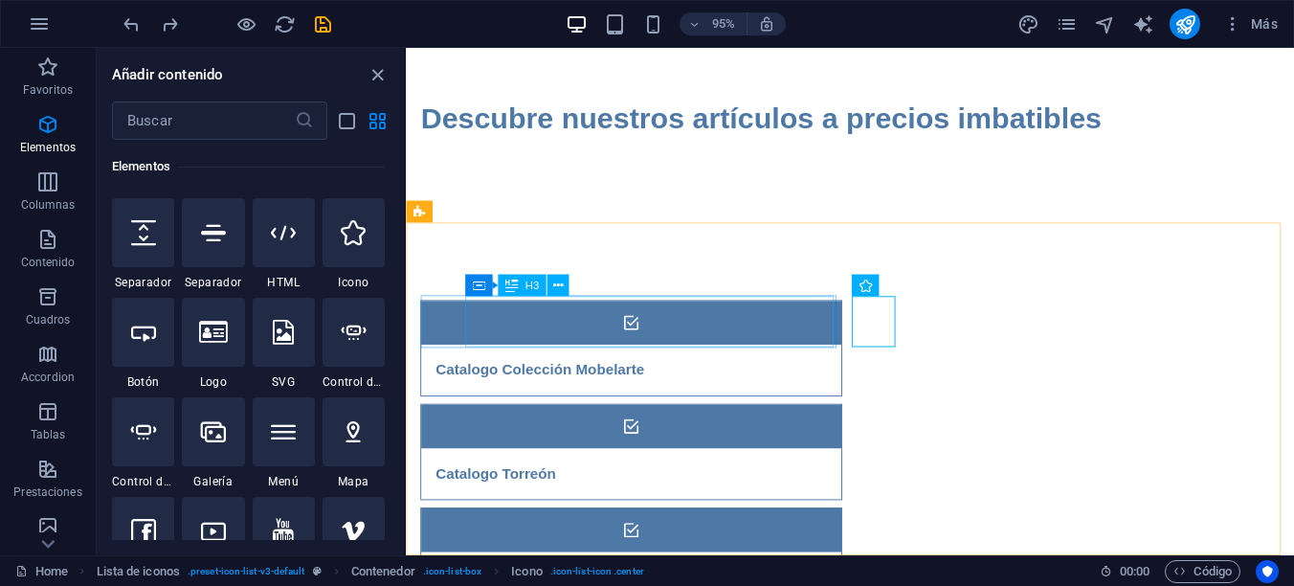
click at [527, 285] on span "H3" at bounding box center [531, 284] width 14 height 11
click at [555, 285] on icon at bounding box center [558, 285] width 10 height 19
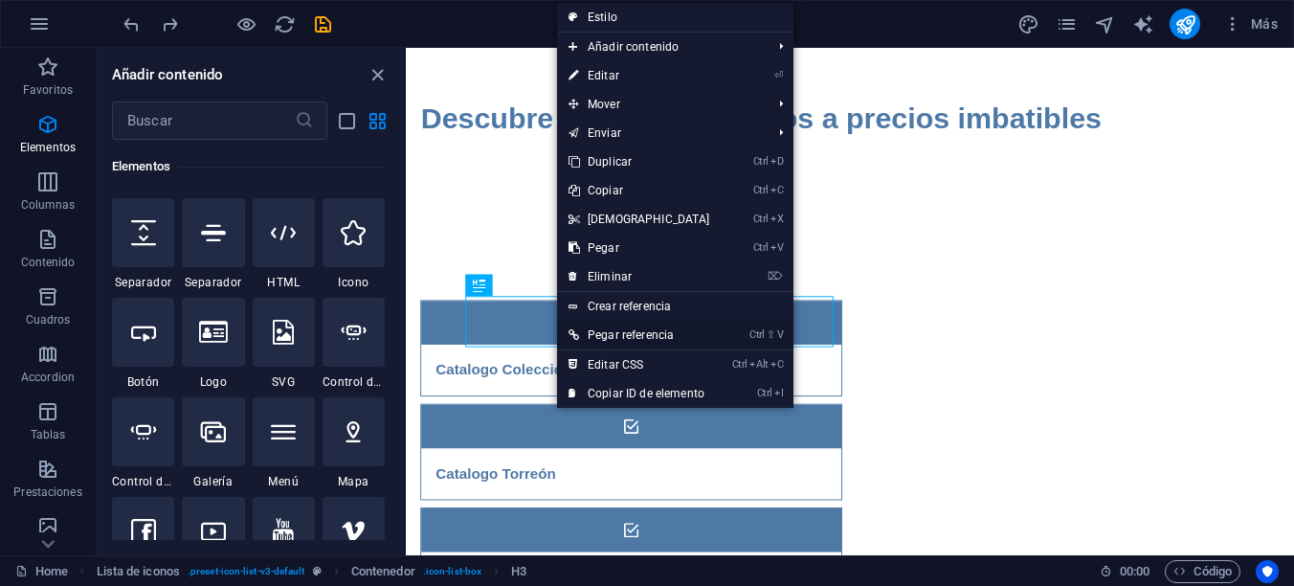
click at [606, 331] on link "Ctrl ⇧ V Pegar referencia" at bounding box center [639, 335] width 165 height 29
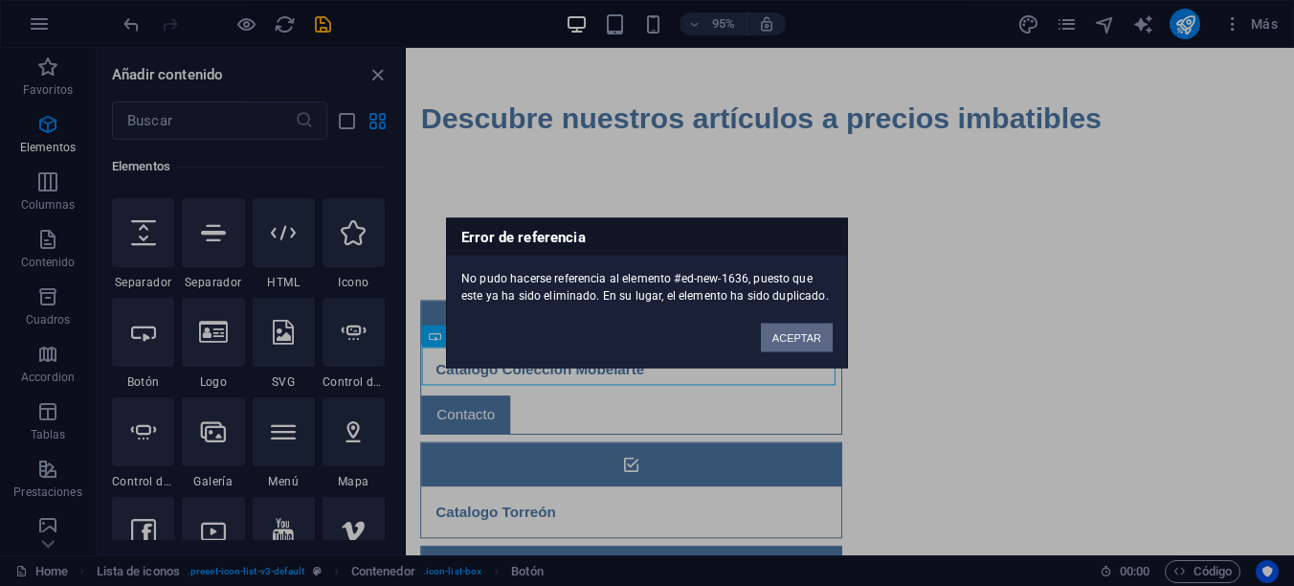
drag, startPoint x: 777, startPoint y: 338, endPoint x: 387, endPoint y: 309, distance: 391.4
click at [777, 338] on button "ACEPTAR" at bounding box center [797, 337] width 72 height 29
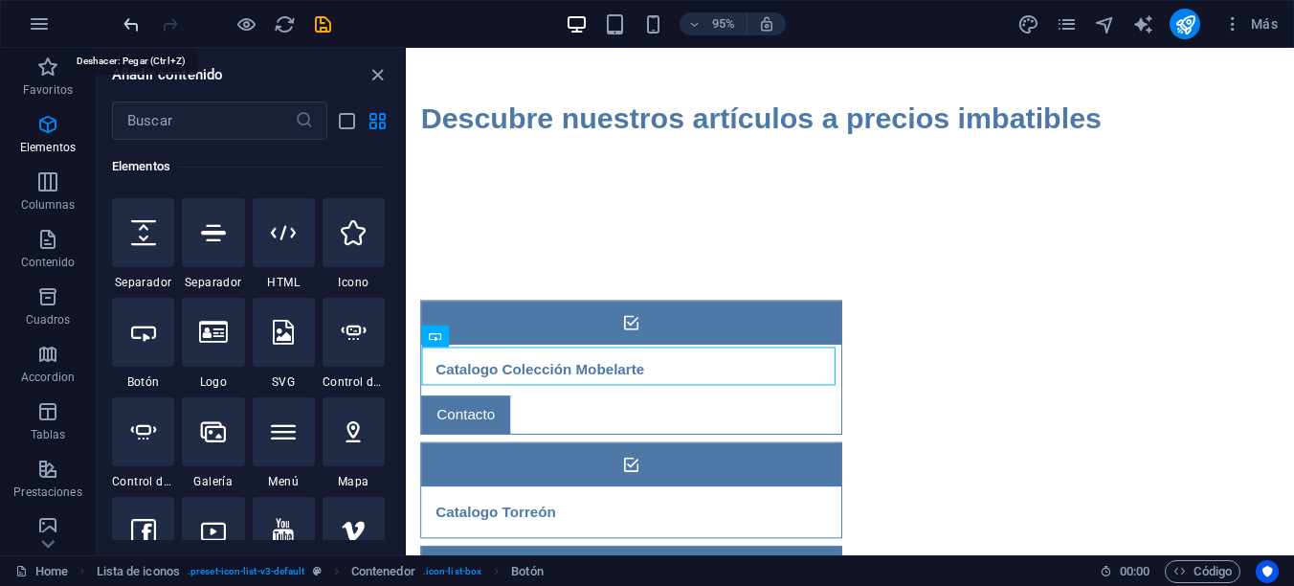
click at [133, 24] on icon "undo" at bounding box center [132, 24] width 22 height 22
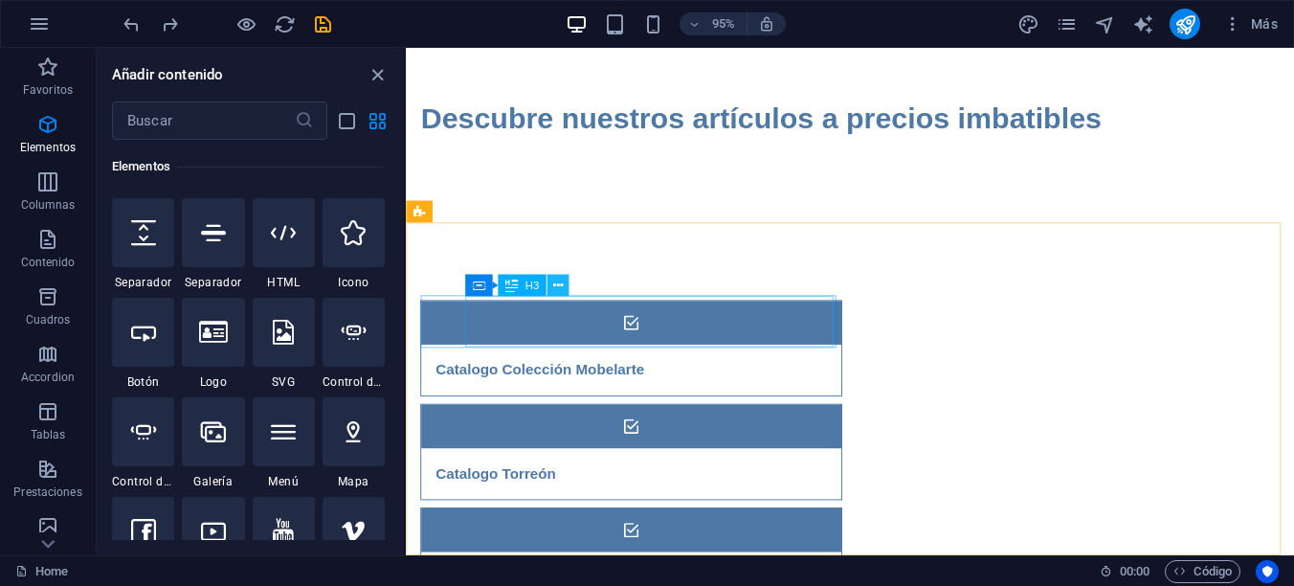
click at [557, 281] on icon at bounding box center [558, 285] width 10 height 19
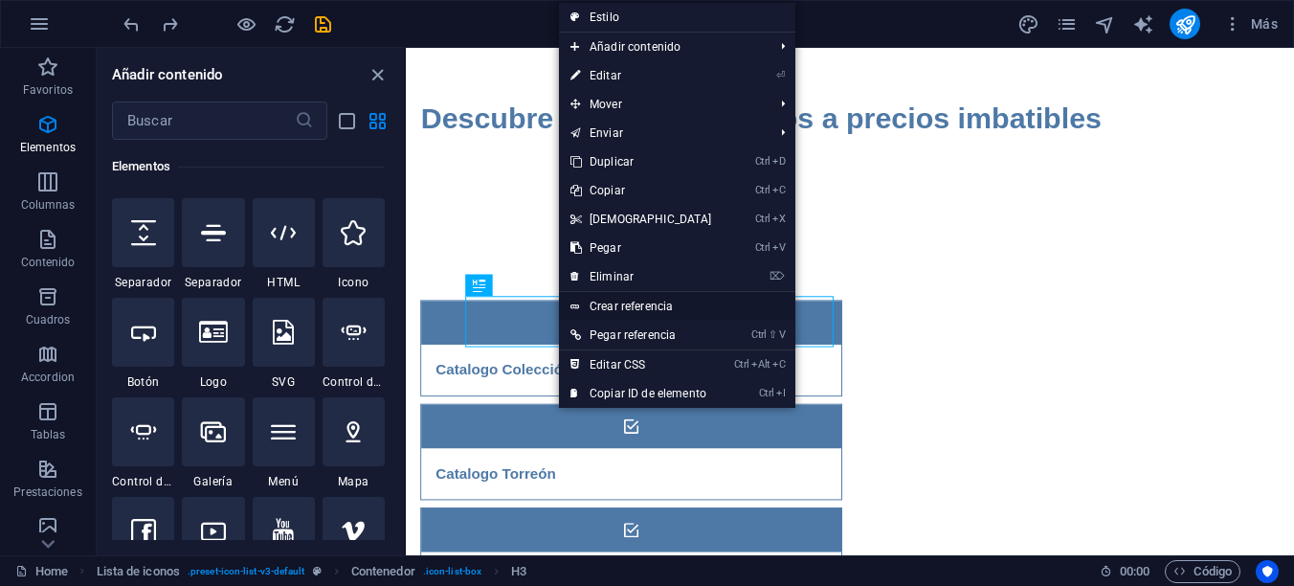
click at [628, 305] on link "Crear referencia" at bounding box center [677, 306] width 236 height 29
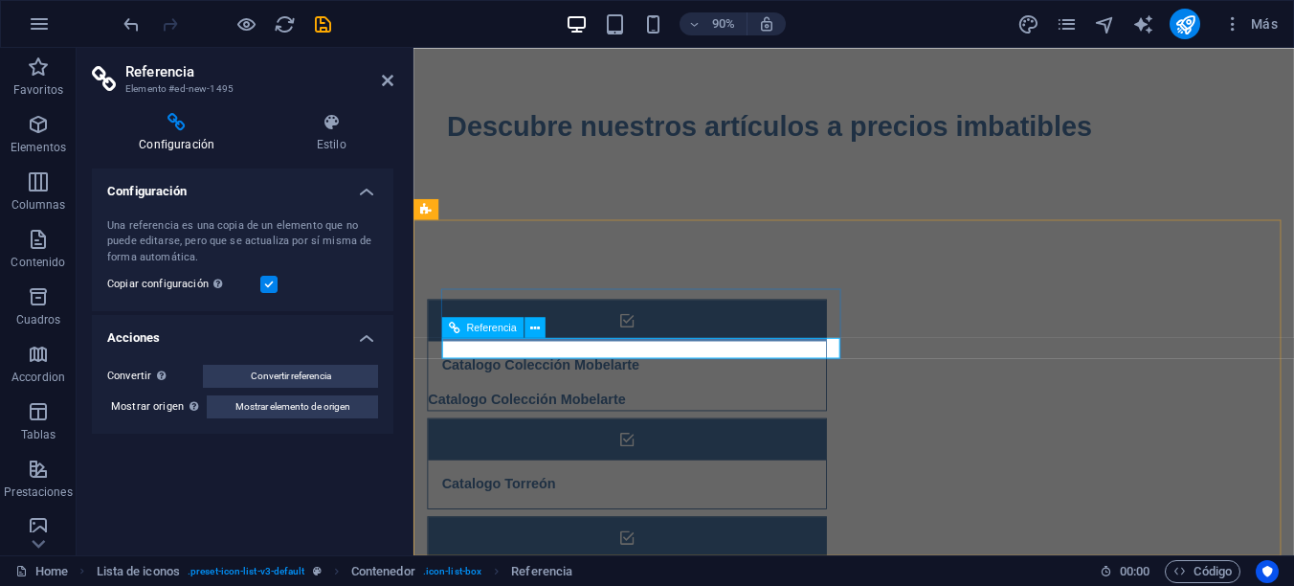
scroll to position [327, 0]
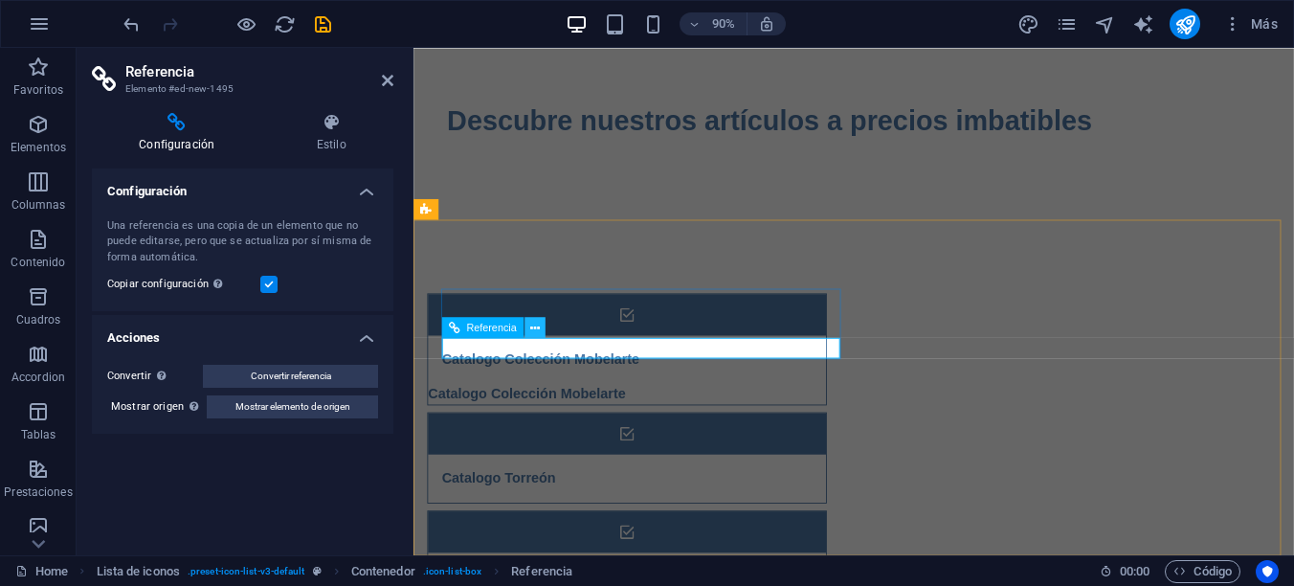
click at [531, 330] on icon at bounding box center [535, 327] width 10 height 18
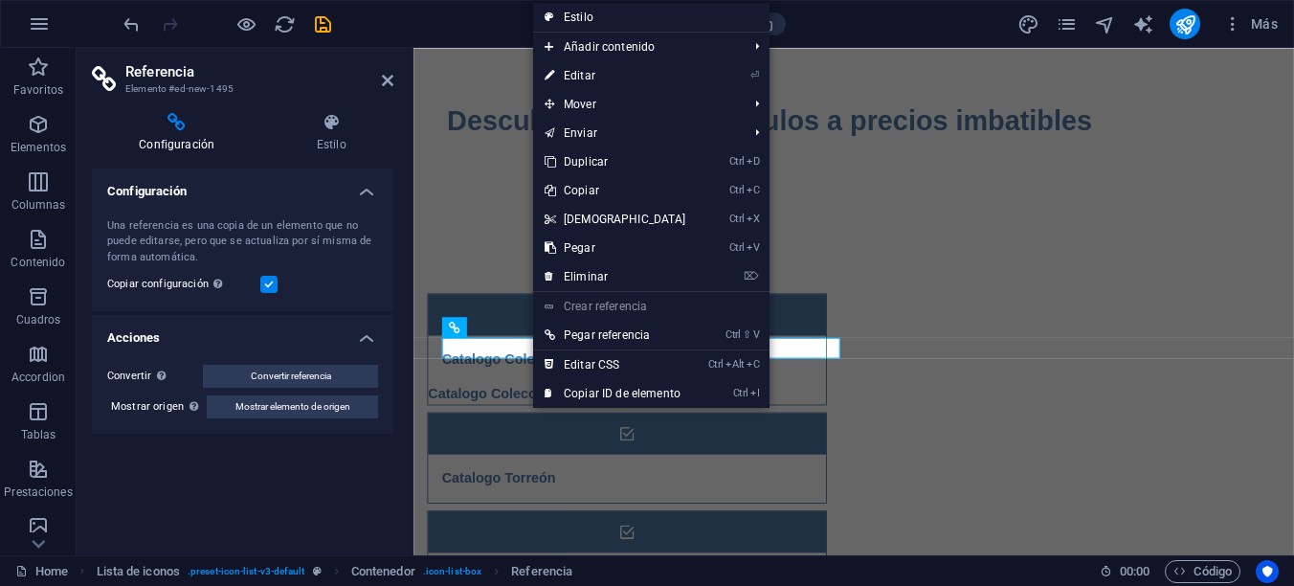
click at [174, 126] on icon at bounding box center [176, 122] width 169 height 19
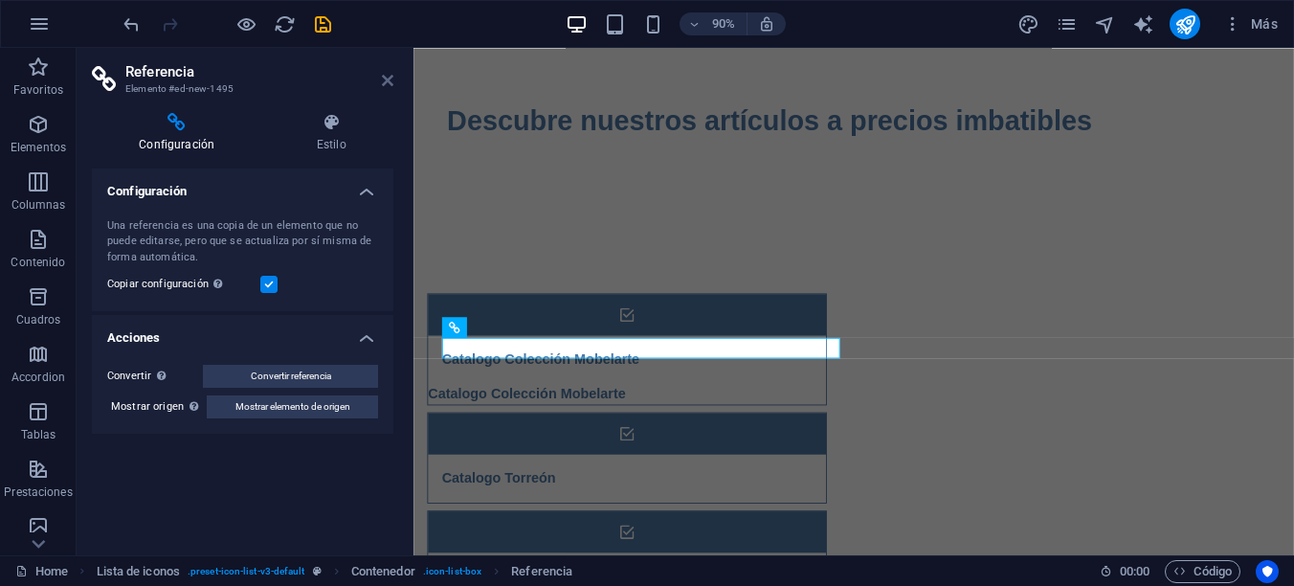
drag, startPoint x: 384, startPoint y: 82, endPoint x: 302, endPoint y: 49, distance: 88.0
click at [384, 82] on icon at bounding box center [387, 80] width 11 height 15
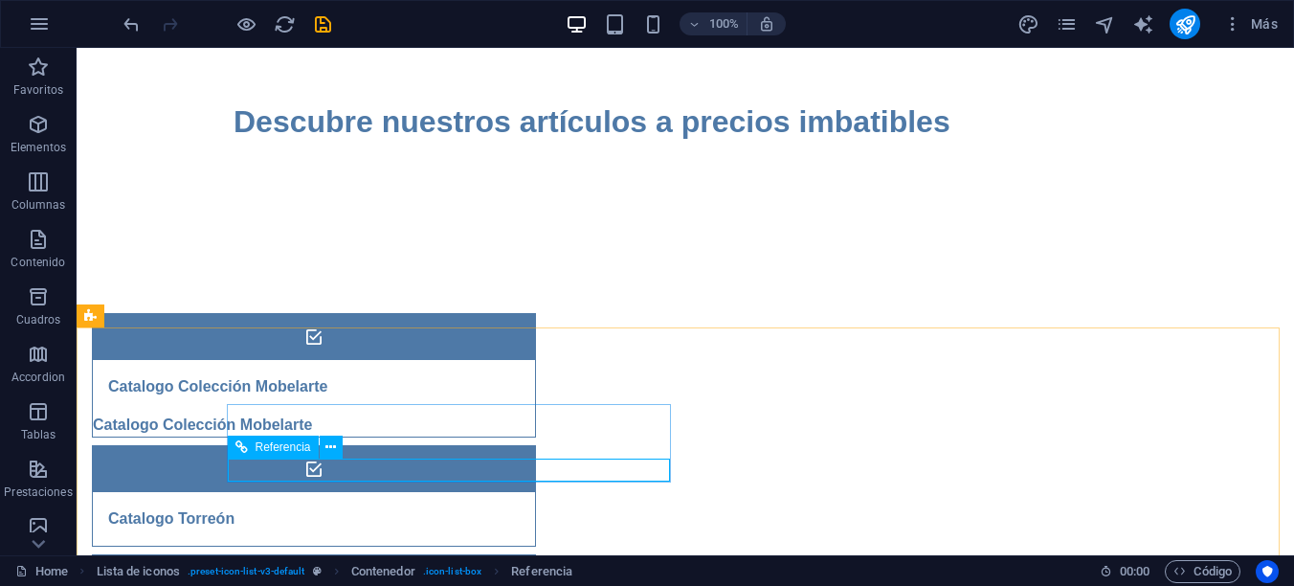
scroll to position [314, 0]
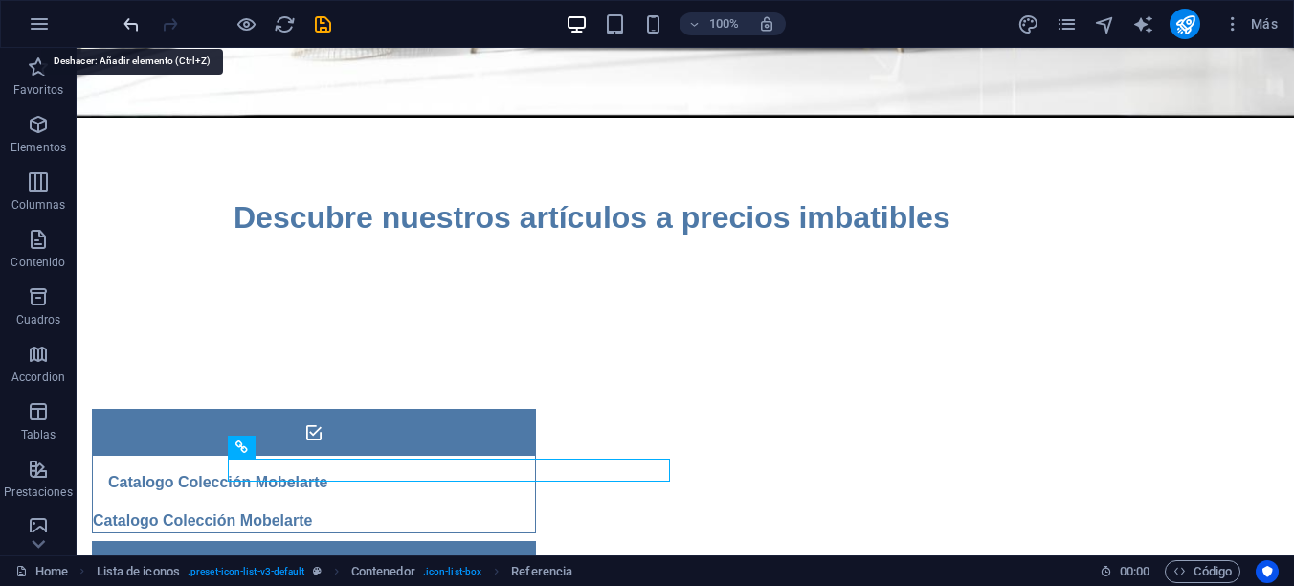
click at [136, 26] on icon "undo" at bounding box center [132, 24] width 22 height 22
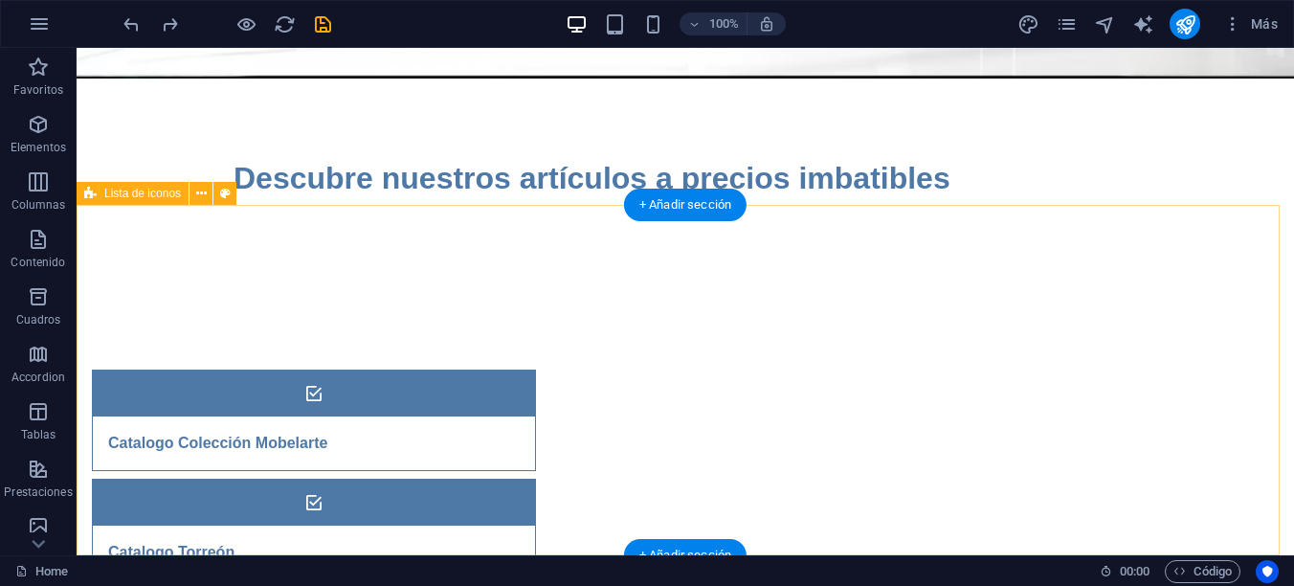
scroll to position [436, 0]
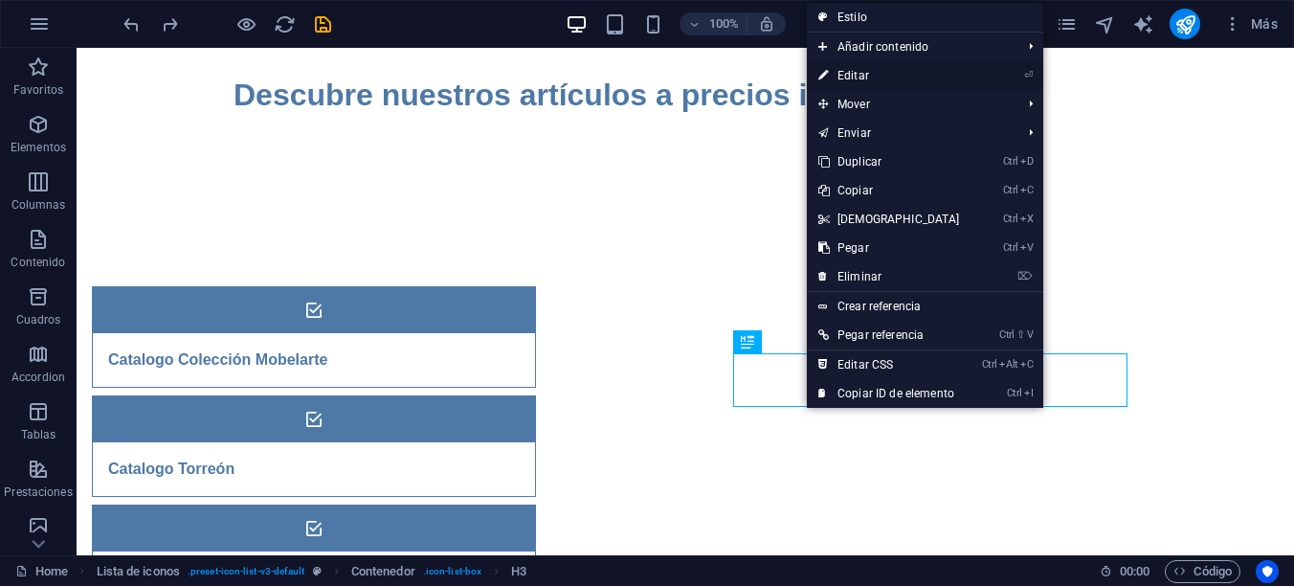
click at [864, 74] on link "⏎ Editar" at bounding box center [889, 75] width 165 height 29
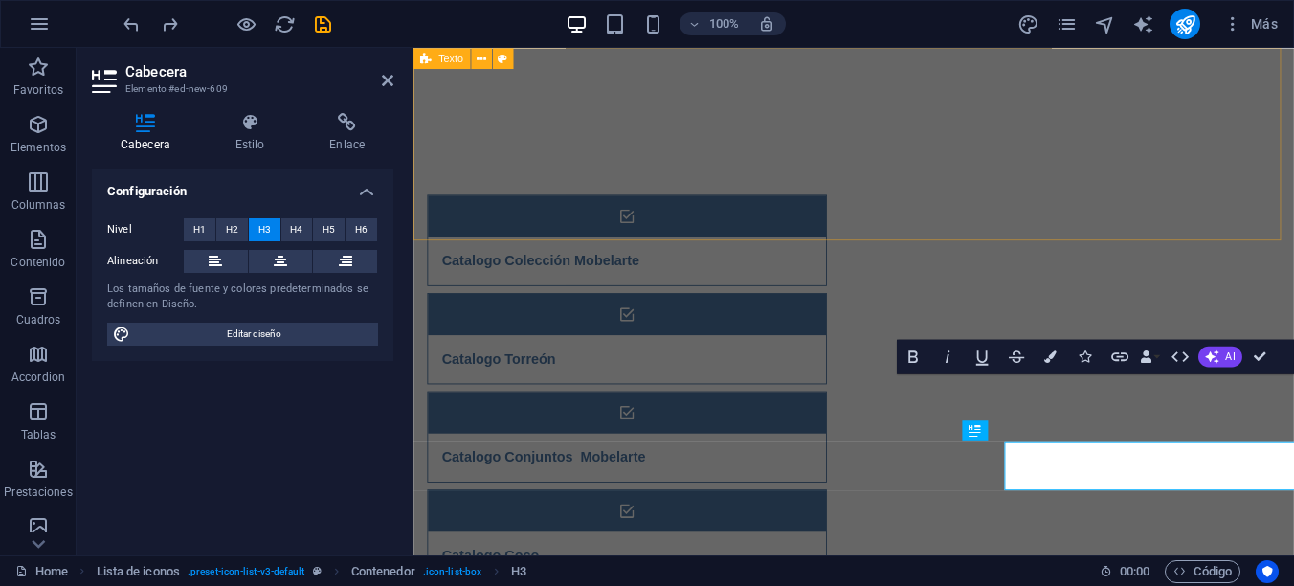
scroll to position [304, 0]
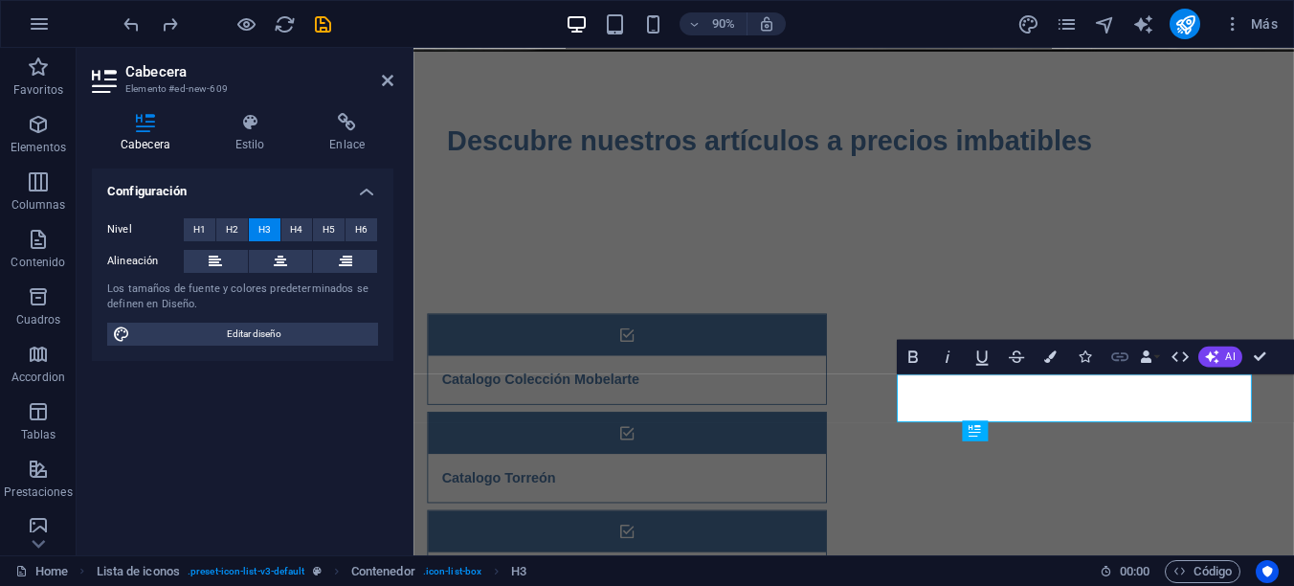
click at [1121, 354] on icon "button" at bounding box center [1119, 356] width 17 height 9
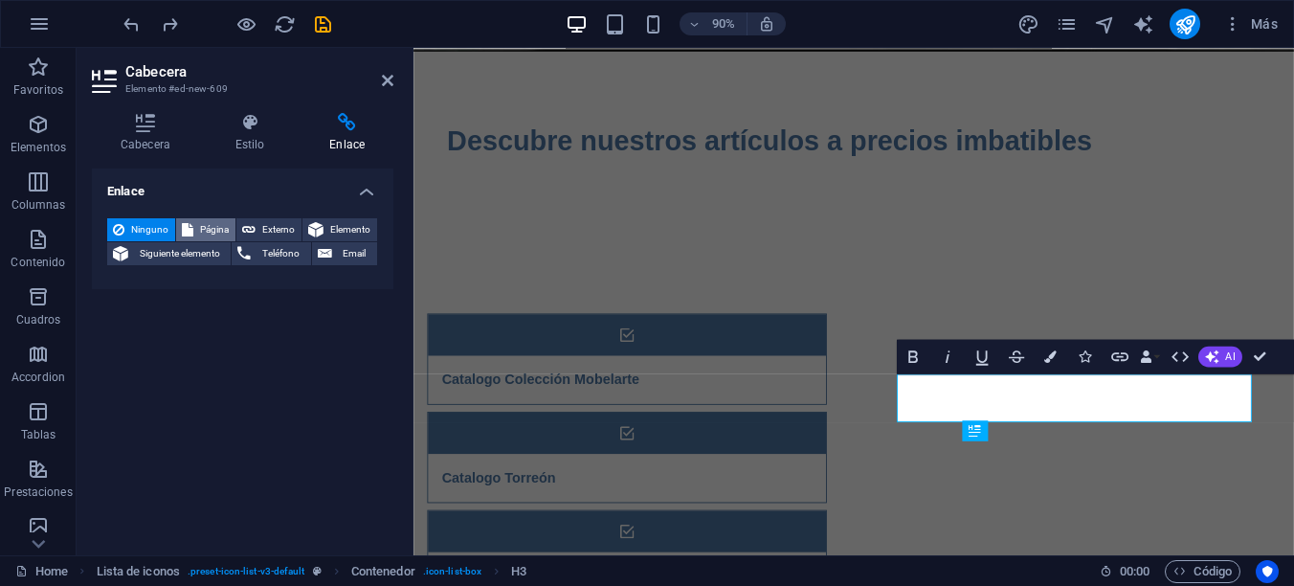
click at [216, 230] on span "Página" at bounding box center [214, 229] width 31 height 23
select select
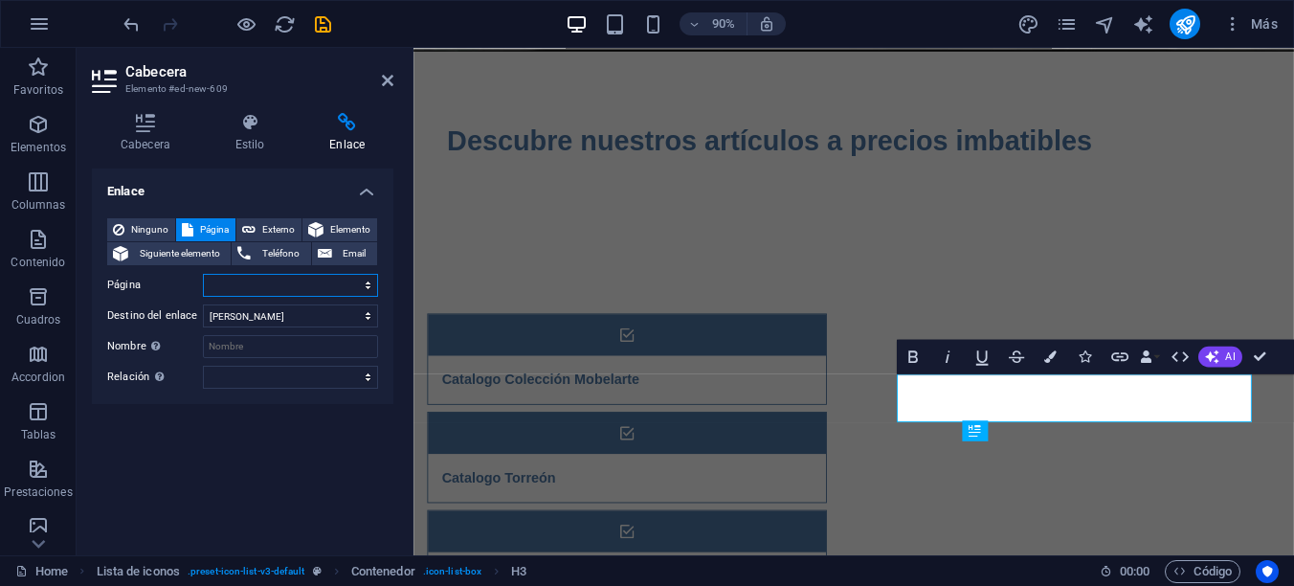
click at [308, 279] on select "Home Legal Notice Privacy" at bounding box center [290, 285] width 175 height 23
click at [236, 421] on div "Enlace Ninguno Página Externo Elemento Siguiente elemento Teléfono Email Página…" at bounding box center [242, 353] width 301 height 371
click at [263, 226] on span "Externo" at bounding box center [278, 229] width 34 height 23
select select "blank"
click at [340, 228] on span "Elemento" at bounding box center [350, 229] width 42 height 23
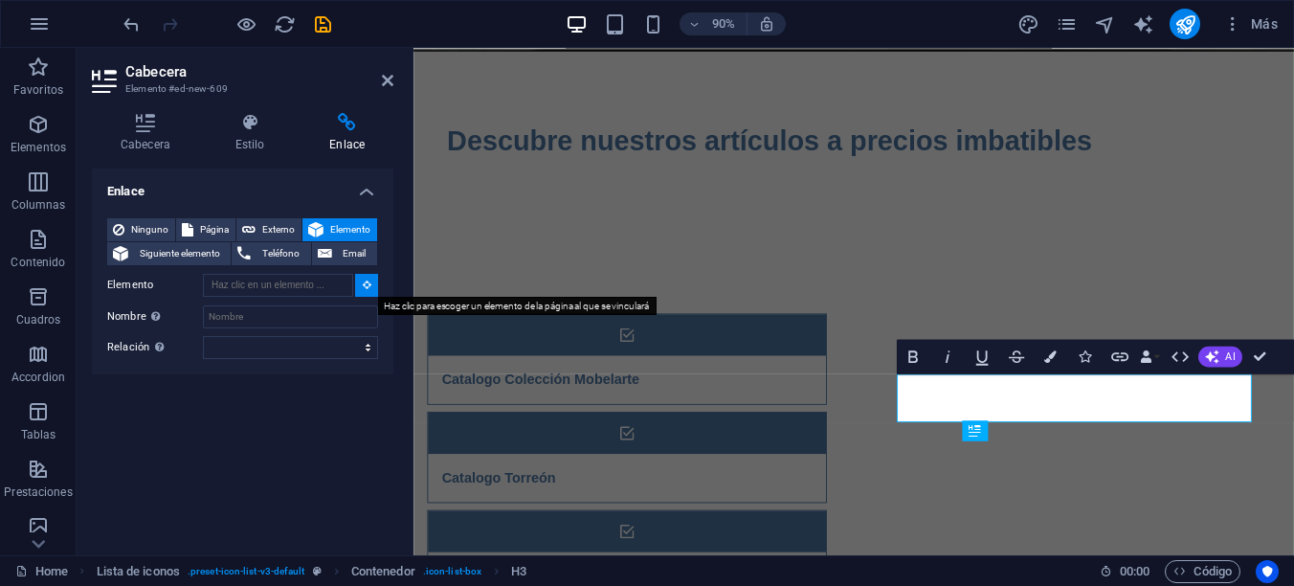
click at [369, 285] on icon at bounding box center [367, 284] width 9 height 10
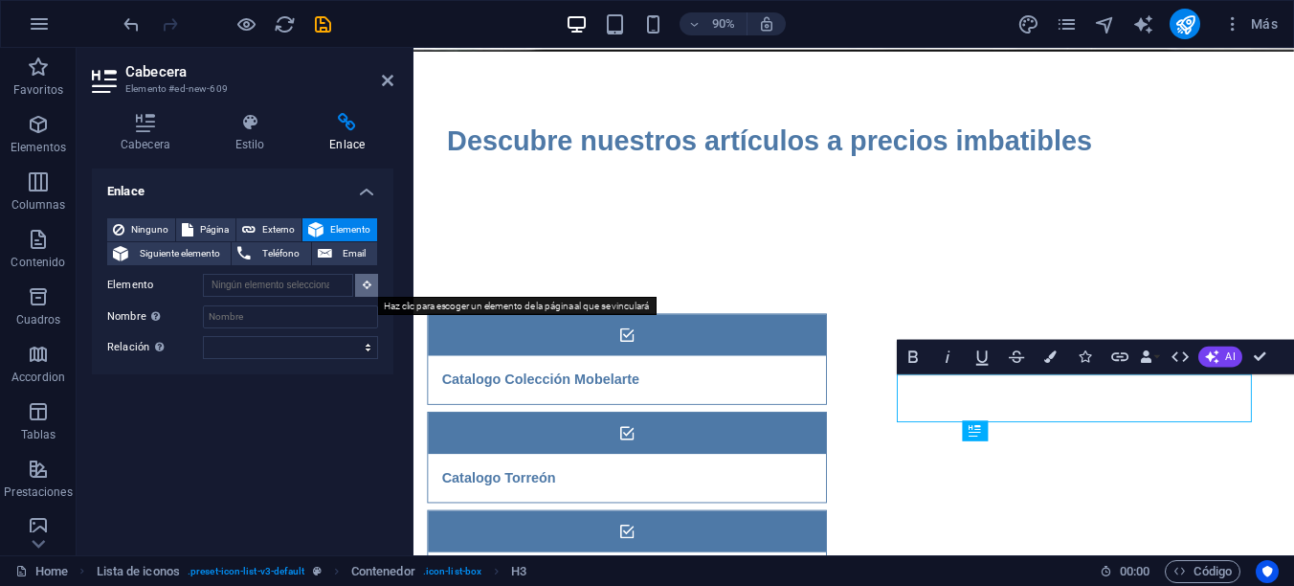
click at [366, 284] on icon at bounding box center [367, 284] width 9 height 10
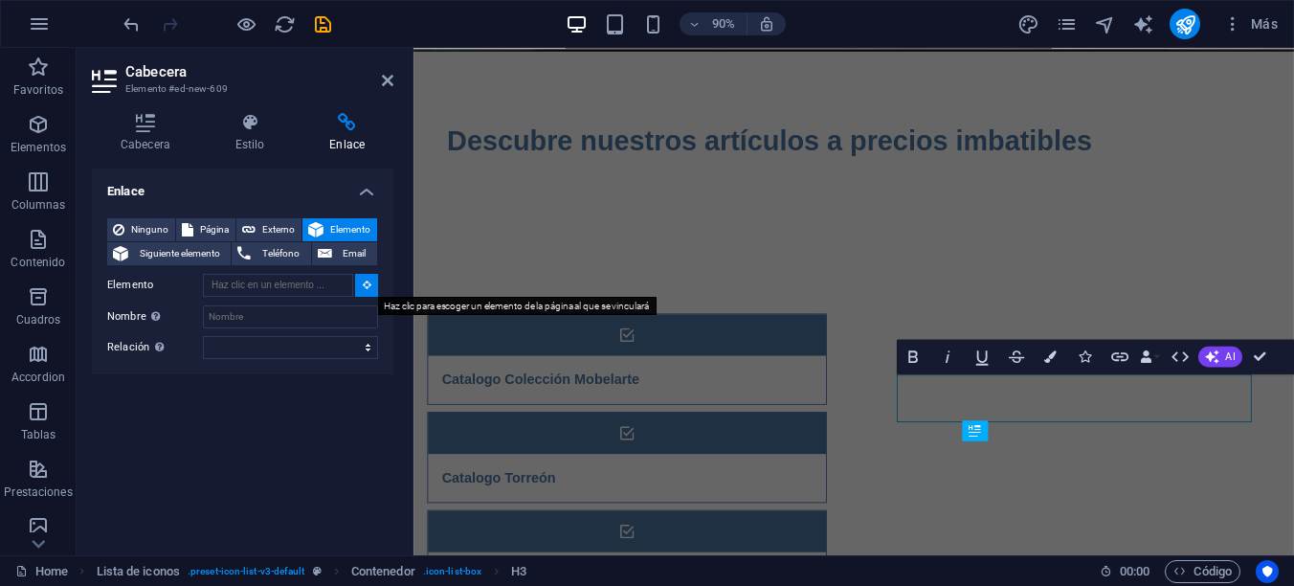
click at [366, 284] on icon at bounding box center [367, 284] width 9 height 10
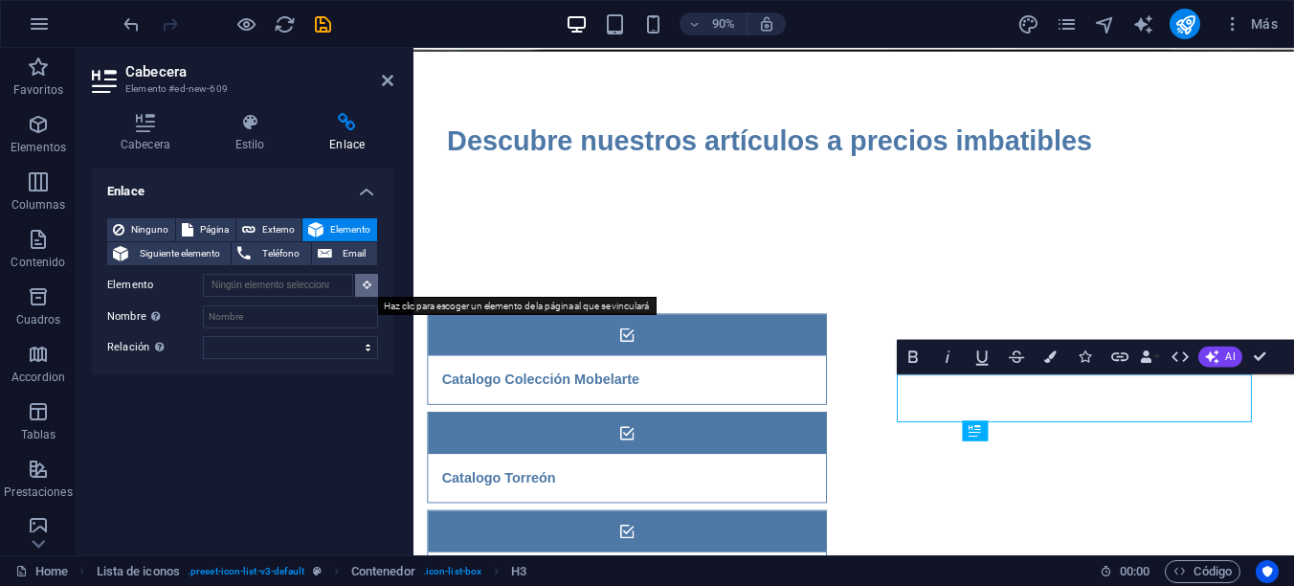
click at [366, 284] on icon at bounding box center [367, 284] width 9 height 10
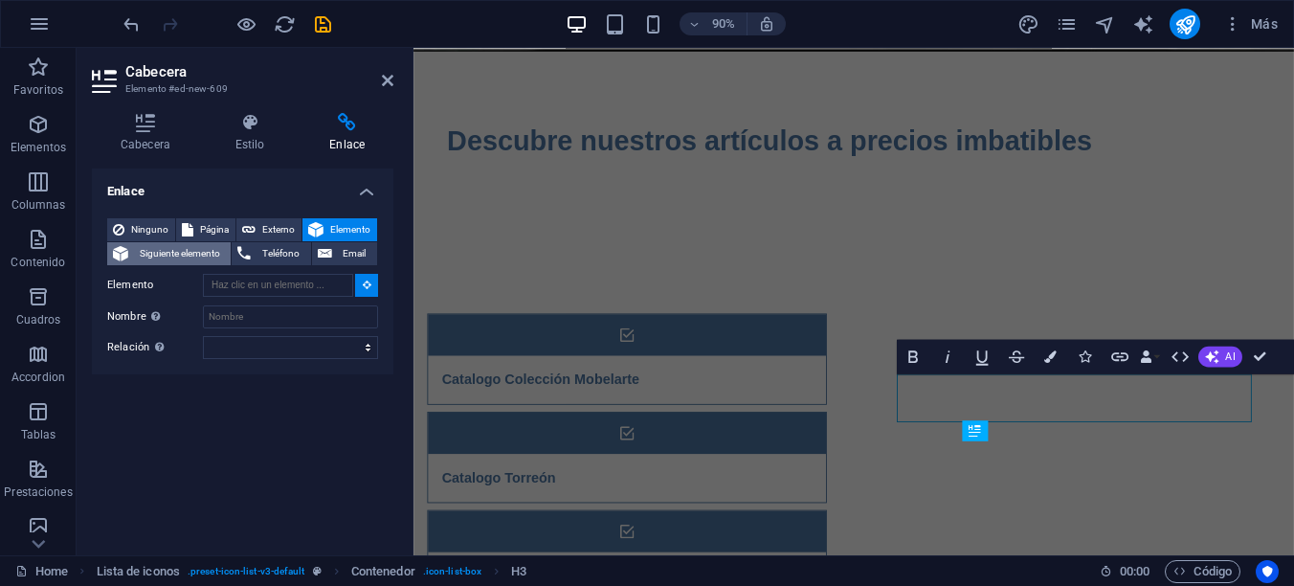
click at [163, 254] on span "Siguiente elemento" at bounding box center [179, 253] width 91 height 23
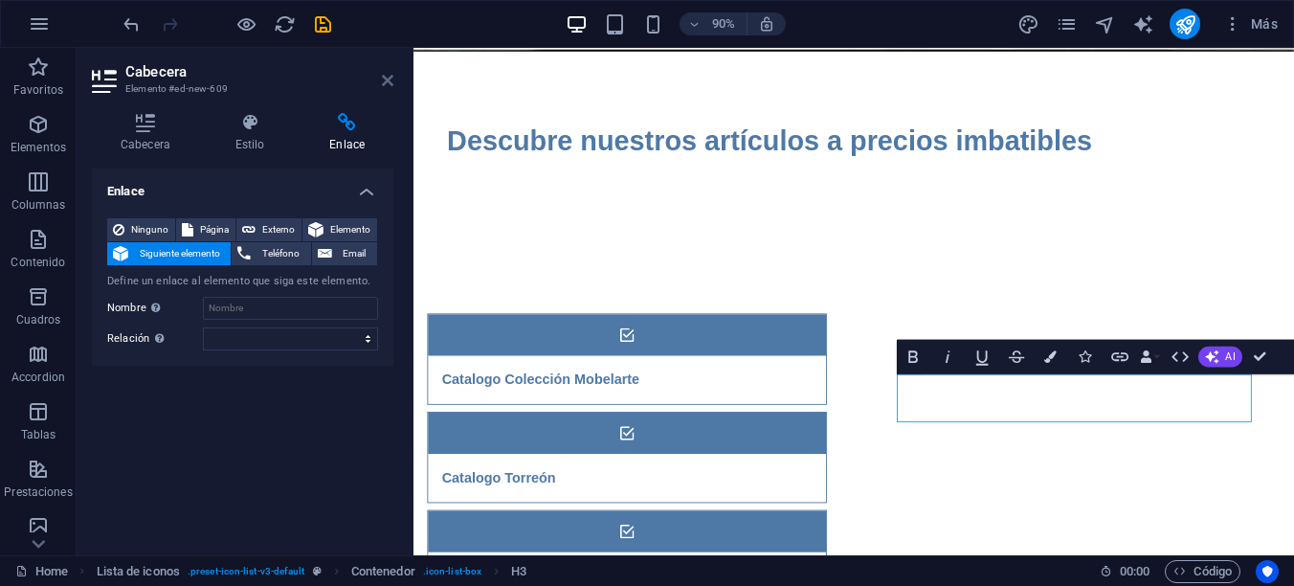
drag, startPoint x: 388, startPoint y: 78, endPoint x: 312, endPoint y: 38, distance: 85.2
click at [388, 78] on icon at bounding box center [387, 80] width 11 height 15
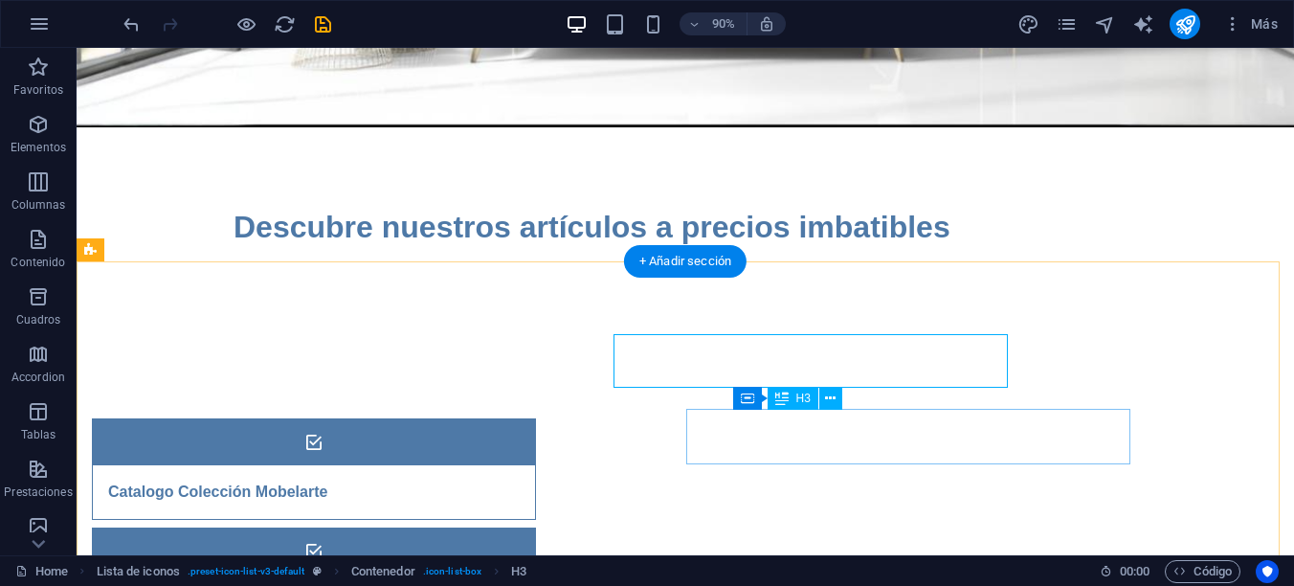
scroll to position [380, 0]
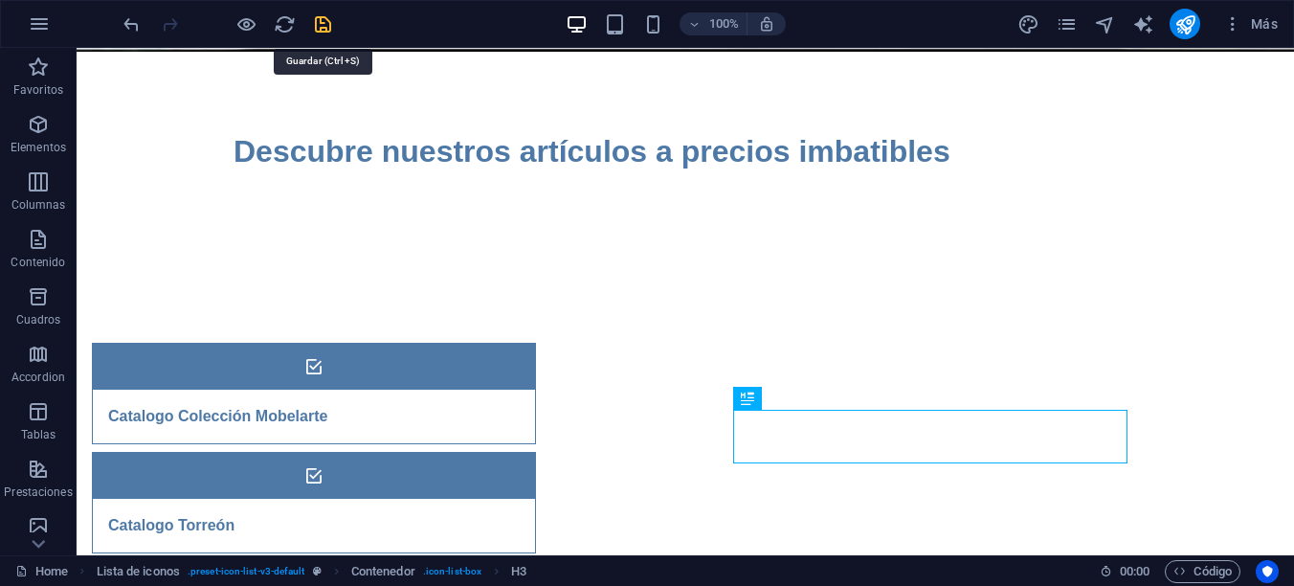
click at [323, 20] on icon "save" at bounding box center [323, 24] width 22 height 22
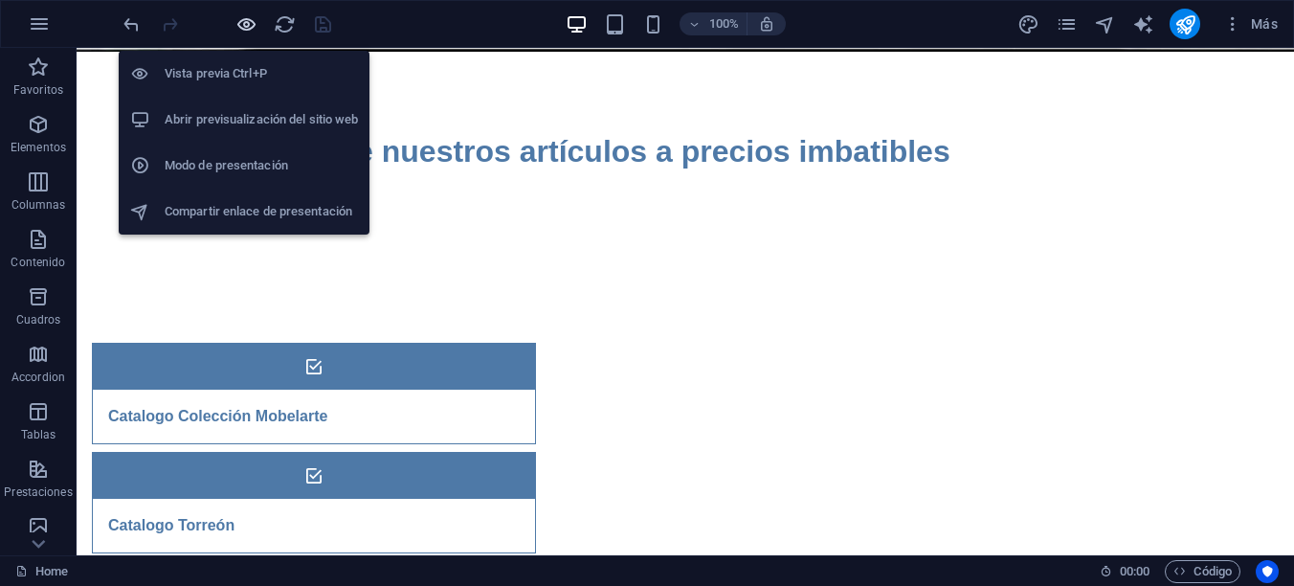
click at [246, 26] on icon "button" at bounding box center [246, 24] width 22 height 22
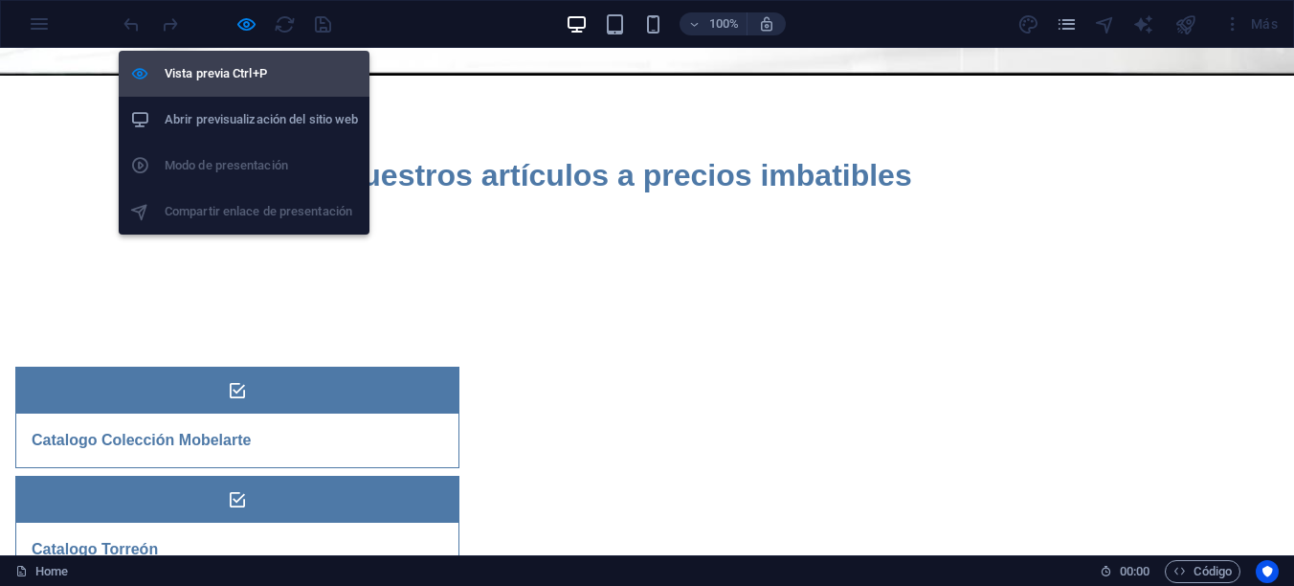
scroll to position [404, 0]
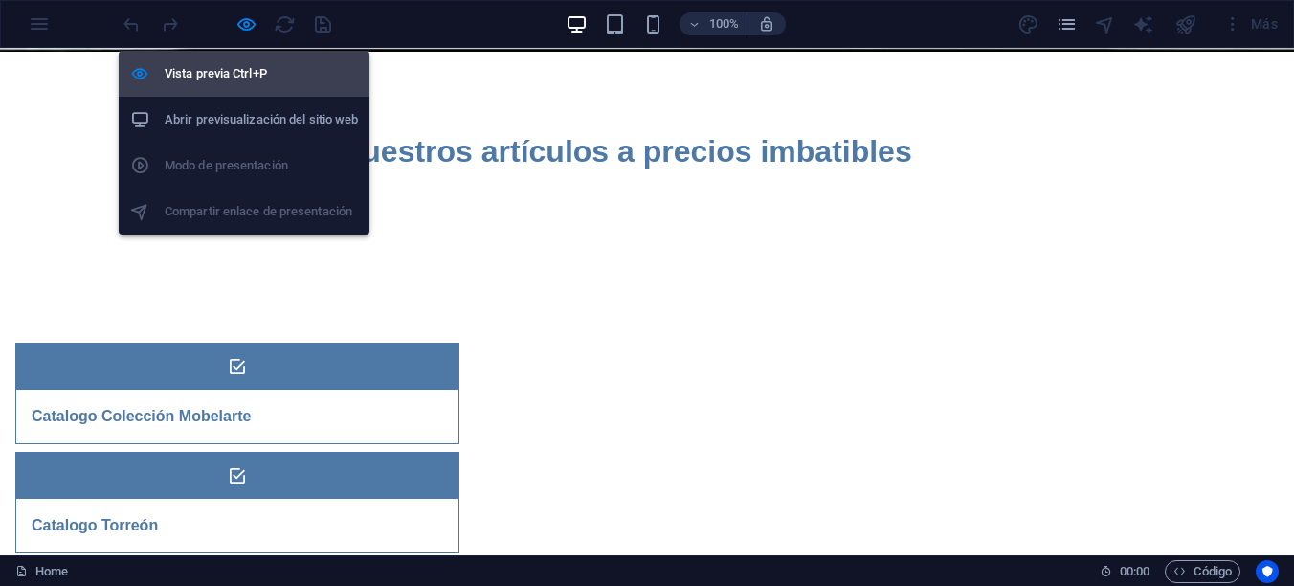
click at [243, 74] on h6 "Vista previa Ctrl+P" at bounding box center [261, 73] width 193 height 23
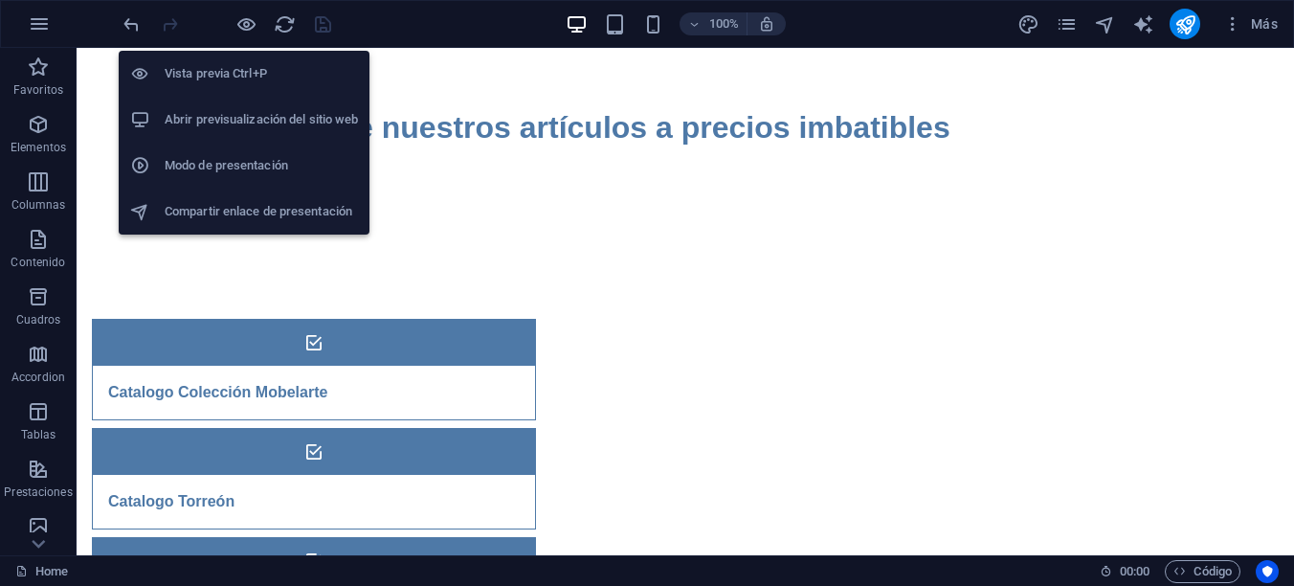
scroll to position [380, 0]
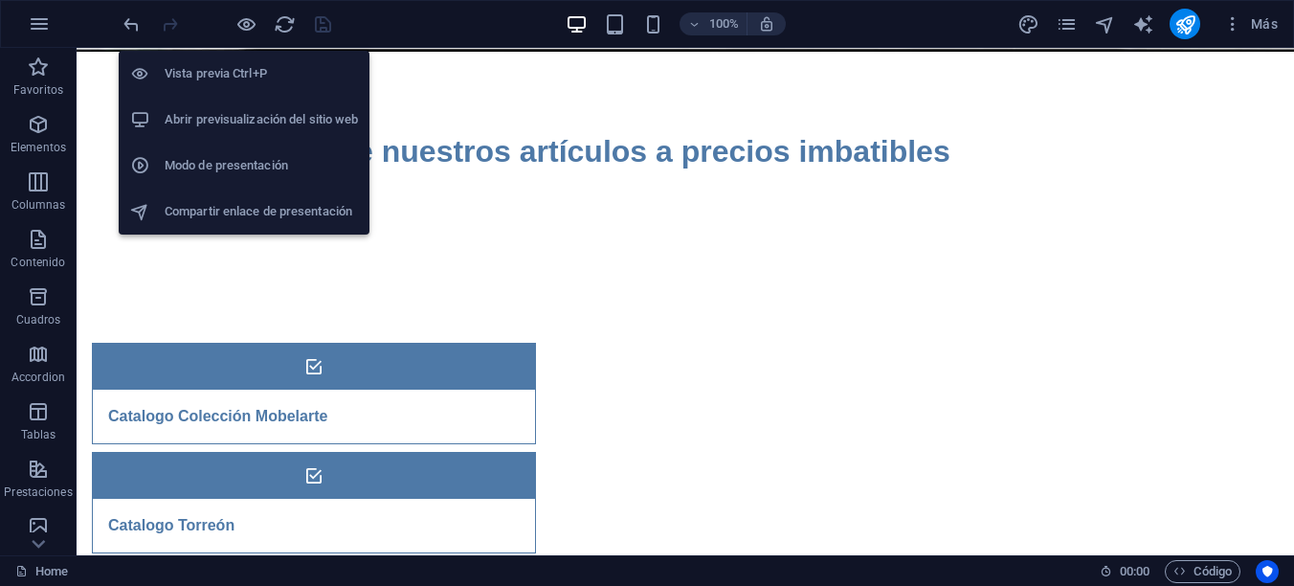
click at [251, 122] on h6 "Abrir previsualización del sitio web" at bounding box center [261, 119] width 193 height 23
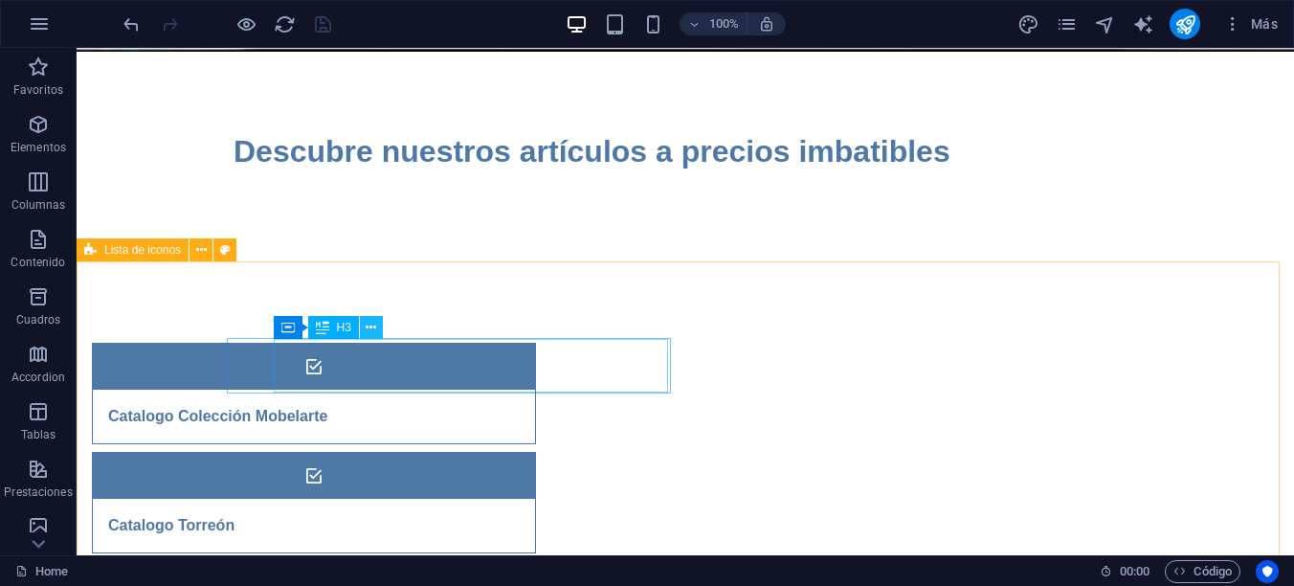
click at [364, 323] on button at bounding box center [371, 327] width 23 height 23
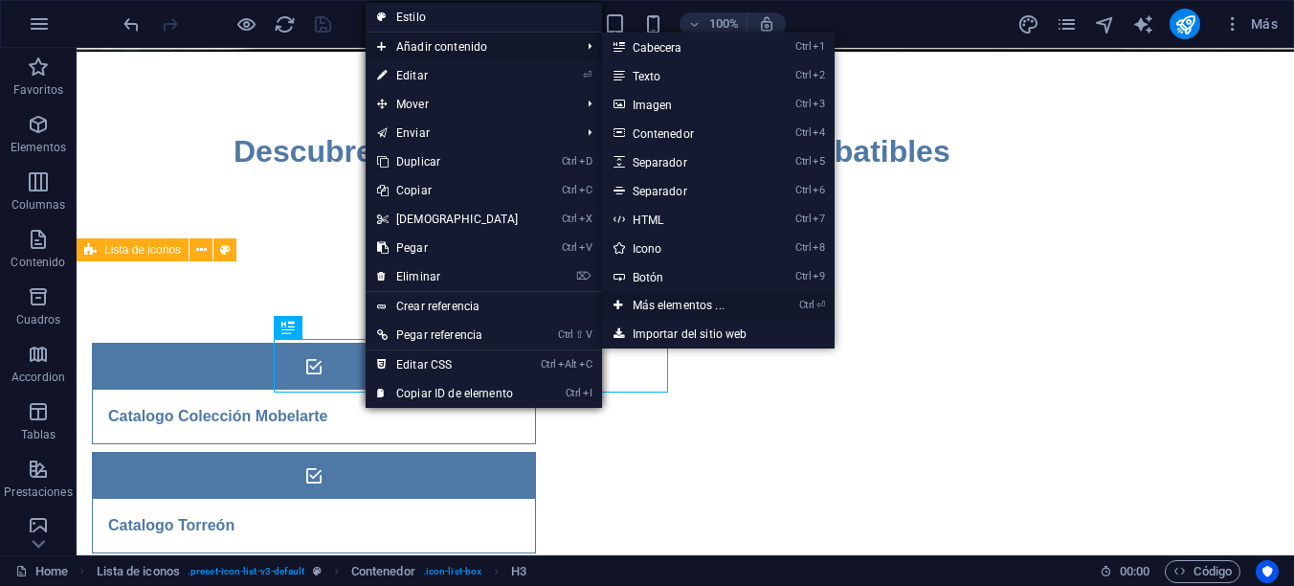
click at [646, 302] on link "Ctrl ⏎ Más elementos ..." at bounding box center [682, 305] width 161 height 29
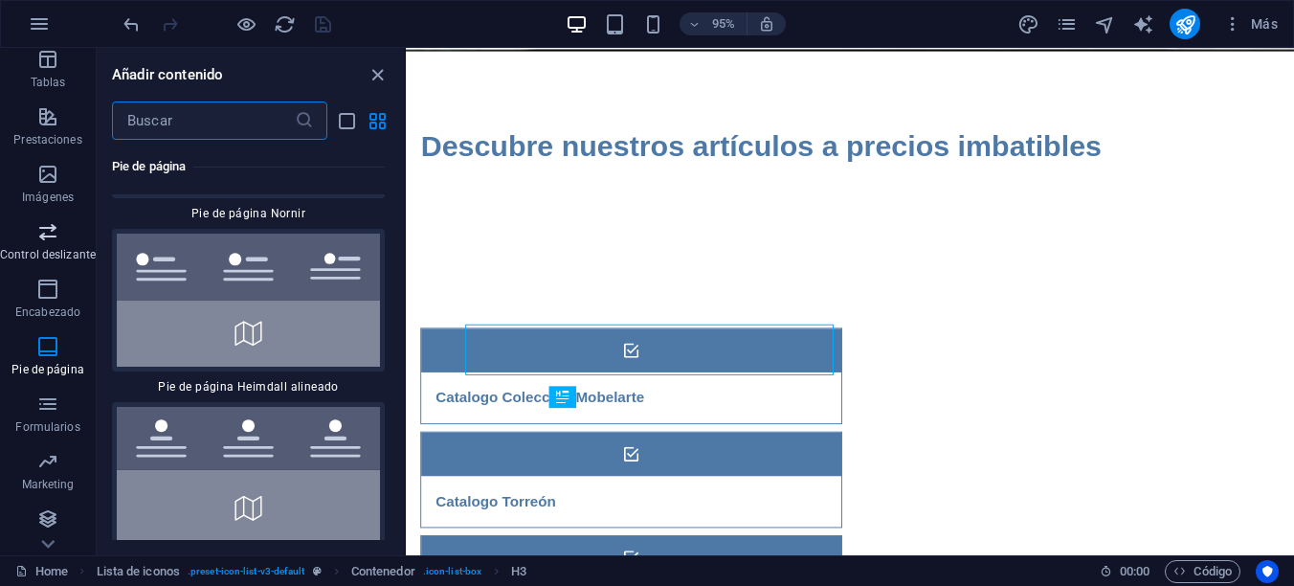
scroll to position [354, 0]
click at [375, 78] on icon "close panel" at bounding box center [377, 75] width 22 height 22
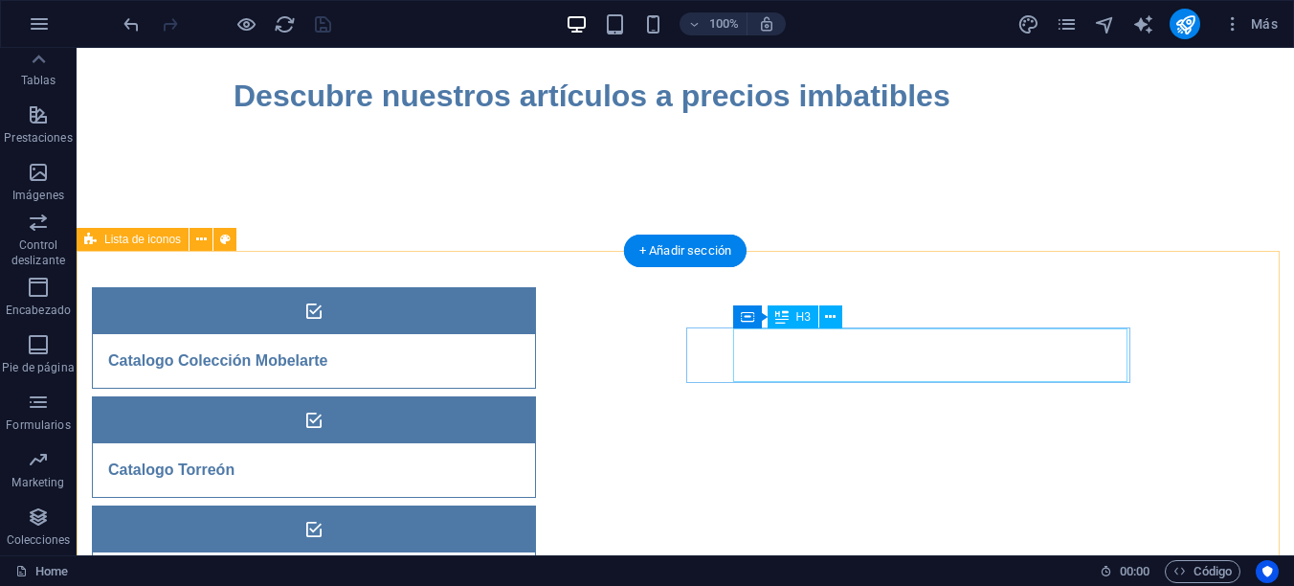
scroll to position [436, 0]
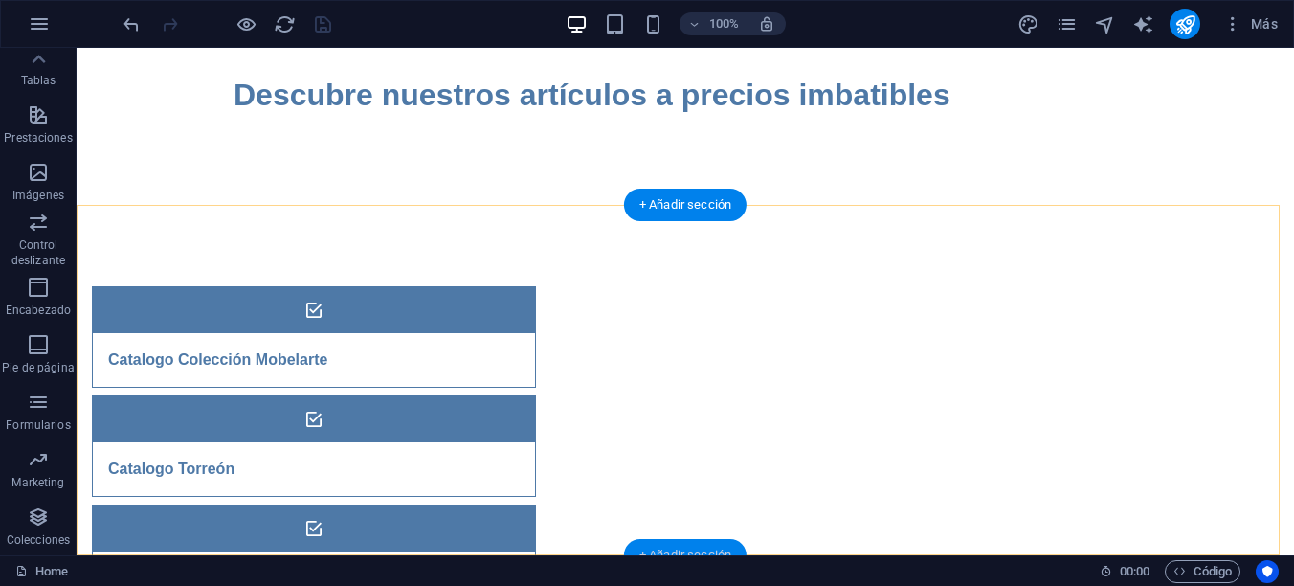
click at [675, 547] on div "+ Añadir sección" at bounding box center [685, 555] width 122 height 33
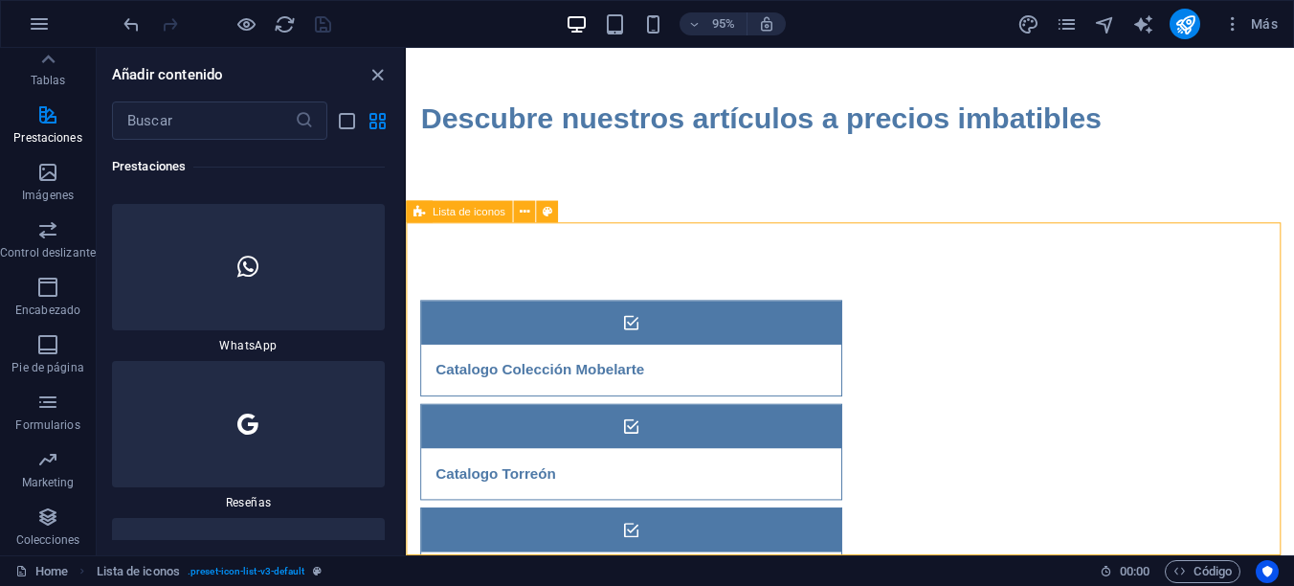
scroll to position [18665, 0]
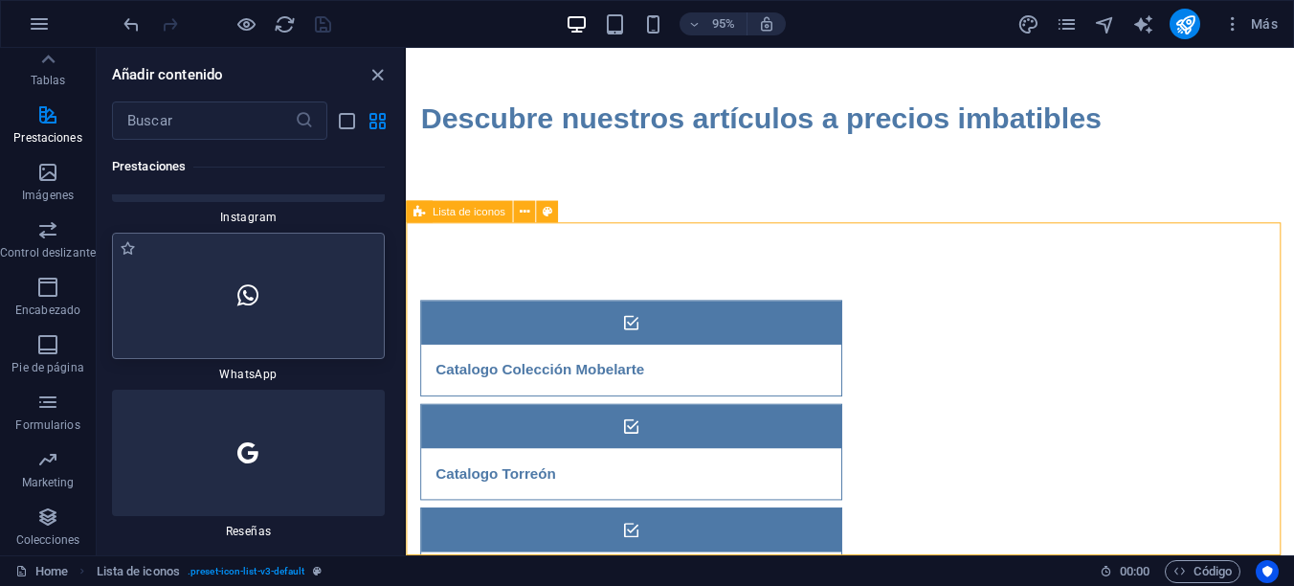
click at [215, 354] on div at bounding box center [248, 296] width 273 height 126
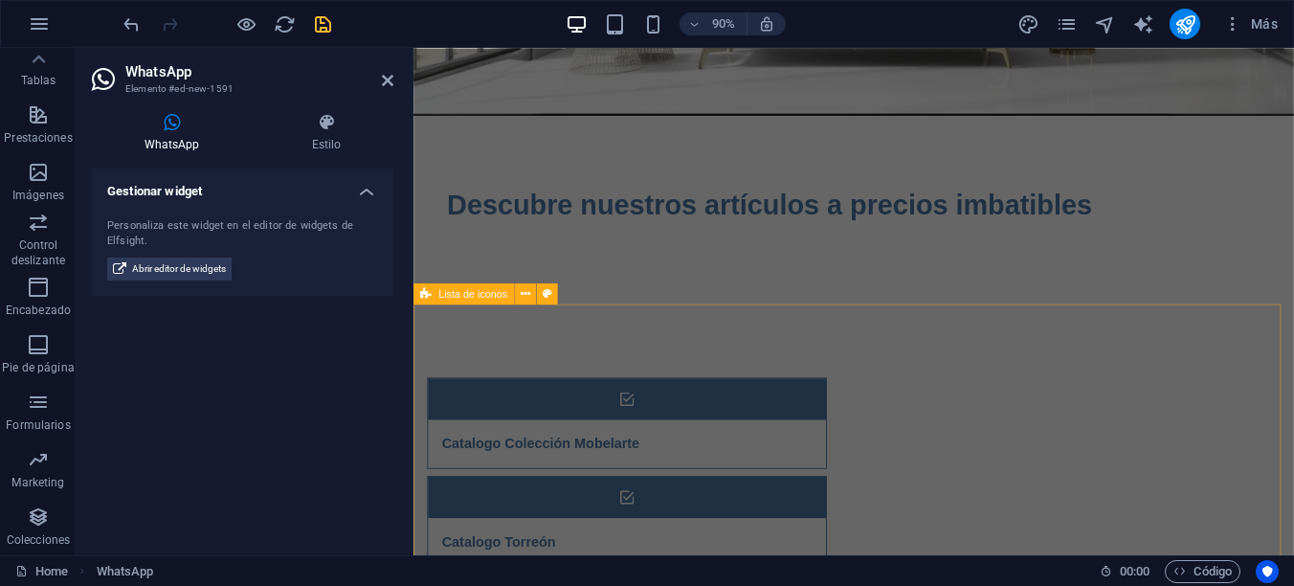
scroll to position [329, 0]
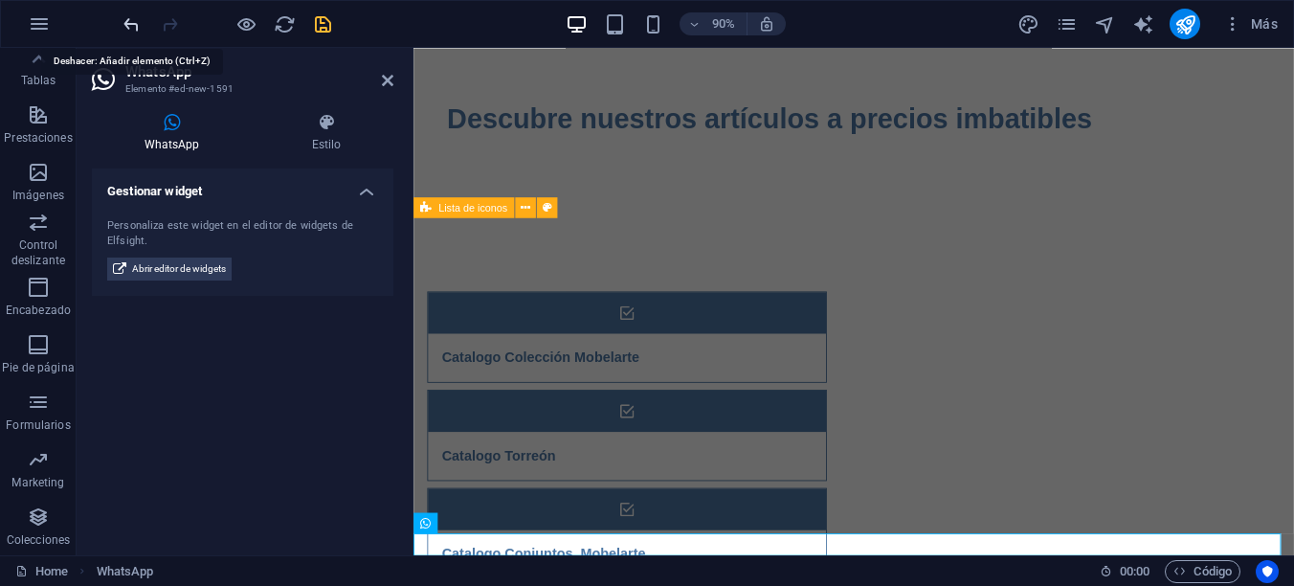
click at [135, 23] on icon "undo" at bounding box center [132, 24] width 22 height 22
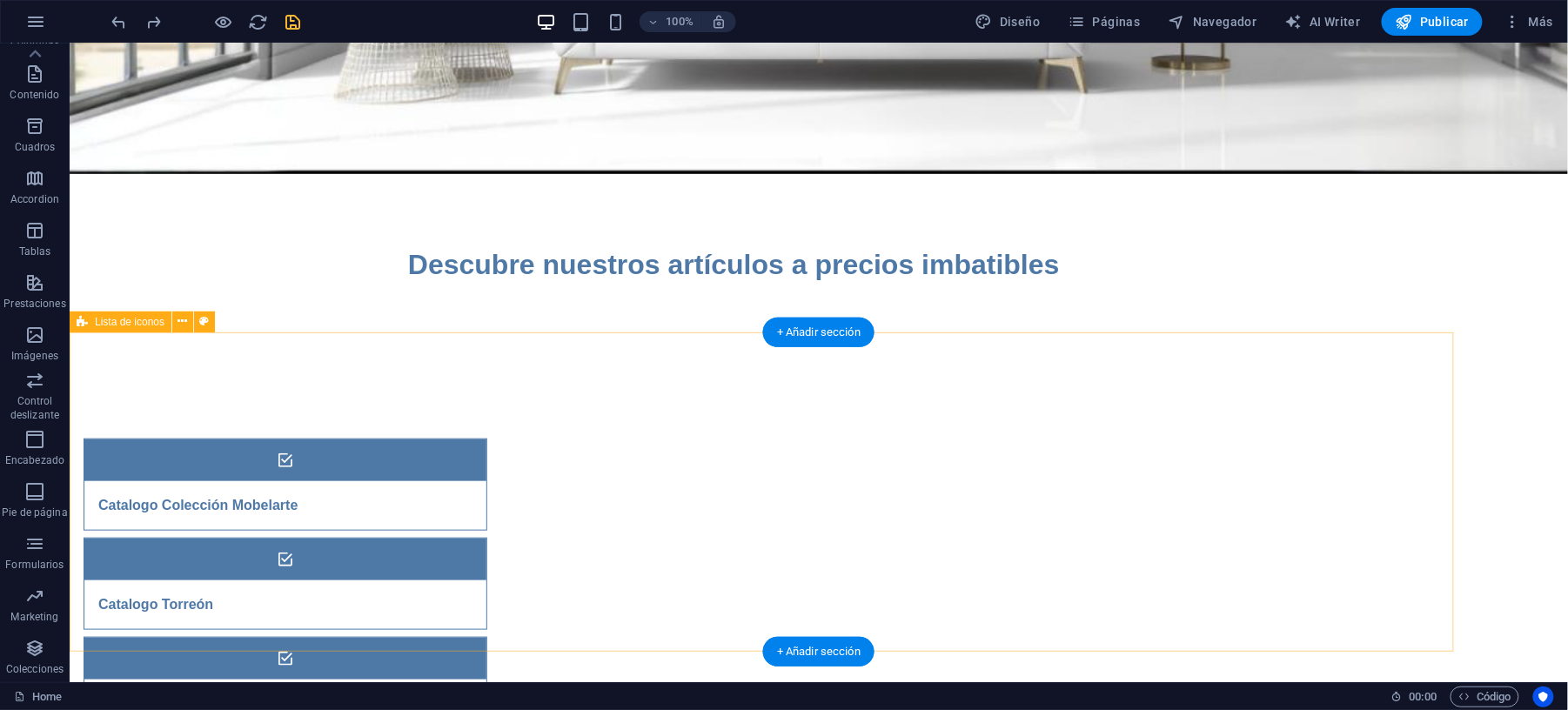
scroll to position [342, 0]
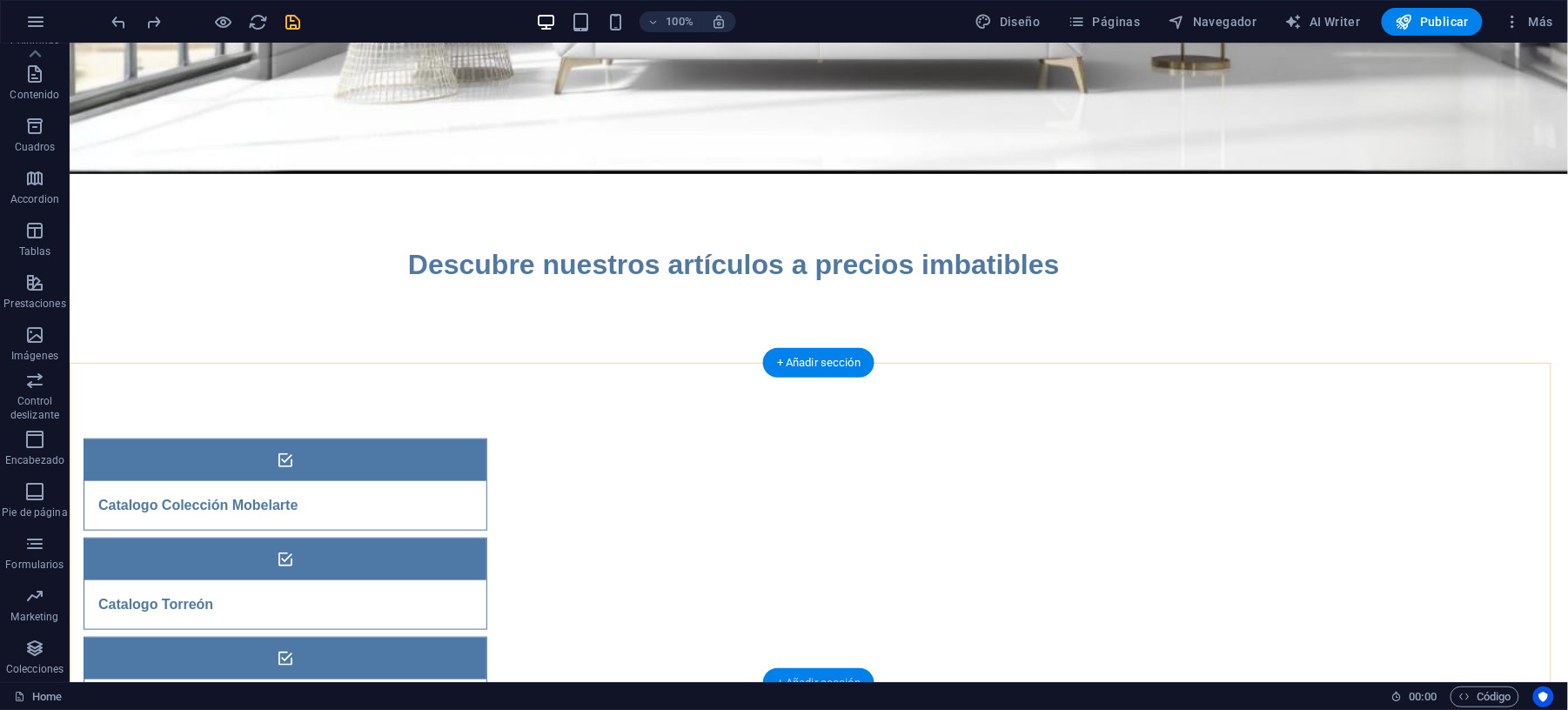
click at [819, 532] on div "+ Añadir sección" at bounding box center [819, 683] width 111 height 30
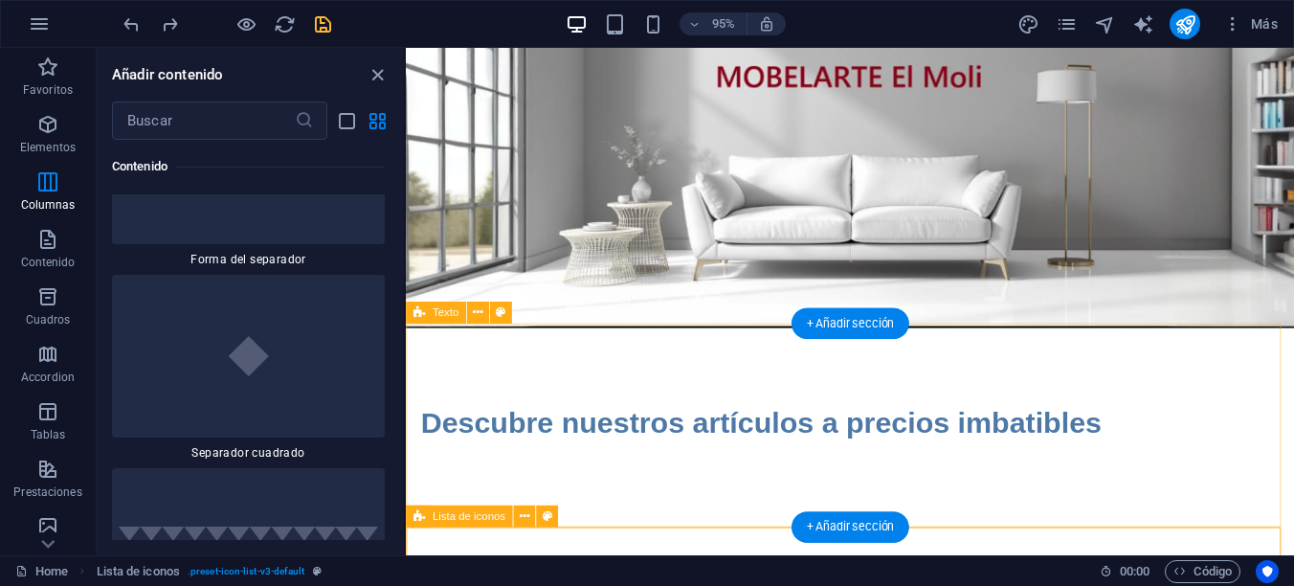
scroll to position [321, 0]
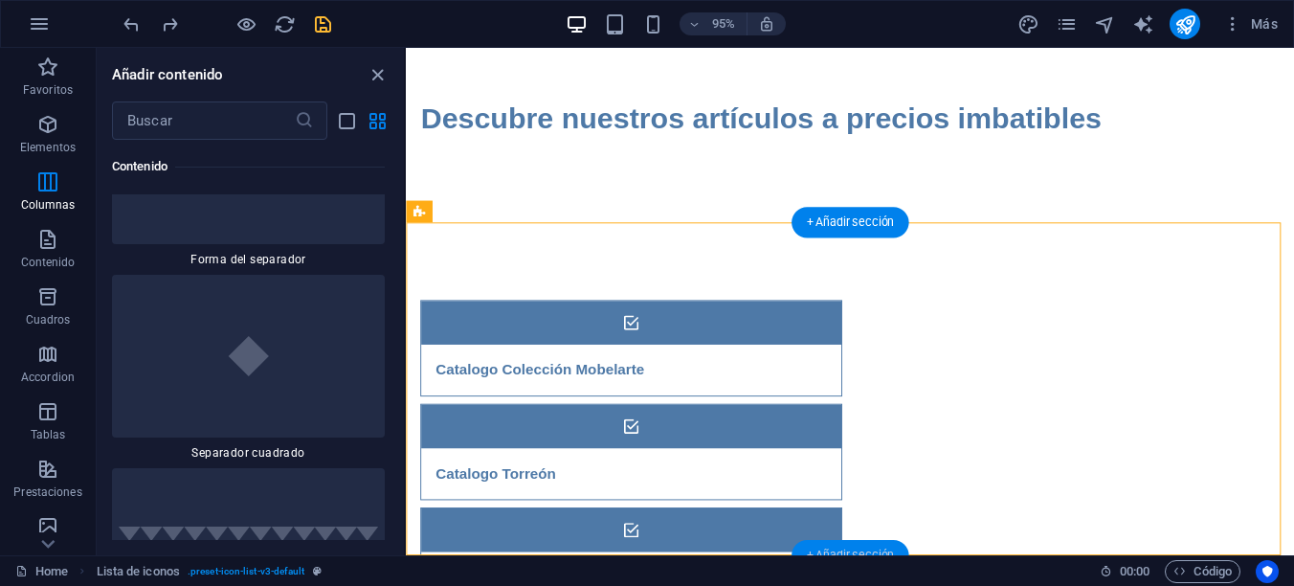
click at [835, 550] on div "+ Añadir sección" at bounding box center [849, 555] width 117 height 31
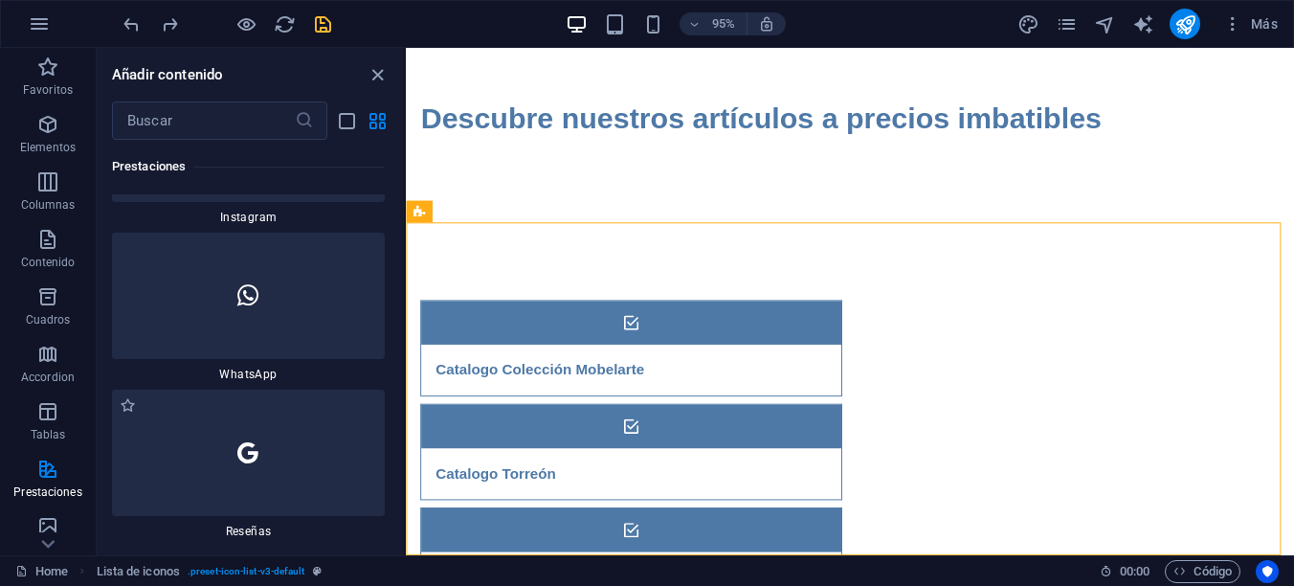
scroll to position [18570, 0]
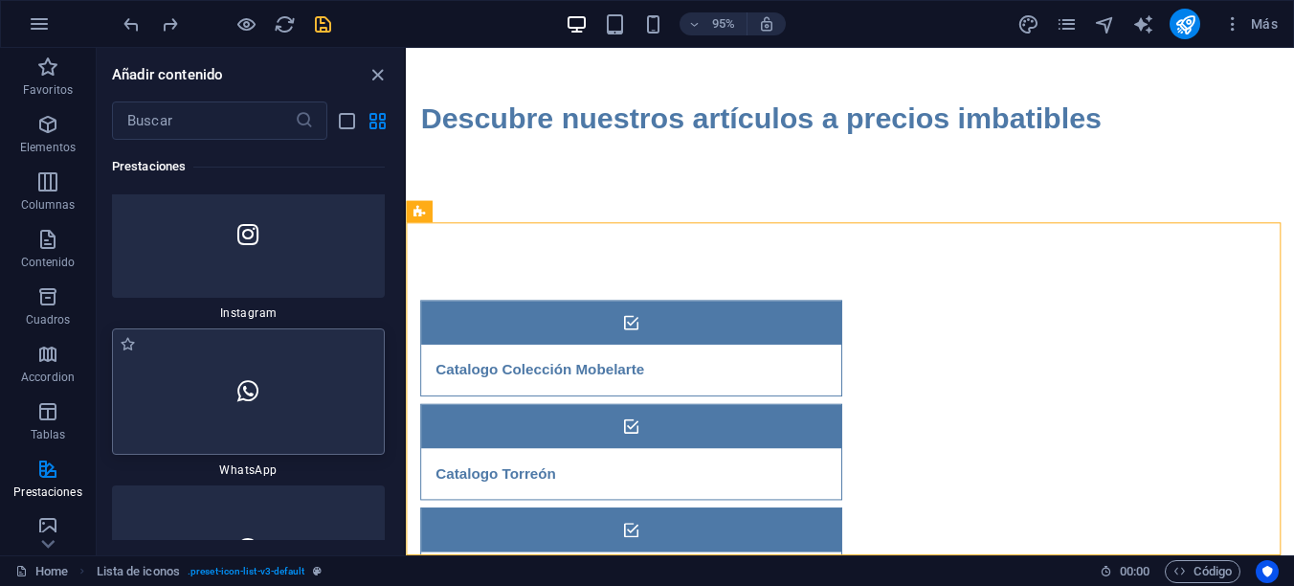
click at [237, 404] on icon at bounding box center [247, 391] width 21 height 25
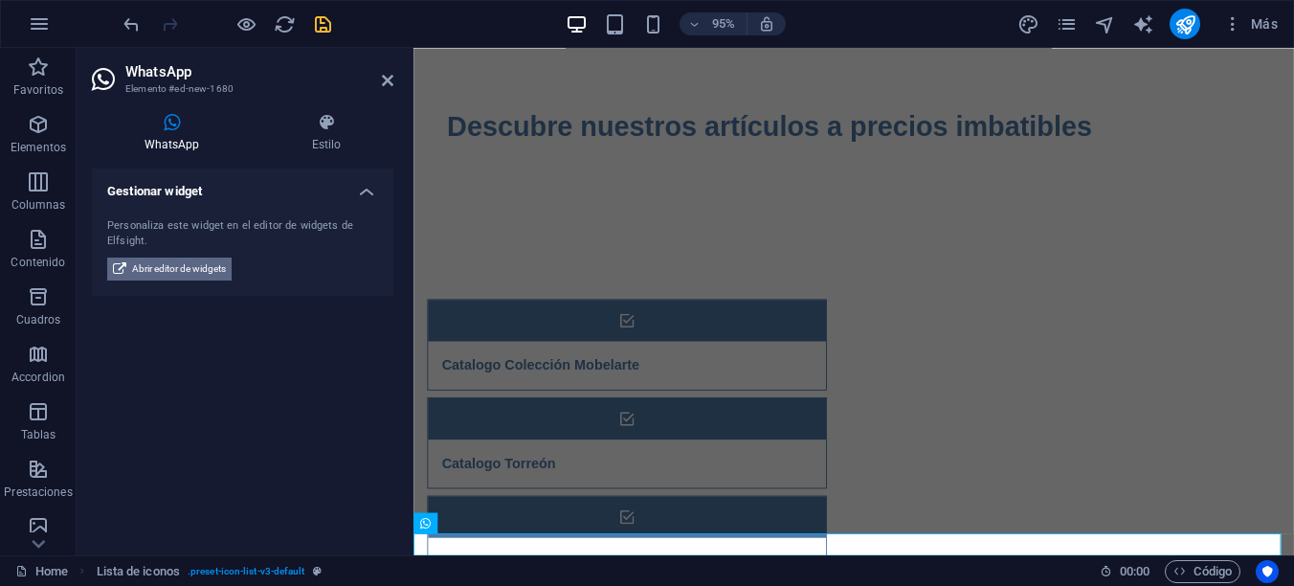
scroll to position [329, 0]
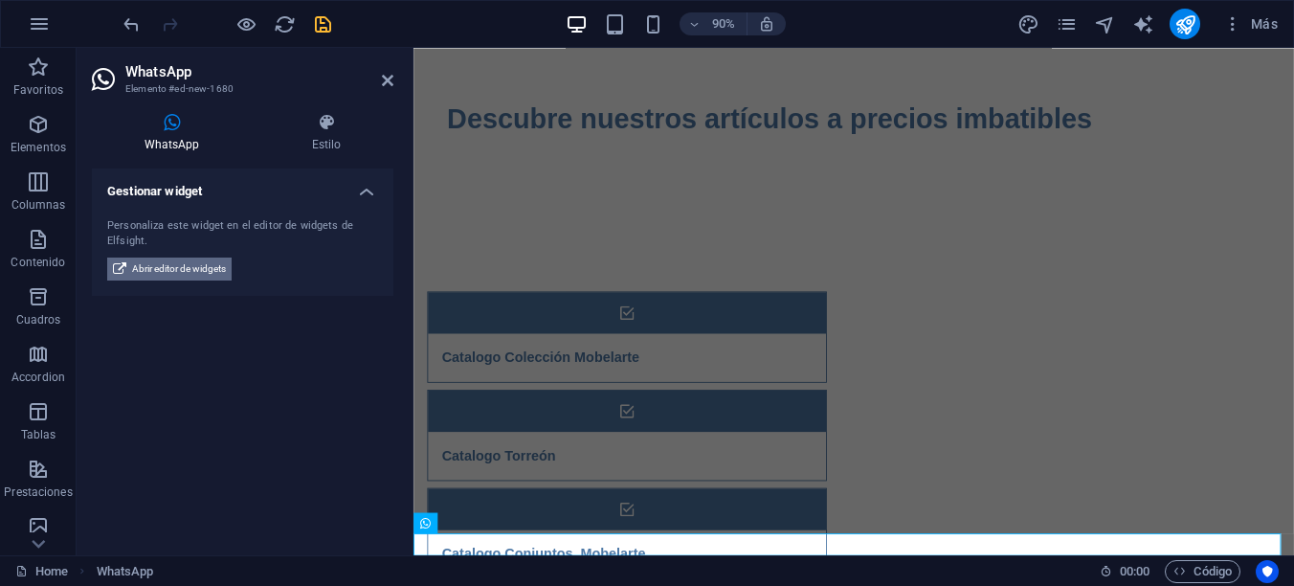
click at [189, 263] on span "Abrir editor de widgets" at bounding box center [179, 268] width 94 height 23
click at [162, 143] on h4 "WhatsApp" at bounding box center [175, 133] width 167 height 40
click at [317, 142] on h4 "Estilo" at bounding box center [326, 133] width 134 height 40
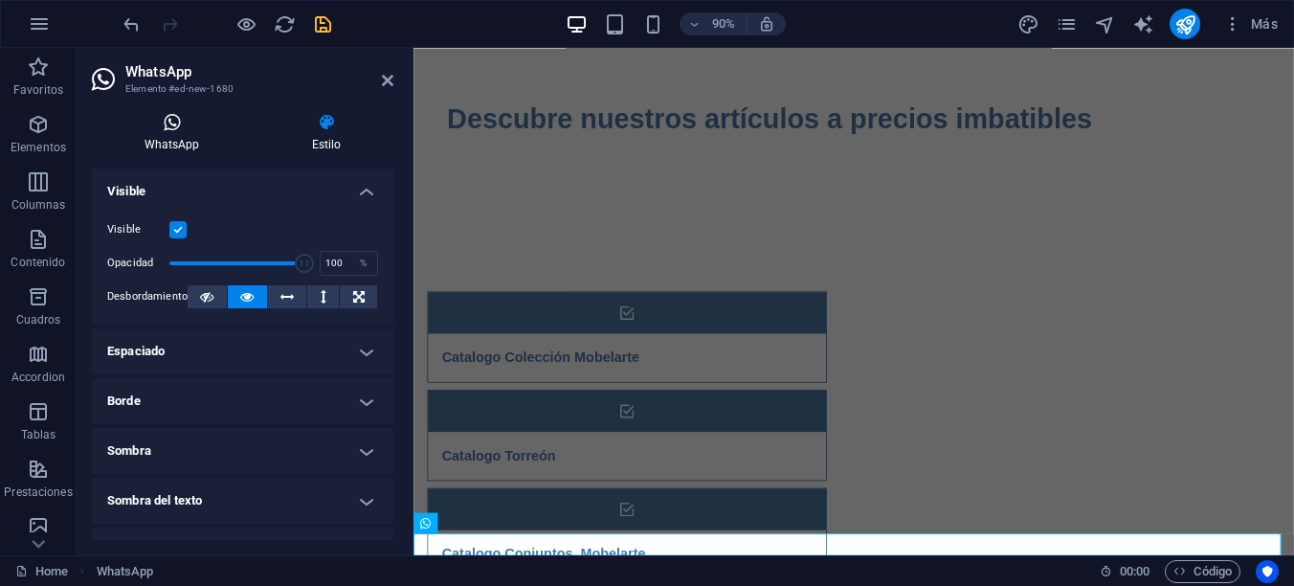
click at [166, 126] on icon at bounding box center [172, 122] width 160 height 19
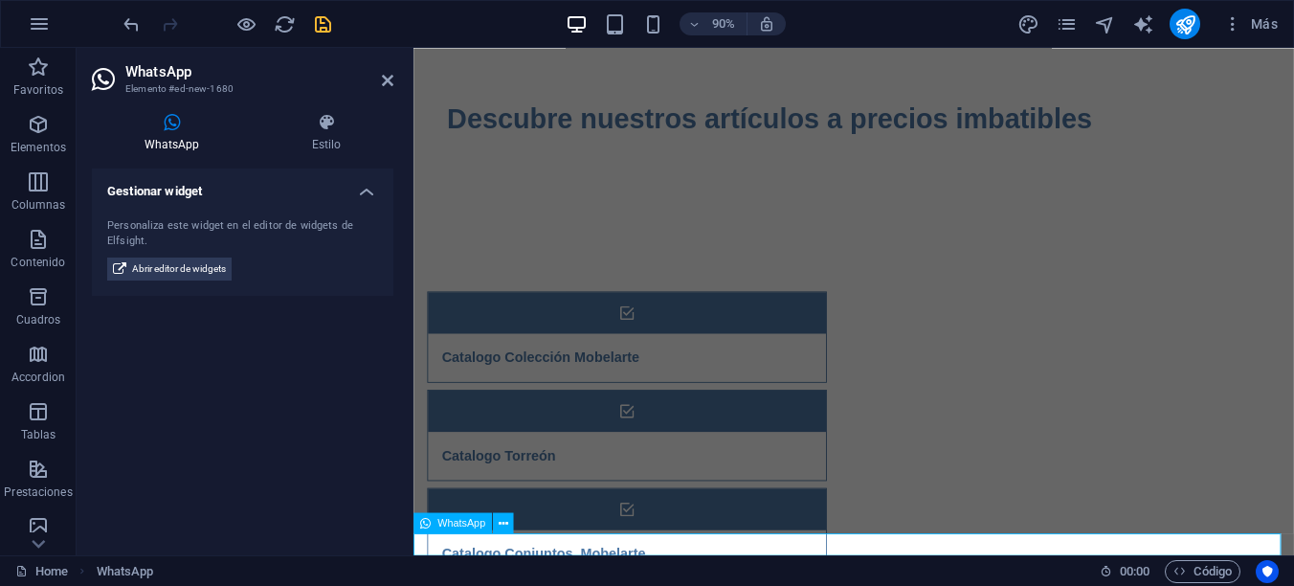
click at [506, 522] on icon at bounding box center [503, 523] width 10 height 18
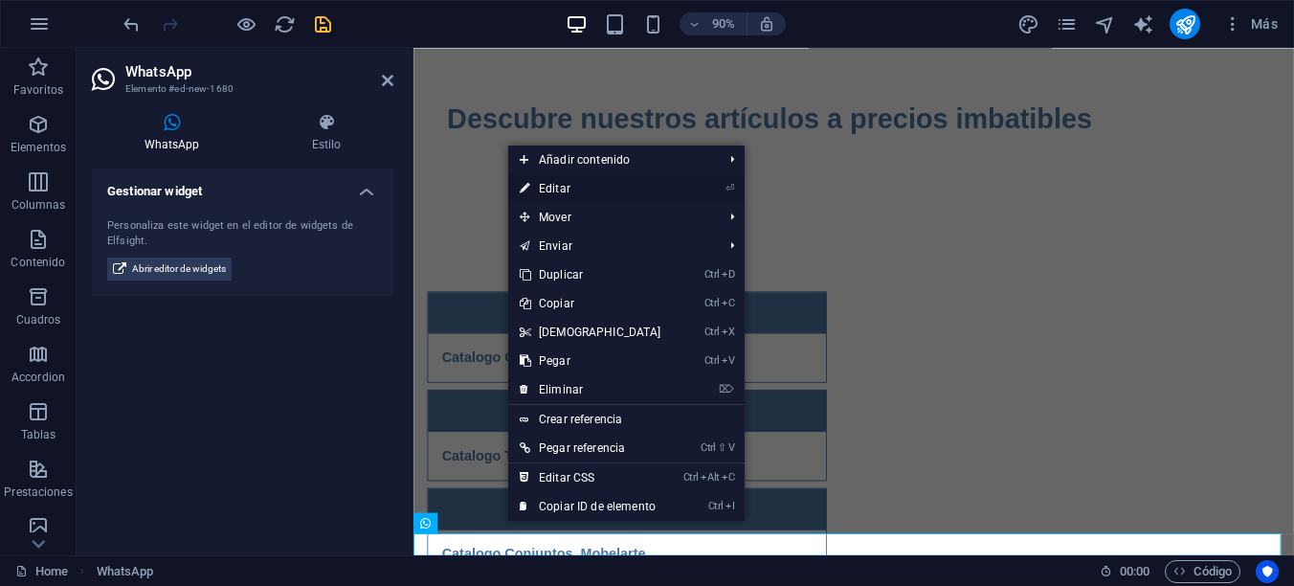
click at [698, 189] on li "⏎ Editar" at bounding box center [626, 188] width 236 height 29
drag, startPoint x: 543, startPoint y: 188, endPoint x: 140, endPoint y: 155, distance: 404.1
click at [543, 188] on link "⏎ Editar" at bounding box center [590, 188] width 165 height 29
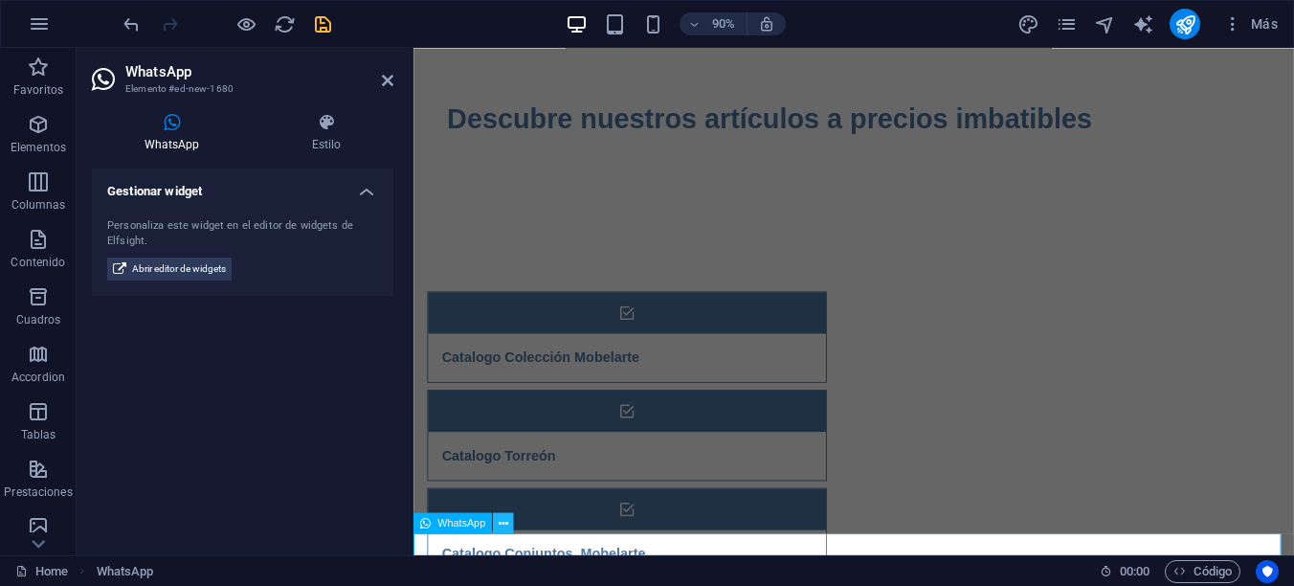
click at [500, 521] on icon at bounding box center [503, 523] width 10 height 18
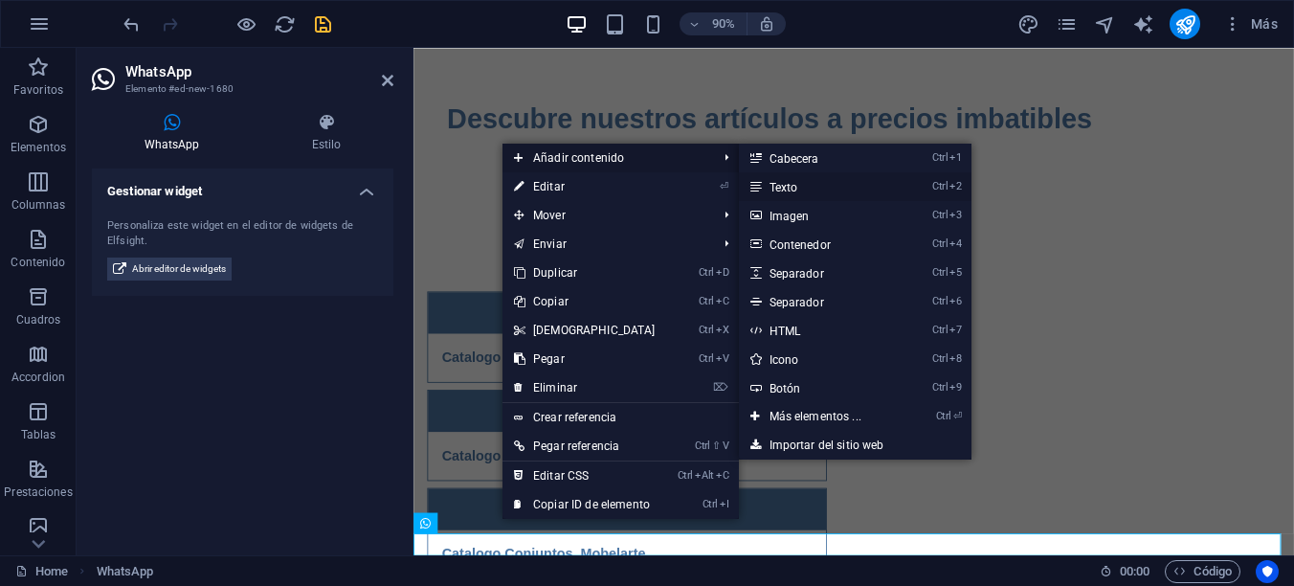
click at [772, 190] on link "Ctrl 2 Texto" at bounding box center [819, 186] width 161 height 29
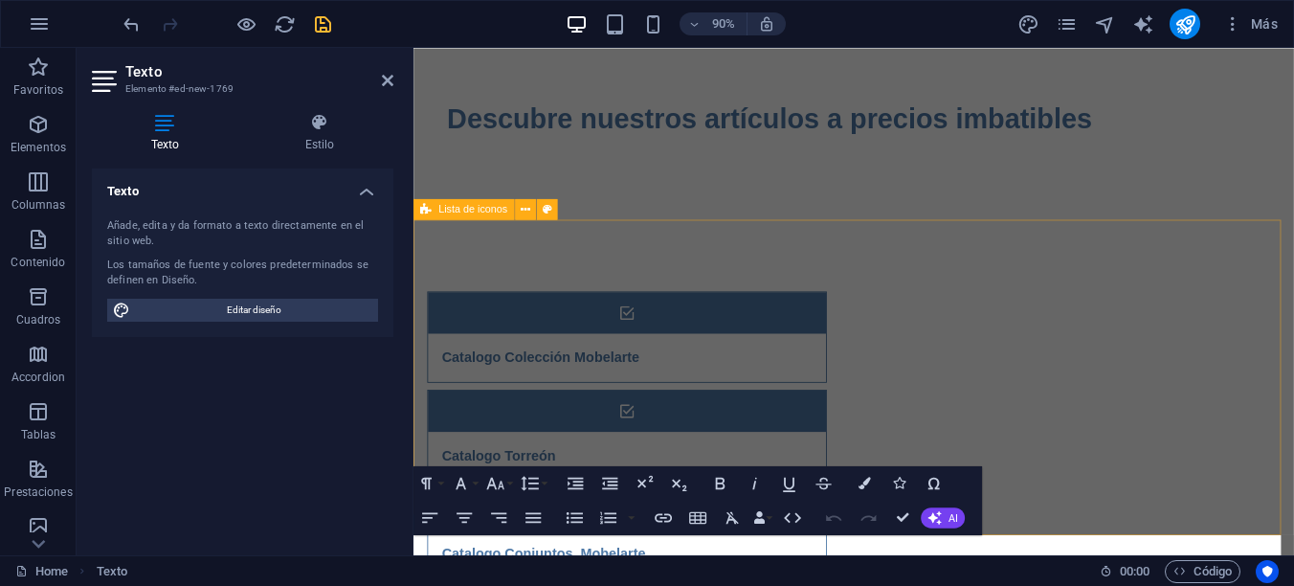
scroll to position [327, 0]
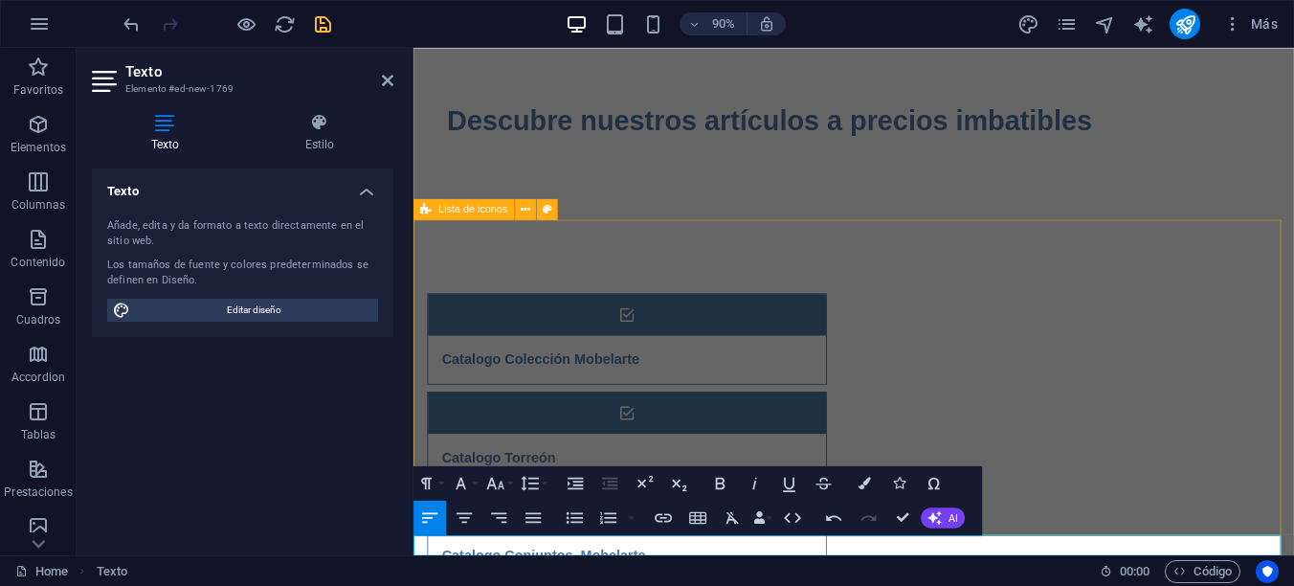
click at [1127, 514] on div "Catalogo Colección Mobelarte Catalogo Torreón Catalogo Conjuntos Mobelarte Cata…" at bounding box center [902, 588] width 978 height 691
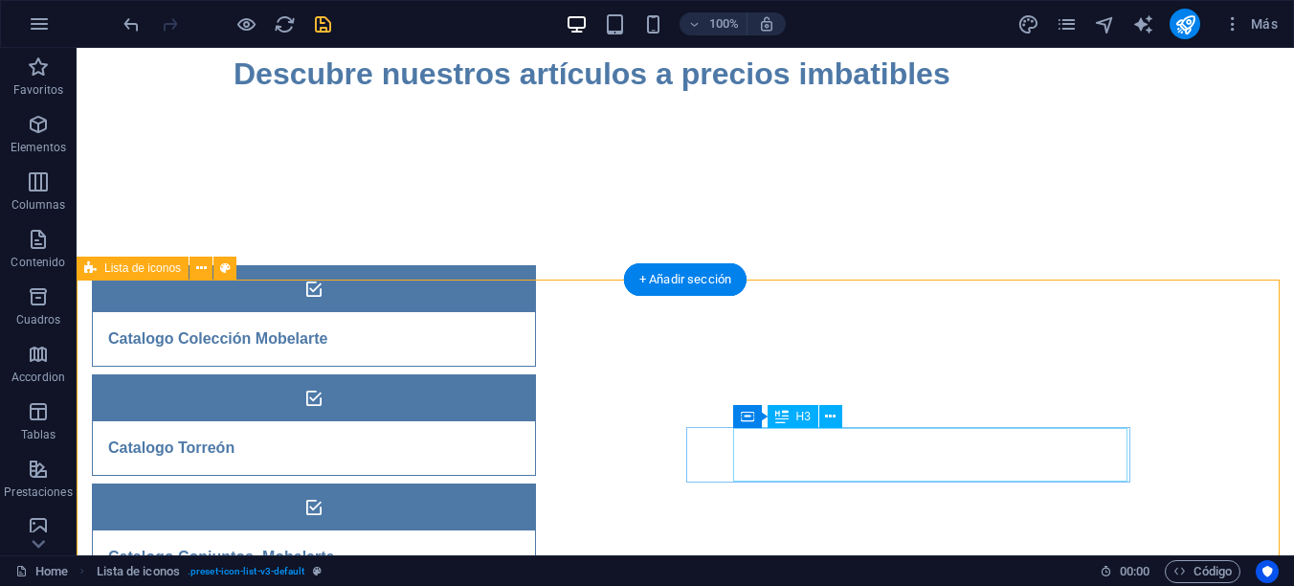
scroll to position [459, 0]
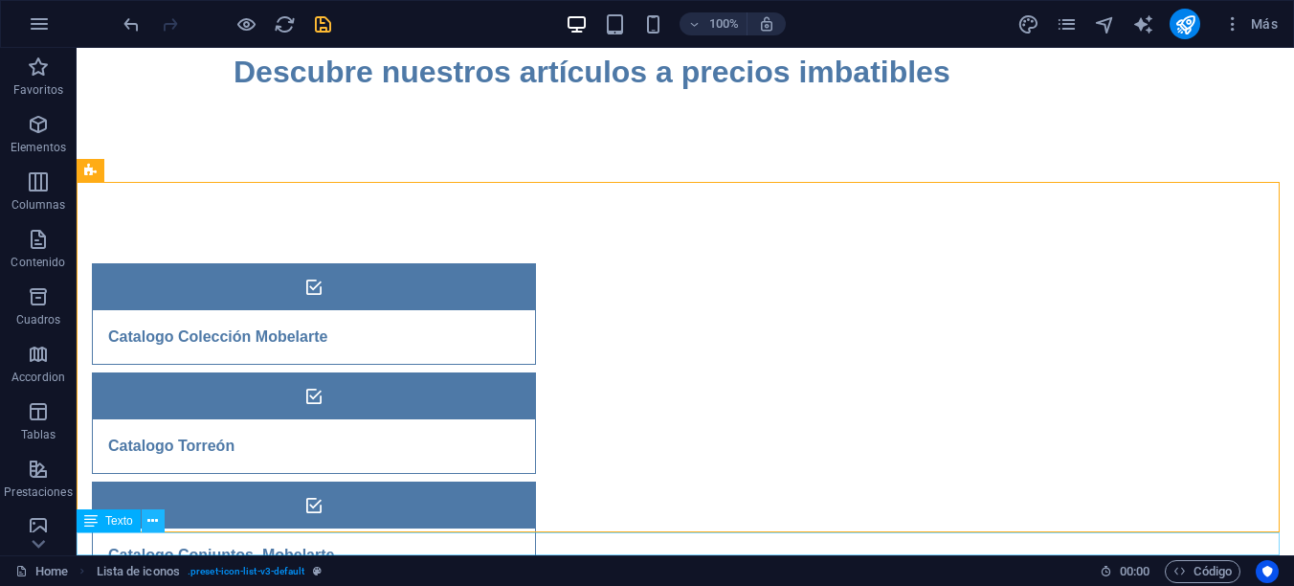
click at [150, 523] on icon at bounding box center [152, 521] width 11 height 20
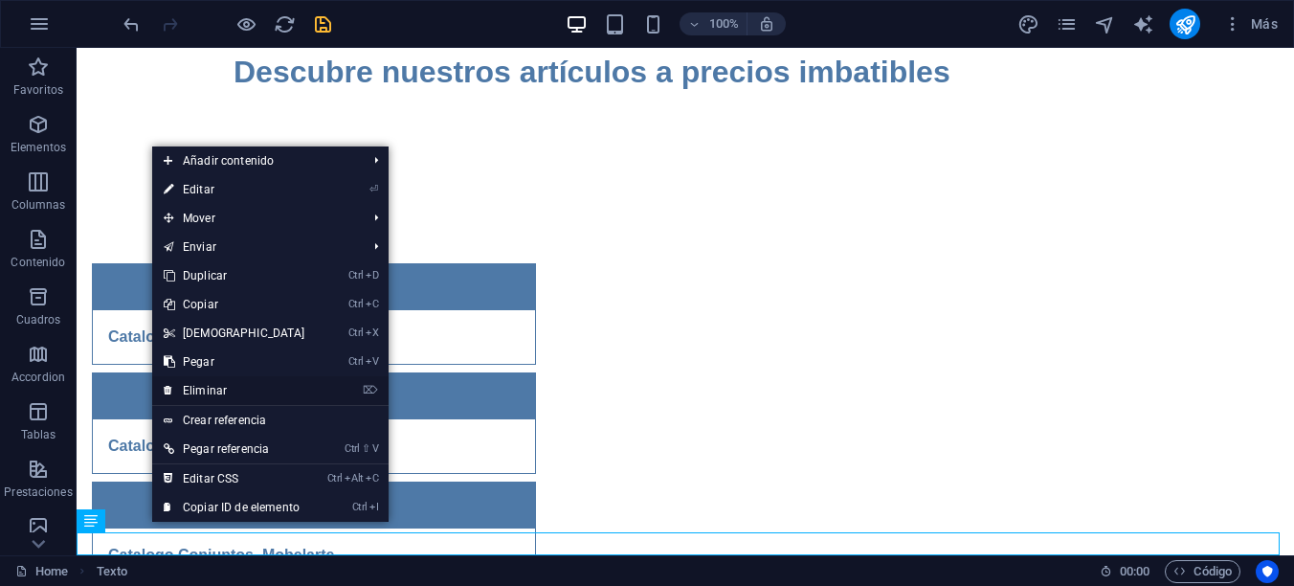
click at [208, 388] on link "⌦ Eliminar" at bounding box center [234, 390] width 165 height 29
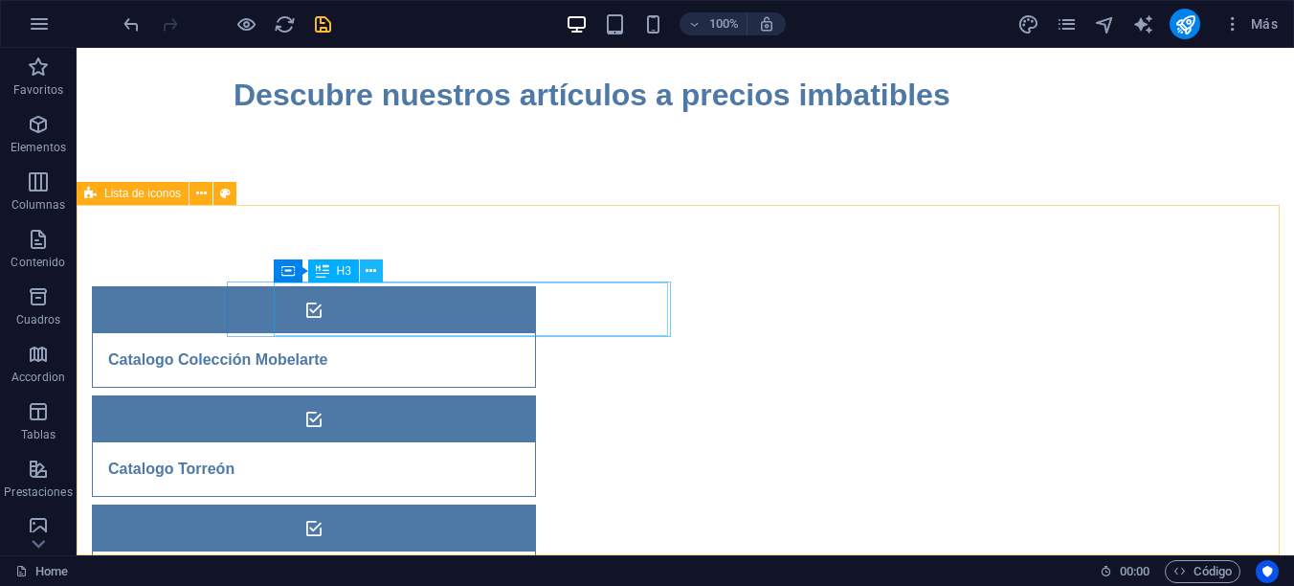
click at [375, 271] on icon at bounding box center [371, 271] width 11 height 20
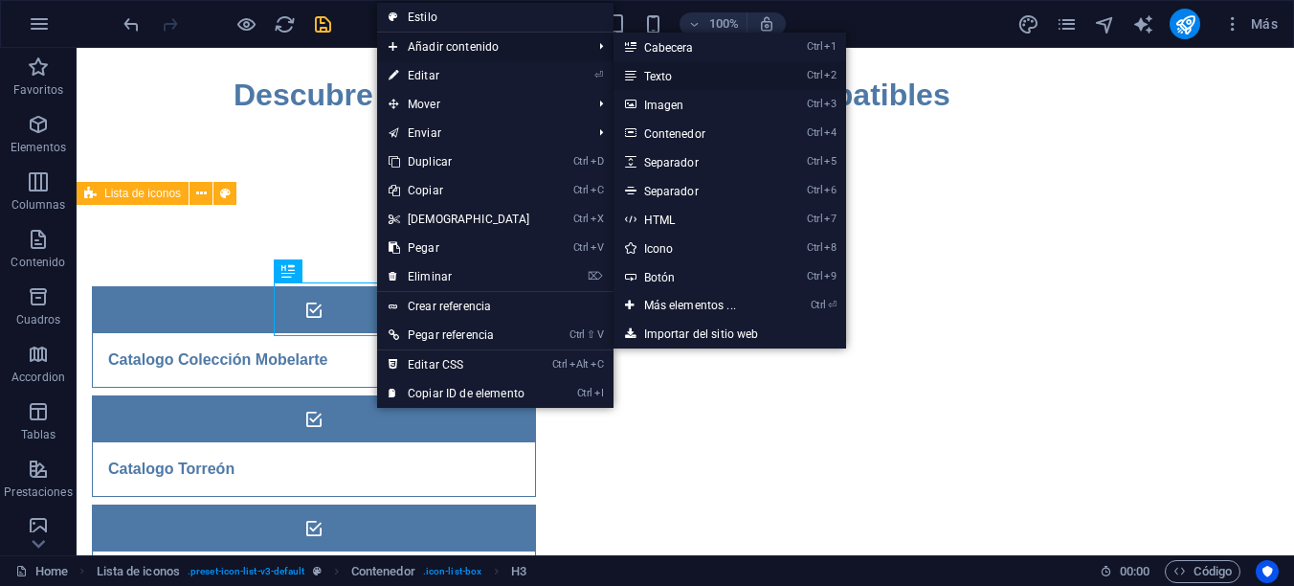
drag, startPoint x: 667, startPoint y: 75, endPoint x: 281, endPoint y: 33, distance: 387.9
click at [667, 75] on link "Ctrl 2 Texto" at bounding box center [693, 75] width 161 height 29
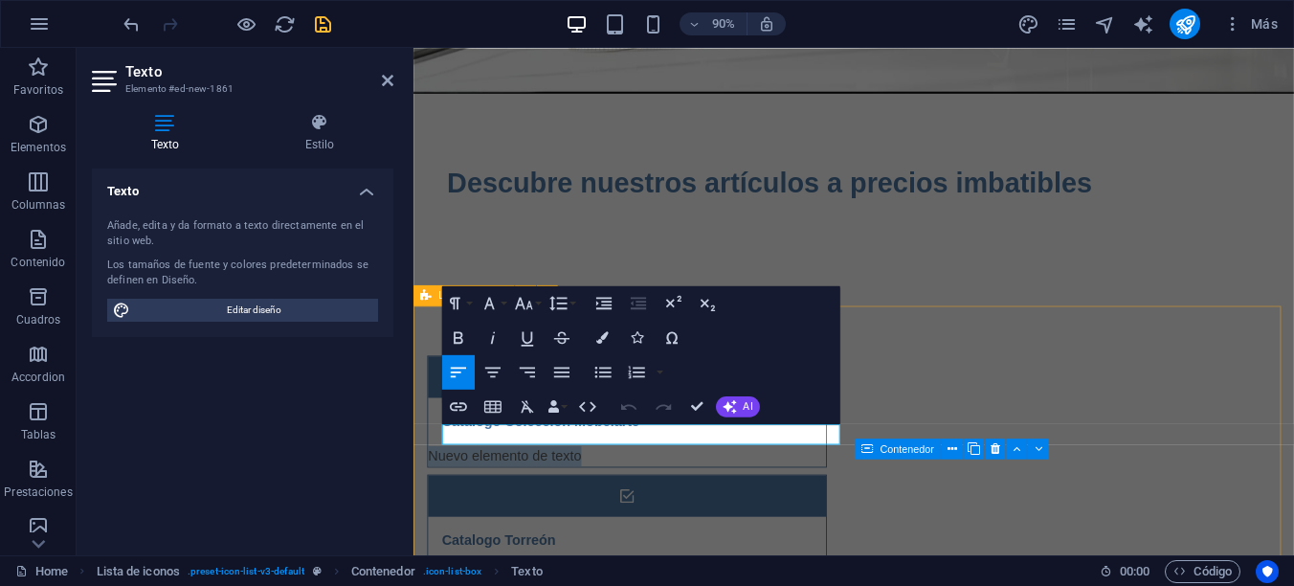
scroll to position [232, 0]
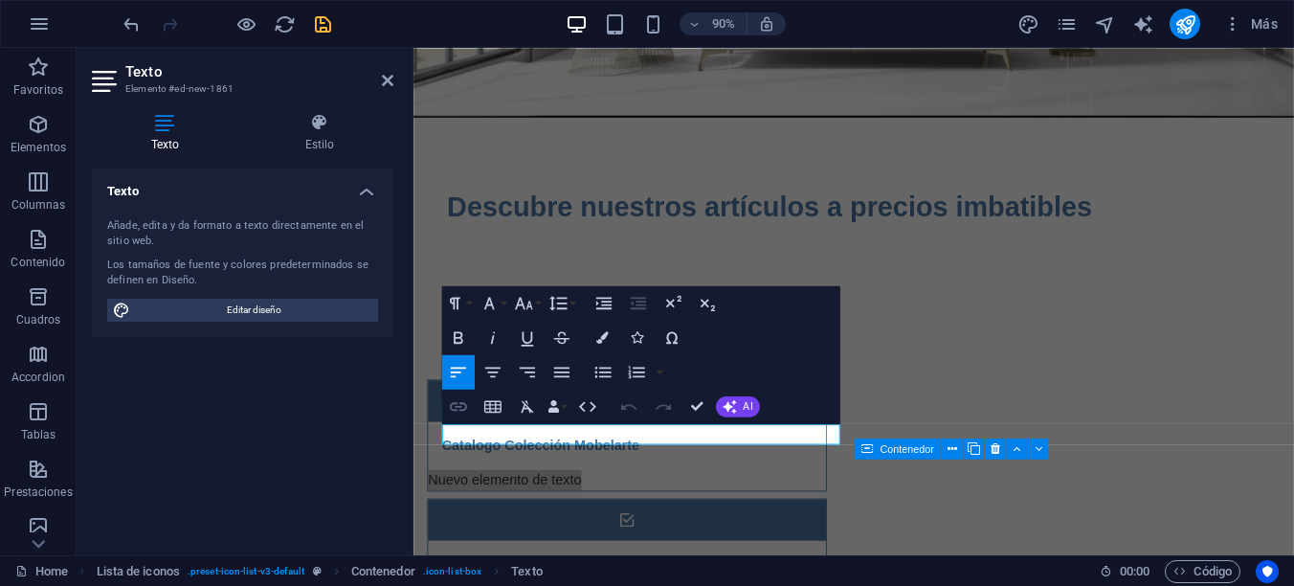
click at [455, 404] on icon "button" at bounding box center [457, 406] width 17 height 9
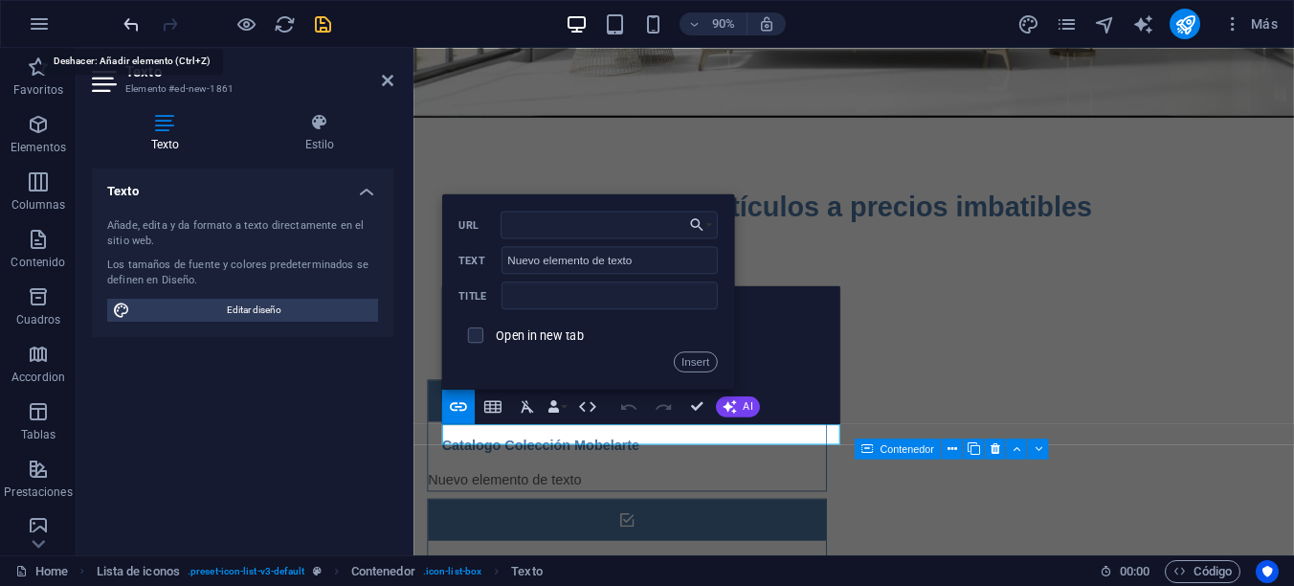
click at [129, 25] on icon "undo" at bounding box center [132, 24] width 22 height 22
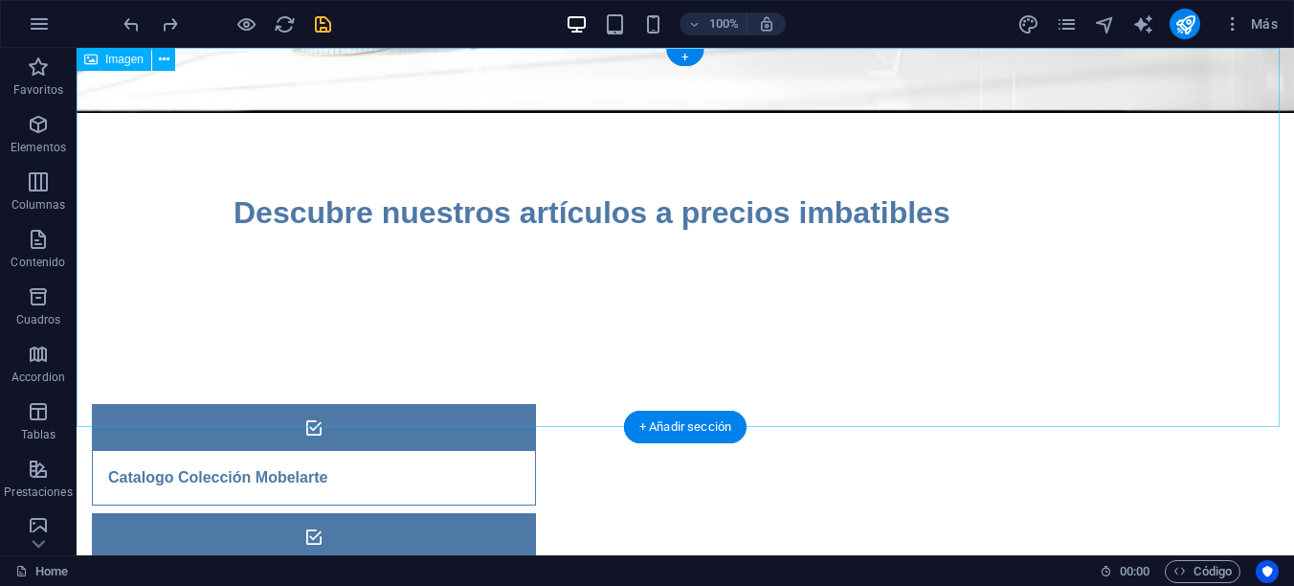
scroll to position [0, 0]
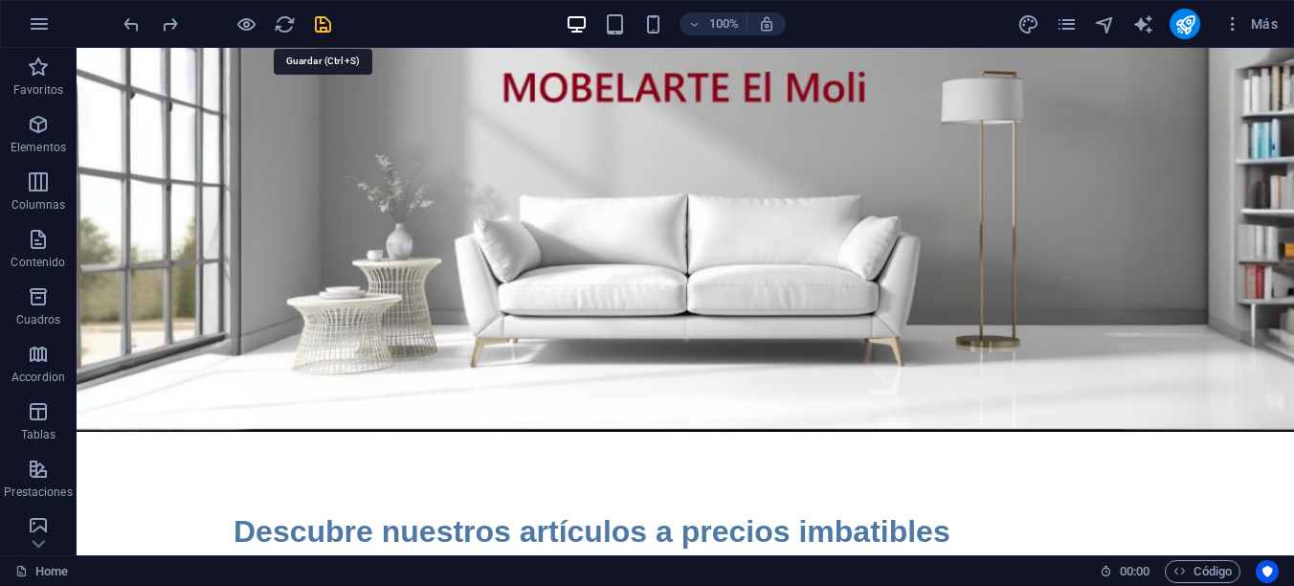
drag, startPoint x: 318, startPoint y: 20, endPoint x: 242, endPoint y: 35, distance: 77.1
click at [318, 20] on icon "save" at bounding box center [323, 24] width 22 height 22
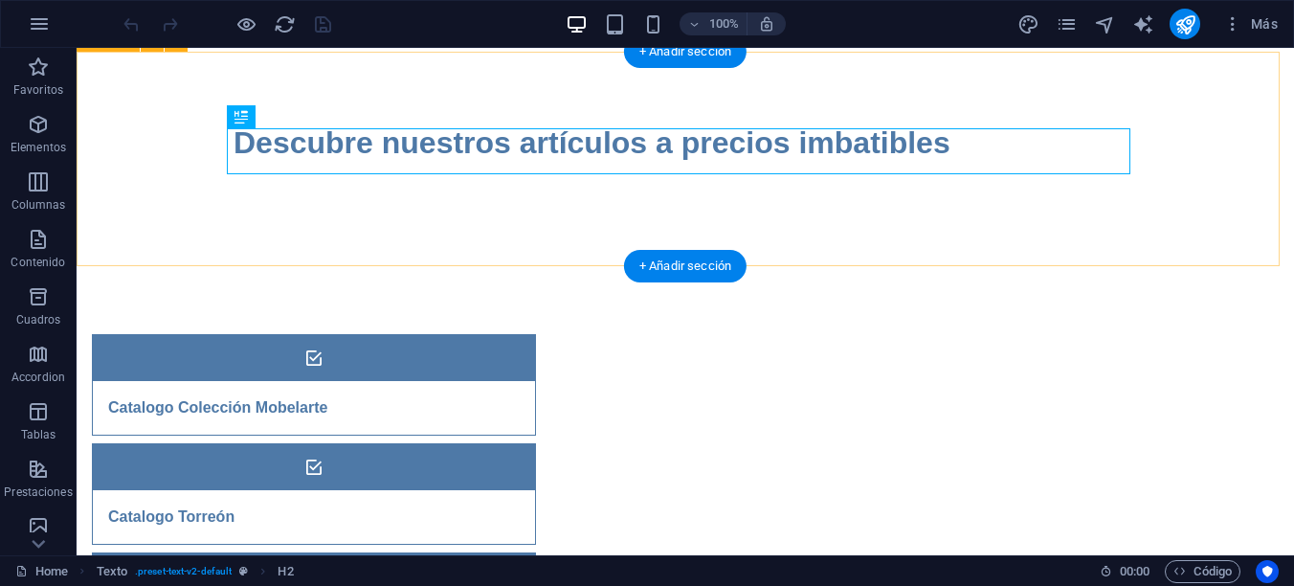
scroll to position [436, 0]
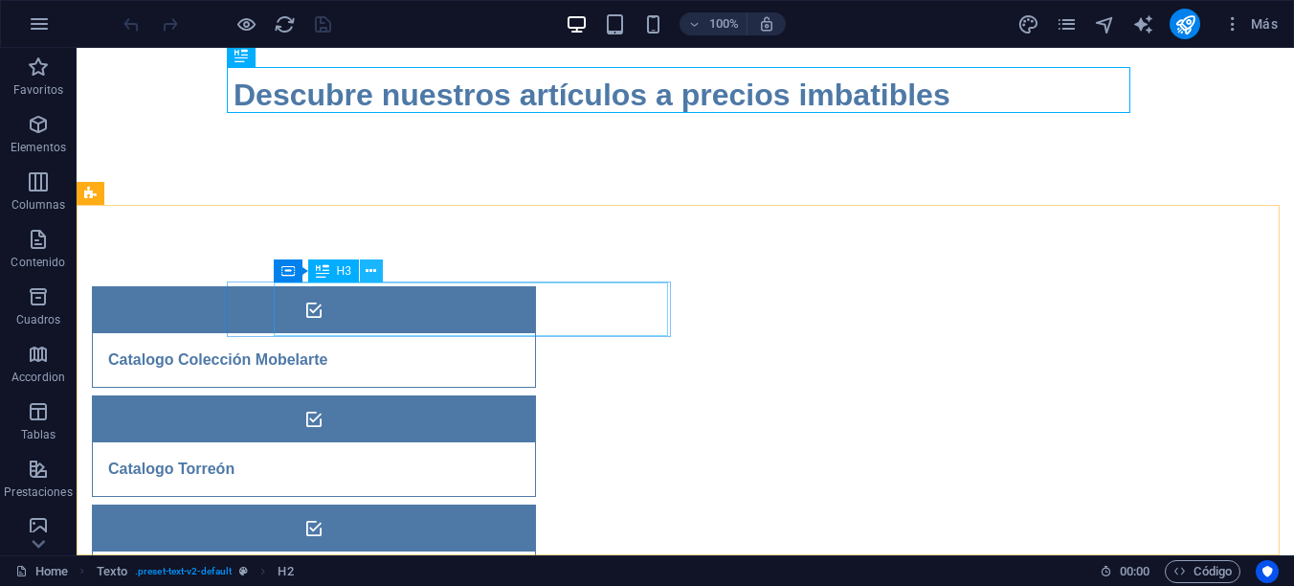
click at [371, 269] on icon at bounding box center [371, 271] width 11 height 20
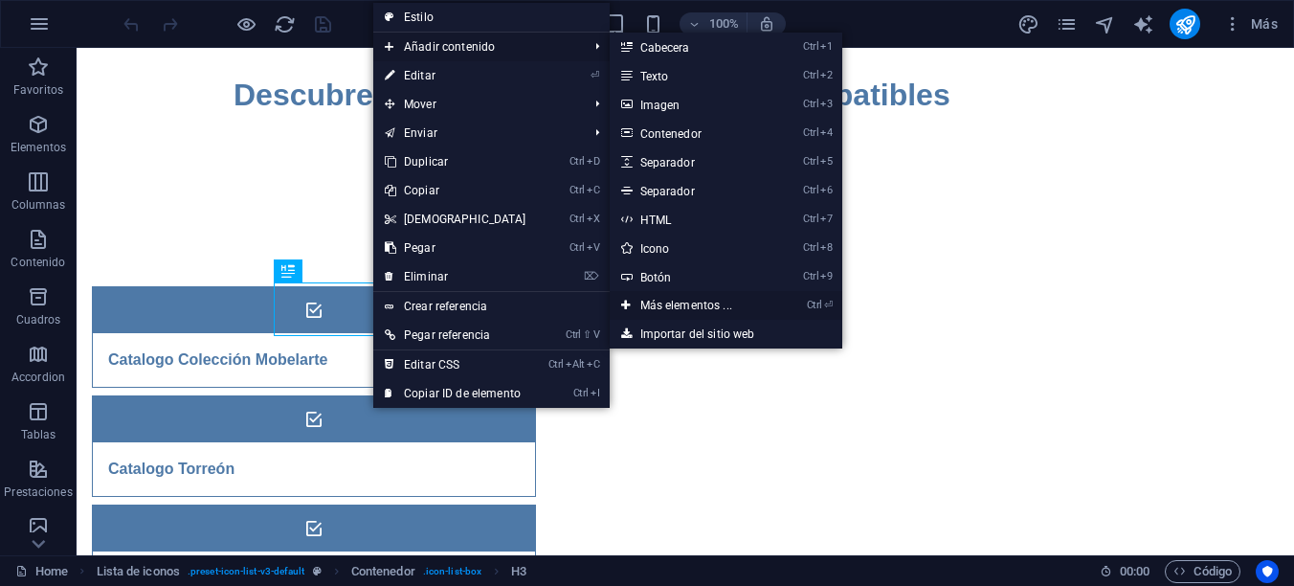
click at [662, 303] on link "Ctrl ⏎ Más elementos ..." at bounding box center [689, 305] width 161 height 29
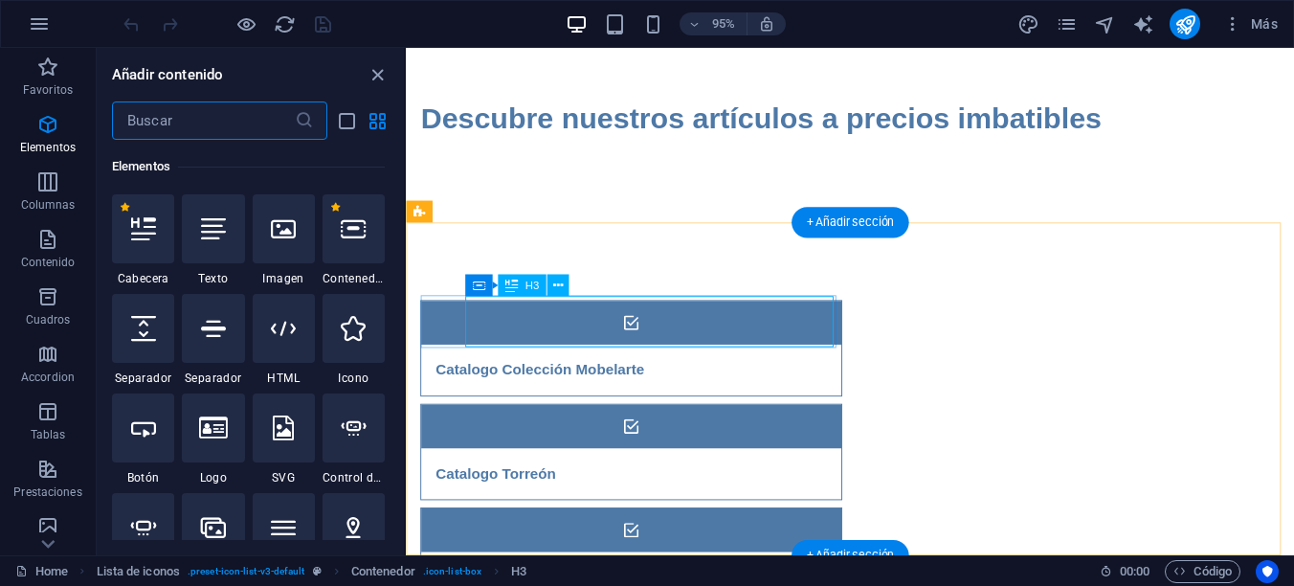
scroll to position [361, 0]
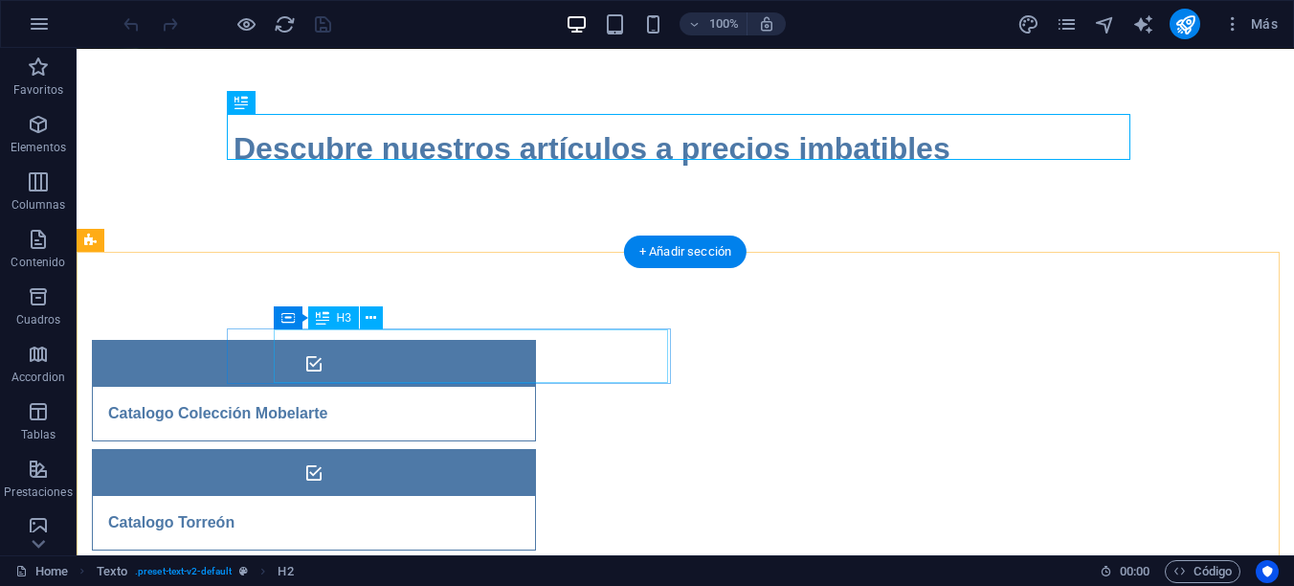
scroll to position [436, 0]
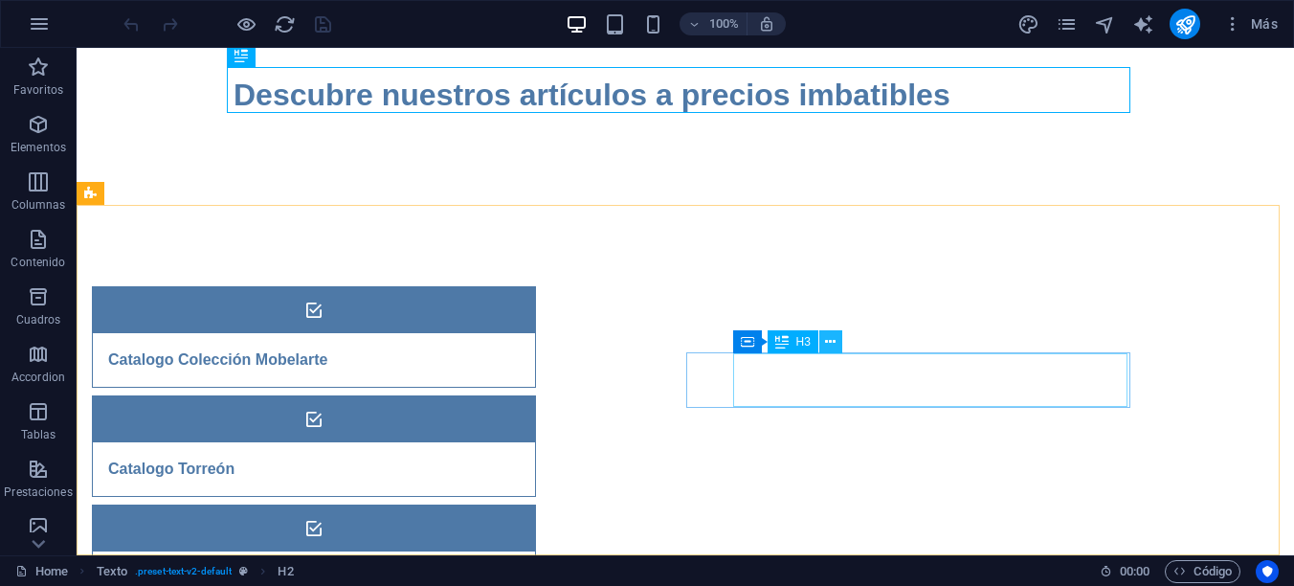
click at [833, 340] on icon at bounding box center [830, 342] width 11 height 20
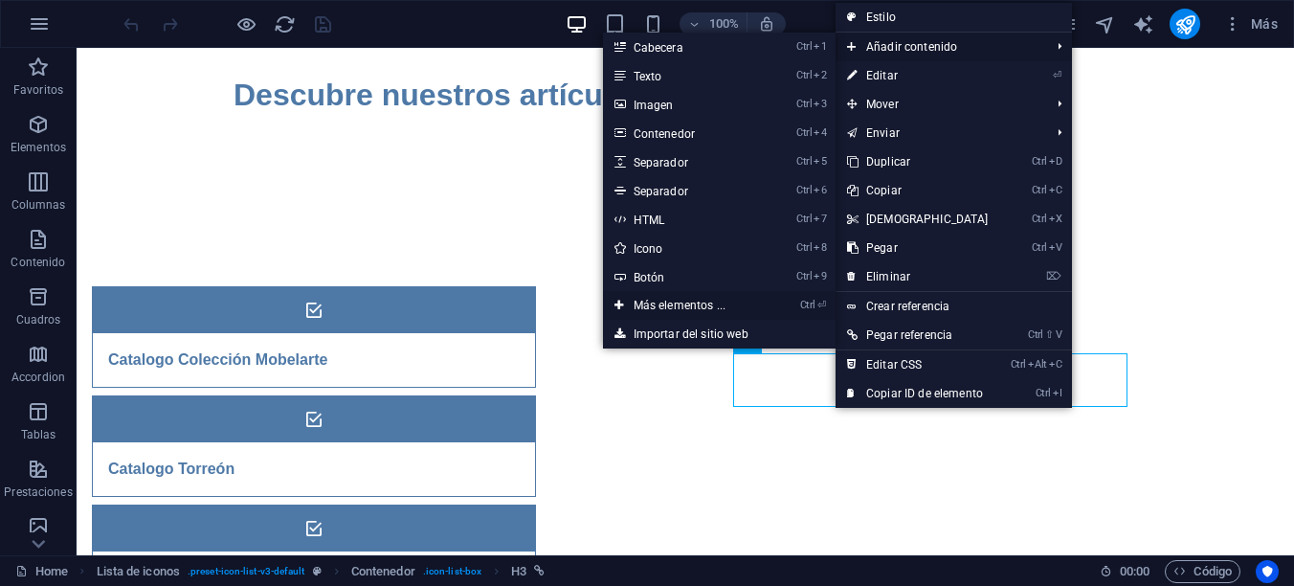
click at [666, 302] on link "Ctrl ⏎ Más elementos ..." at bounding box center [683, 305] width 161 height 29
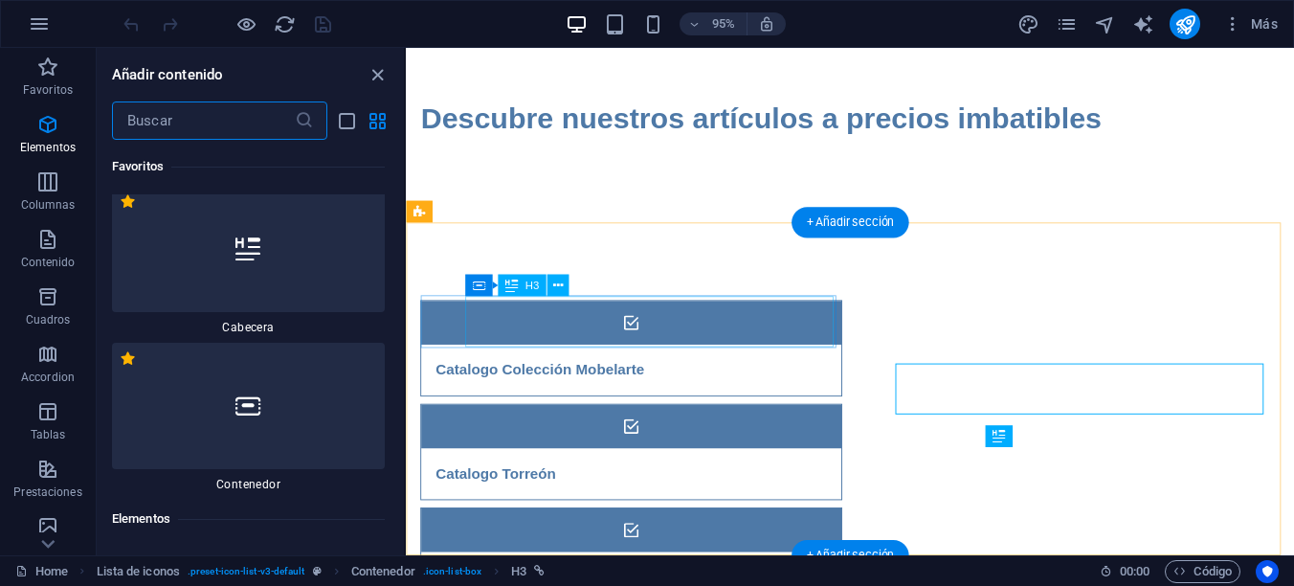
scroll to position [361, 0]
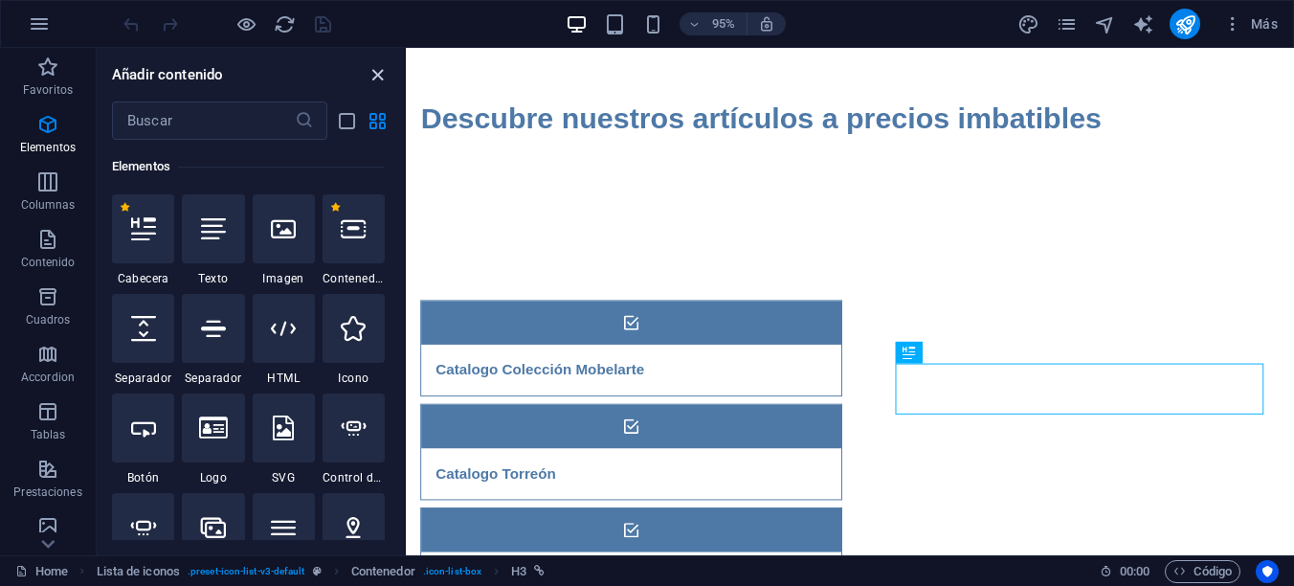
drag, startPoint x: 378, startPoint y: 74, endPoint x: 303, endPoint y: 33, distance: 85.2
click at [378, 74] on icon "close panel" at bounding box center [377, 75] width 22 height 22
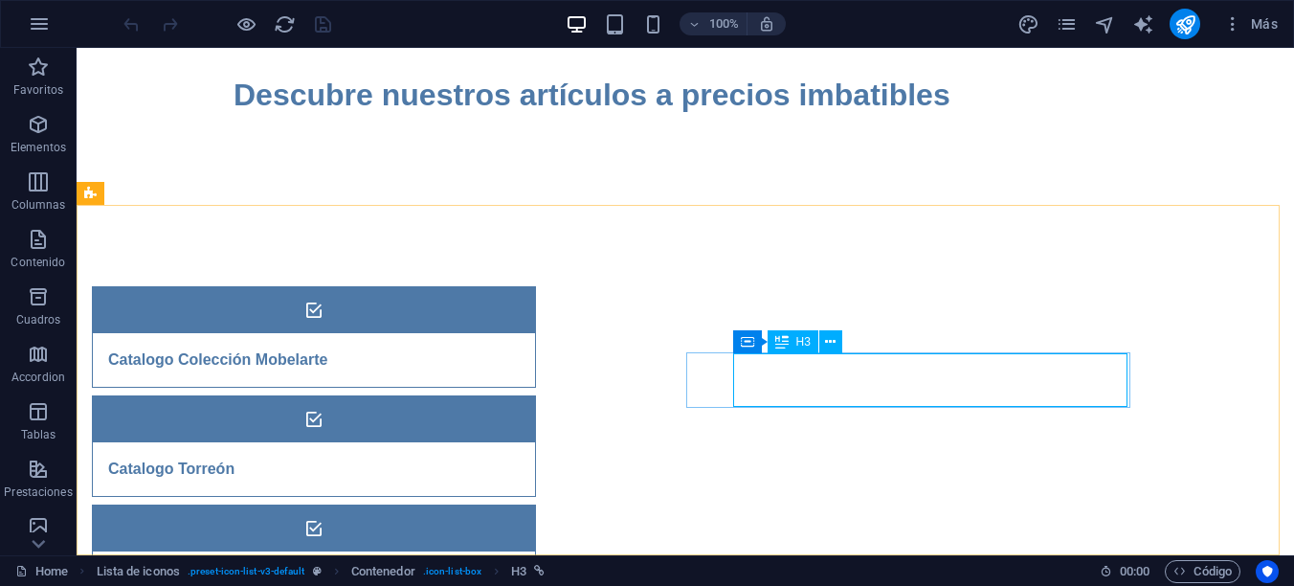
click at [798, 342] on span "H3" at bounding box center [803, 341] width 14 height 11
click at [793, 340] on icon at bounding box center [794, 341] width 11 height 20
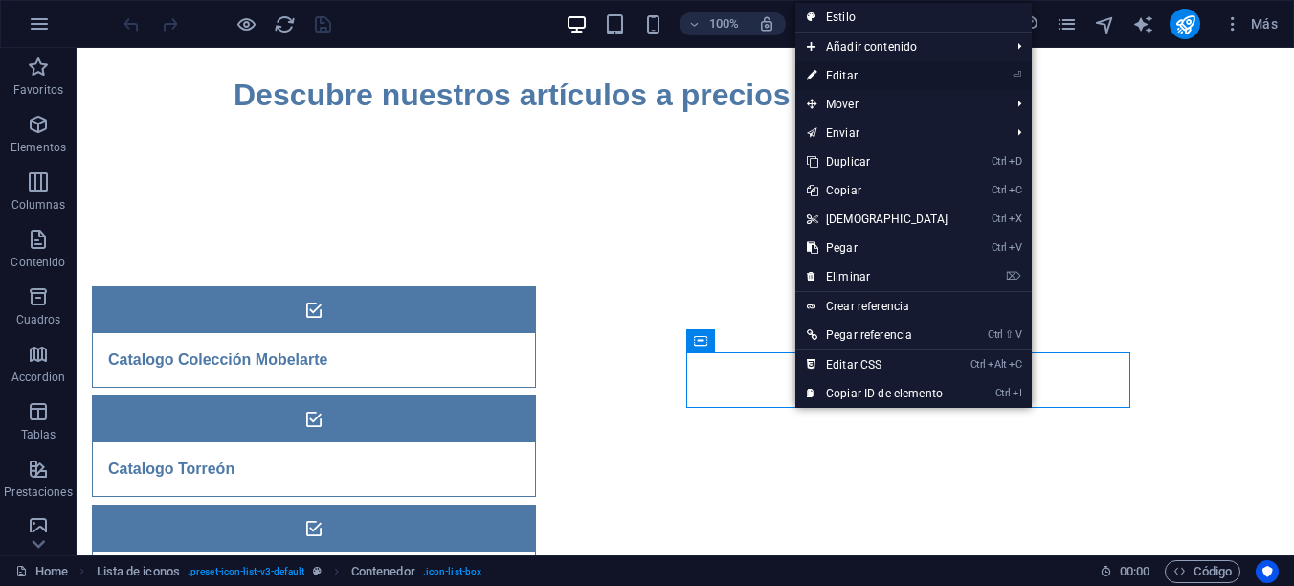
click at [844, 72] on link "⏎ Editar" at bounding box center [877, 75] width 165 height 29
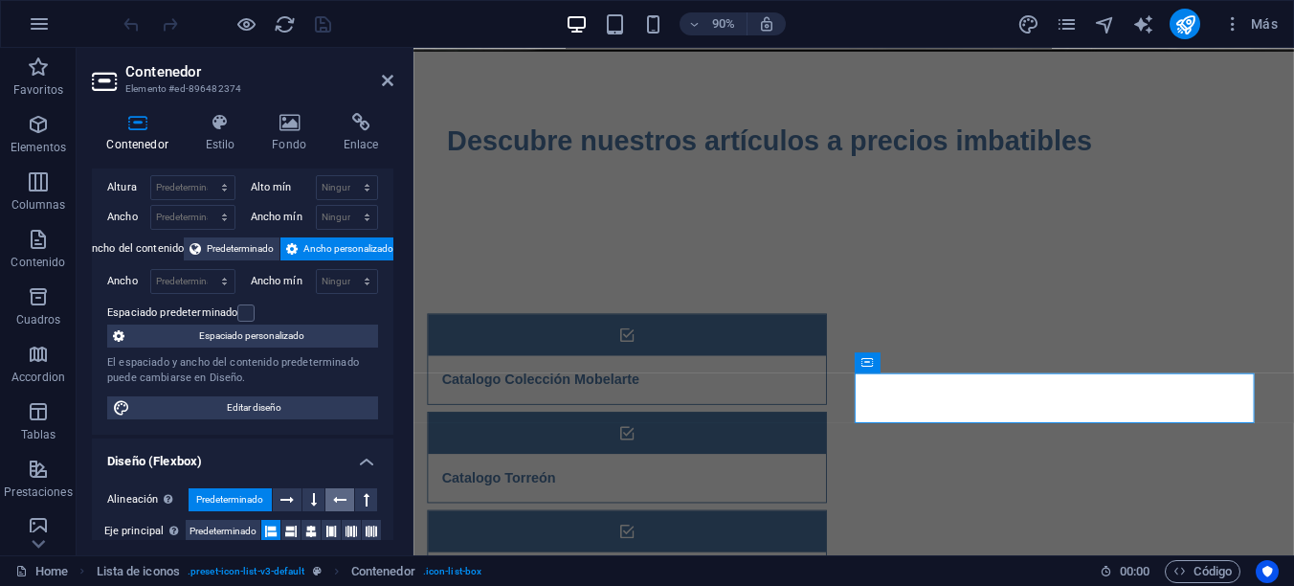
scroll to position [0, 0]
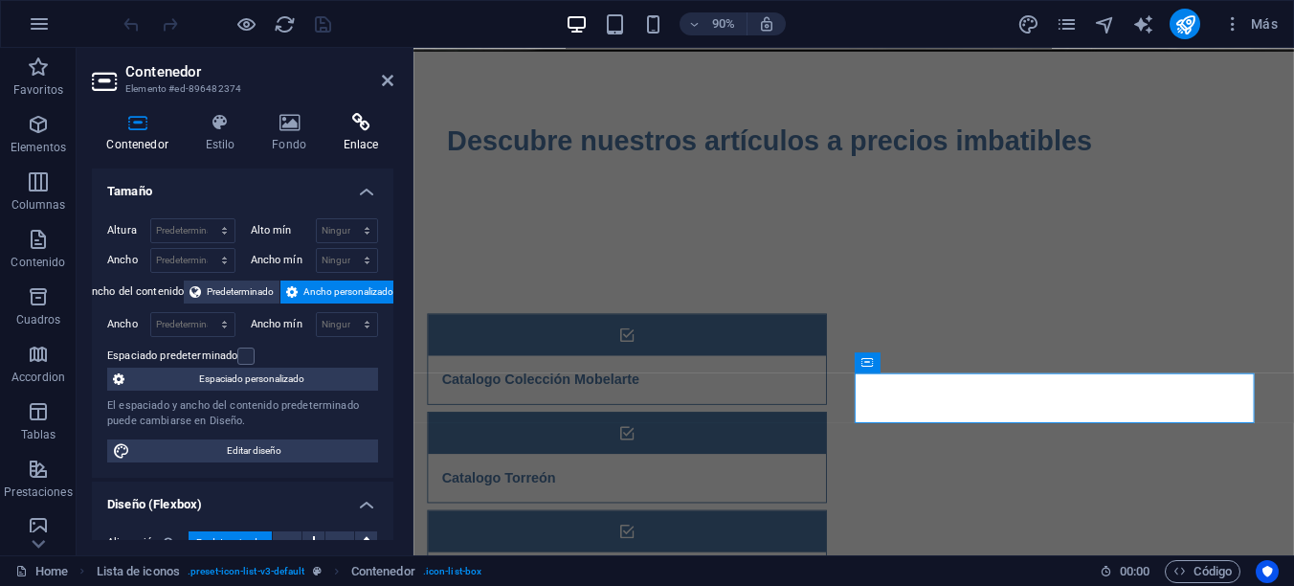
click at [358, 125] on icon at bounding box center [360, 122] width 65 height 19
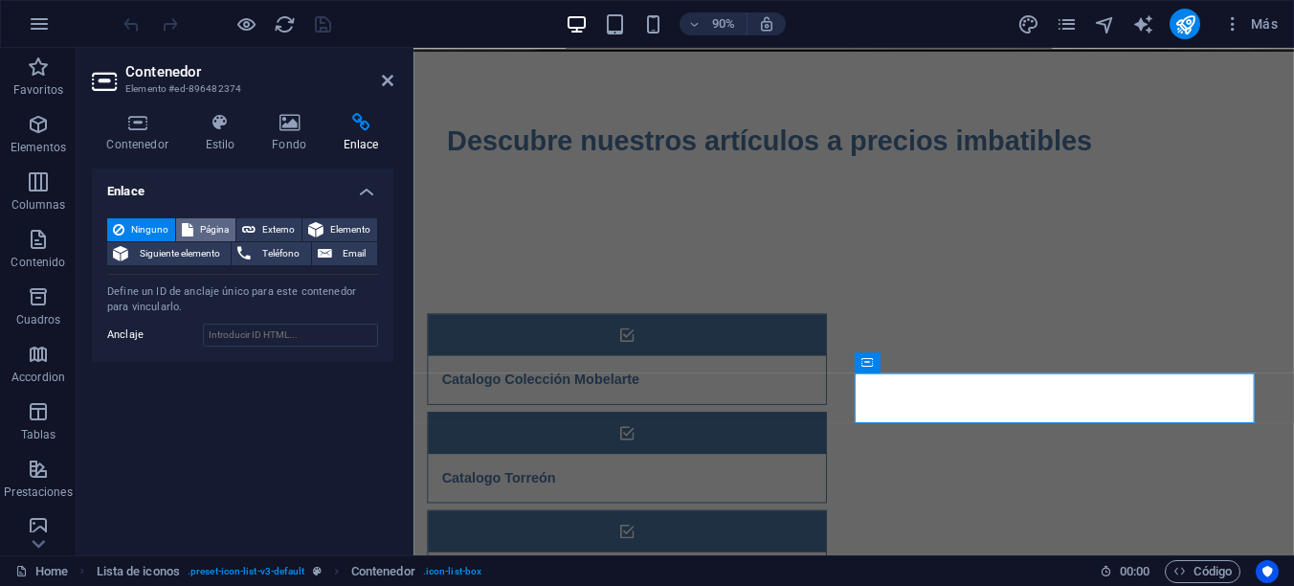
click at [210, 226] on span "Página" at bounding box center [214, 229] width 31 height 23
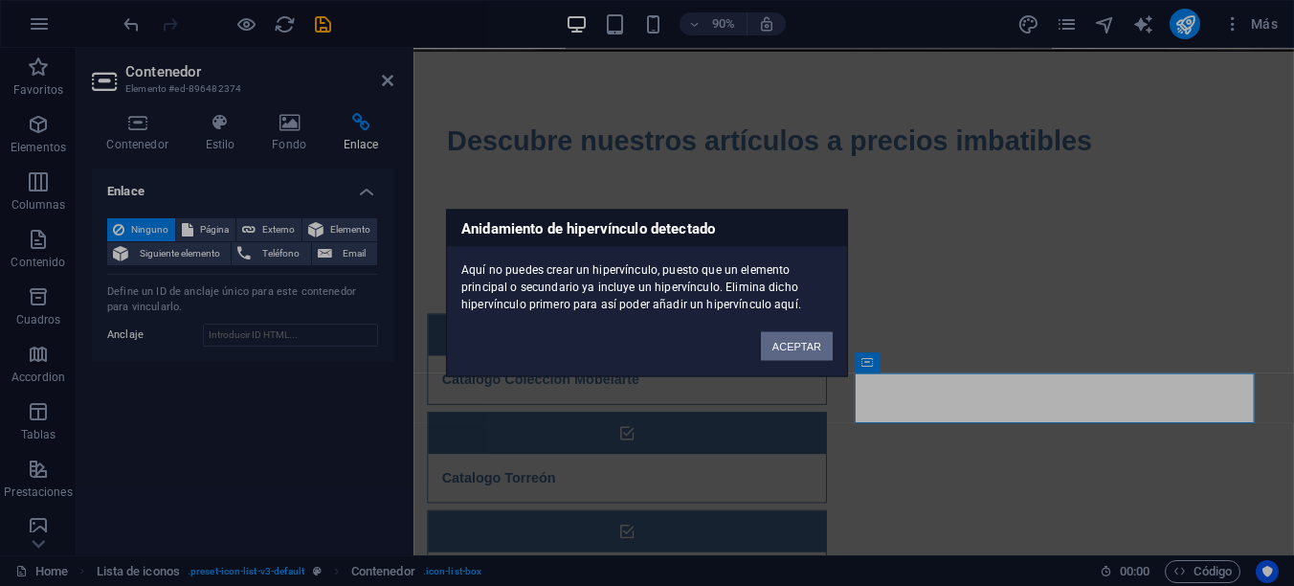
click at [782, 343] on button "ACEPTAR" at bounding box center [797, 346] width 72 height 29
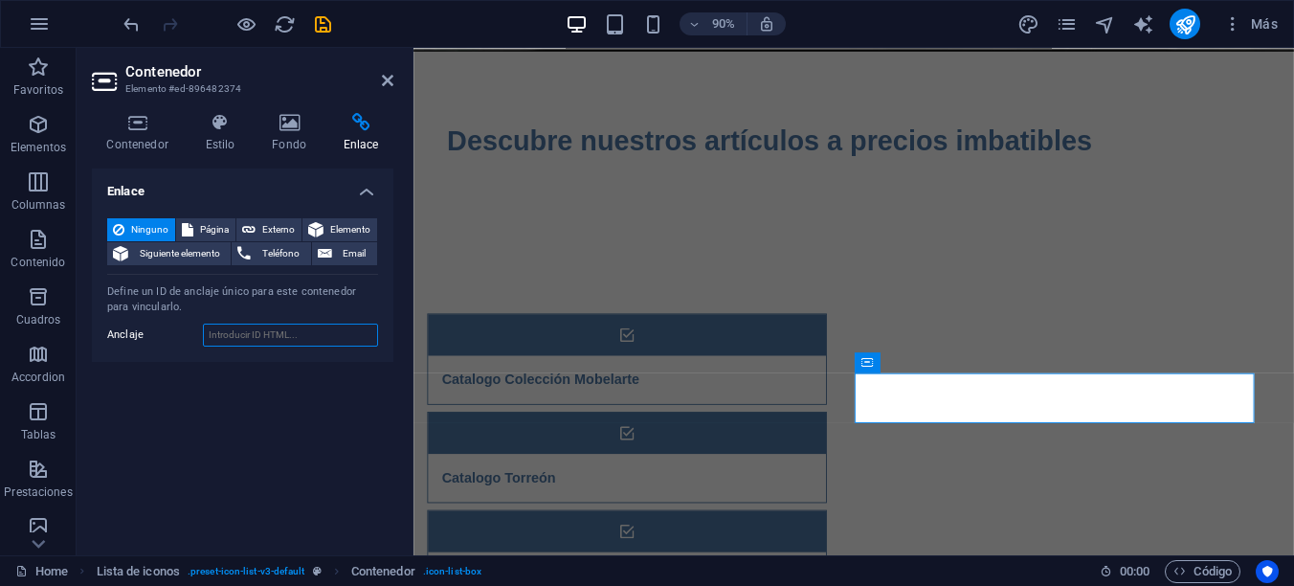
click at [251, 333] on input "Anclaje" at bounding box center [290, 334] width 175 height 23
paste input "[DOMAIN_NAME][URL]"
type input "[DOMAIN_NAME][URL]"
click at [364, 380] on div "Enlace Ninguno Página Externo Elemento Siguiente elemento Teléfono Email Página…" at bounding box center [242, 353] width 301 height 371
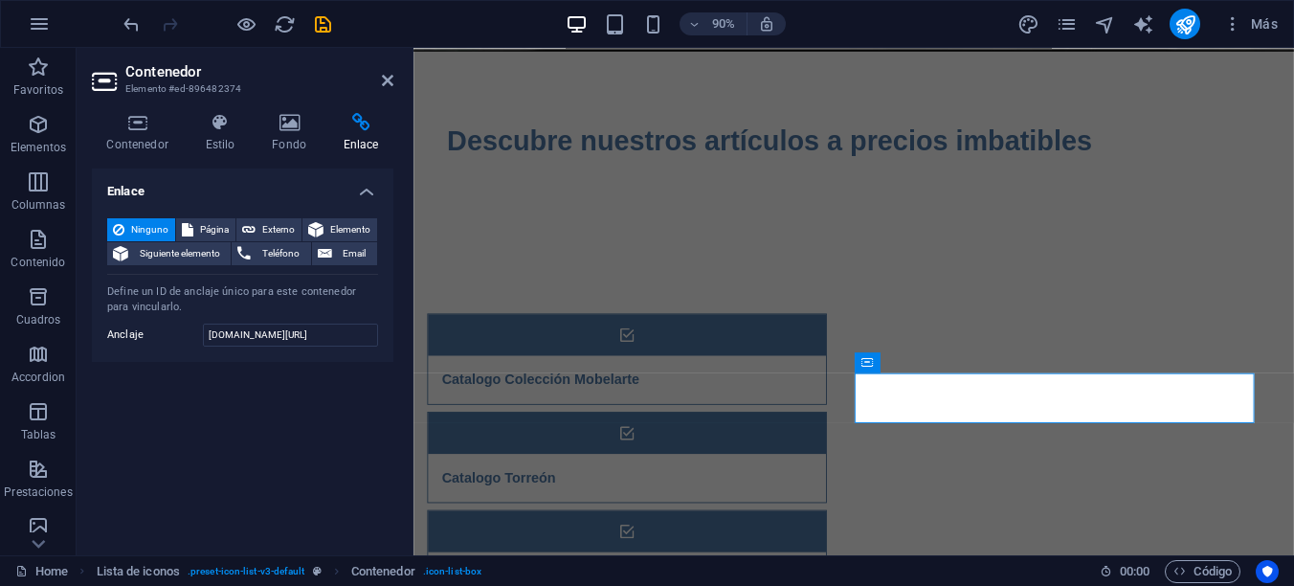
scroll to position [0, 0]
click at [216, 229] on span "Página" at bounding box center [214, 229] width 31 height 23
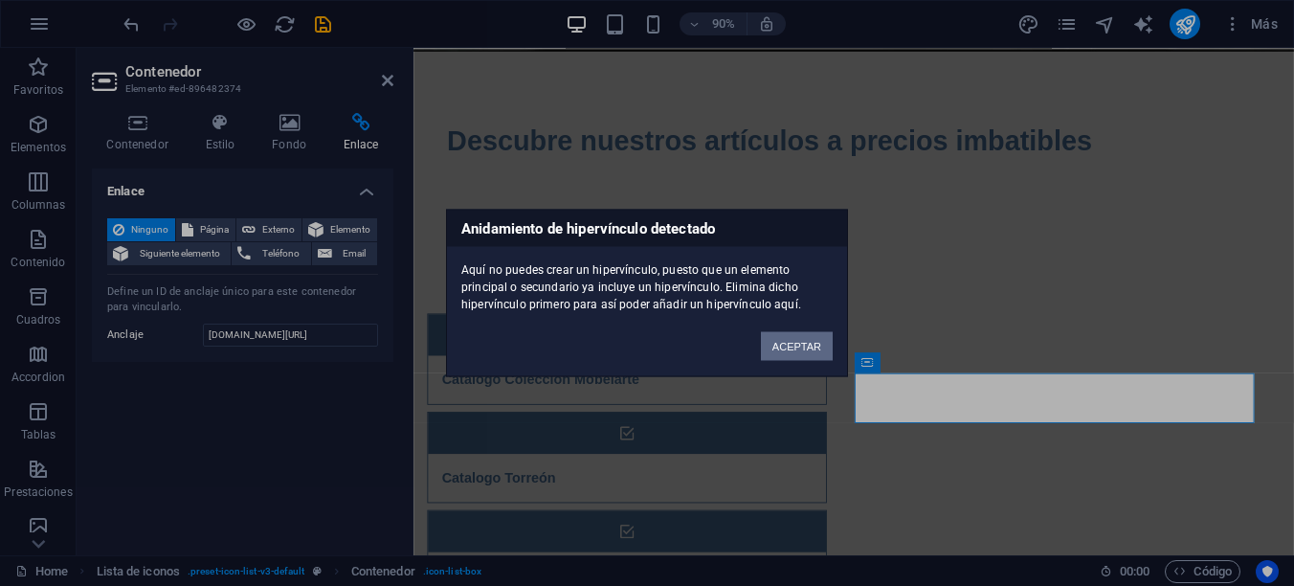
click at [794, 332] on button "ACEPTAR" at bounding box center [797, 346] width 72 height 29
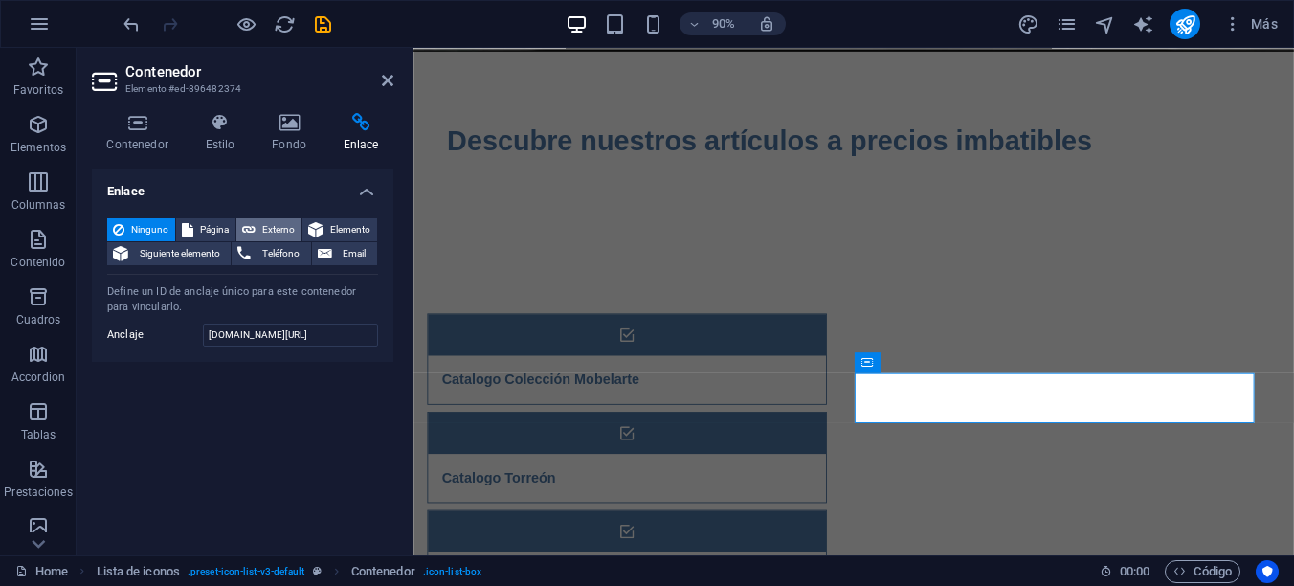
click at [262, 230] on span "Externo" at bounding box center [278, 229] width 34 height 23
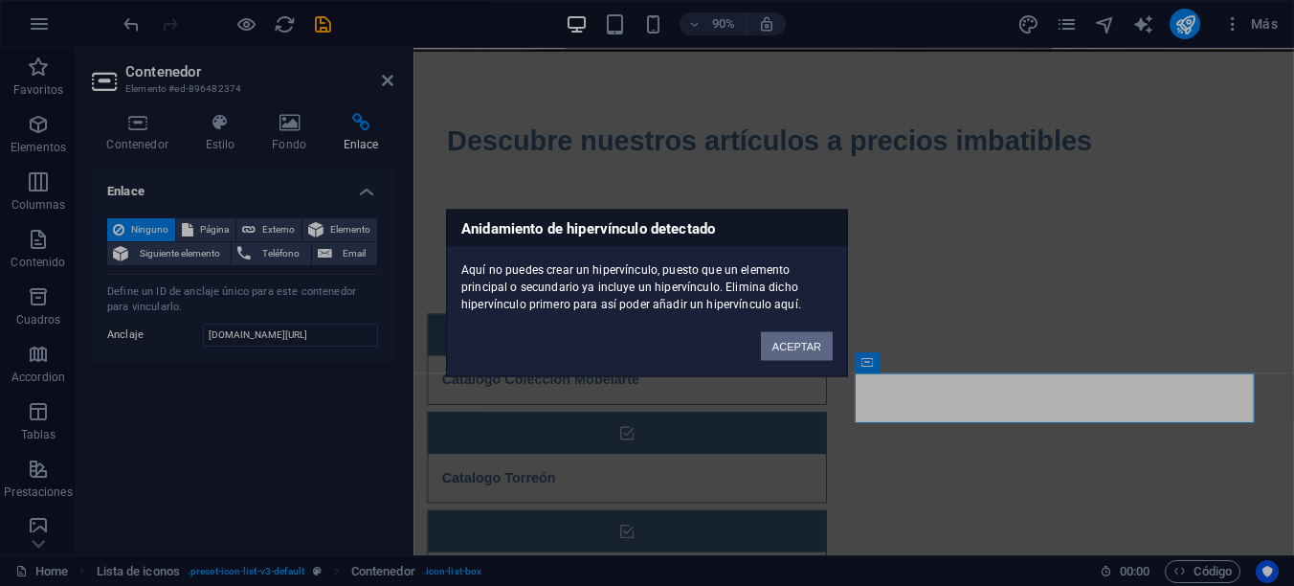
click at [787, 343] on button "ACEPTAR" at bounding box center [797, 346] width 72 height 29
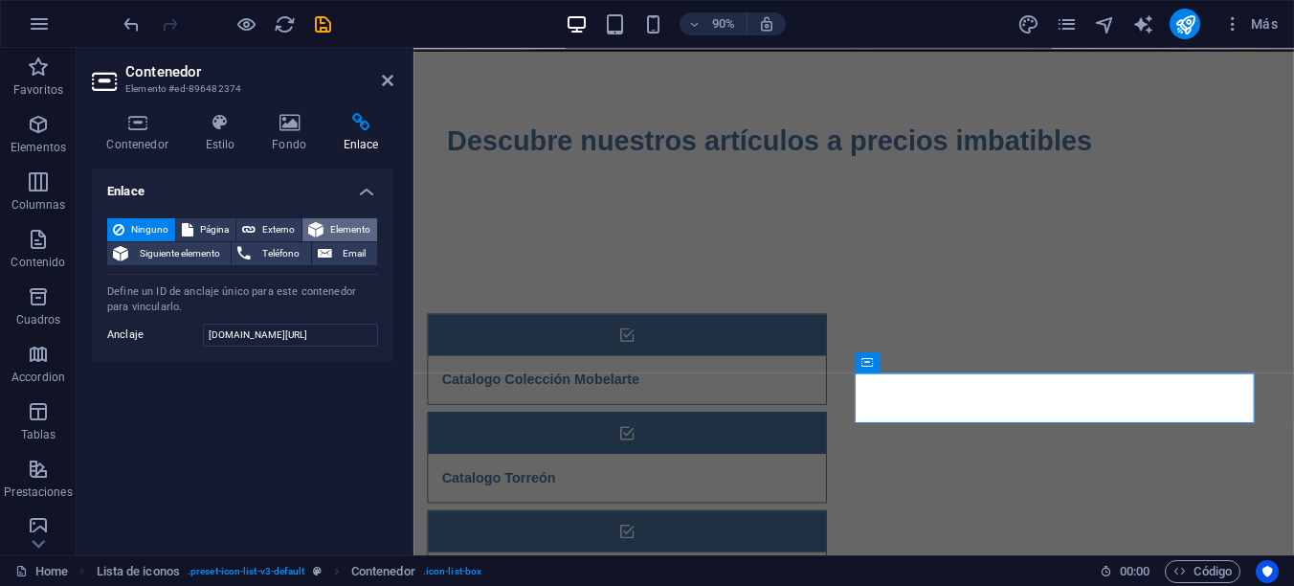
click at [358, 229] on span "Elemento" at bounding box center [350, 229] width 42 height 23
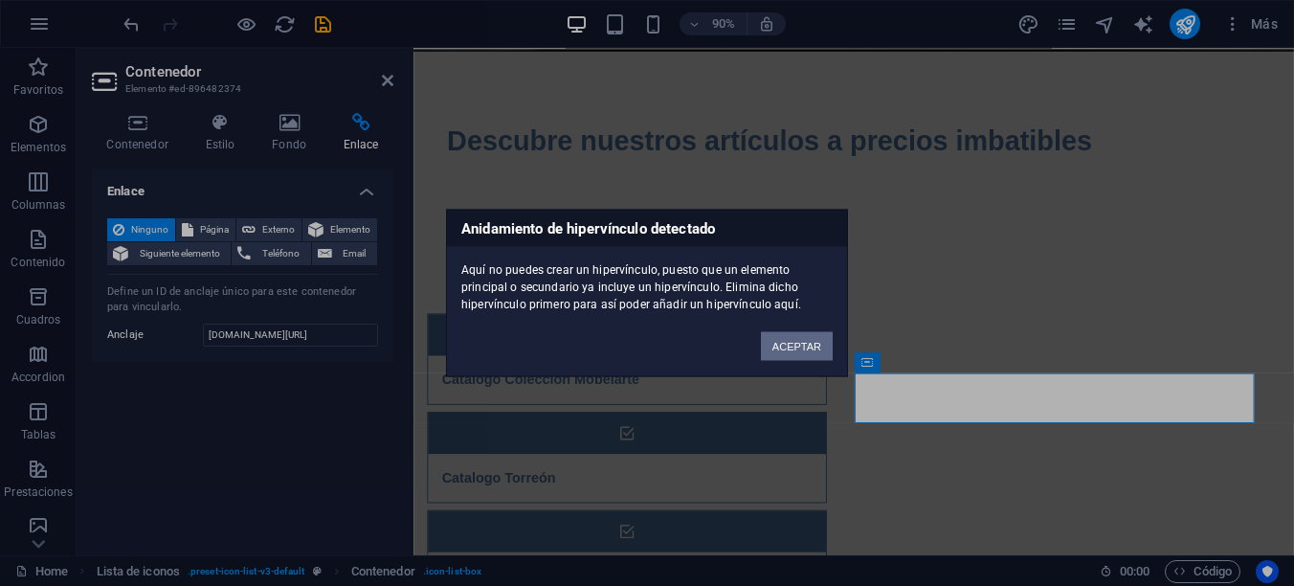
click at [791, 339] on button "ACEPTAR" at bounding box center [797, 346] width 72 height 29
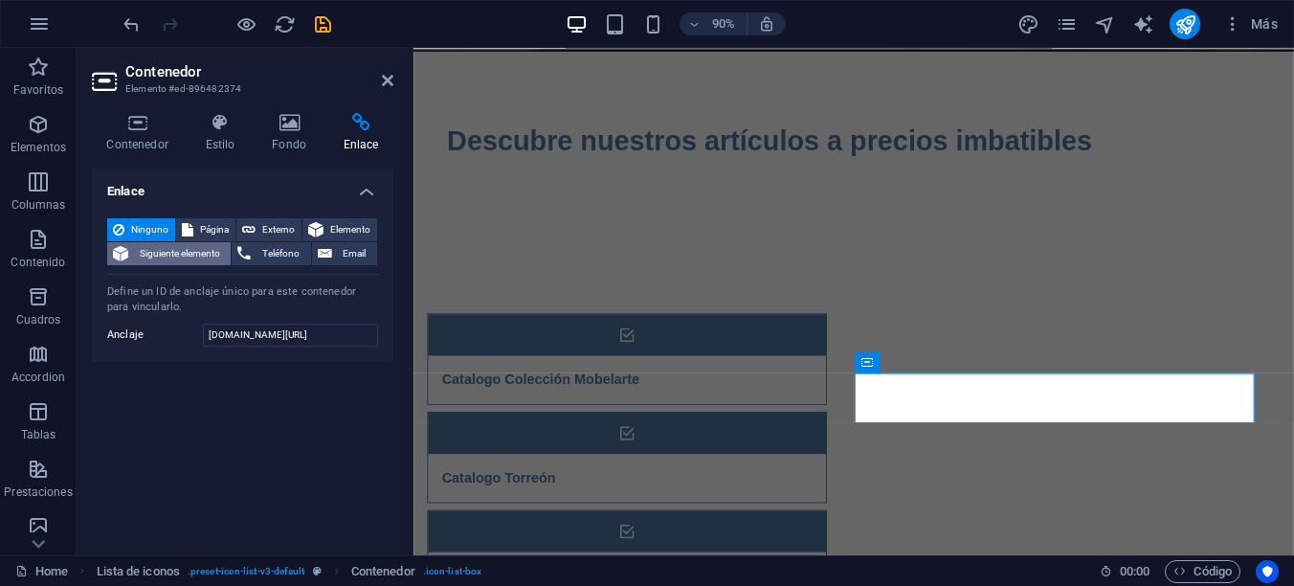
click at [166, 254] on span "Siguiente elemento" at bounding box center [179, 253] width 91 height 23
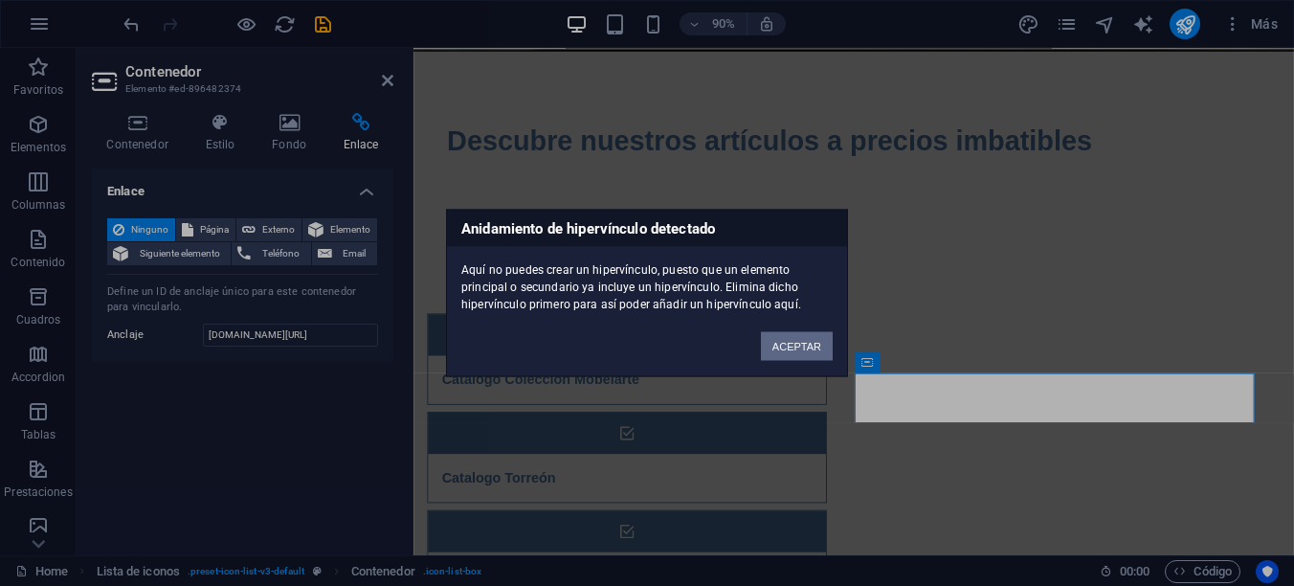
click at [784, 347] on button "ACEPTAR" at bounding box center [797, 346] width 72 height 29
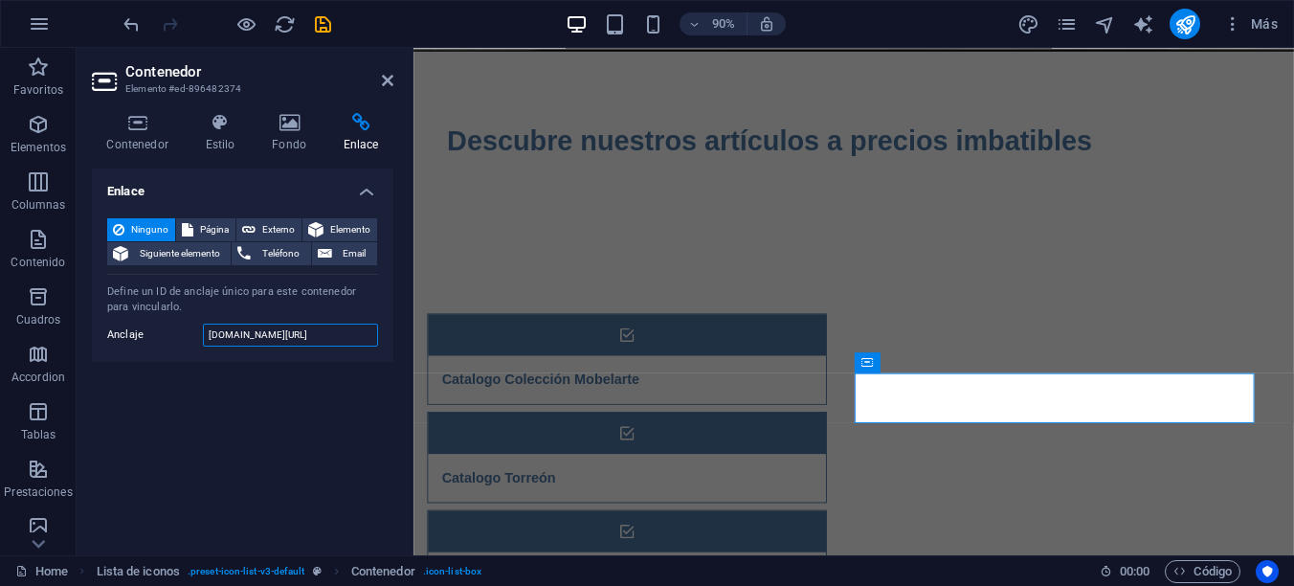
click at [298, 328] on input "[DOMAIN_NAME][URL]" at bounding box center [290, 334] width 175 height 23
click at [369, 191] on h4 "Enlace" at bounding box center [242, 185] width 301 height 34
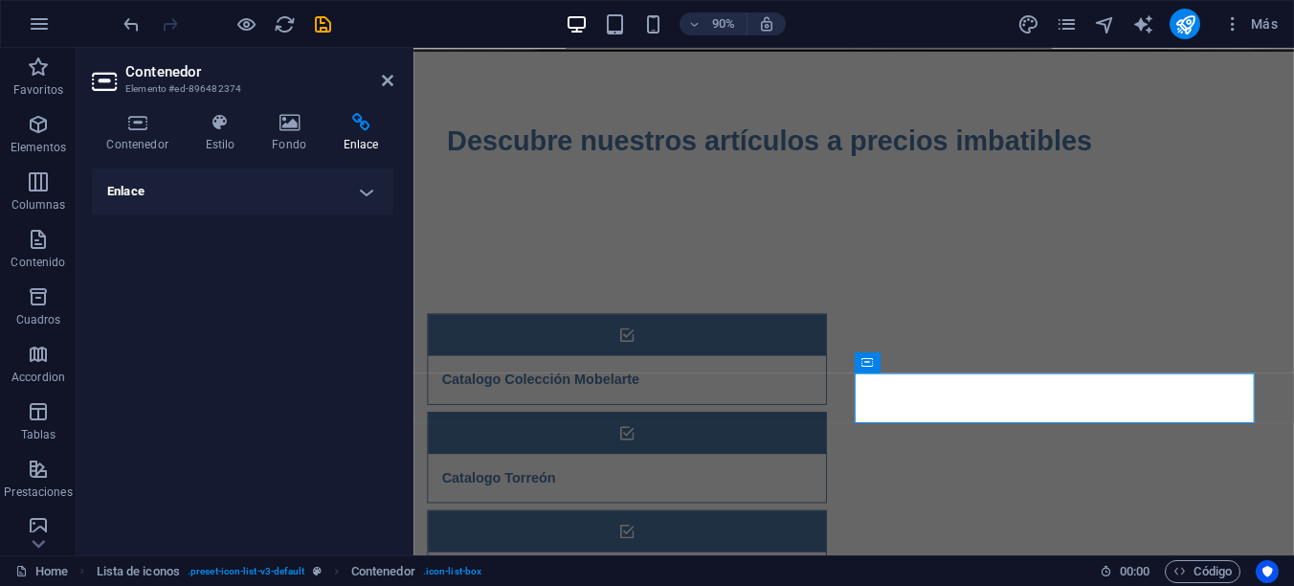
click at [369, 191] on h4 "Enlace" at bounding box center [242, 191] width 301 height 46
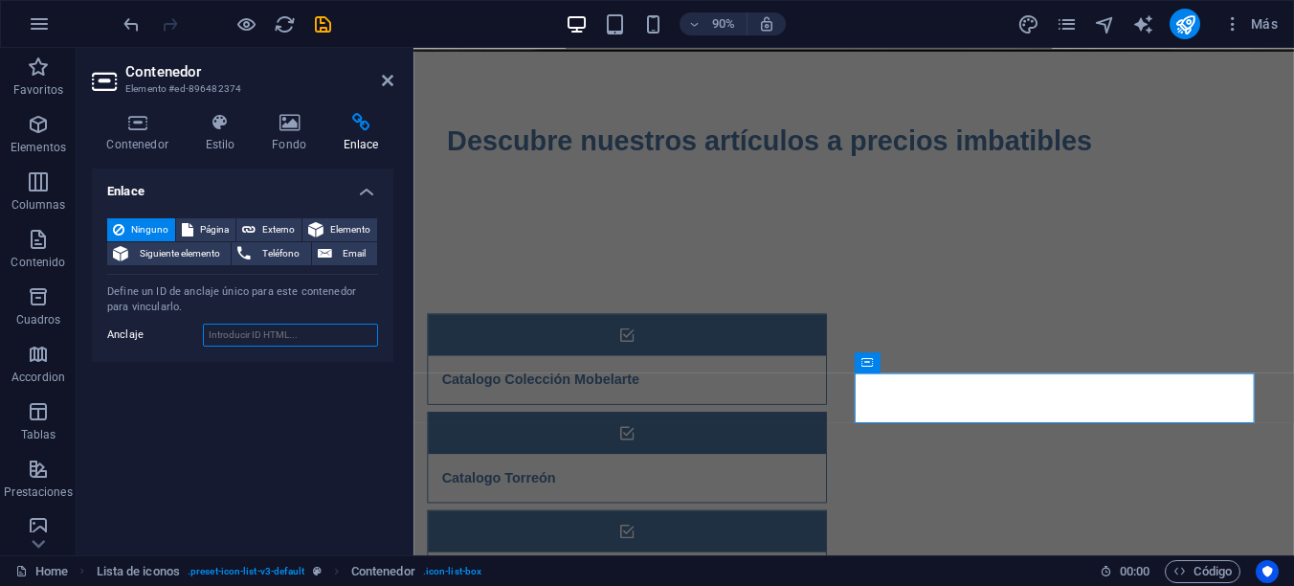
click at [240, 332] on input "Anclaje" at bounding box center [290, 334] width 175 height 23
click at [384, 76] on icon at bounding box center [387, 80] width 11 height 15
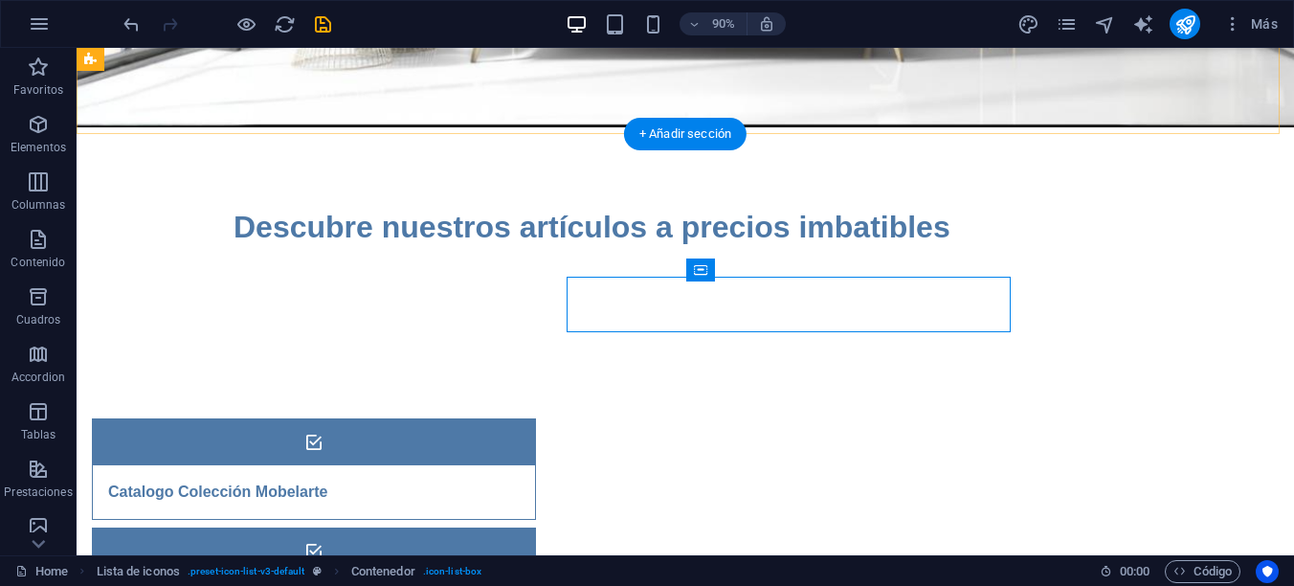
scroll to position [436, 0]
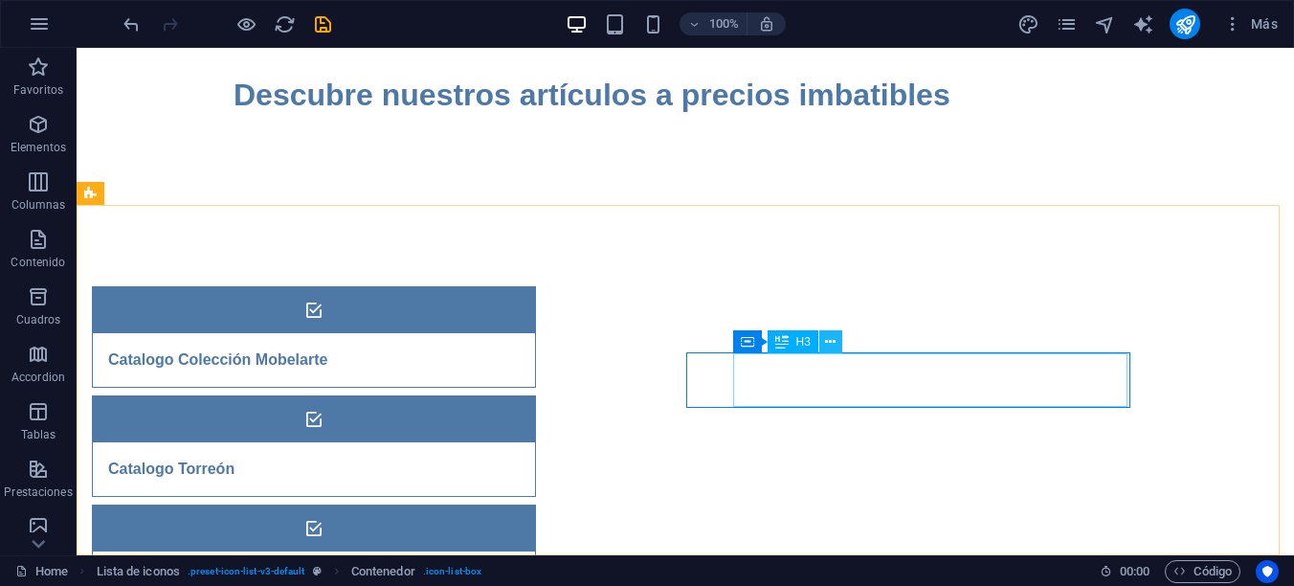
click at [831, 342] on icon at bounding box center [830, 342] width 11 height 20
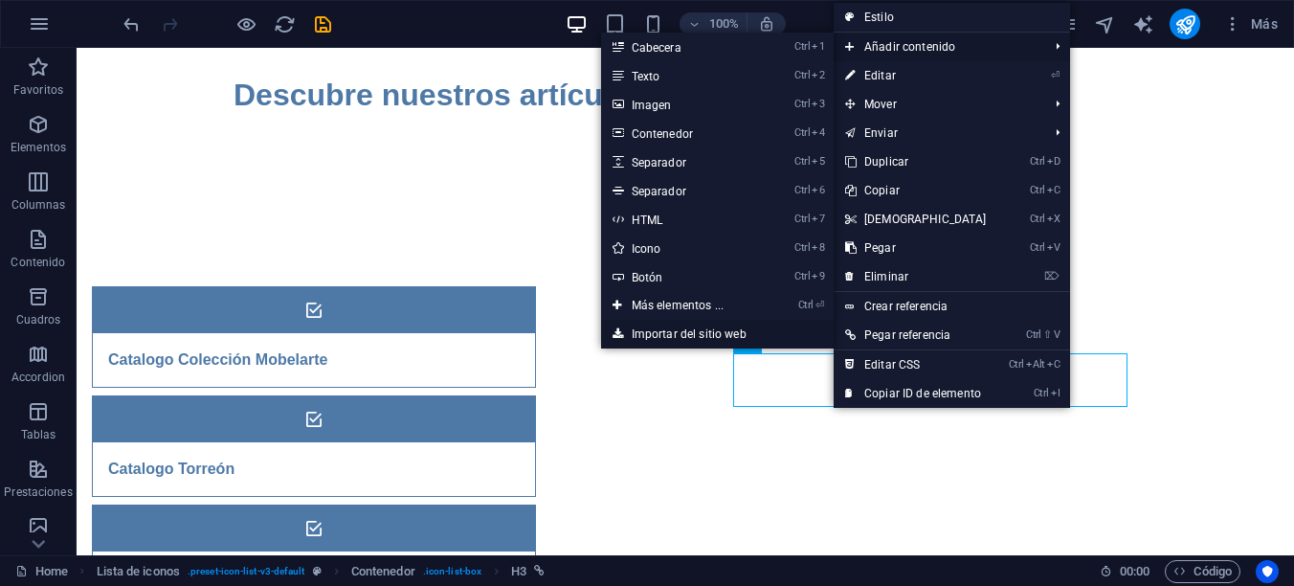
click at [705, 334] on link "Importar del sitio web" at bounding box center [717, 334] width 233 height 29
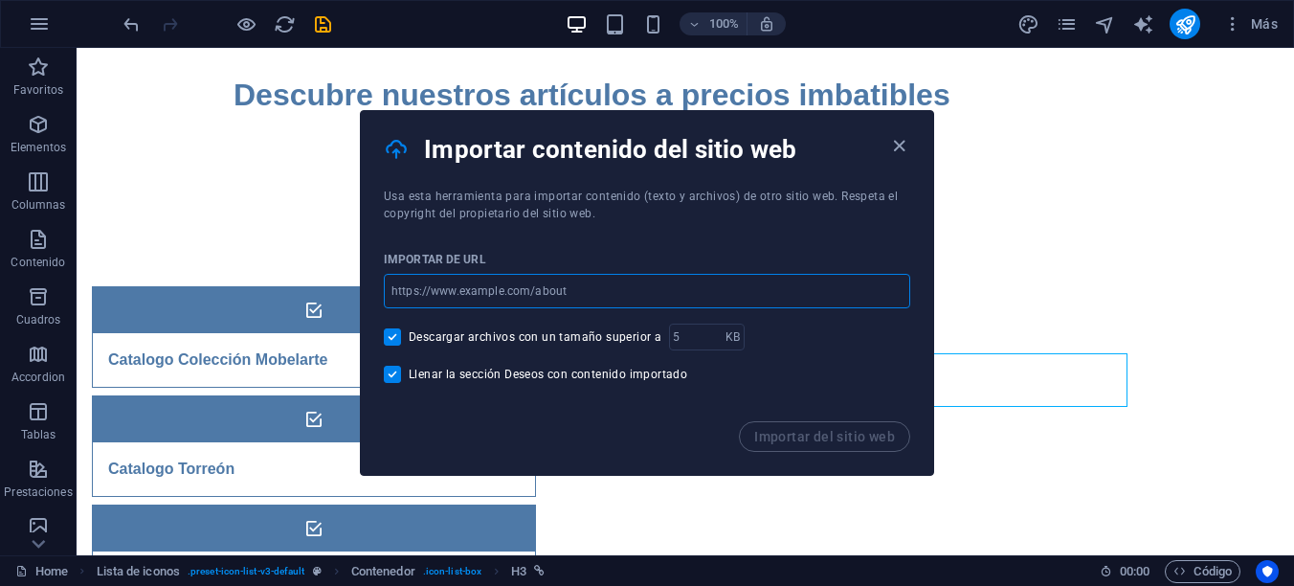
click at [583, 294] on input "url" at bounding box center [647, 291] width 526 height 34
paste input "[DOMAIN_NAME][URL]"
type input "[DOMAIN_NAME][URL]"
click at [814, 438] on span "Importar del sitio web" at bounding box center [824, 436] width 141 height 15
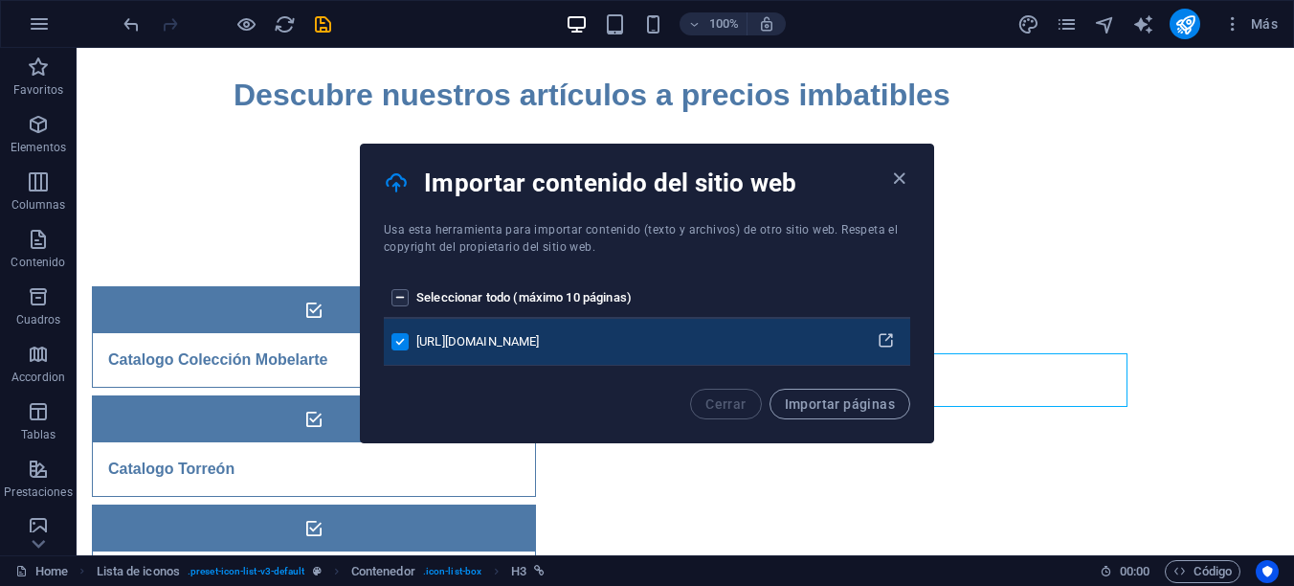
click at [881, 339] on icon "pages list" at bounding box center [885, 341] width 18 height 18
click at [898, 173] on icon "button" at bounding box center [899, 178] width 22 height 22
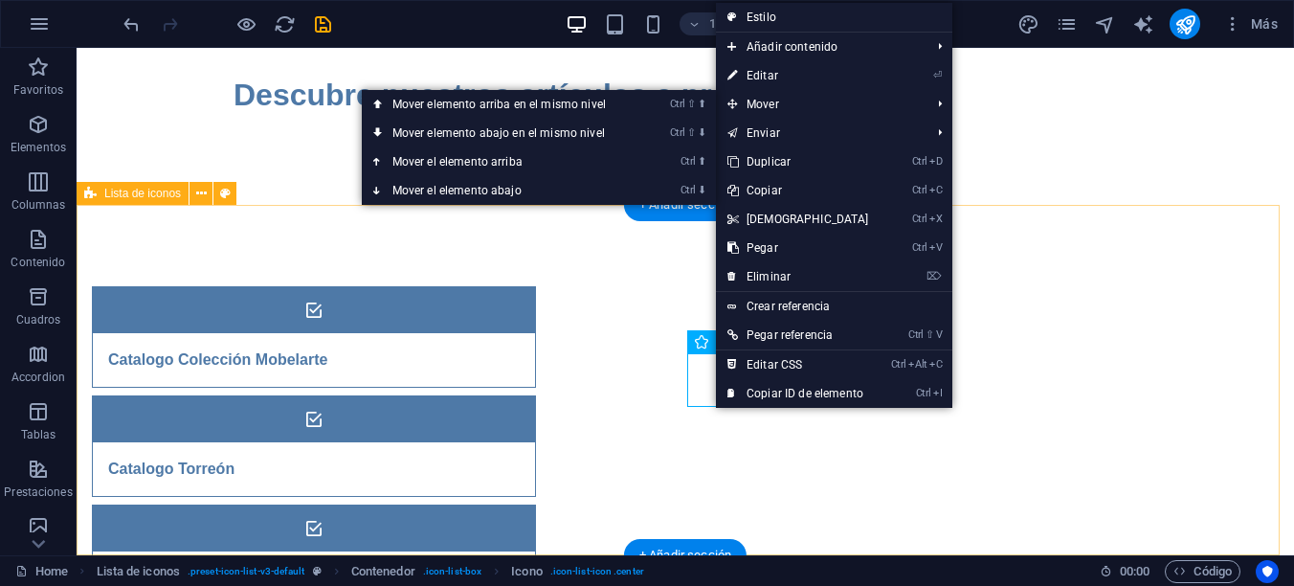
click at [933, 504] on div "Catalogo Colección Mobelarte Catalogo Torreón Catalogo Conjuntos Mobelarte Cata…" at bounding box center [685, 555] width 1217 height 691
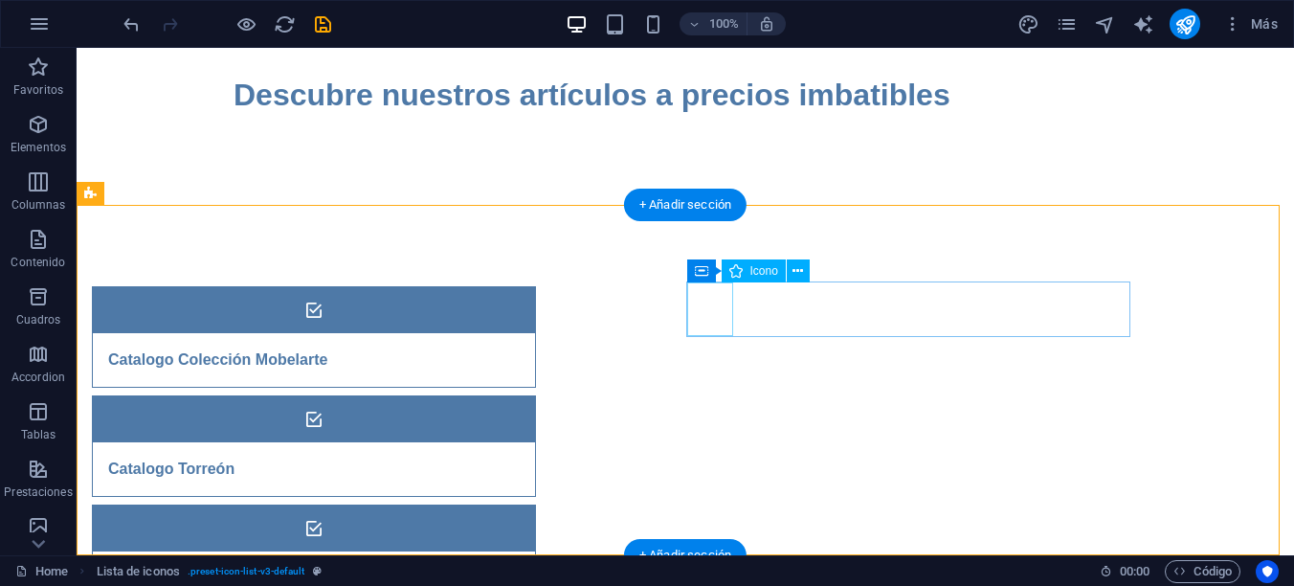
click at [535, 396] on figure at bounding box center [314, 419] width 442 height 46
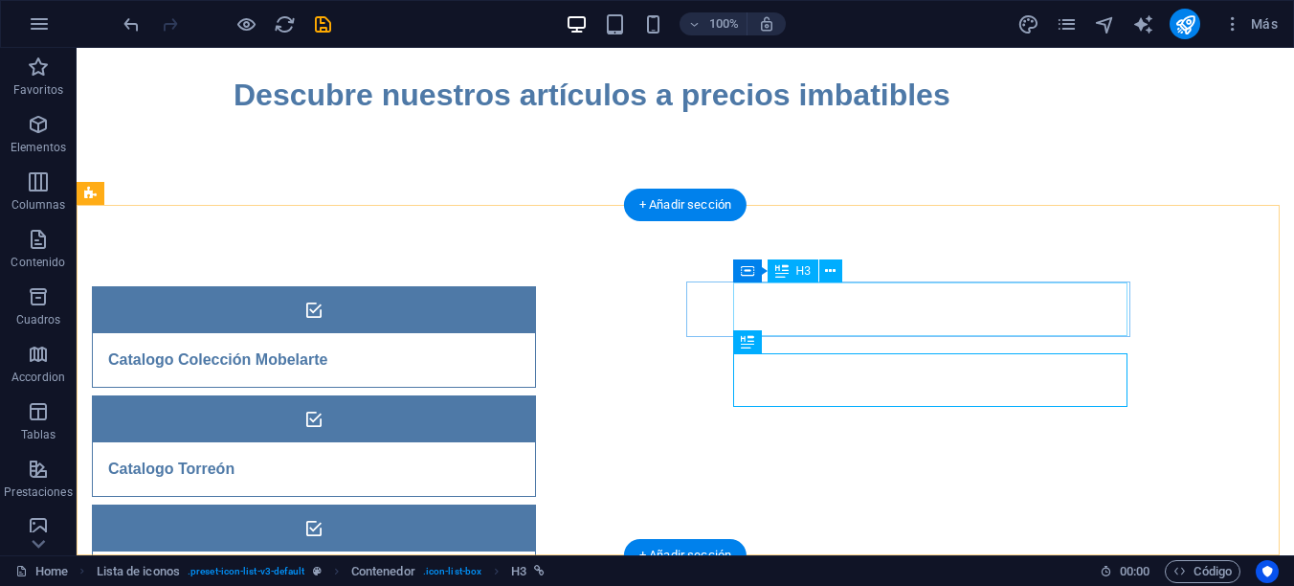
click at [487, 442] on div "Catalogo Torreón" at bounding box center [290, 469] width 394 height 54
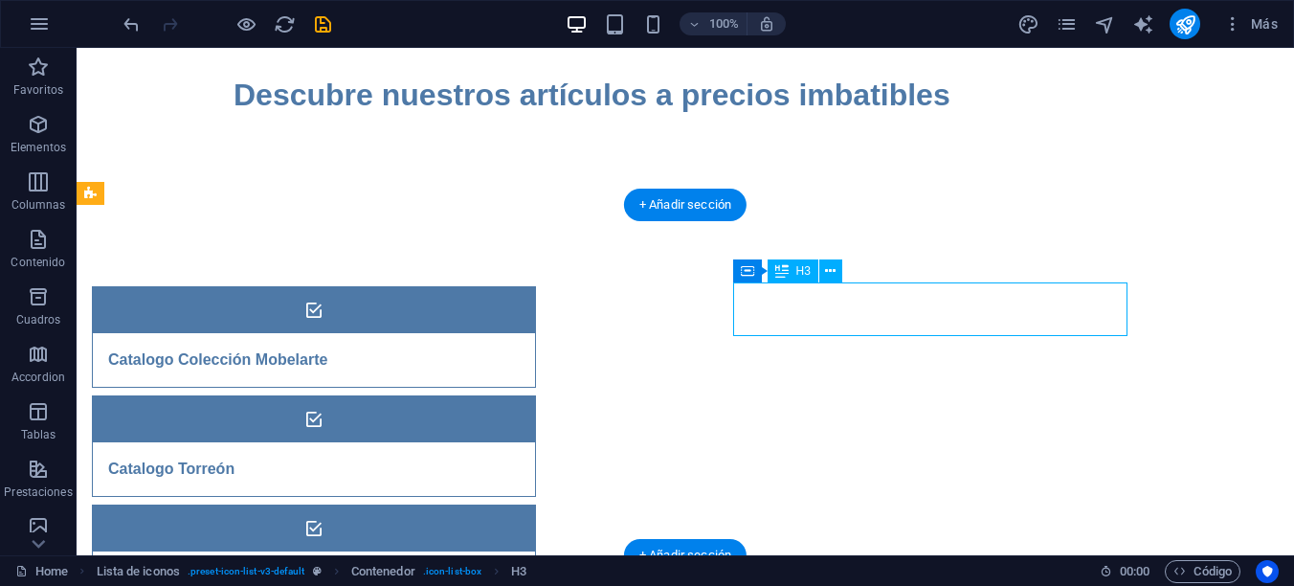
click at [487, 442] on div "Catalogo Torreón" at bounding box center [290, 469] width 394 height 54
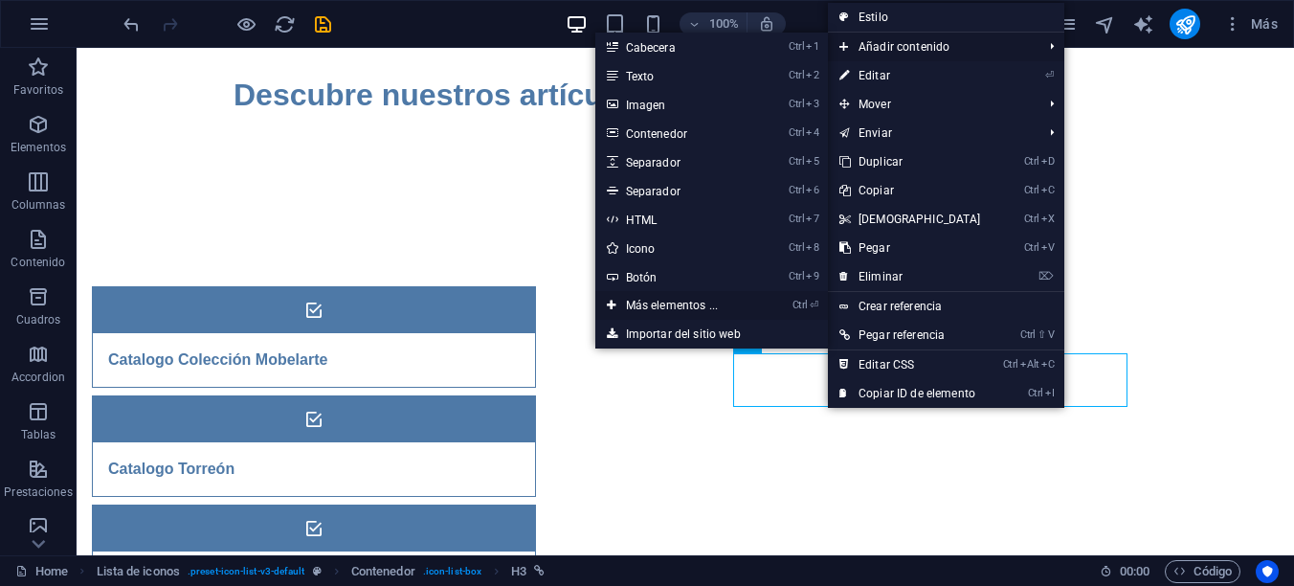
click at [674, 302] on link "Ctrl ⏎ Más elementos ..." at bounding box center [675, 305] width 161 height 29
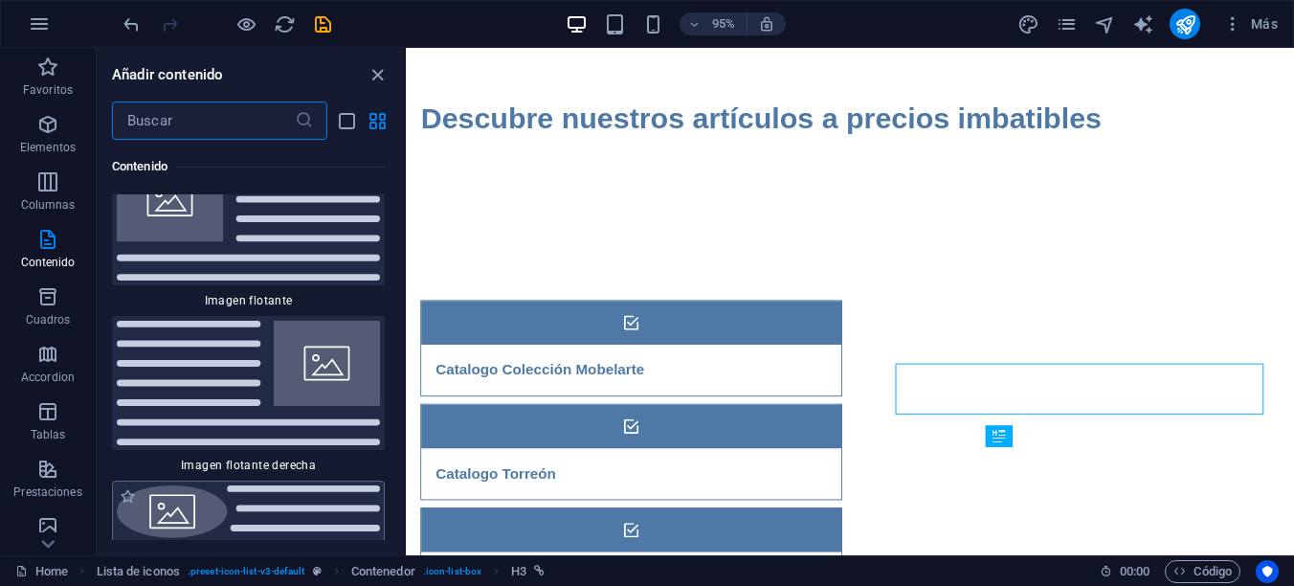
scroll to position [8685, 0]
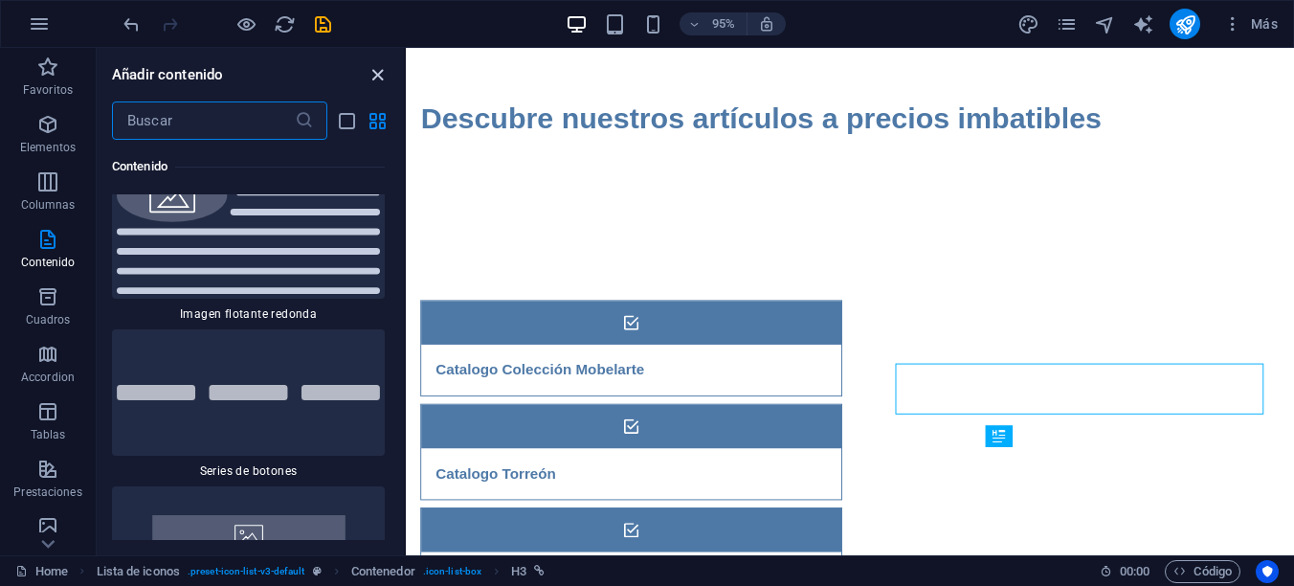
click at [376, 71] on icon "close panel" at bounding box center [377, 75] width 22 height 22
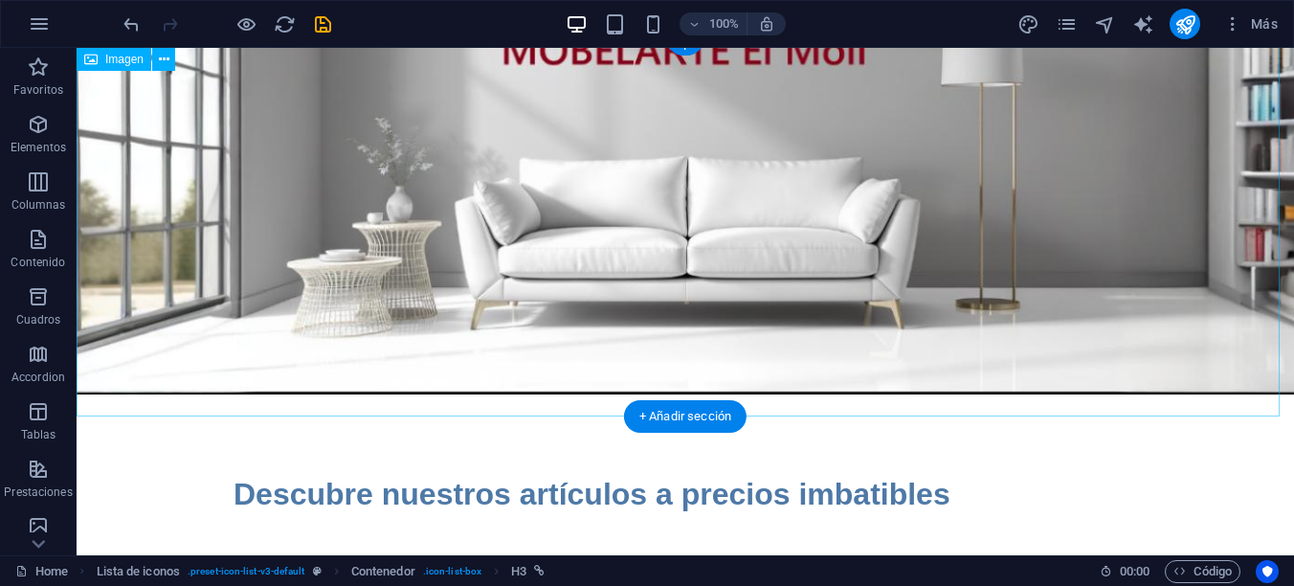
scroll to position [0, 0]
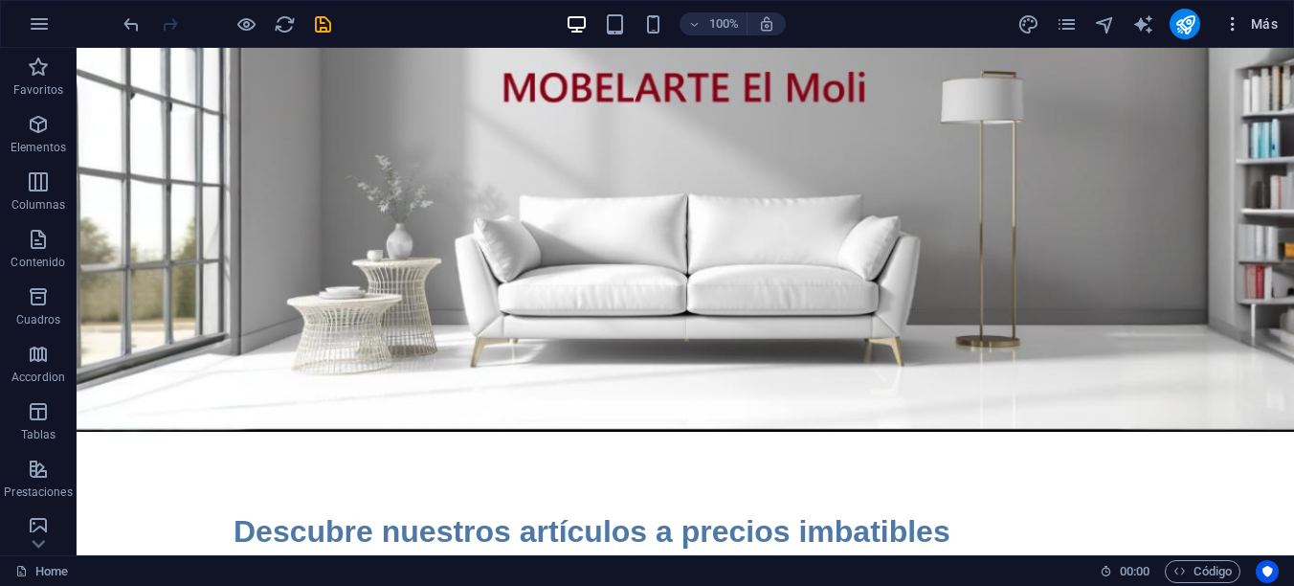
click at [1265, 26] on span "Más" at bounding box center [1250, 23] width 55 height 19
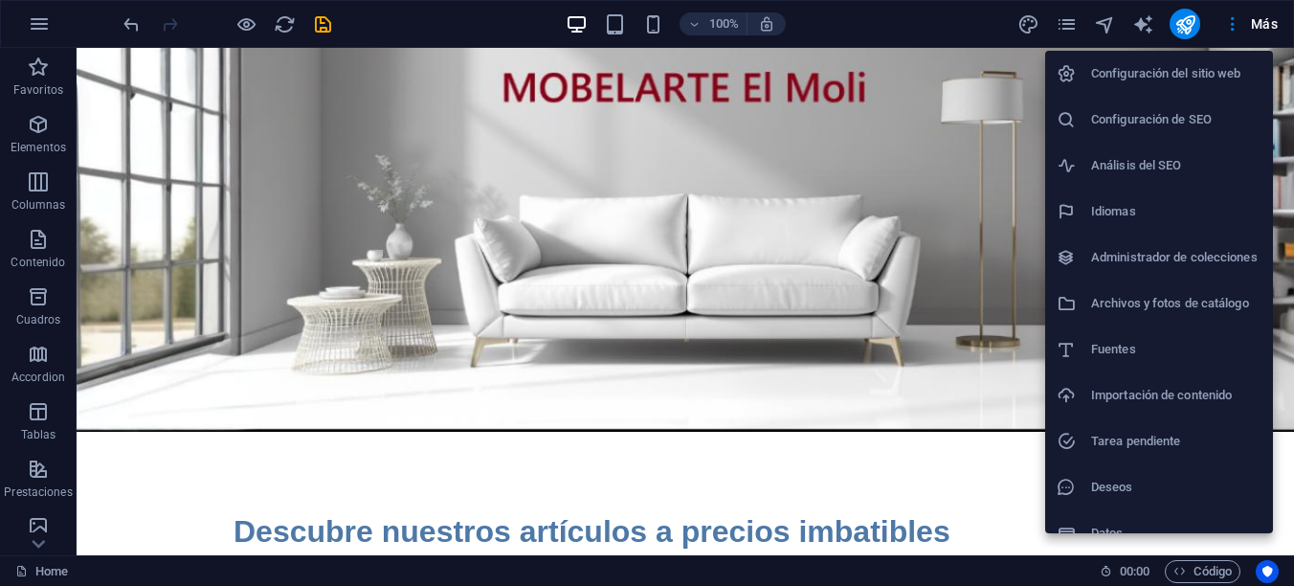
click at [1209, 76] on h6 "Configuración del sitio web" at bounding box center [1176, 73] width 170 height 23
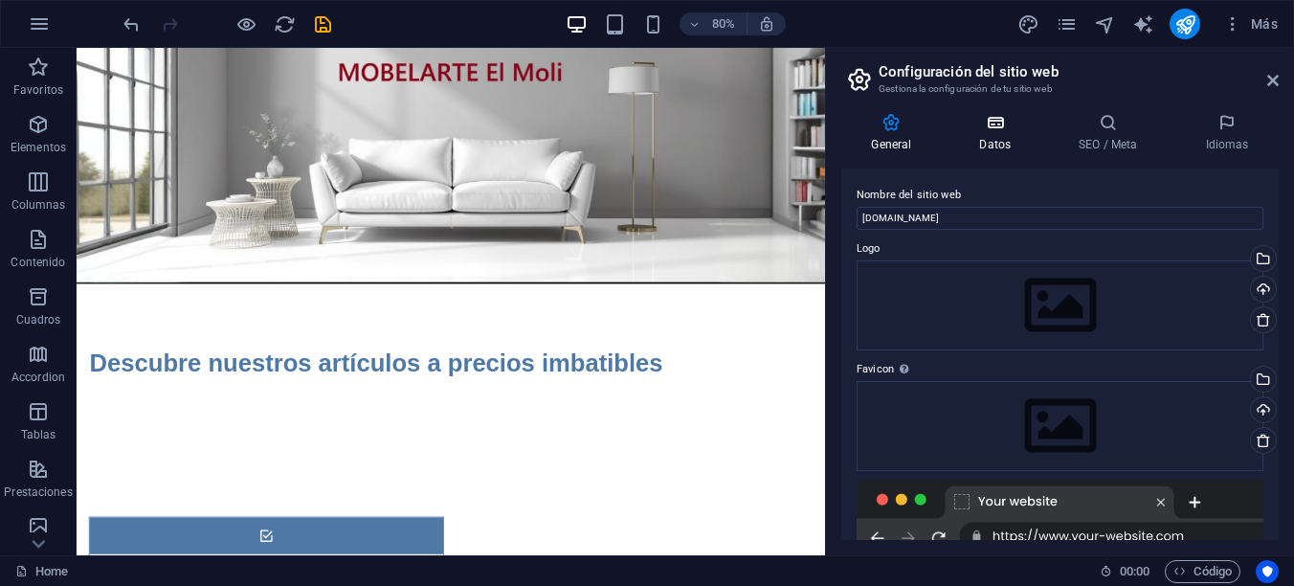
click at [993, 132] on h4 "Datos" at bounding box center [999, 133] width 100 height 40
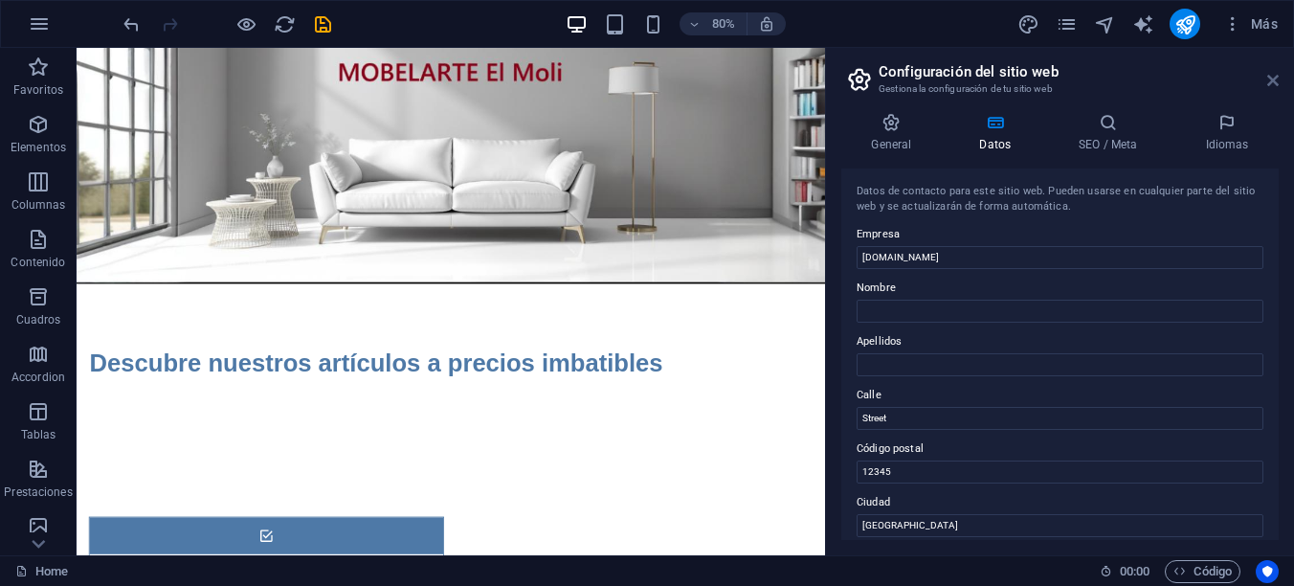
click at [1272, 78] on icon at bounding box center [1272, 80] width 11 height 15
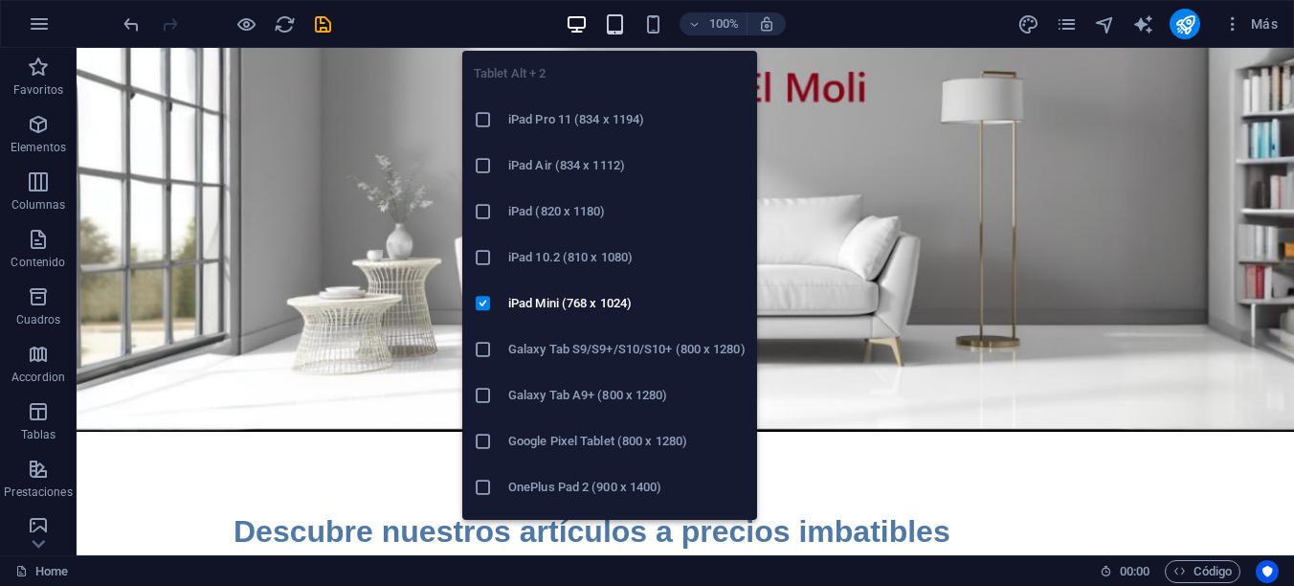
click at [615, 21] on icon "button" at bounding box center [615, 24] width 22 height 22
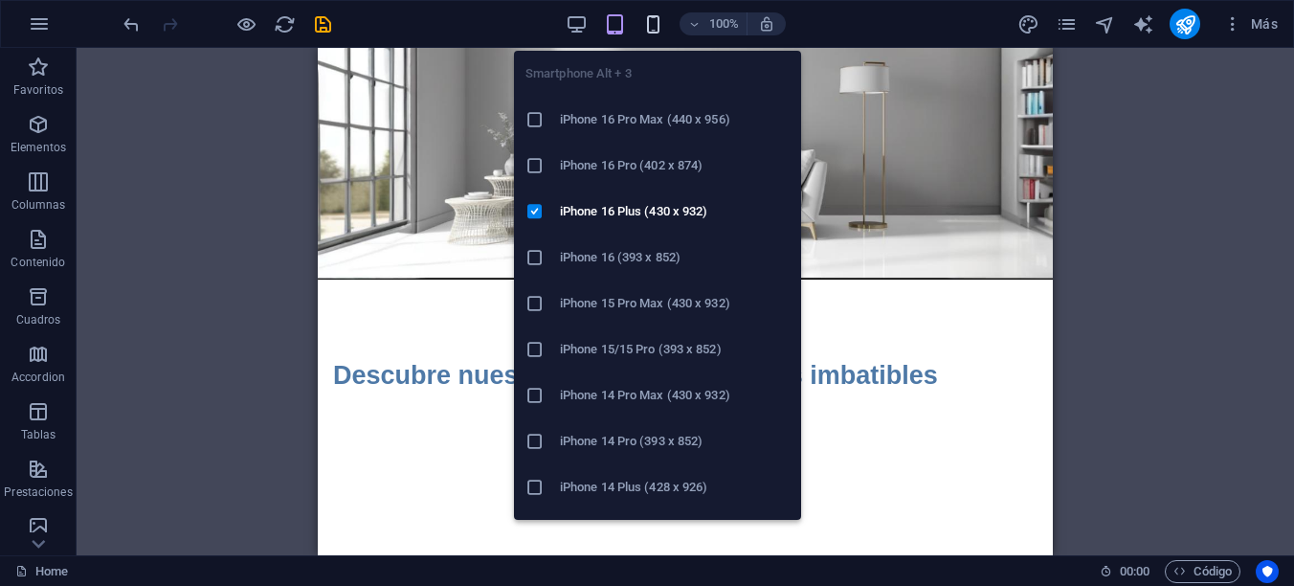
click at [653, 25] on icon "button" at bounding box center [653, 24] width 22 height 22
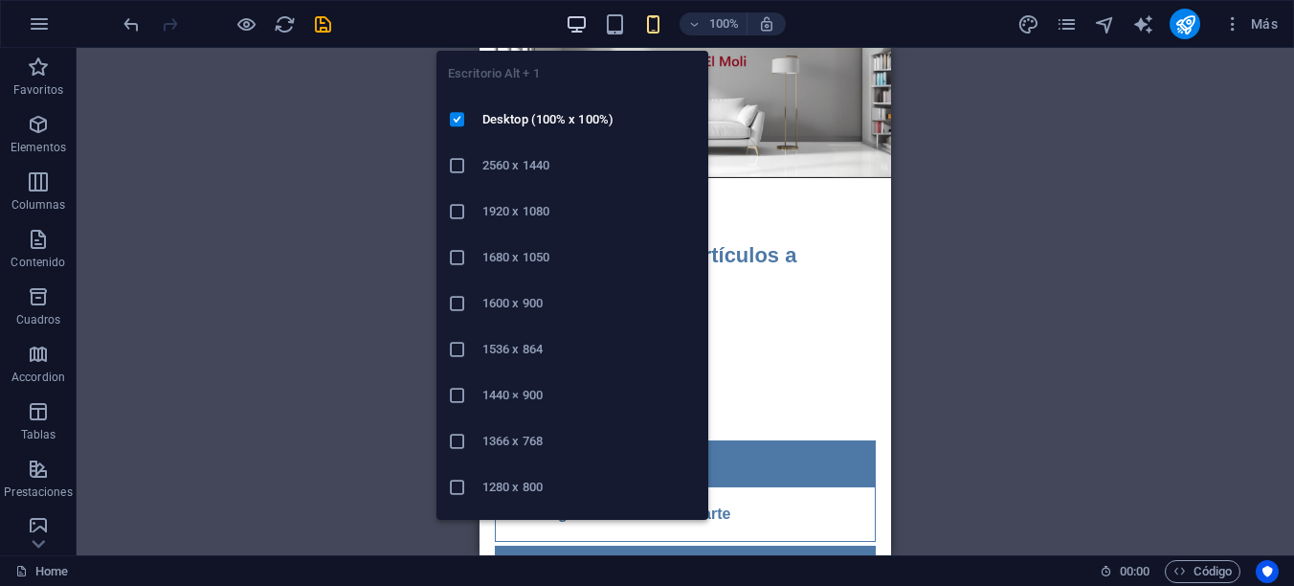
click at [578, 23] on icon "button" at bounding box center [576, 24] width 22 height 22
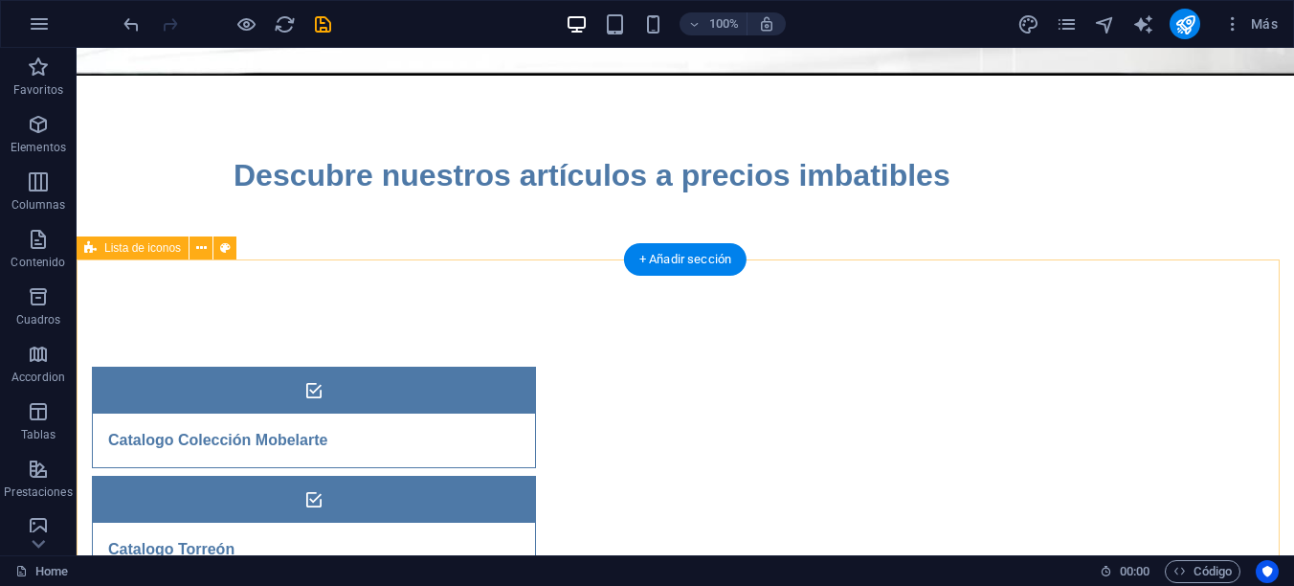
scroll to position [383, 0]
